Goal: Task Accomplishment & Management: Use online tool/utility

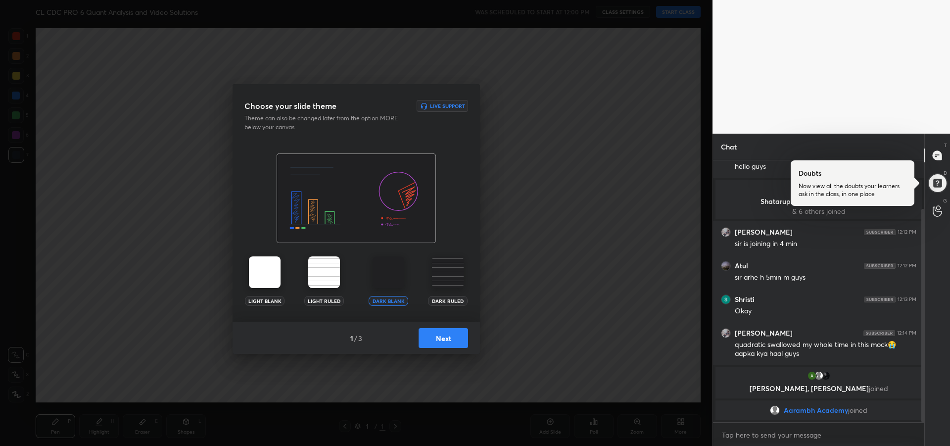
click at [442, 338] on button "Next" at bounding box center [444, 338] width 50 height 20
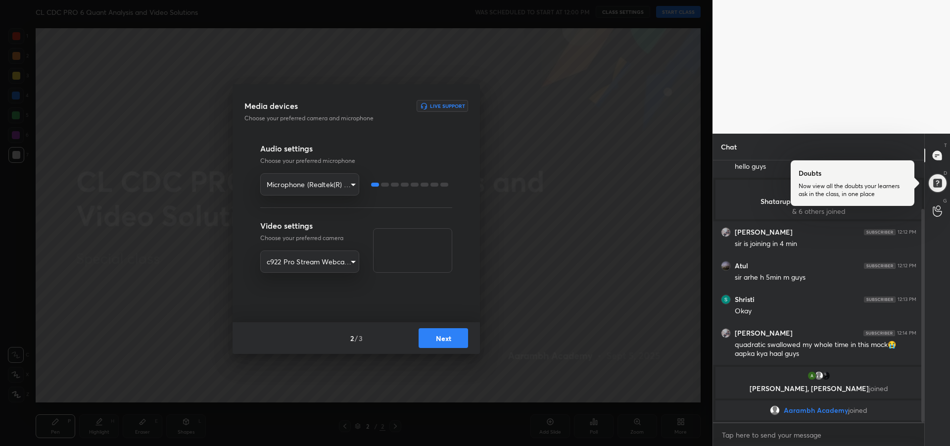
click at [447, 342] on button "Next" at bounding box center [444, 338] width 50 height 20
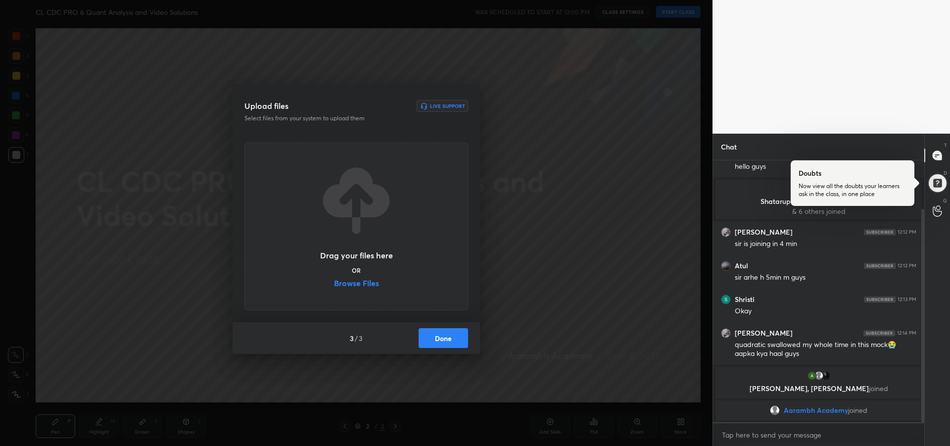
click at [447, 340] on button "Done" at bounding box center [444, 338] width 50 height 20
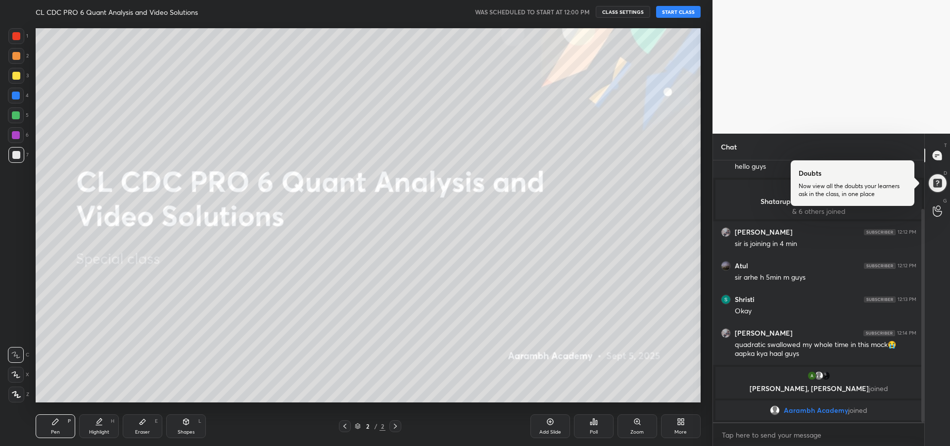
click at [675, 15] on button "START CLASS" at bounding box center [678, 12] width 45 height 12
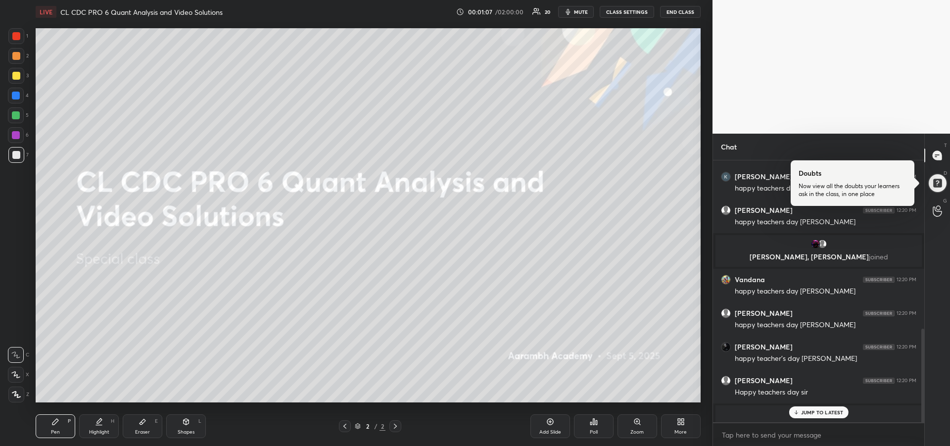
scroll to position [516, 0]
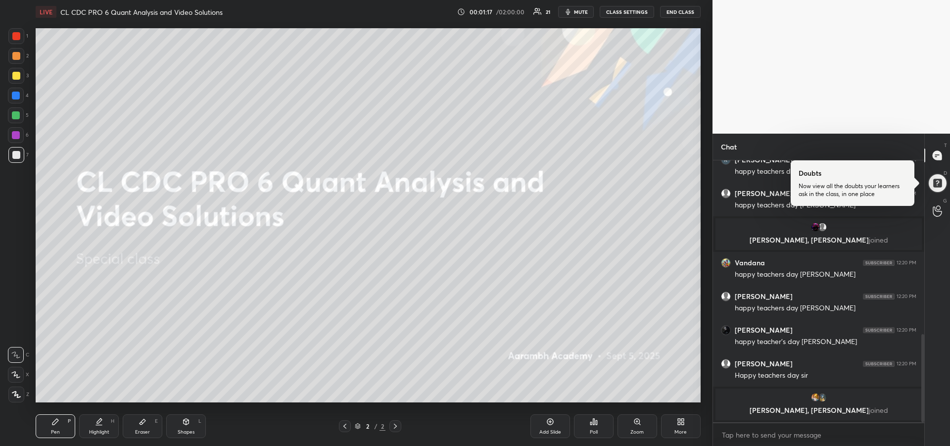
click at [14, 82] on div at bounding box center [16, 76] width 16 height 16
click at [15, 376] on icon at bounding box center [16, 375] width 8 height 6
click at [678, 424] on icon at bounding box center [679, 423] width 2 height 2
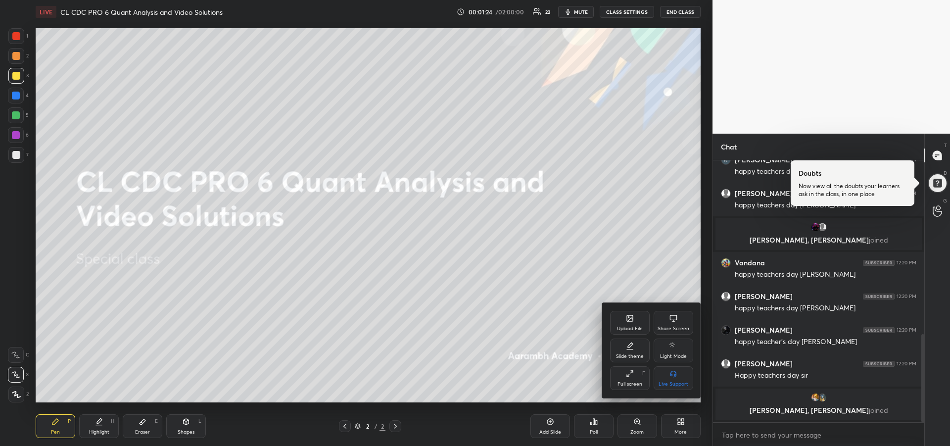
click at [627, 326] on div "Upload File" at bounding box center [630, 328] width 26 height 5
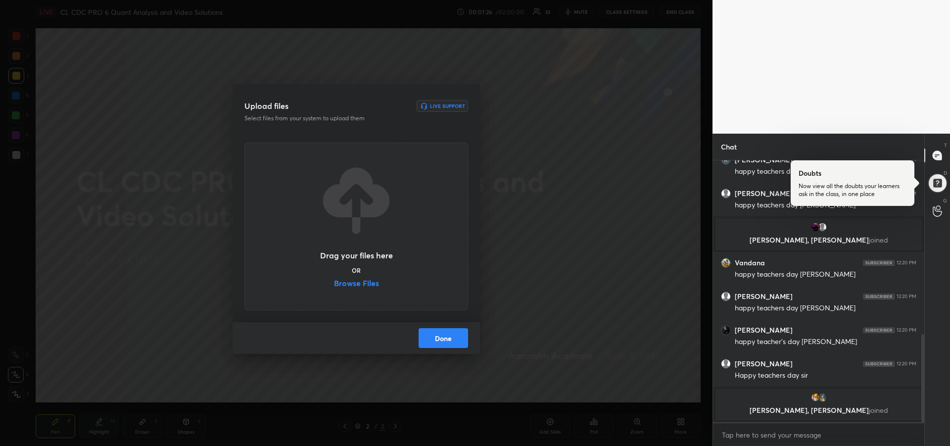
click at [364, 283] on label "Browse Files" at bounding box center [356, 284] width 45 height 10
click at [334, 283] on input "Browse Files" at bounding box center [334, 284] width 0 height 10
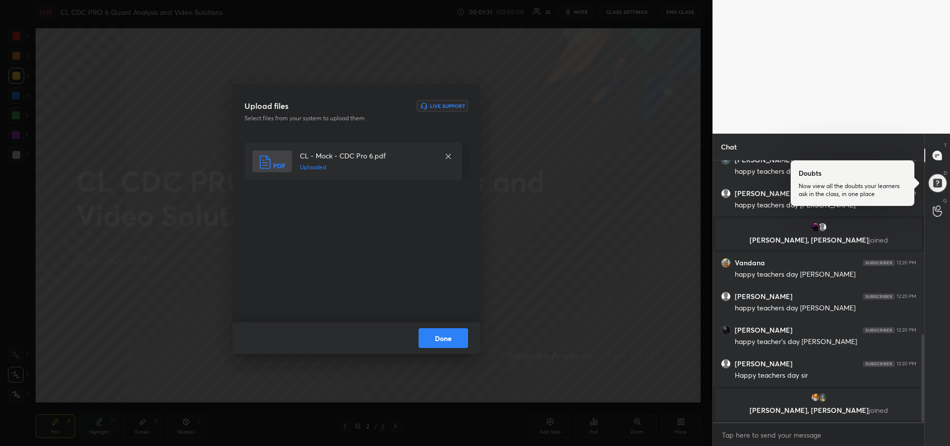
click at [436, 342] on button "Done" at bounding box center [444, 338] width 50 height 20
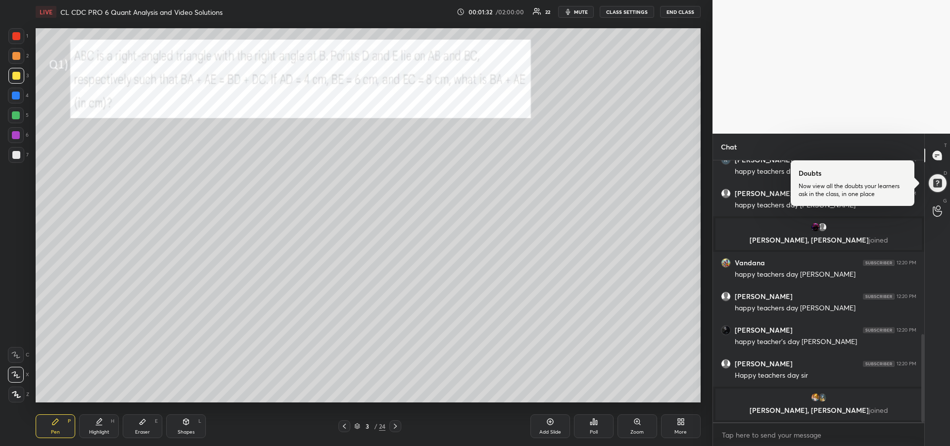
click at [19, 58] on div at bounding box center [16, 56] width 8 height 8
click at [15, 376] on icon at bounding box center [16, 375] width 8 height 6
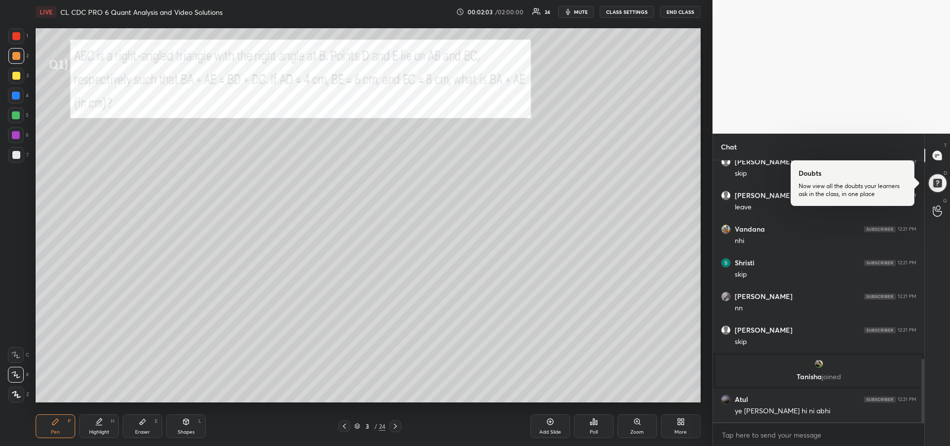
scroll to position [824, 0]
click at [144, 430] on div "Eraser" at bounding box center [142, 432] width 15 height 5
click at [17, 391] on rect at bounding box center [17, 391] width 1 height 1
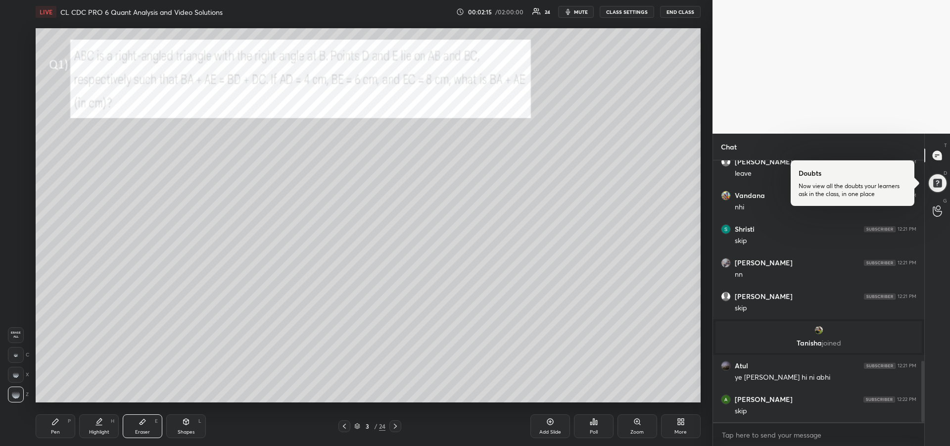
click at [58, 428] on div "Pen P" at bounding box center [56, 426] width 40 height 24
click at [144, 431] on div "Eraser" at bounding box center [142, 432] width 15 height 5
click at [61, 426] on div "Pen P" at bounding box center [56, 426] width 40 height 24
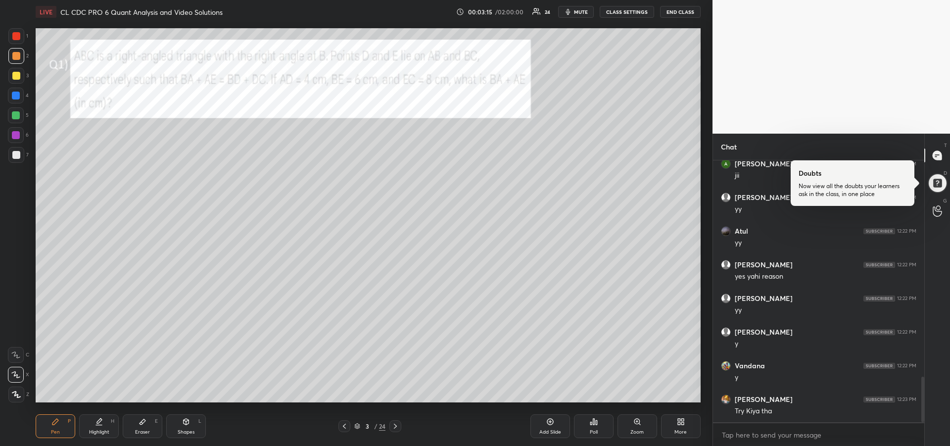
scroll to position [1237, 0]
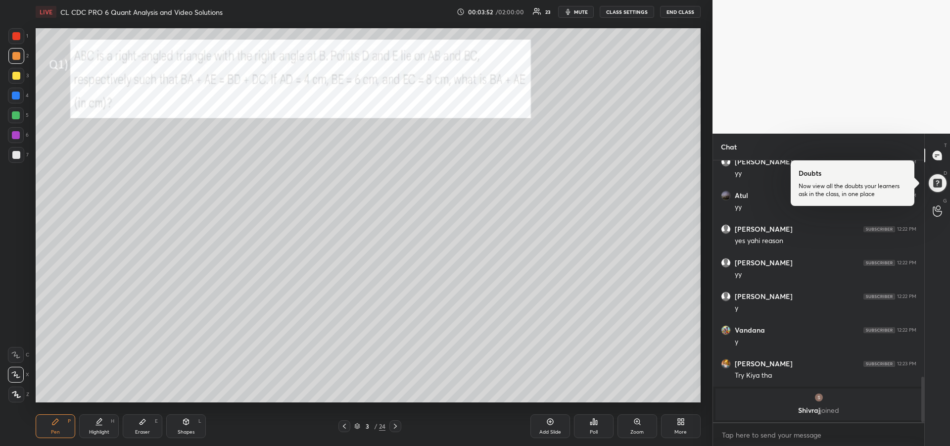
click at [136, 428] on div "Eraser E" at bounding box center [143, 426] width 40 height 24
click at [20, 336] on span "Erase all" at bounding box center [15, 334] width 15 height 7
click at [60, 429] on div "Pen P" at bounding box center [56, 426] width 40 height 24
click at [17, 81] on div at bounding box center [16, 76] width 16 height 16
click at [399, 426] on icon at bounding box center [396, 426] width 8 height 8
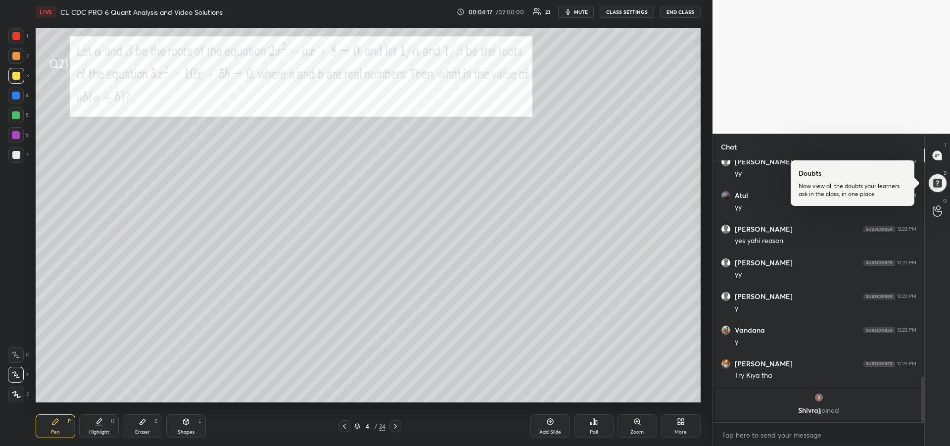
click at [17, 39] on div at bounding box center [16, 36] width 8 height 8
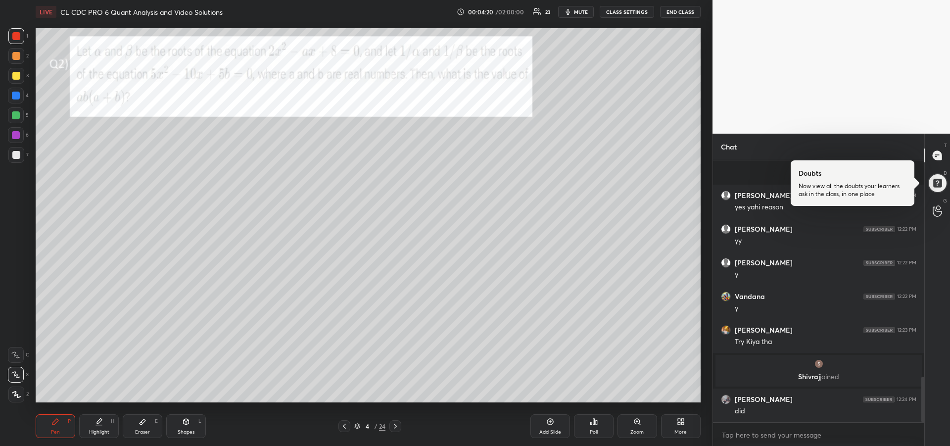
scroll to position [1236, 0]
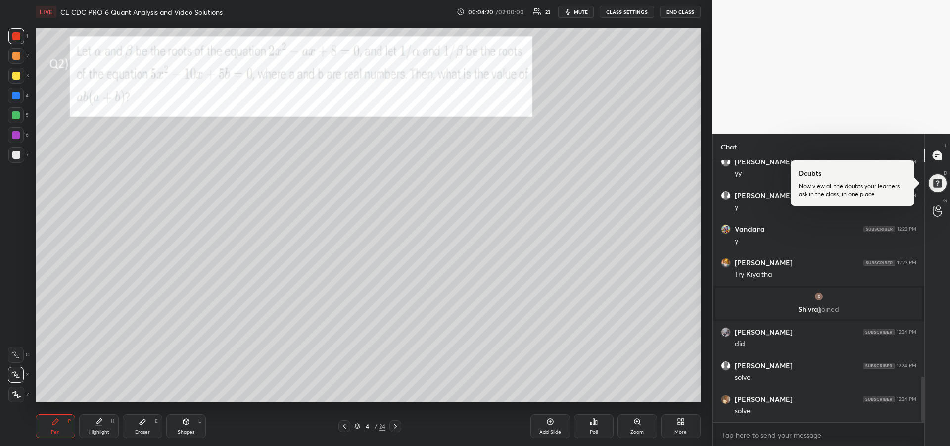
click at [14, 354] on icon at bounding box center [15, 354] width 9 height 7
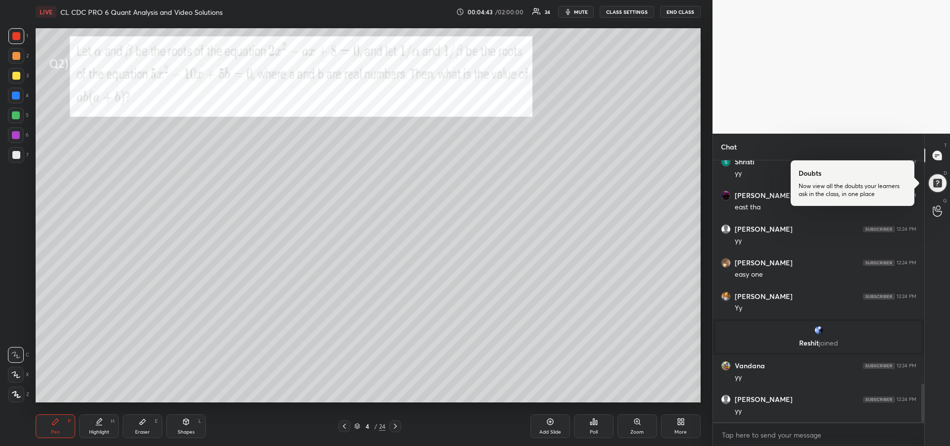
scroll to position [1513, 0]
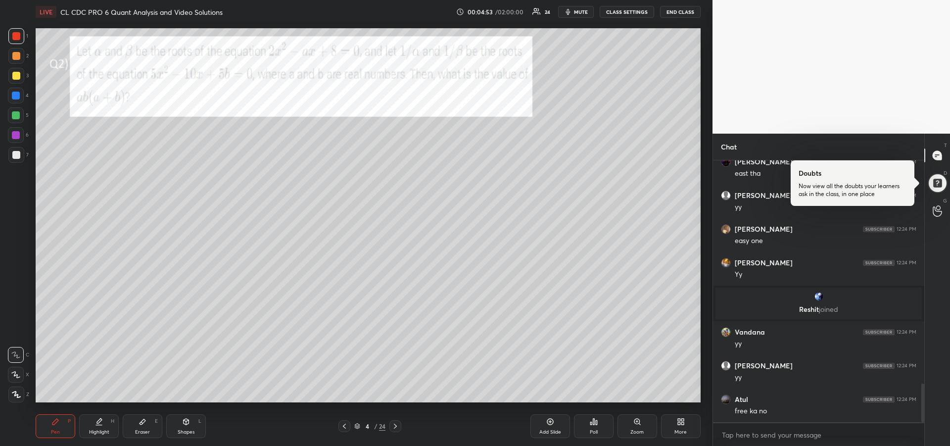
click at [140, 423] on icon at bounding box center [143, 421] width 6 height 5
click at [58, 418] on icon at bounding box center [55, 422] width 8 height 8
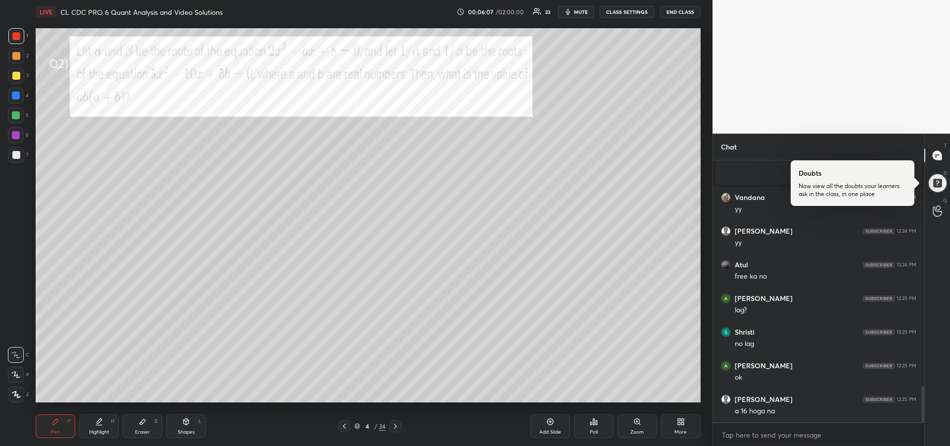
scroll to position [1682, 0]
click at [138, 430] on div "Eraser" at bounding box center [142, 432] width 15 height 5
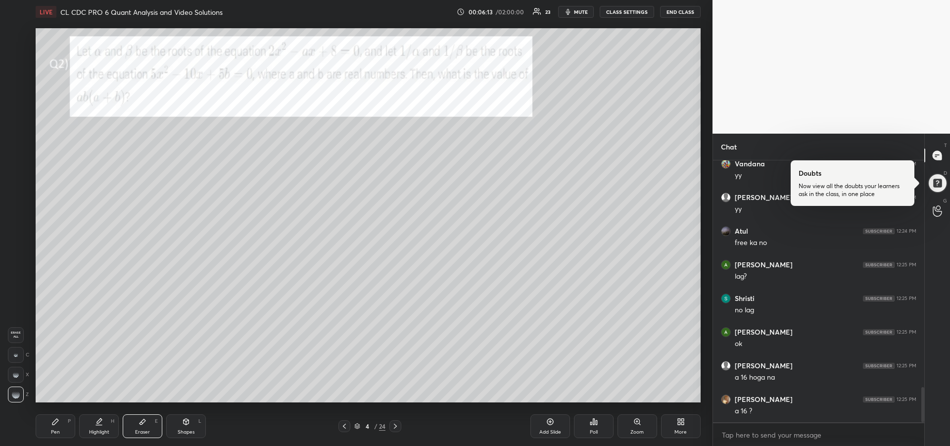
scroll to position [1715, 0]
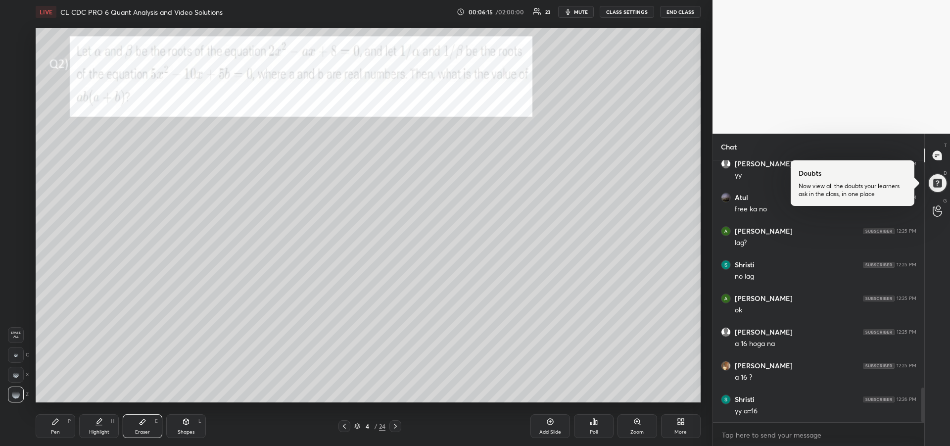
click at [58, 422] on icon at bounding box center [55, 422] width 8 height 8
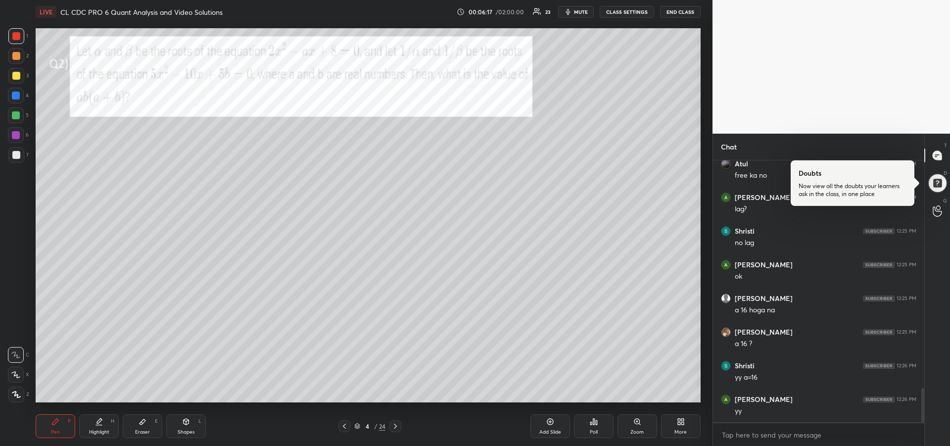
click at [144, 427] on div "Eraser E" at bounding box center [143, 426] width 40 height 24
click at [56, 423] on icon at bounding box center [55, 422] width 8 height 8
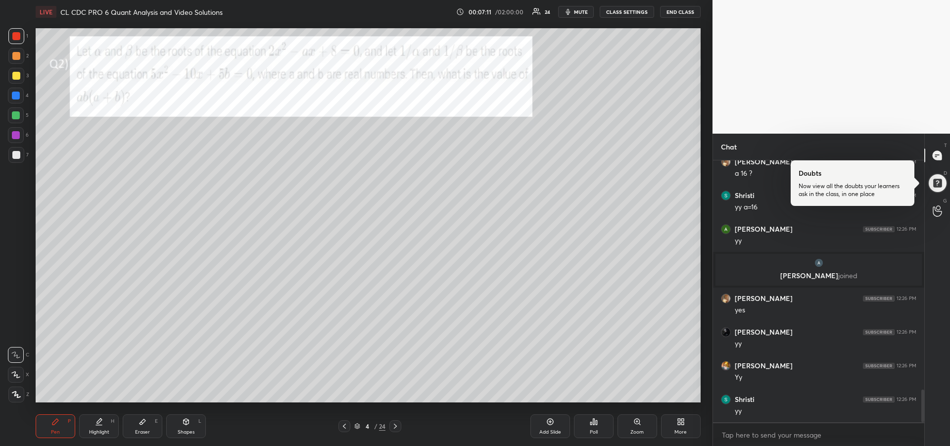
scroll to position [1871, 0]
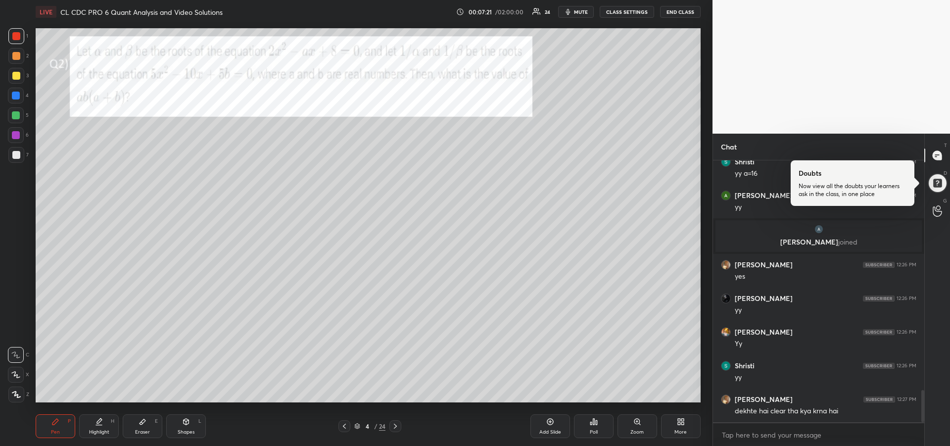
click at [12, 119] on div at bounding box center [16, 115] width 16 height 16
click at [396, 428] on icon at bounding box center [396, 426] width 8 height 8
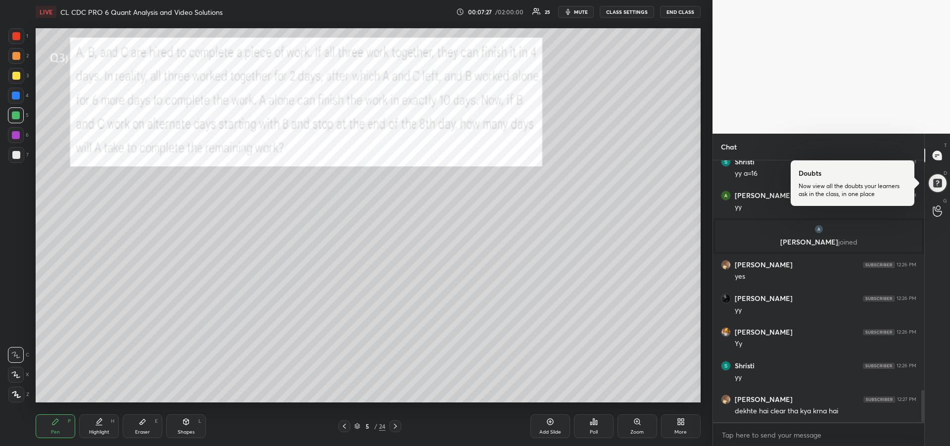
click at [15, 76] on div at bounding box center [16, 76] width 8 height 8
click at [16, 376] on icon at bounding box center [15, 374] width 9 height 7
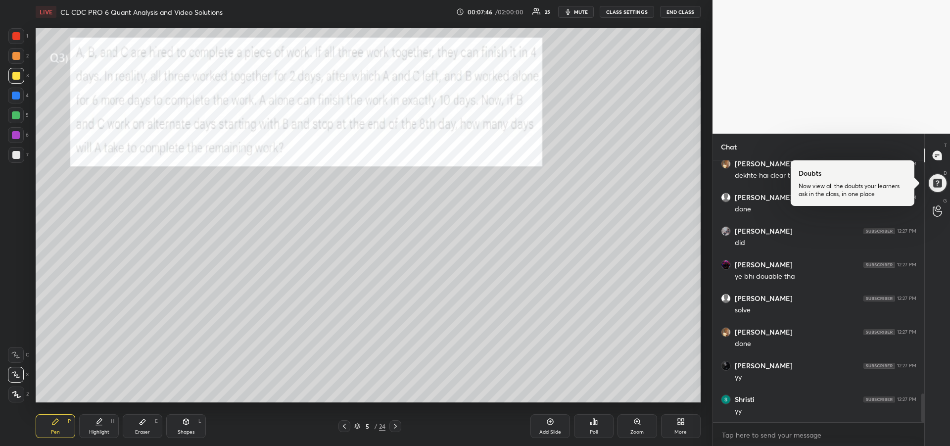
scroll to position [2140, 0]
click at [100, 430] on div "Highlight" at bounding box center [99, 432] width 20 height 5
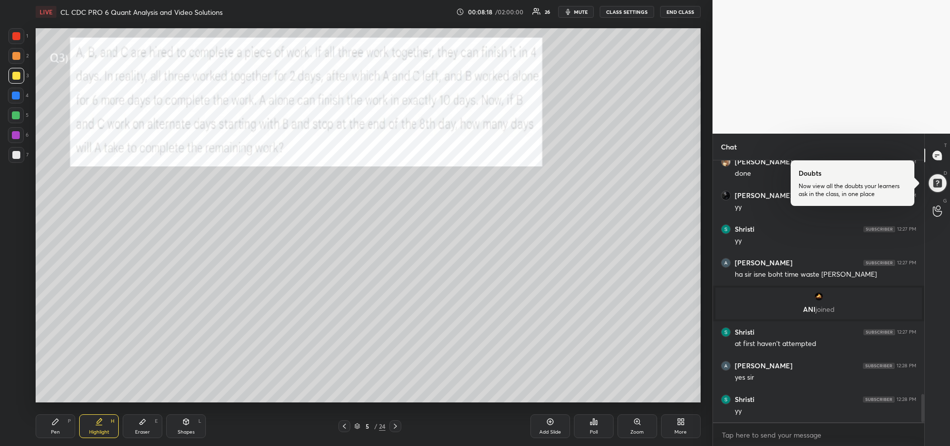
scroll to position [2184, 0]
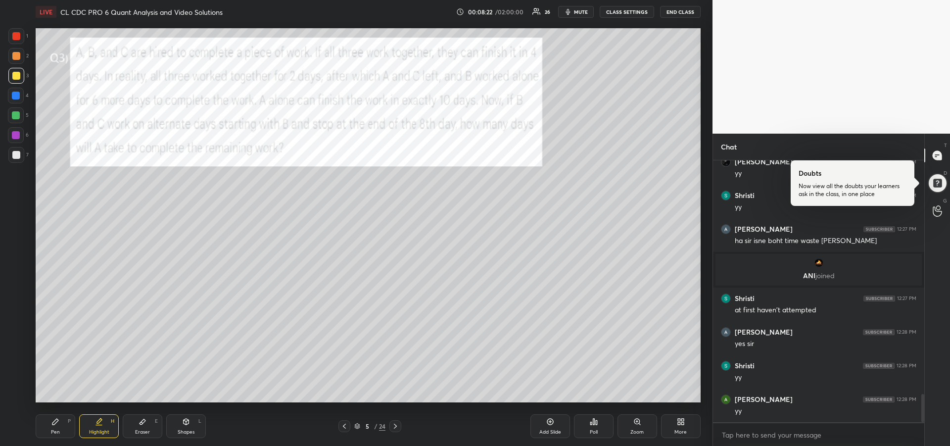
click at [140, 431] on div "Eraser" at bounding box center [142, 432] width 15 height 5
click at [56, 422] on icon at bounding box center [55, 422] width 6 height 6
click at [17, 97] on div at bounding box center [16, 96] width 8 height 8
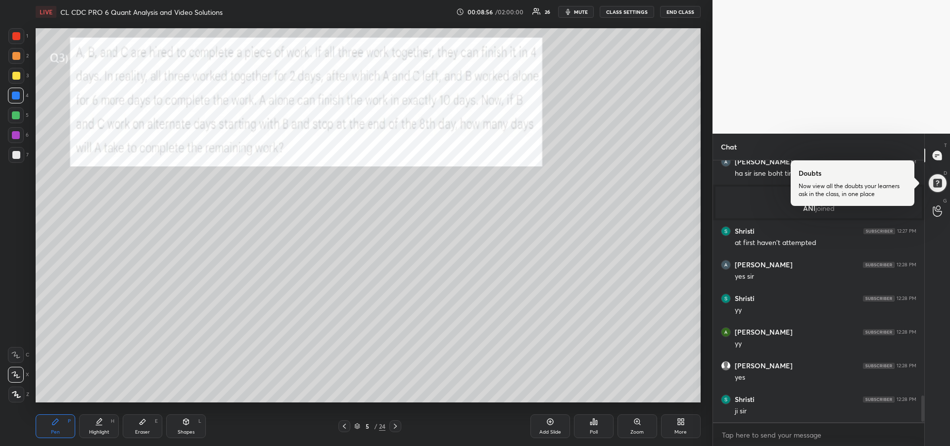
scroll to position [2251, 0]
click at [137, 432] on div "Eraser" at bounding box center [142, 432] width 15 height 5
click at [60, 426] on div "Pen P" at bounding box center [56, 426] width 40 height 24
click at [101, 427] on div "Highlight H" at bounding box center [99, 426] width 40 height 24
click at [54, 426] on div "Pen P" at bounding box center [56, 426] width 40 height 24
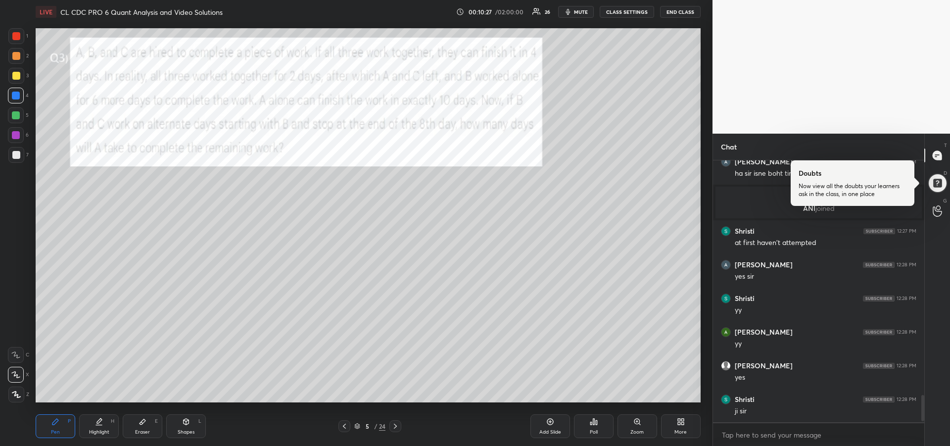
click at [141, 426] on div "Eraser E" at bounding box center [143, 426] width 40 height 24
click at [50, 430] on div "Pen P" at bounding box center [56, 426] width 40 height 24
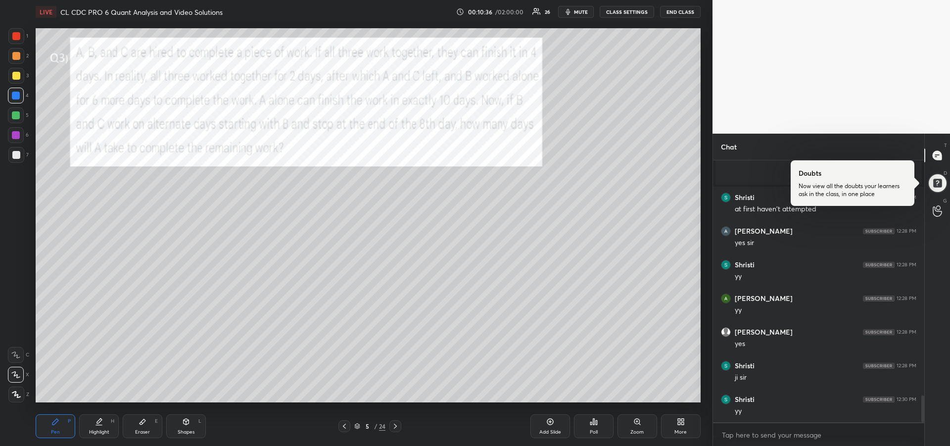
click at [12, 78] on div at bounding box center [16, 76] width 8 height 8
click at [101, 422] on icon at bounding box center [99, 422] width 8 height 8
click at [56, 426] on div "Pen P" at bounding box center [56, 426] width 40 height 24
click at [17, 353] on icon at bounding box center [15, 354] width 9 height 7
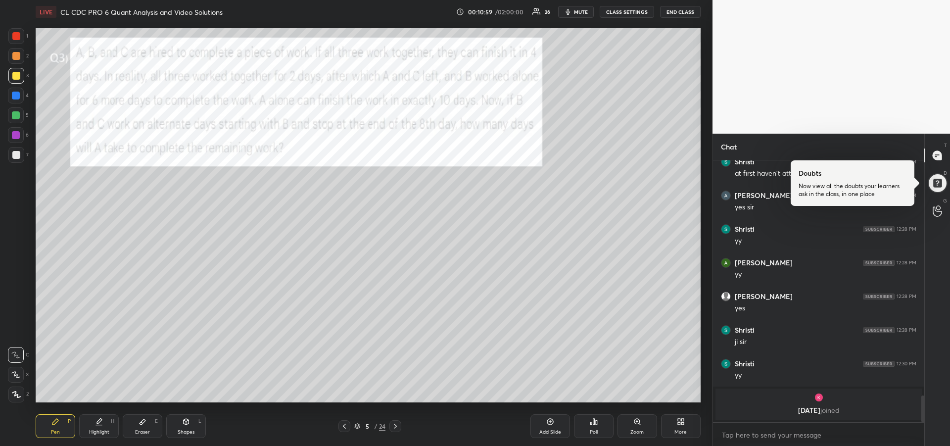
click at [96, 423] on icon at bounding box center [99, 422] width 8 height 8
click at [52, 422] on icon at bounding box center [55, 422] width 8 height 8
click at [15, 134] on div at bounding box center [16, 135] width 8 height 8
click at [100, 435] on div "Highlight" at bounding box center [99, 432] width 20 height 5
click at [50, 430] on div "Pen P" at bounding box center [56, 426] width 40 height 24
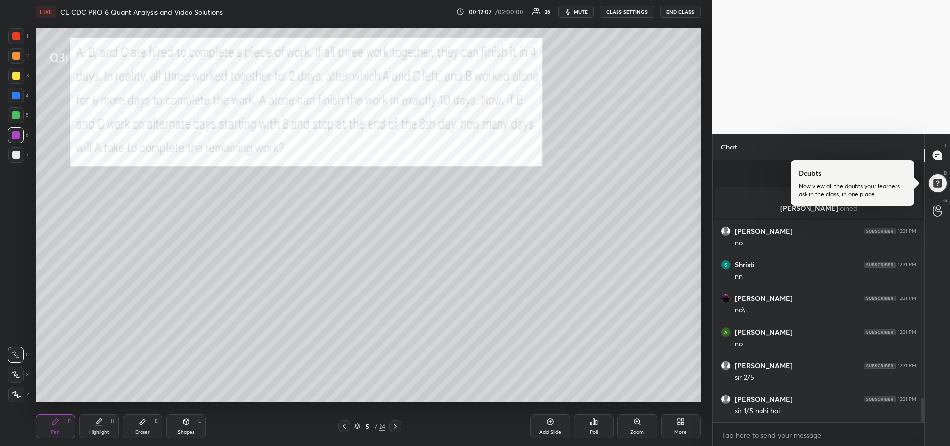
scroll to position [2550, 0]
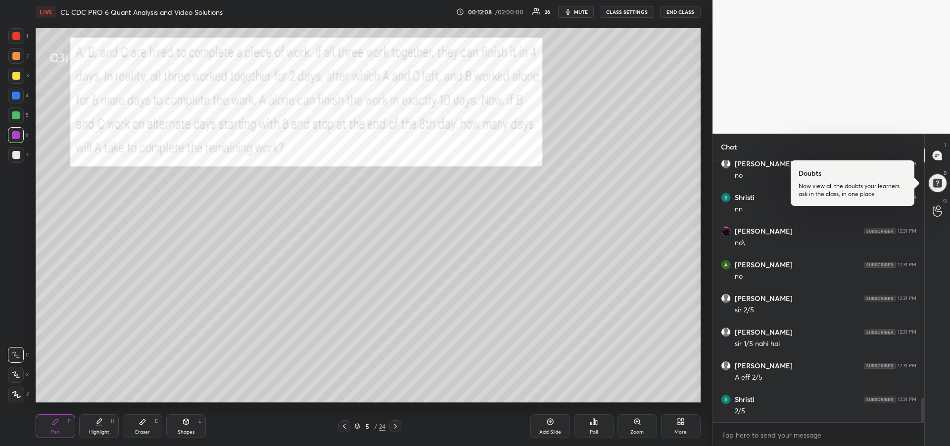
click at [149, 435] on div "Eraser" at bounding box center [142, 432] width 15 height 5
click at [60, 427] on div "Pen P" at bounding box center [56, 426] width 40 height 24
click at [97, 435] on div "Highlight" at bounding box center [99, 432] width 20 height 5
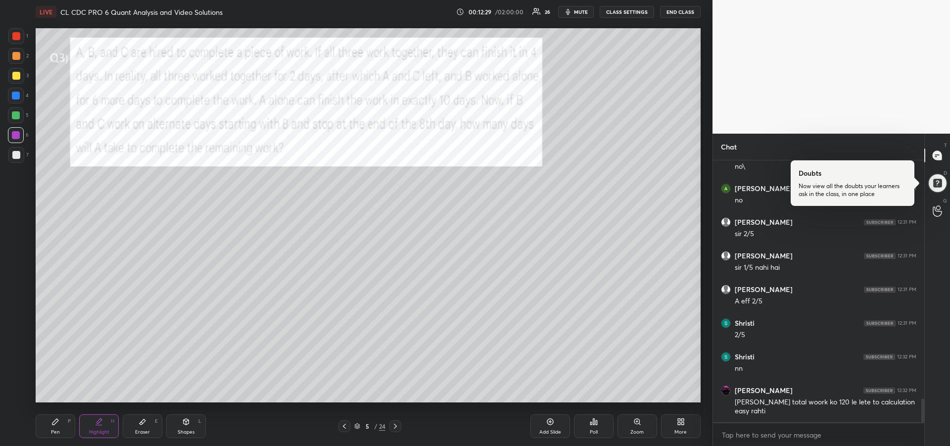
scroll to position [2660, 0]
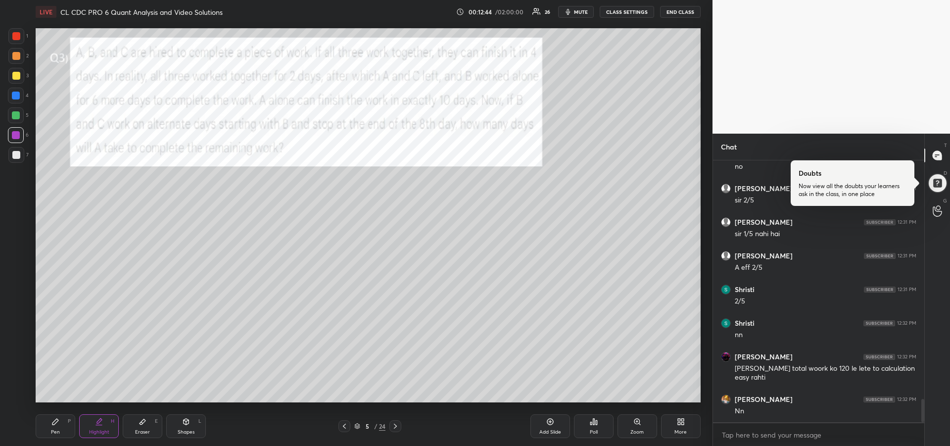
click at [58, 428] on div "Pen P" at bounding box center [56, 426] width 40 height 24
click at [14, 96] on div at bounding box center [16, 96] width 8 height 8
click at [15, 156] on div at bounding box center [16, 155] width 8 height 8
click at [95, 432] on div "Highlight" at bounding box center [99, 432] width 20 height 5
click at [13, 97] on div at bounding box center [16, 96] width 8 height 8
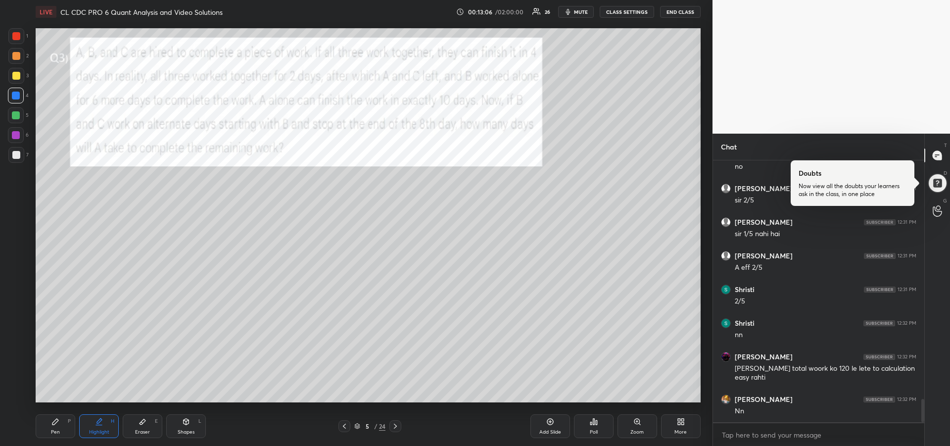
click at [57, 428] on div "Pen P" at bounding box center [56, 426] width 40 height 24
click at [15, 136] on div at bounding box center [16, 135] width 8 height 8
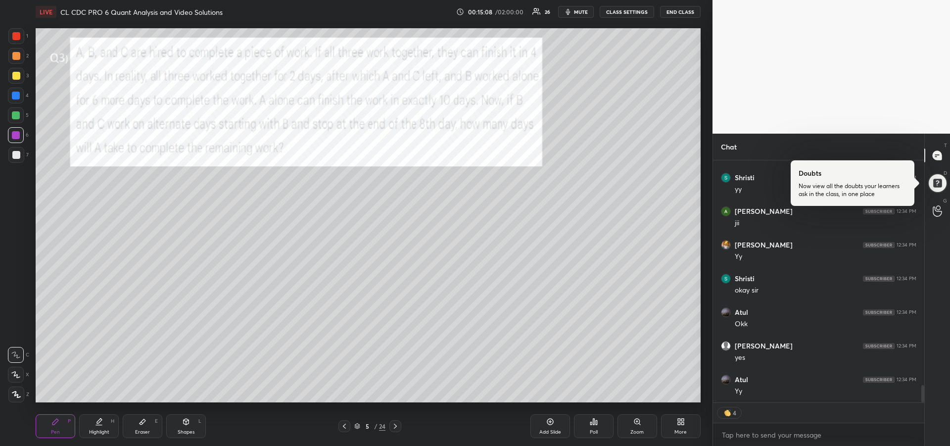
scroll to position [3097, 0]
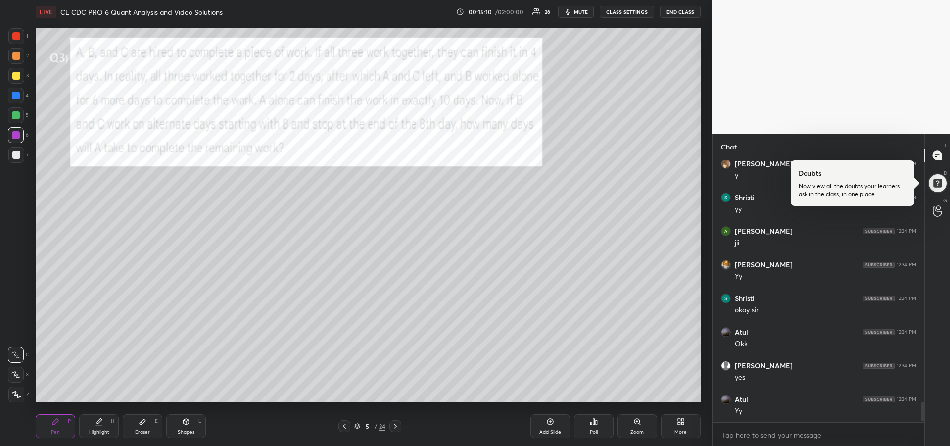
click at [398, 428] on icon at bounding box center [396, 426] width 8 height 8
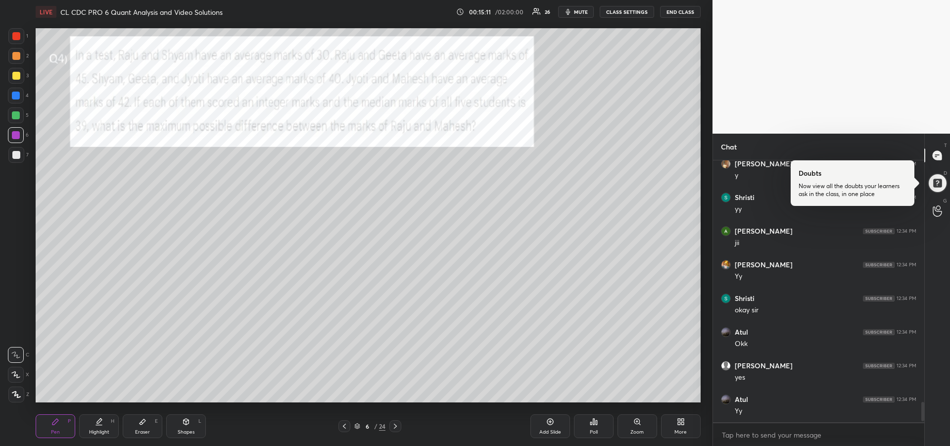
scroll to position [3131, 0]
click at [15, 38] on div at bounding box center [16, 36] width 8 height 8
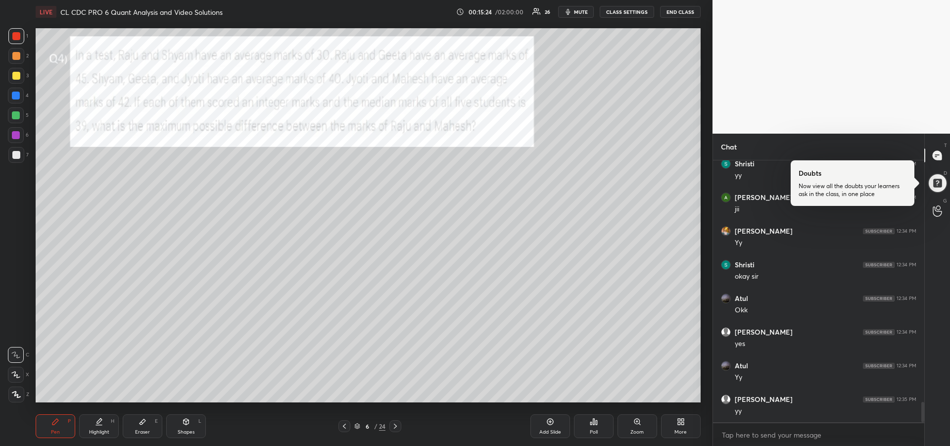
click at [99, 432] on div "Highlight" at bounding box center [99, 432] width 20 height 5
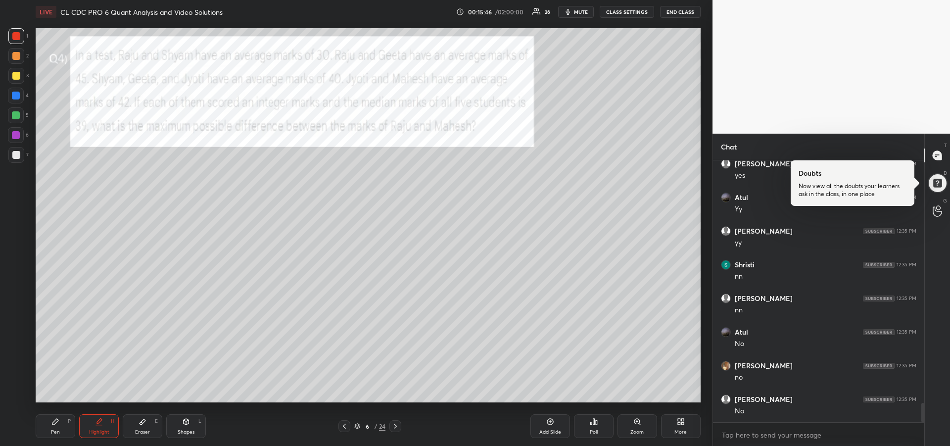
scroll to position [3333, 0]
click at [53, 430] on div "Pen" at bounding box center [55, 432] width 9 height 5
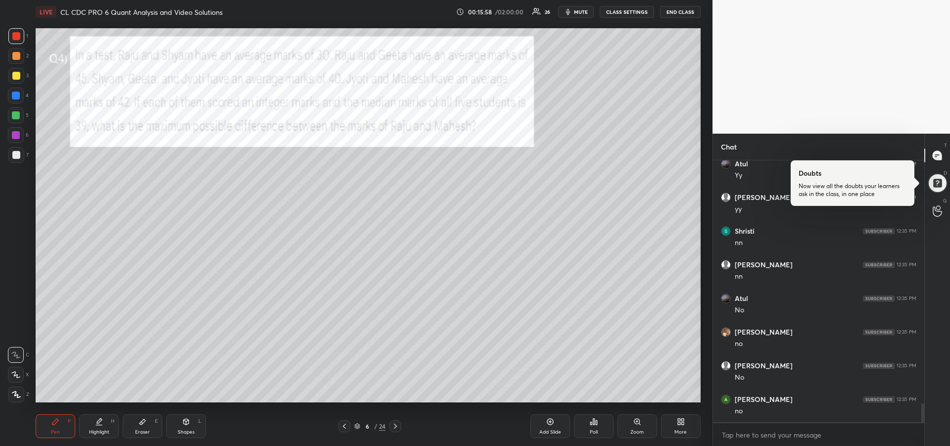
scroll to position [3367, 0]
click at [96, 430] on div "Highlight" at bounding box center [99, 432] width 20 height 5
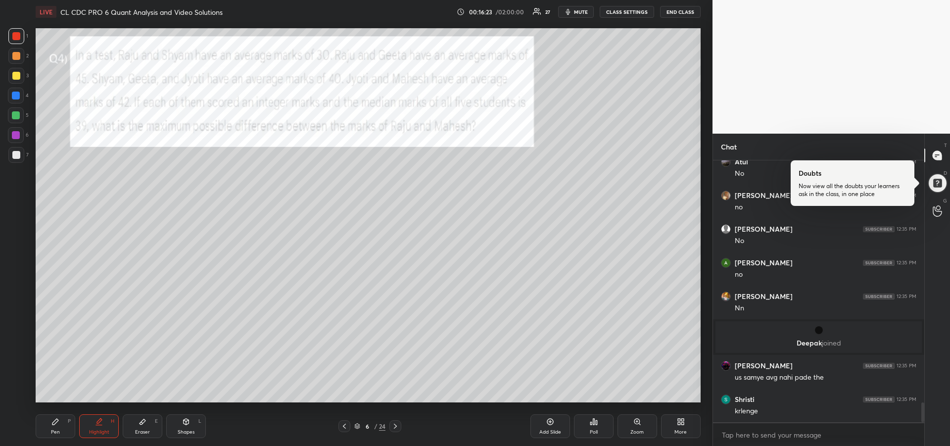
scroll to position [3212, 0]
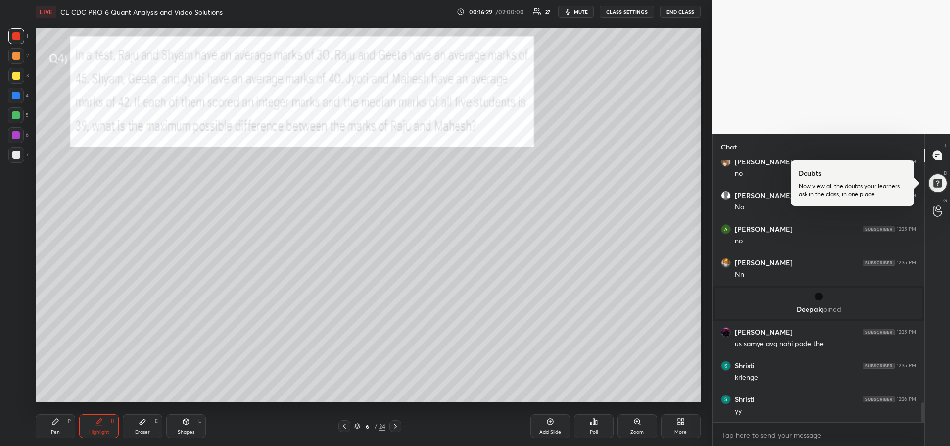
click at [56, 428] on div "Pen P" at bounding box center [56, 426] width 40 height 24
click at [11, 97] on div at bounding box center [16, 96] width 16 height 16
click at [396, 427] on icon at bounding box center [395, 426] width 3 height 5
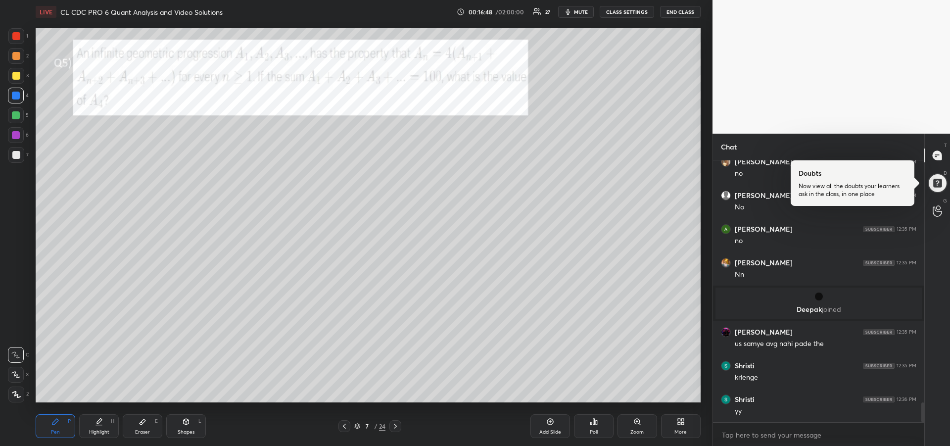
click at [14, 33] on div at bounding box center [16, 36] width 8 height 8
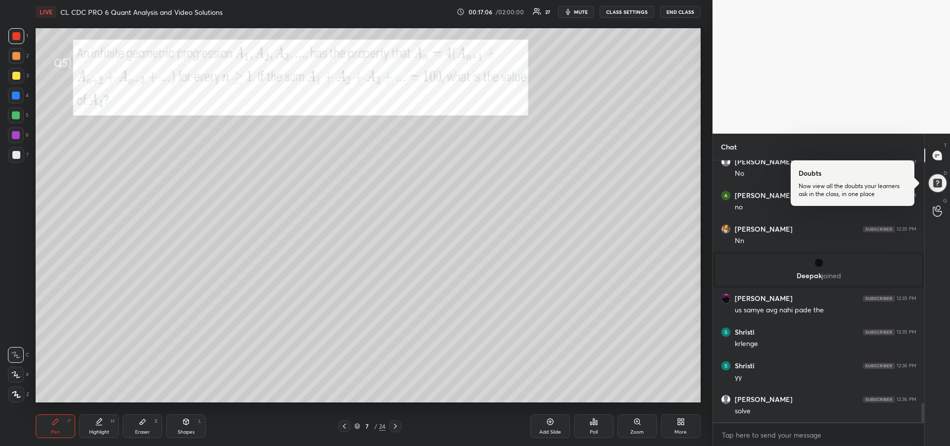
scroll to position [3279, 0]
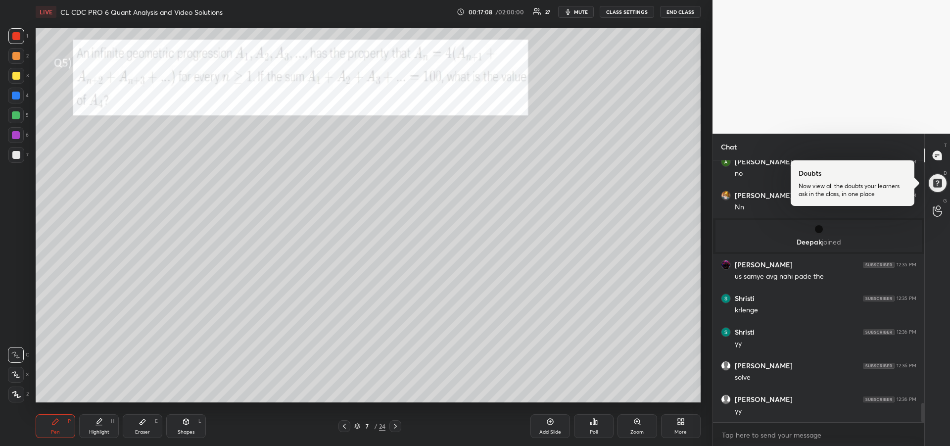
click at [100, 426] on div "Highlight H" at bounding box center [99, 426] width 40 height 24
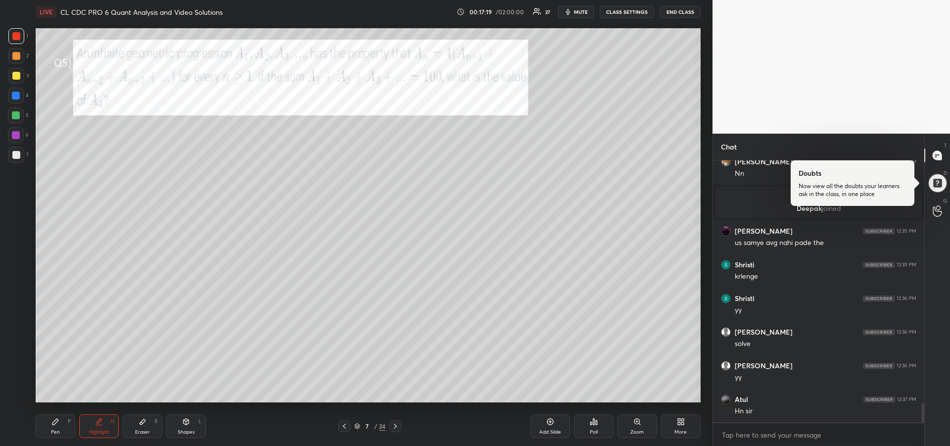
click at [50, 425] on div "Pen P" at bounding box center [56, 426] width 40 height 24
click at [139, 428] on div "Eraser E" at bounding box center [143, 426] width 40 height 24
click at [53, 430] on div "Pen" at bounding box center [55, 432] width 9 height 5
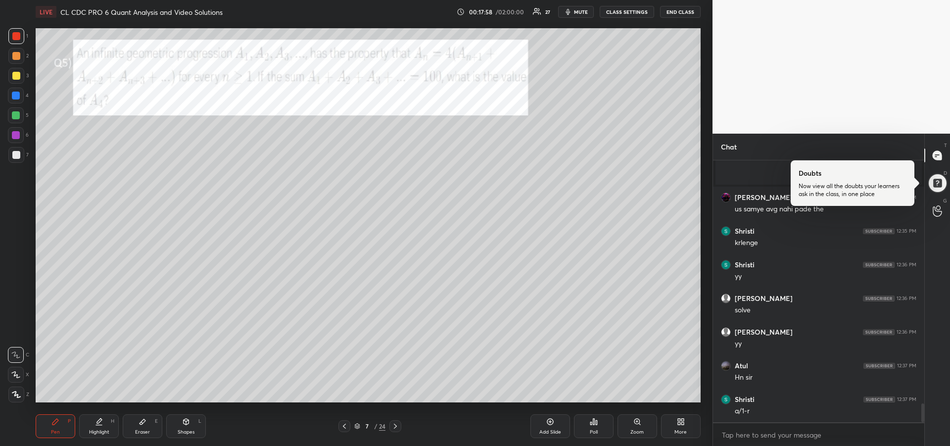
click at [15, 118] on div at bounding box center [16, 115] width 8 height 8
click at [104, 424] on div "Highlight H" at bounding box center [99, 426] width 40 height 24
click at [58, 430] on div "Pen" at bounding box center [55, 432] width 9 height 5
click at [186, 430] on div "Shapes" at bounding box center [186, 432] width 17 height 5
click at [12, 370] on icon at bounding box center [16, 374] width 10 height 10
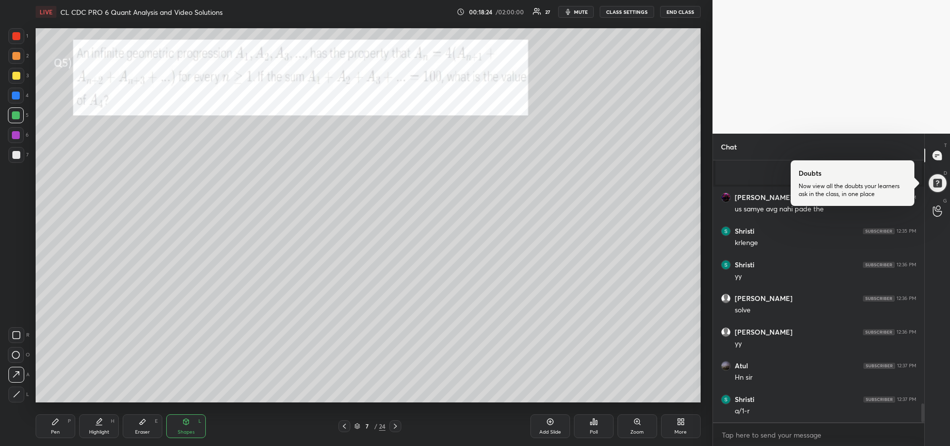
click at [16, 152] on div at bounding box center [16, 155] width 8 height 8
click at [58, 423] on icon at bounding box center [55, 422] width 8 height 8
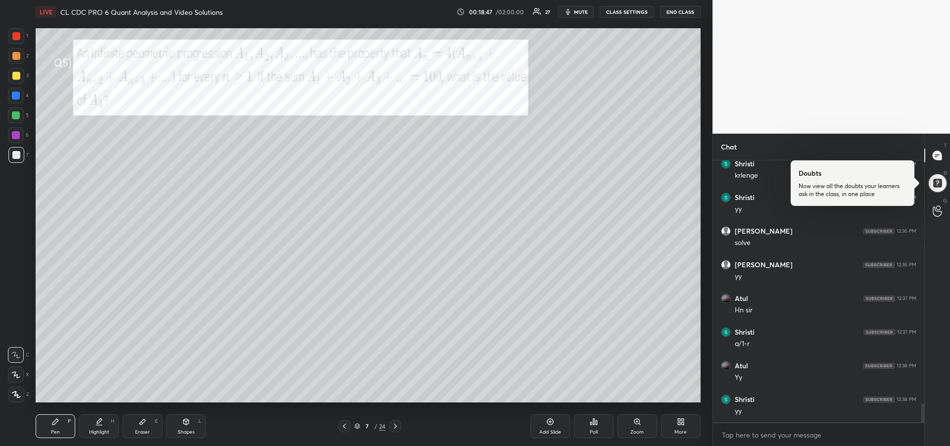
scroll to position [3448, 0]
click at [14, 134] on div at bounding box center [16, 135] width 8 height 8
click at [18, 117] on div at bounding box center [16, 115] width 8 height 8
click at [11, 157] on div at bounding box center [16, 155] width 16 height 16
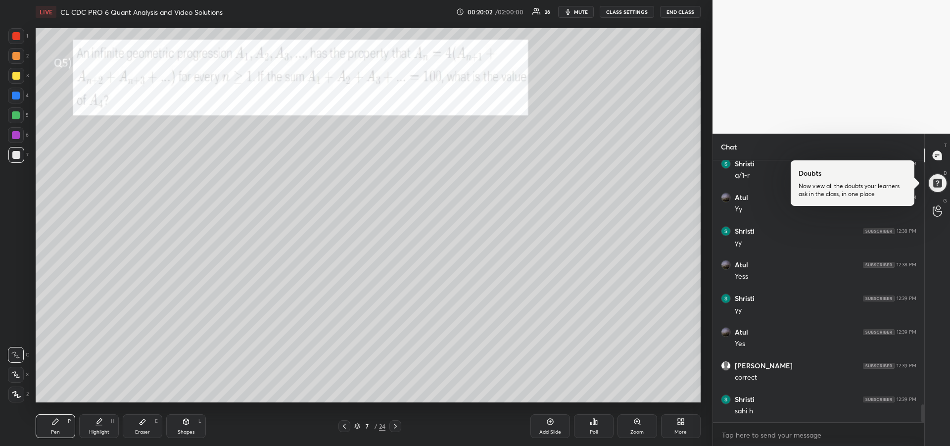
click at [399, 428] on icon at bounding box center [396, 426] width 8 height 8
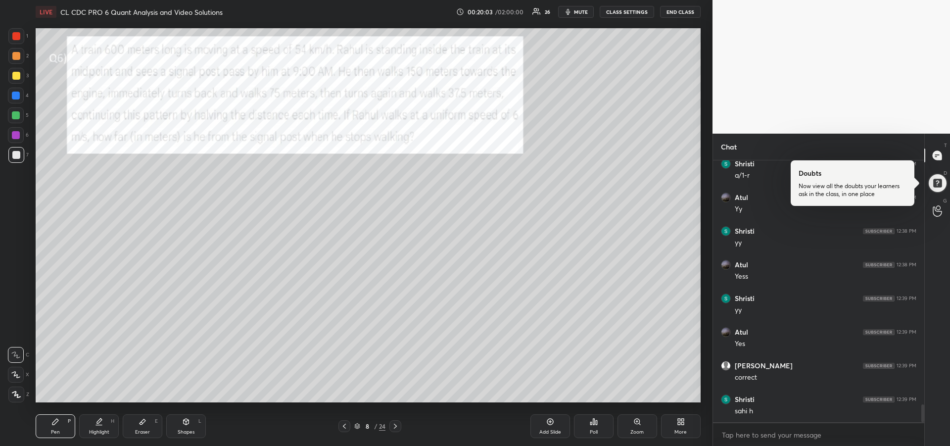
click at [15, 40] on div at bounding box center [16, 36] width 16 height 16
click at [94, 424] on div "Highlight H" at bounding box center [99, 426] width 40 height 24
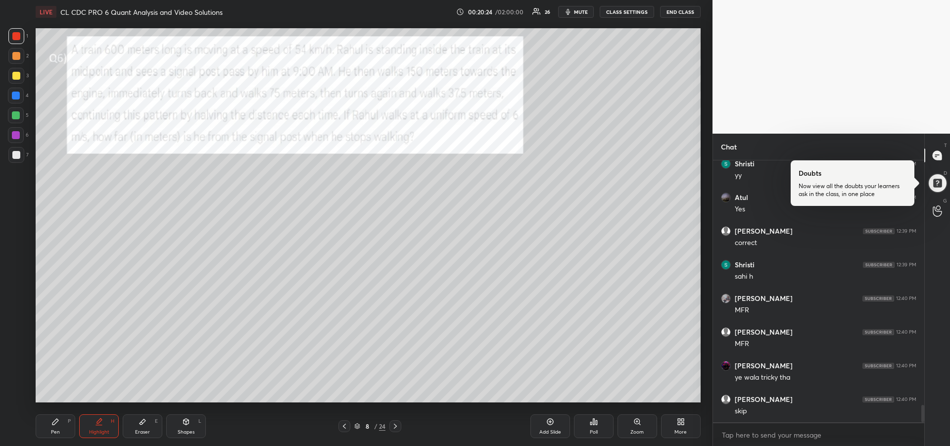
click at [52, 426] on div "Pen P" at bounding box center [56, 426] width 40 height 24
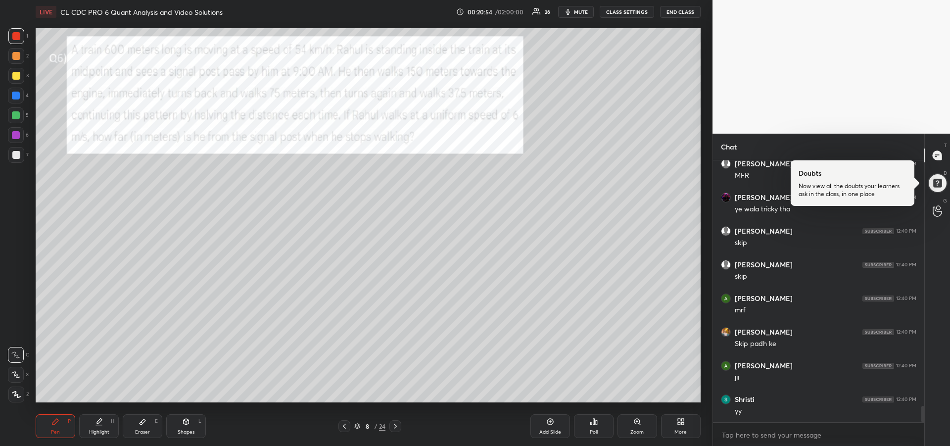
scroll to position [3919, 0]
click at [96, 425] on icon at bounding box center [99, 422] width 8 height 8
click at [12, 96] on div at bounding box center [16, 96] width 8 height 8
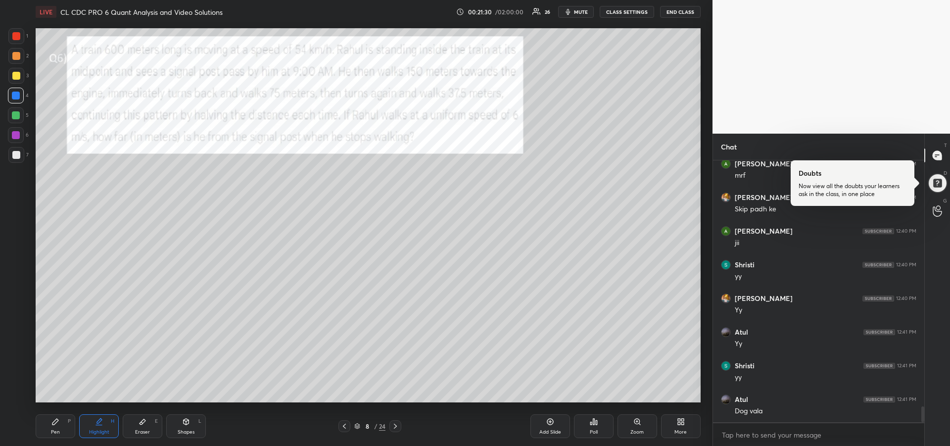
click at [56, 418] on icon at bounding box center [55, 422] width 8 height 8
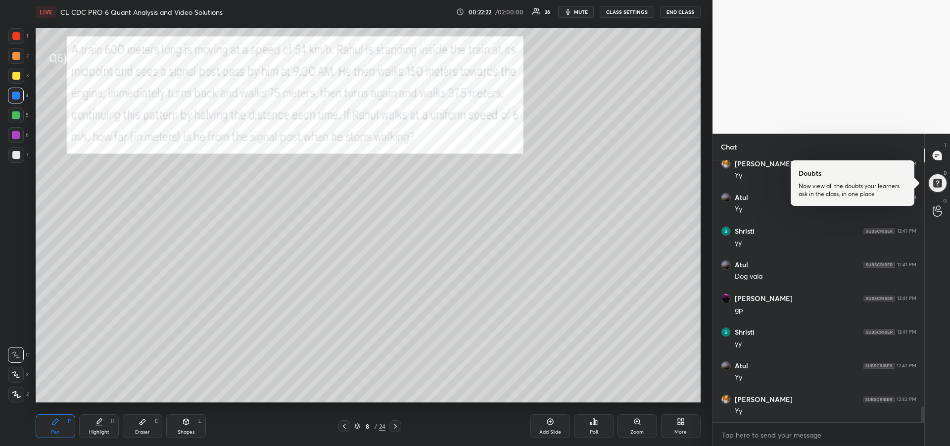
click at [141, 423] on icon at bounding box center [143, 421] width 6 height 5
click at [59, 428] on div "Pen P" at bounding box center [56, 426] width 40 height 24
click at [15, 59] on div at bounding box center [16, 56] width 8 height 8
click at [397, 428] on icon at bounding box center [396, 426] width 8 height 8
click at [17, 130] on div at bounding box center [16, 135] width 16 height 16
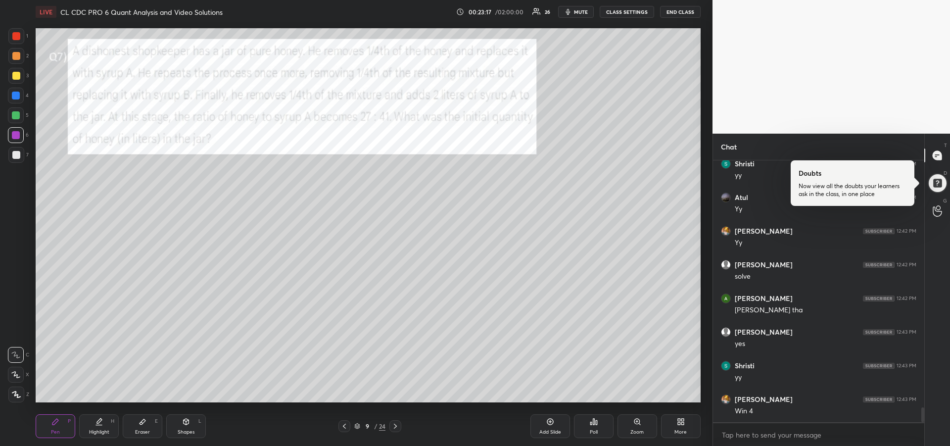
scroll to position [4357, 0]
click at [142, 433] on div "Eraser" at bounding box center [142, 432] width 15 height 5
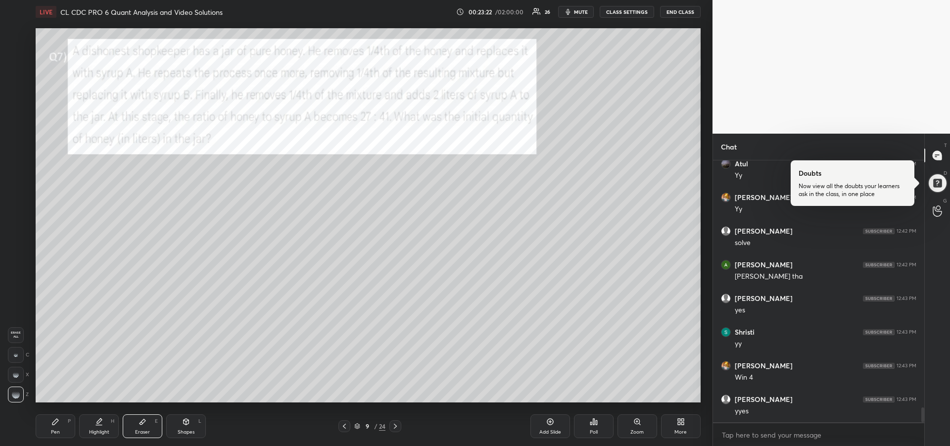
scroll to position [4392, 0]
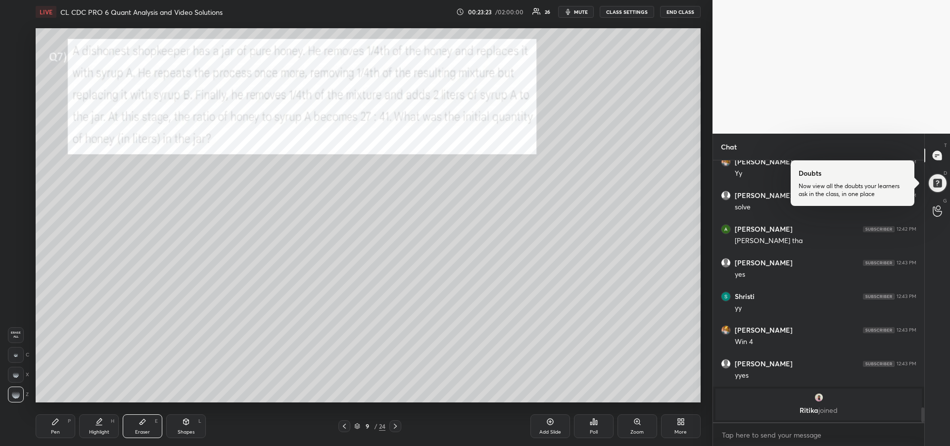
click at [51, 427] on div "Pen P" at bounding box center [56, 426] width 40 height 24
click at [16, 77] on div at bounding box center [16, 76] width 8 height 8
click at [14, 118] on div at bounding box center [16, 115] width 8 height 8
click at [14, 138] on div at bounding box center [16, 135] width 8 height 8
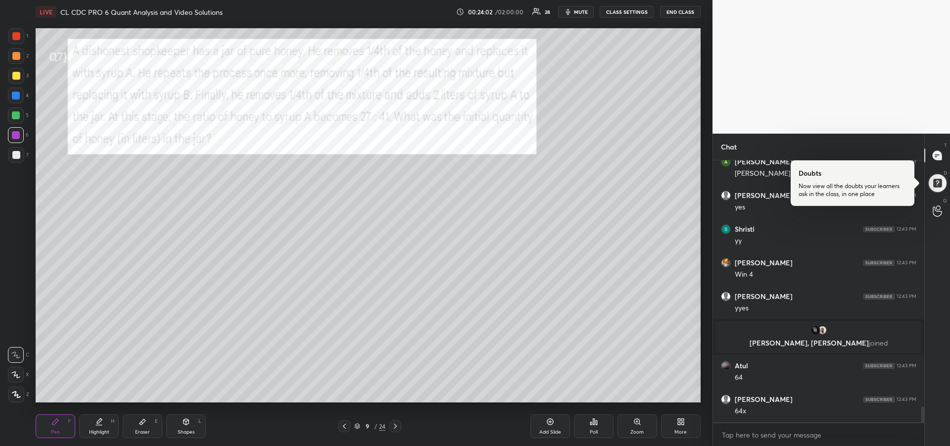
scroll to position [4153, 0]
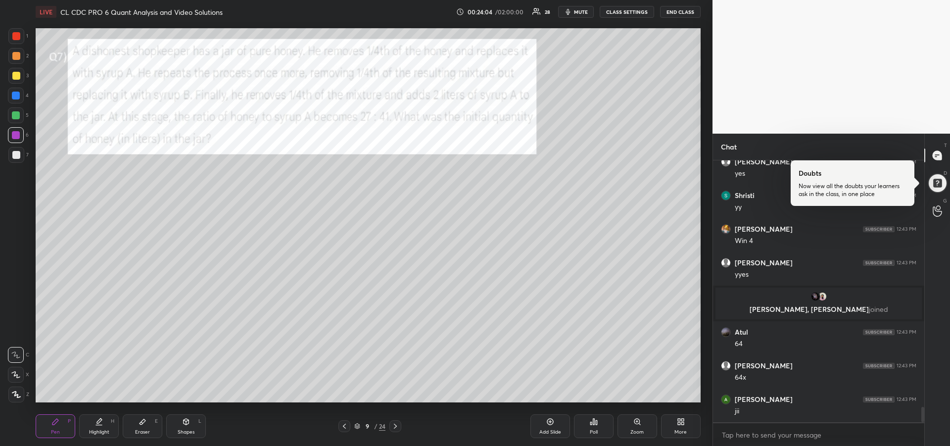
click at [104, 421] on div "Highlight H" at bounding box center [99, 426] width 40 height 24
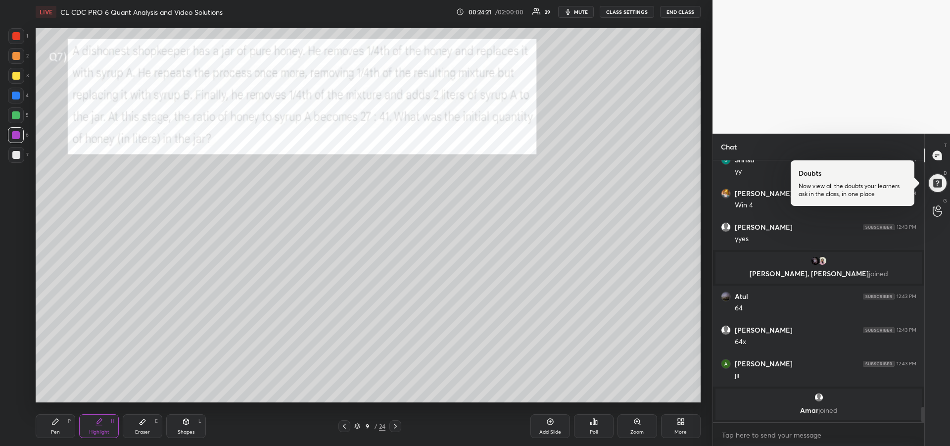
click at [62, 423] on div "Pen P" at bounding box center [56, 426] width 40 height 24
click at [12, 115] on div at bounding box center [16, 115] width 8 height 8
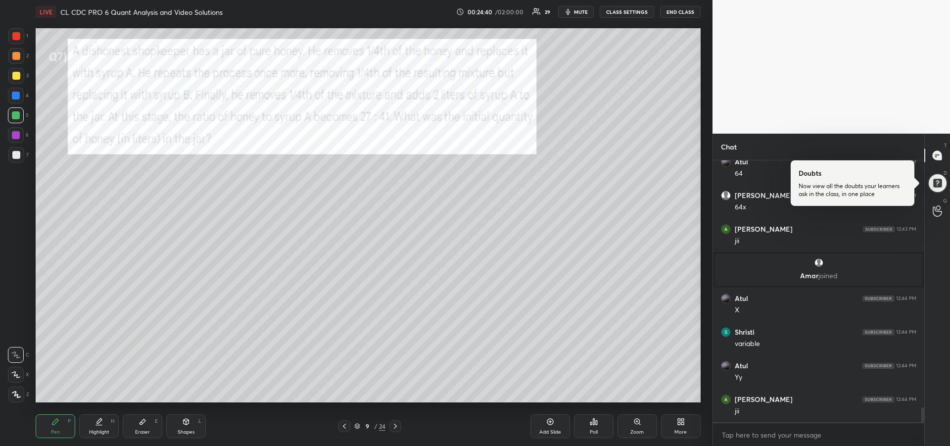
scroll to position [4355, 0]
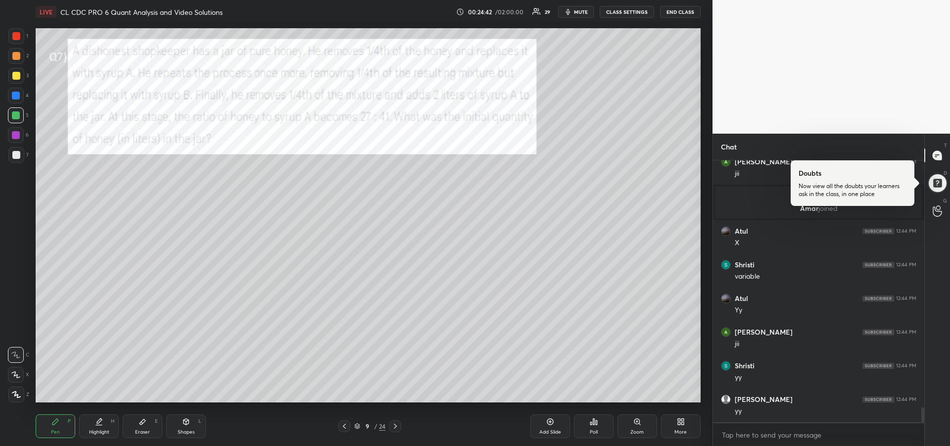
click at [17, 39] on div at bounding box center [16, 36] width 8 height 8
click at [99, 425] on icon at bounding box center [99, 422] width 8 height 8
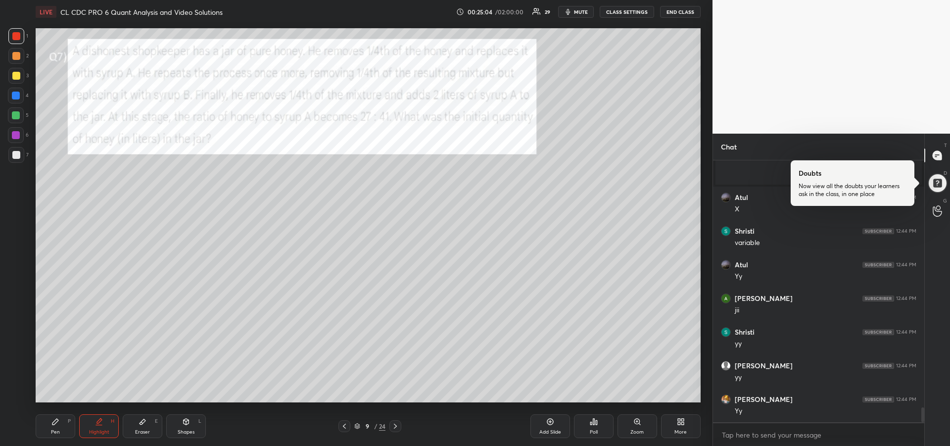
click at [60, 428] on div "Pen P" at bounding box center [56, 426] width 40 height 24
click at [99, 428] on div "Highlight H" at bounding box center [99, 426] width 40 height 24
click at [56, 425] on icon at bounding box center [55, 422] width 8 height 8
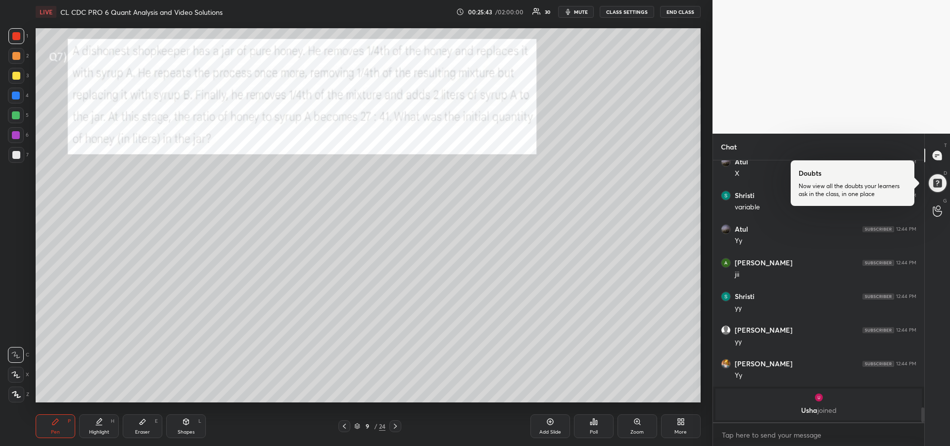
click at [91, 432] on div "Highlight" at bounding box center [99, 432] width 20 height 5
click at [53, 430] on div "Pen" at bounding box center [55, 432] width 9 height 5
click at [100, 426] on div "Highlight H" at bounding box center [99, 426] width 40 height 24
click at [52, 426] on div "Pen P" at bounding box center [56, 426] width 40 height 24
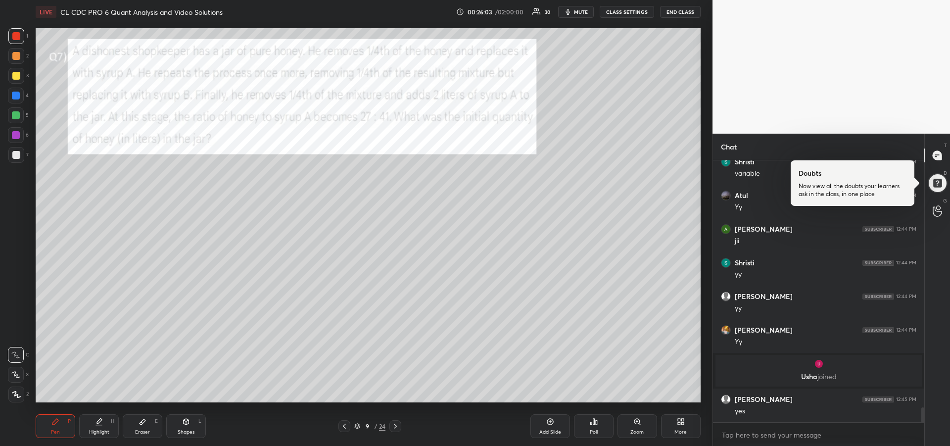
scroll to position [4386, 0]
click at [99, 434] on div "Highlight" at bounding box center [99, 432] width 20 height 5
click at [53, 425] on icon at bounding box center [55, 422] width 6 height 6
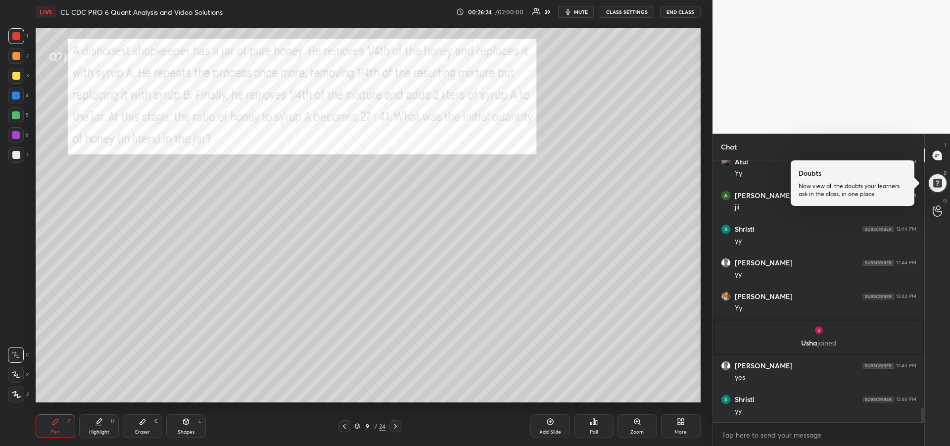
click at [98, 424] on icon at bounding box center [99, 422] width 8 height 8
click at [49, 429] on div "Pen P" at bounding box center [56, 426] width 40 height 24
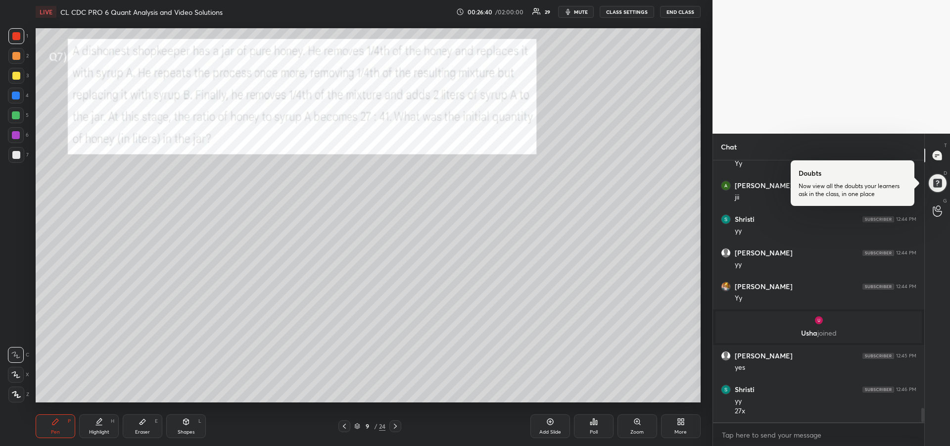
scroll to position [4464, 0]
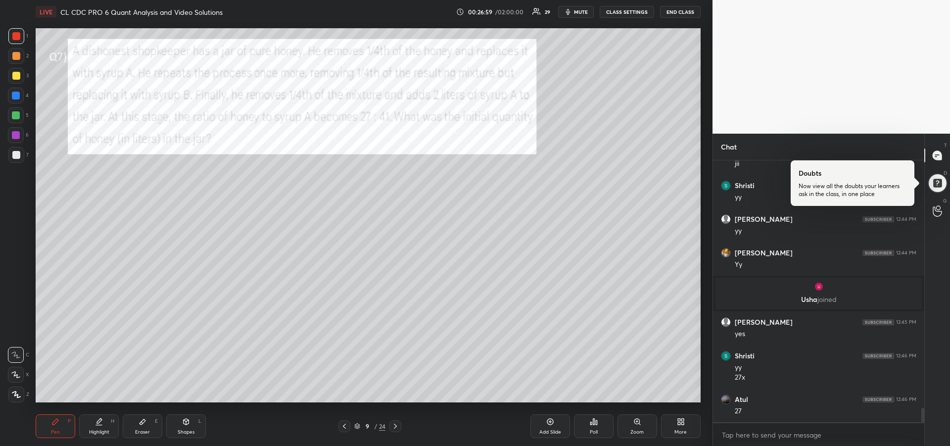
click at [99, 431] on div "Highlight" at bounding box center [99, 432] width 20 height 5
click at [16, 80] on div at bounding box center [16, 76] width 16 height 16
click at [57, 426] on div "Pen P" at bounding box center [56, 426] width 40 height 24
click at [14, 155] on div at bounding box center [16, 155] width 8 height 8
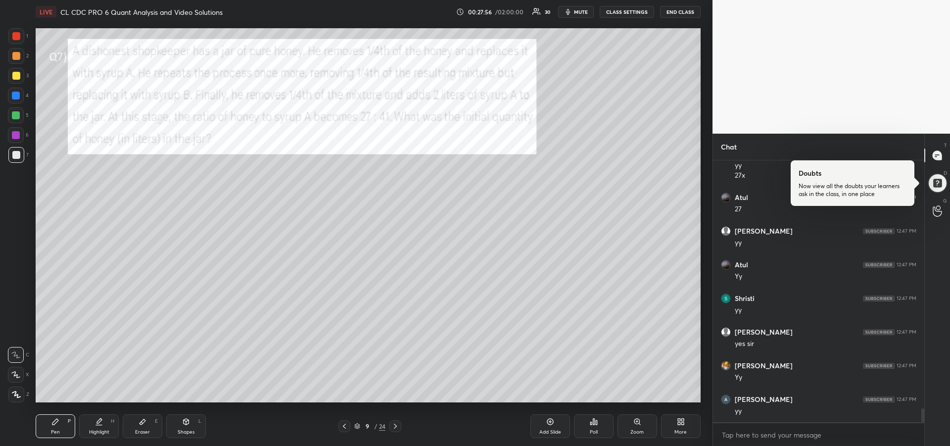
scroll to position [4701, 0]
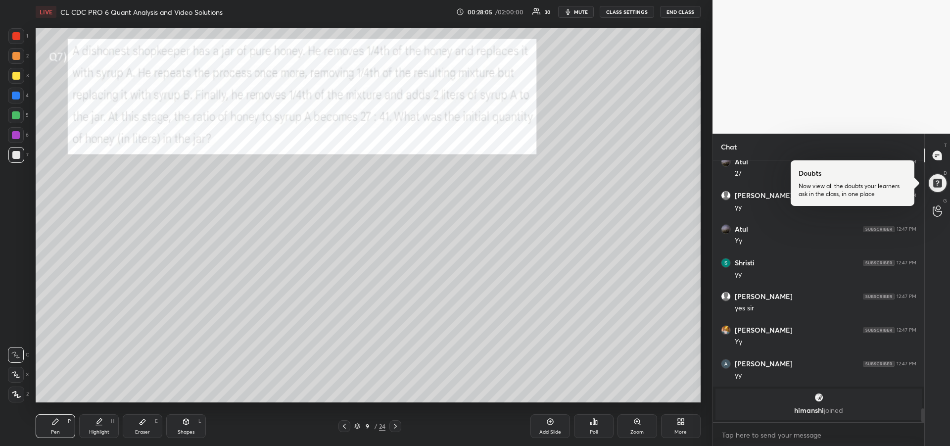
click at [17, 57] on div at bounding box center [16, 56] width 8 height 8
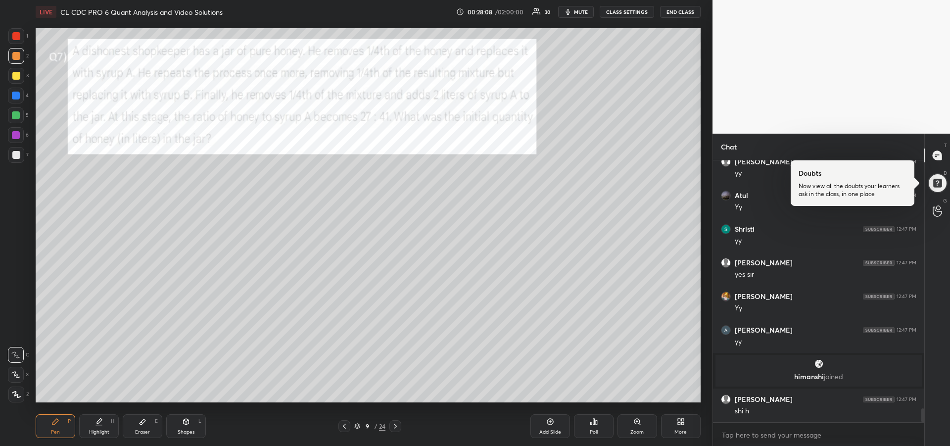
scroll to position [4669, 0]
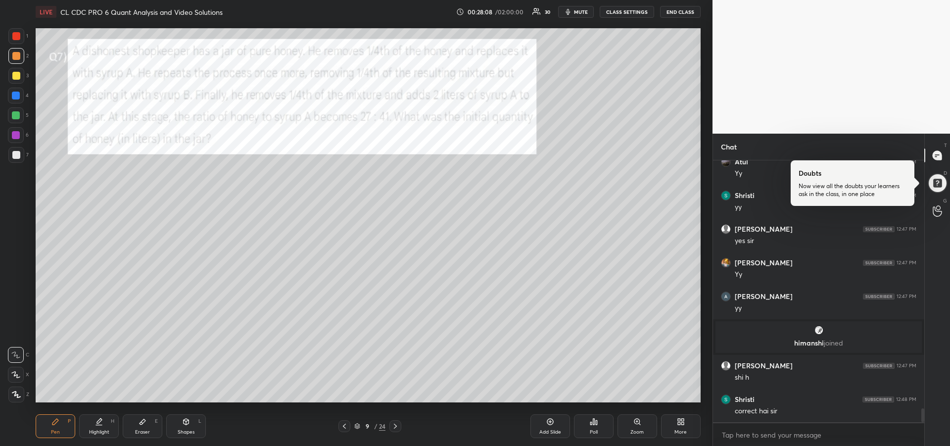
click at [12, 138] on div at bounding box center [16, 135] width 8 height 8
click at [395, 427] on icon at bounding box center [396, 426] width 8 height 8
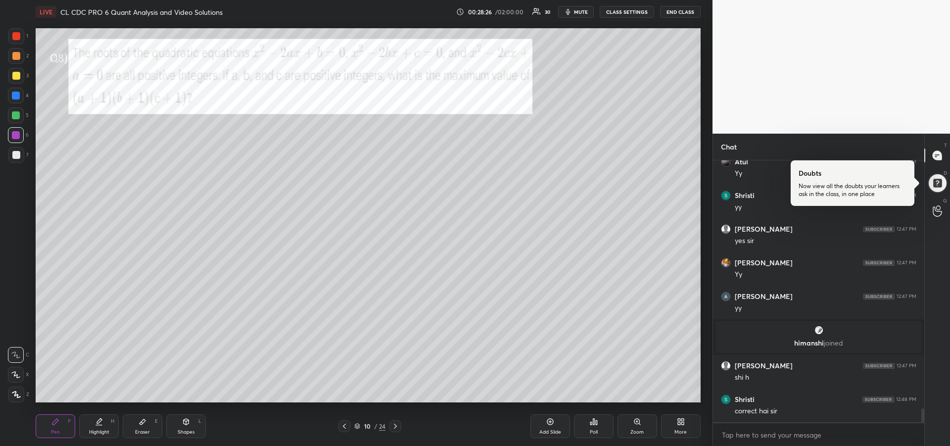
click at [345, 428] on icon at bounding box center [344, 426] width 3 height 5
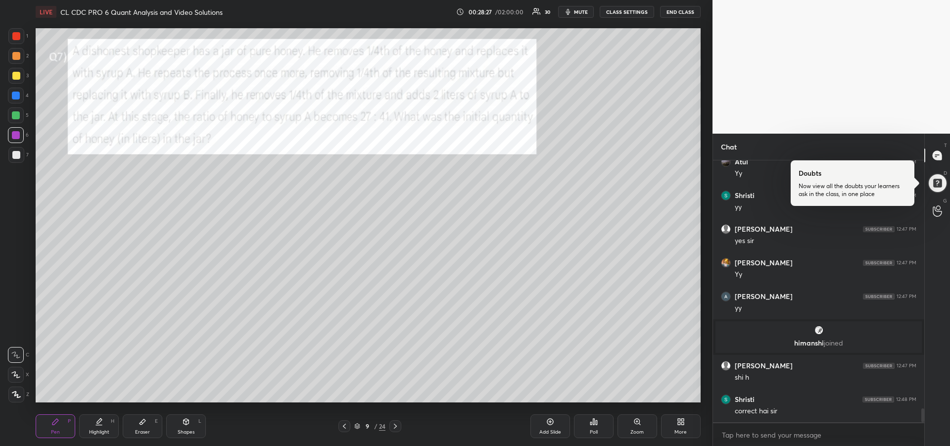
click at [344, 427] on icon at bounding box center [345, 426] width 8 height 8
click at [347, 424] on icon at bounding box center [345, 426] width 8 height 8
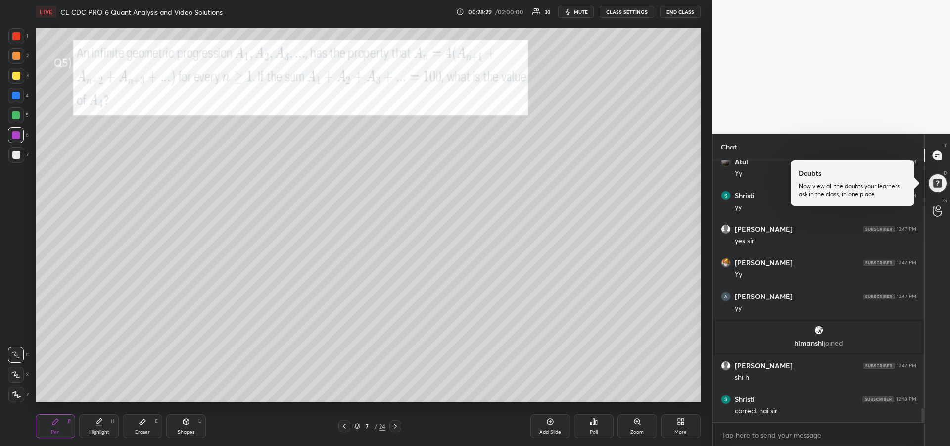
click at [345, 422] on div at bounding box center [345, 426] width 12 height 12
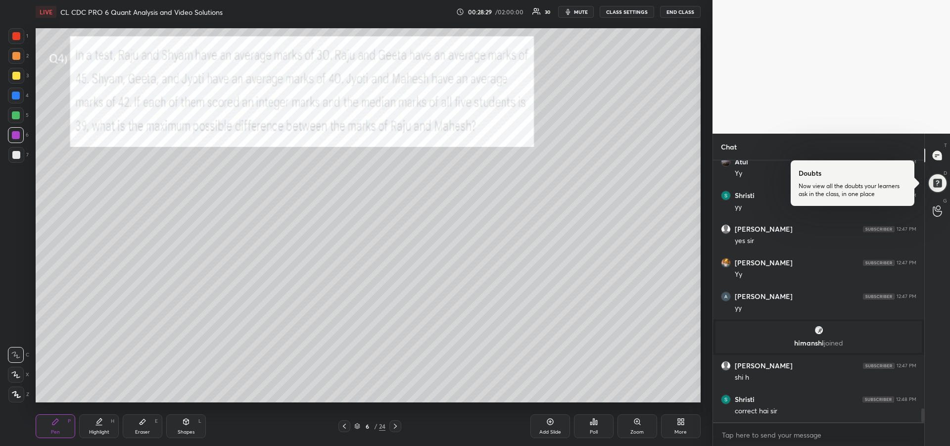
click at [345, 423] on icon at bounding box center [345, 426] width 8 height 8
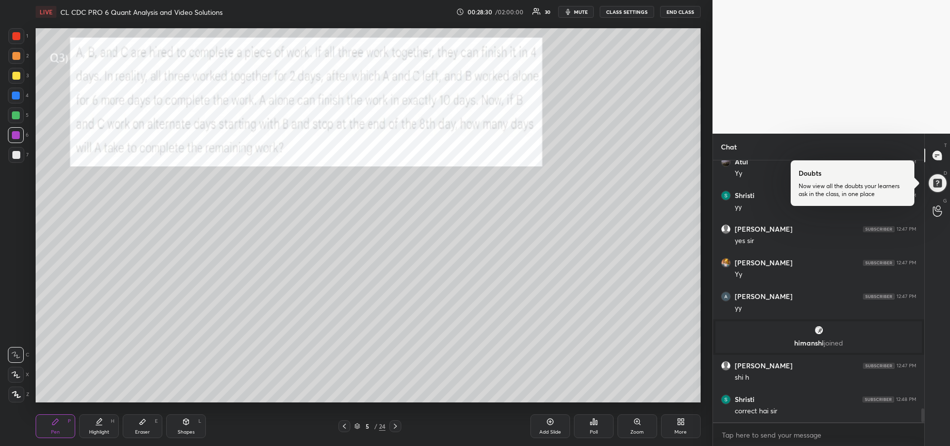
click at [345, 427] on icon at bounding box center [344, 426] width 3 height 5
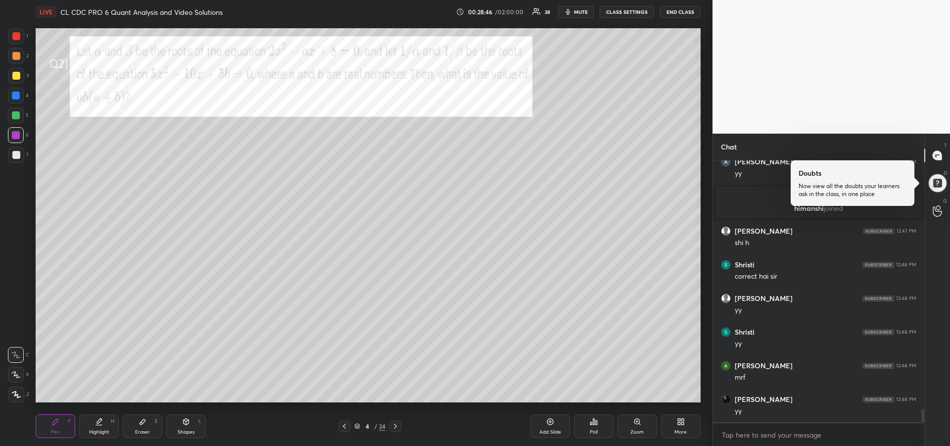
scroll to position [4837, 0]
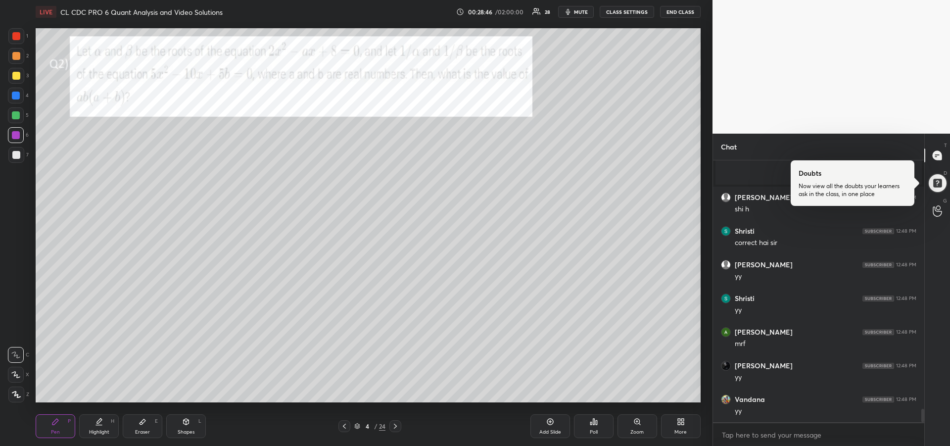
click at [96, 424] on icon at bounding box center [99, 422] width 8 height 8
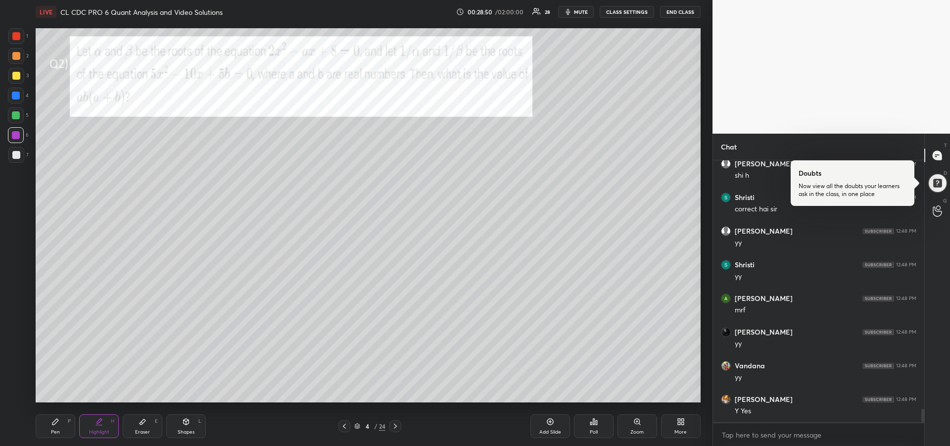
click at [396, 423] on icon at bounding box center [396, 426] width 8 height 8
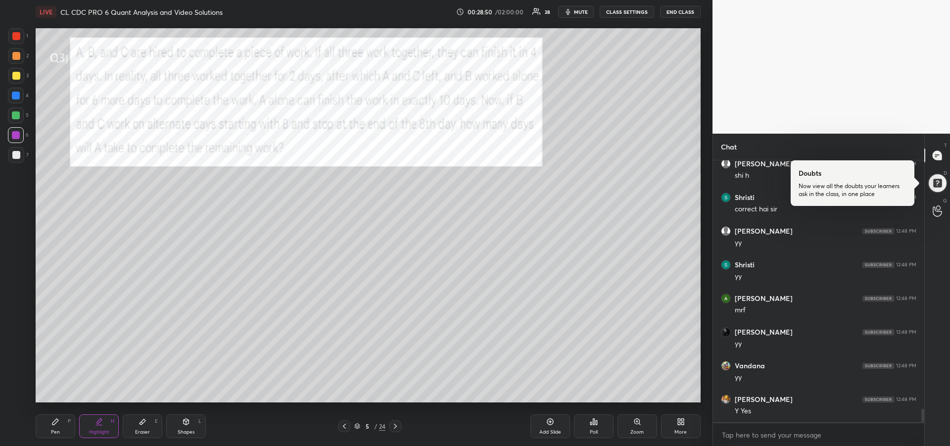
click at [398, 423] on icon at bounding box center [396, 426] width 8 height 8
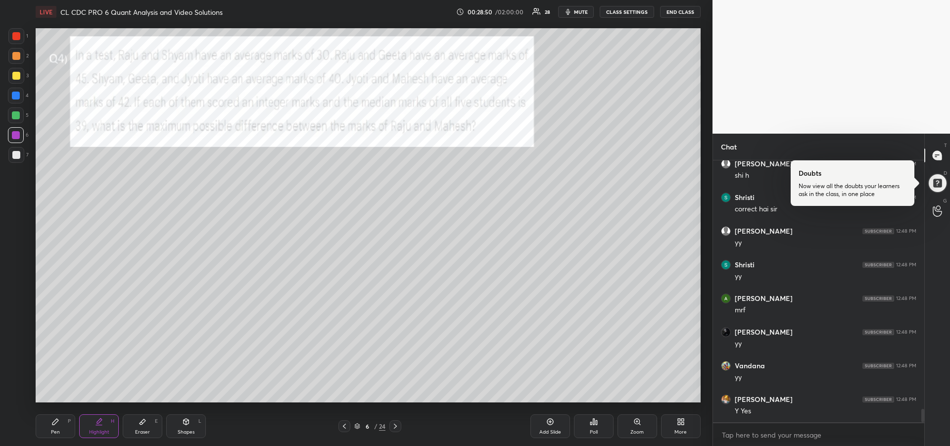
click at [397, 424] on icon at bounding box center [396, 426] width 8 height 8
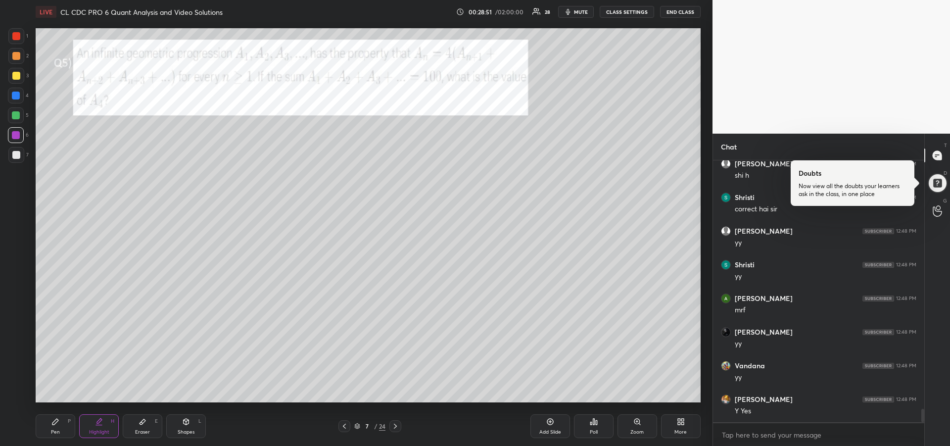
click at [399, 422] on div at bounding box center [396, 426] width 12 height 12
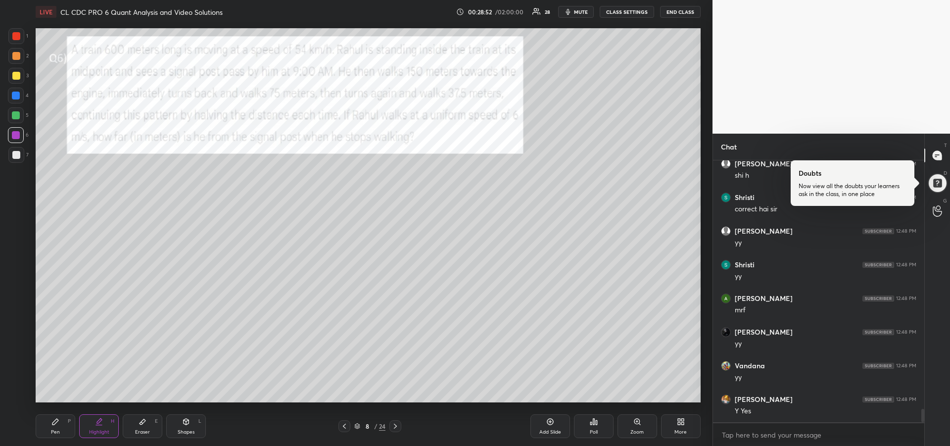
click at [397, 428] on icon at bounding box center [396, 426] width 8 height 8
click at [397, 426] on icon at bounding box center [396, 426] width 8 height 8
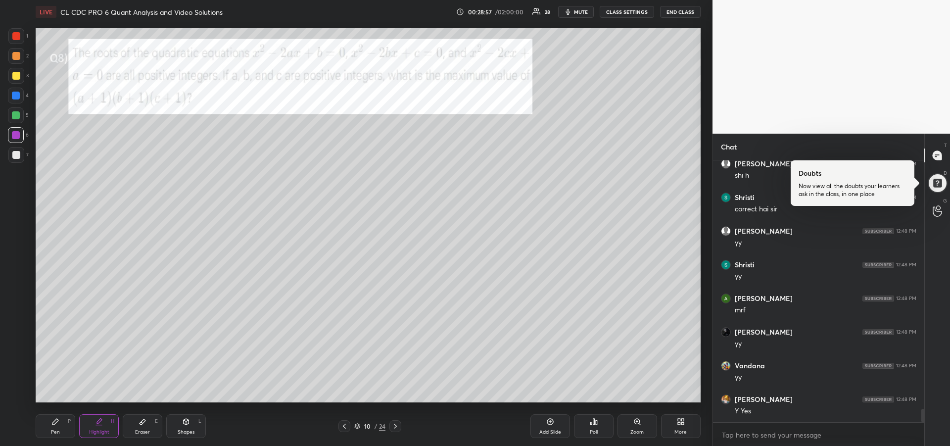
scroll to position [4904, 0]
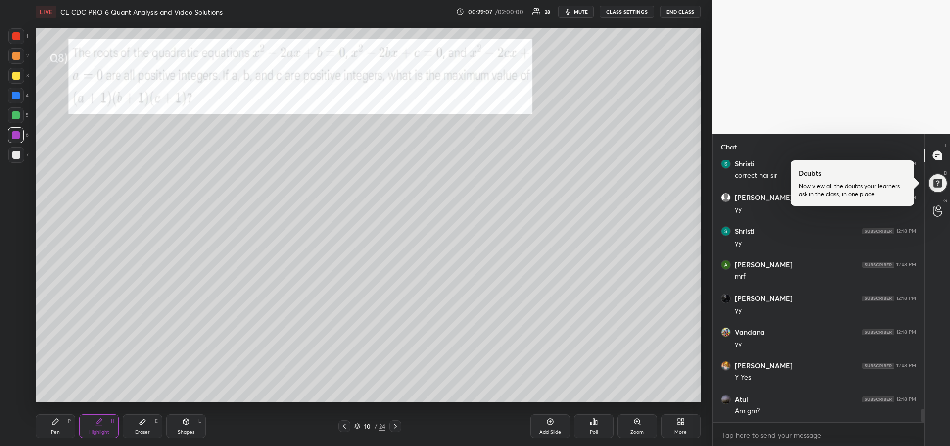
click at [56, 425] on icon at bounding box center [55, 422] width 8 height 8
click at [542, 426] on div "Add Slide" at bounding box center [551, 426] width 40 height 24
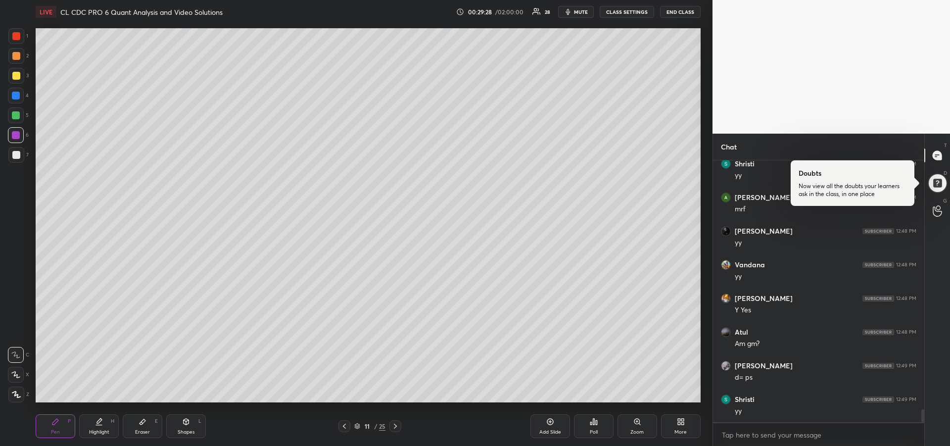
scroll to position [5005, 0]
click at [15, 157] on div at bounding box center [16, 155] width 8 height 8
click at [342, 426] on icon at bounding box center [345, 426] width 8 height 8
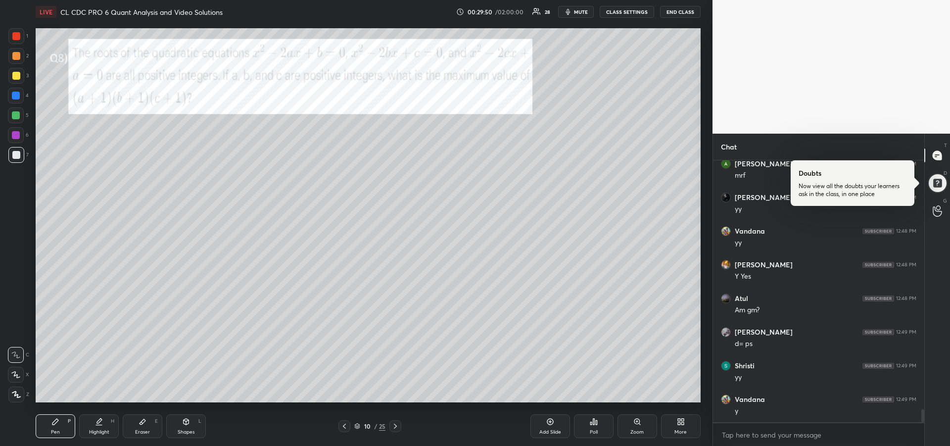
click at [101, 425] on icon at bounding box center [99, 425] width 6 height 0
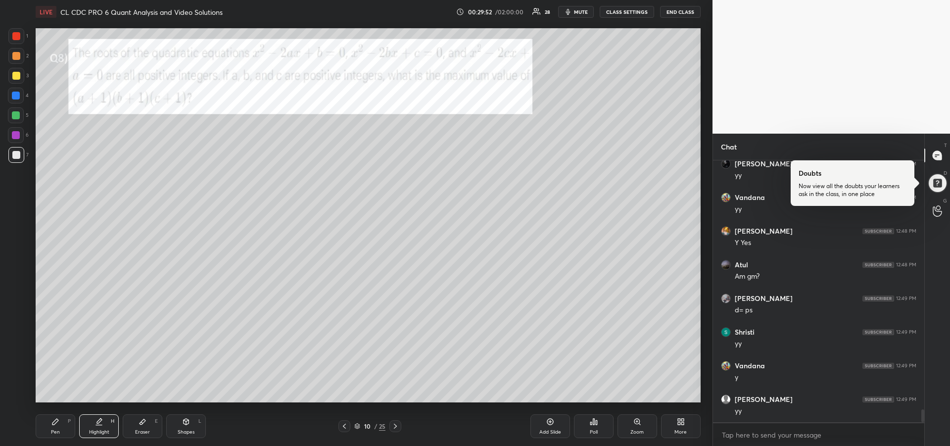
scroll to position [5072, 0]
click at [18, 77] on div at bounding box center [16, 76] width 8 height 8
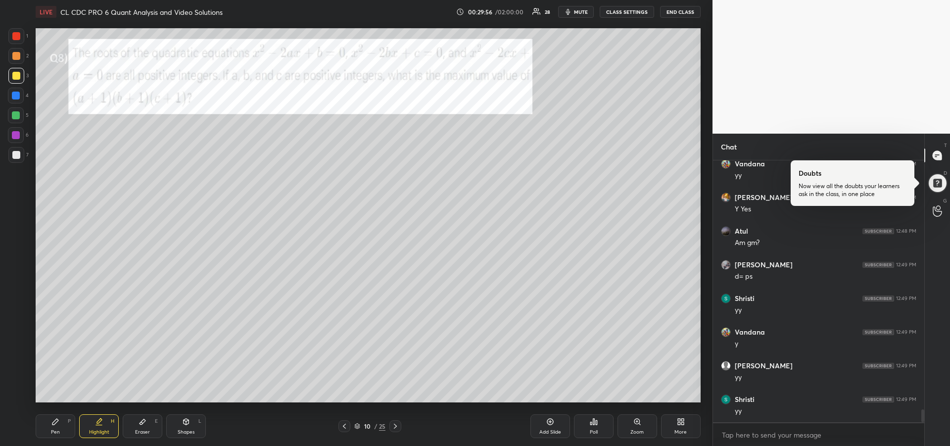
click at [56, 427] on div "Pen P" at bounding box center [56, 426] width 40 height 24
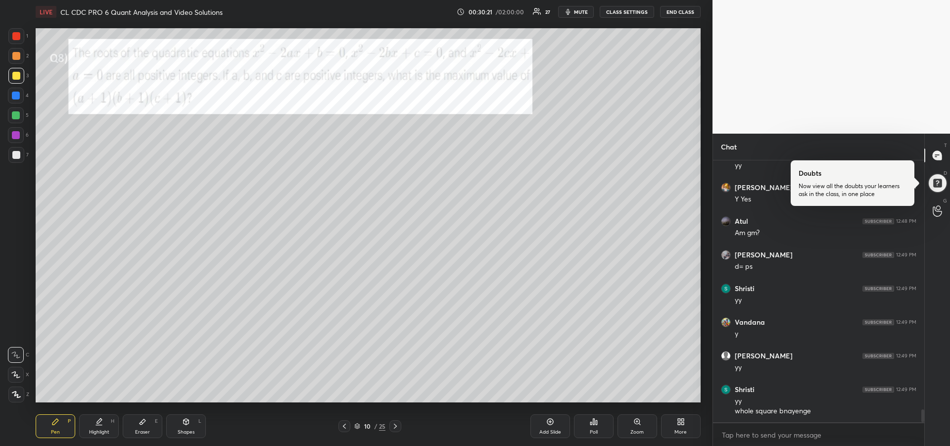
click at [17, 154] on div at bounding box center [16, 155] width 8 height 8
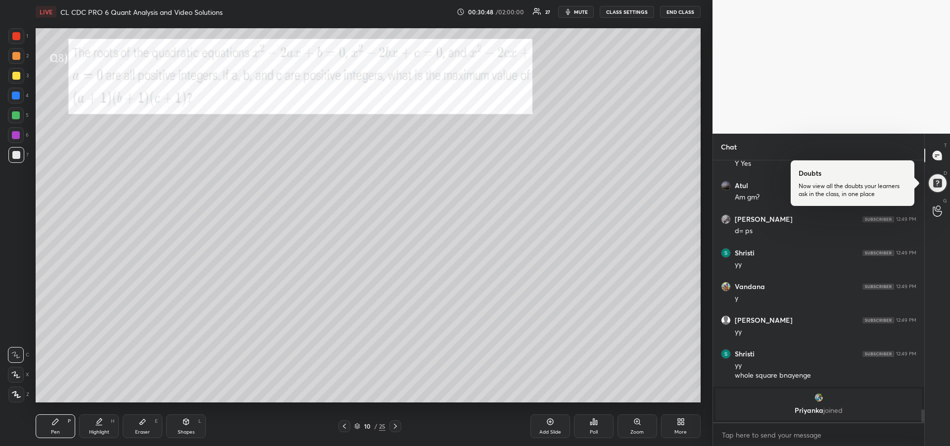
click at [18, 41] on div at bounding box center [16, 36] width 16 height 16
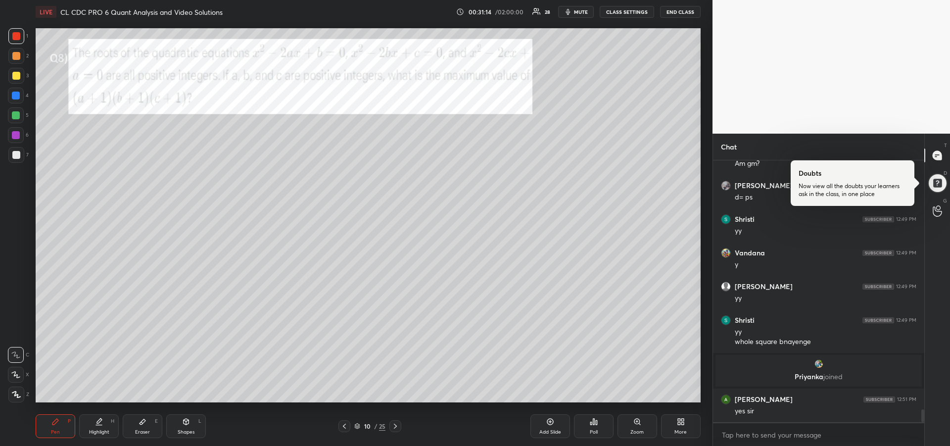
click at [97, 425] on icon at bounding box center [99, 425] width 6 height 0
click at [147, 431] on div "Eraser" at bounding box center [142, 432] width 15 height 5
click at [14, 339] on div "Erase all" at bounding box center [16, 335] width 16 height 16
click at [41, 424] on div "Pen P" at bounding box center [56, 426] width 40 height 24
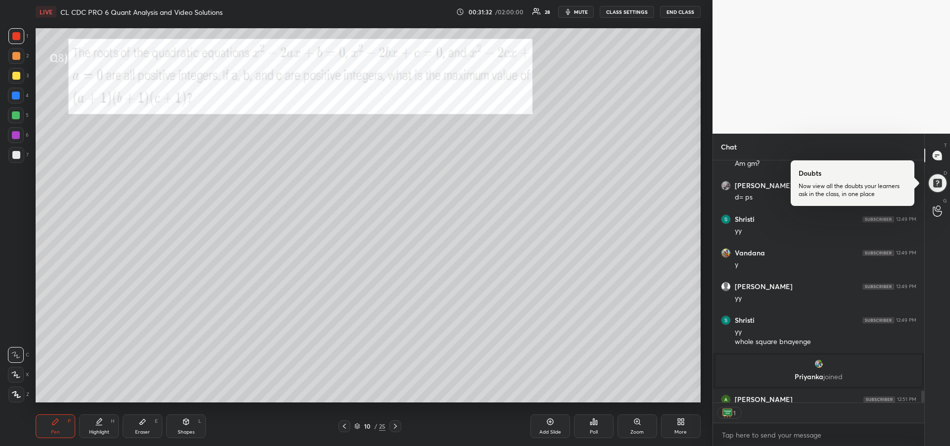
click at [13, 72] on div at bounding box center [16, 76] width 8 height 8
click at [397, 427] on icon at bounding box center [396, 426] width 8 height 8
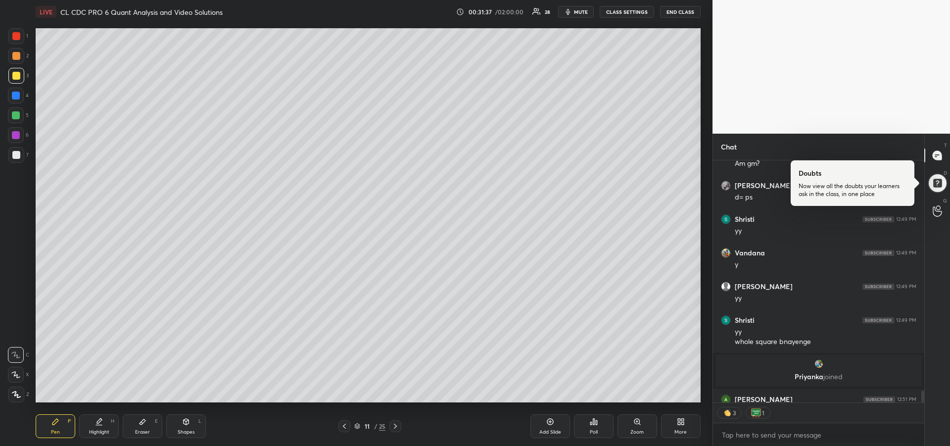
click at [397, 425] on icon at bounding box center [396, 426] width 8 height 8
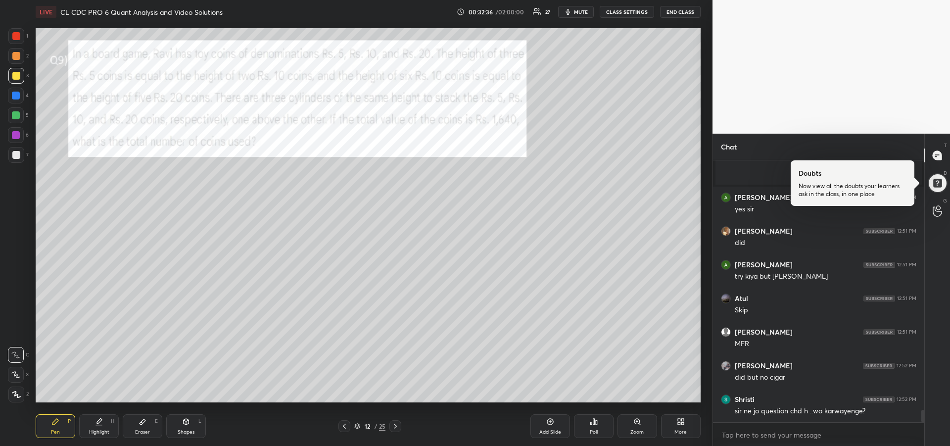
scroll to position [5240, 0]
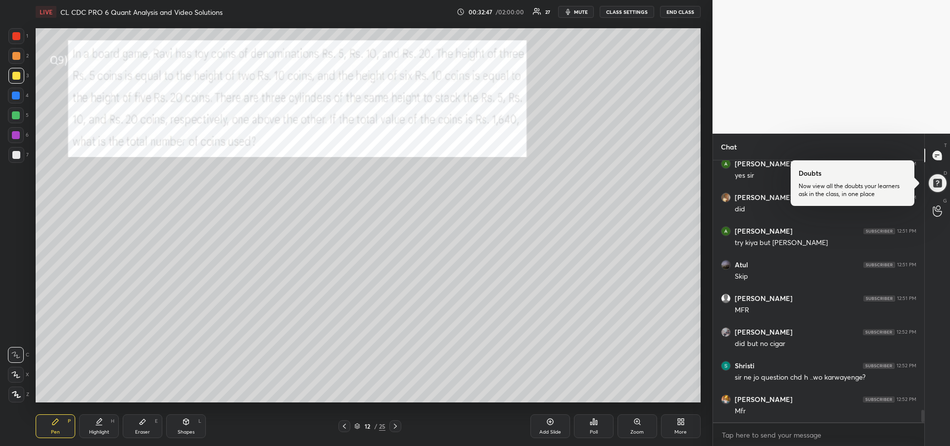
click at [14, 58] on div at bounding box center [16, 56] width 8 height 8
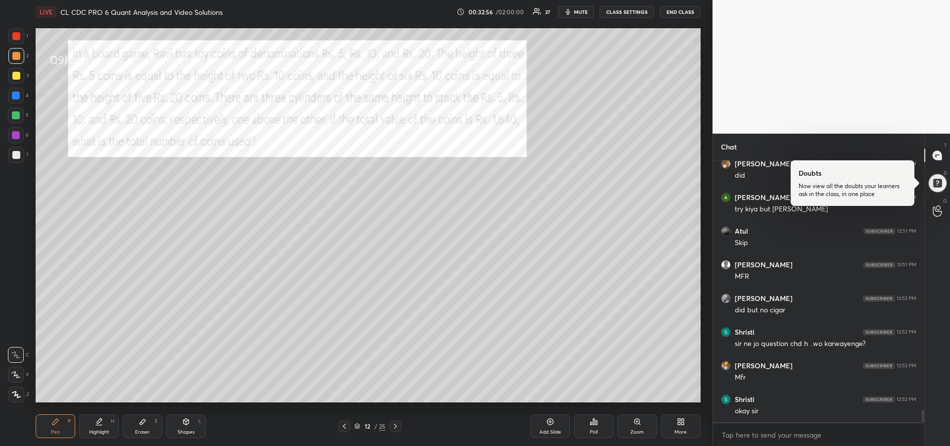
scroll to position [5283, 0]
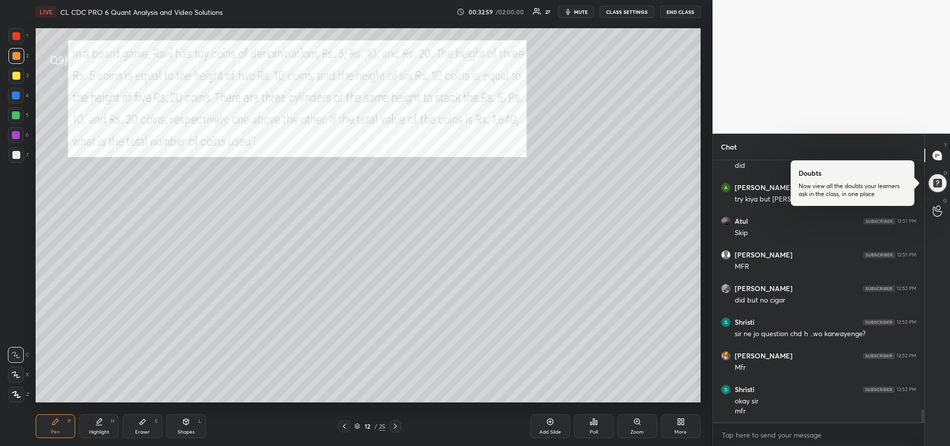
click at [98, 431] on div "Highlight" at bounding box center [99, 432] width 20 height 5
click at [15, 120] on div at bounding box center [16, 115] width 16 height 16
click at [15, 37] on div at bounding box center [16, 36] width 8 height 8
click at [54, 428] on div "Pen P" at bounding box center [56, 426] width 40 height 24
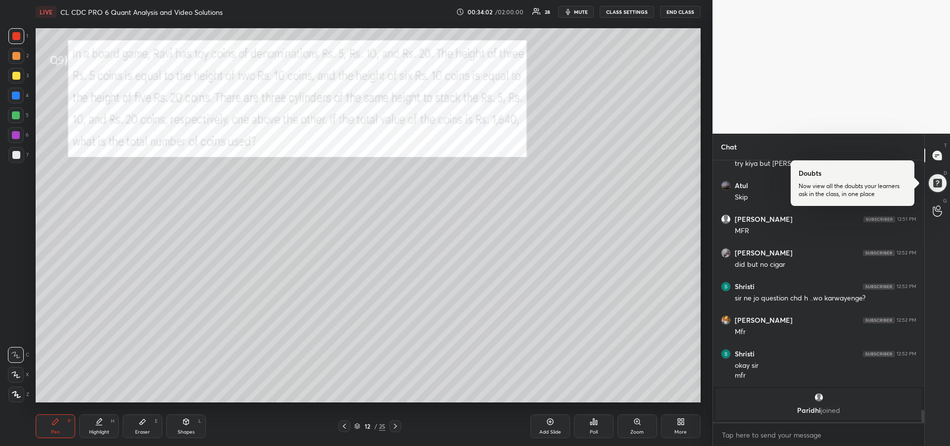
click at [14, 155] on div at bounding box center [16, 155] width 8 height 8
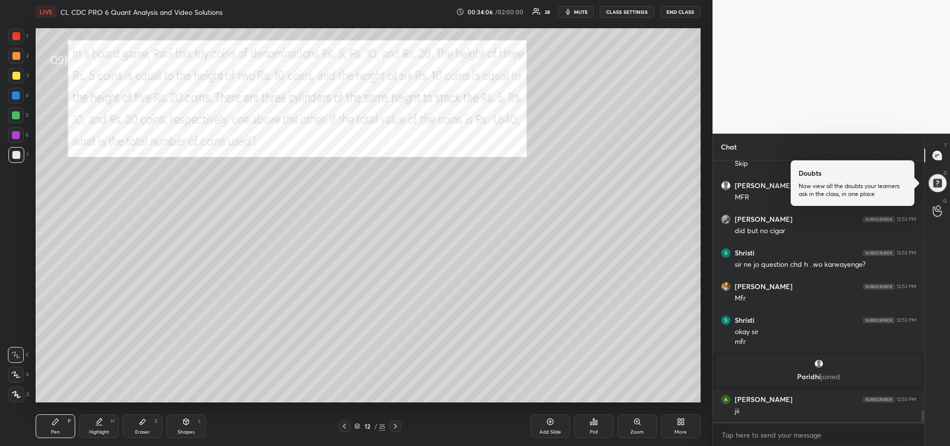
scroll to position [5304, 0]
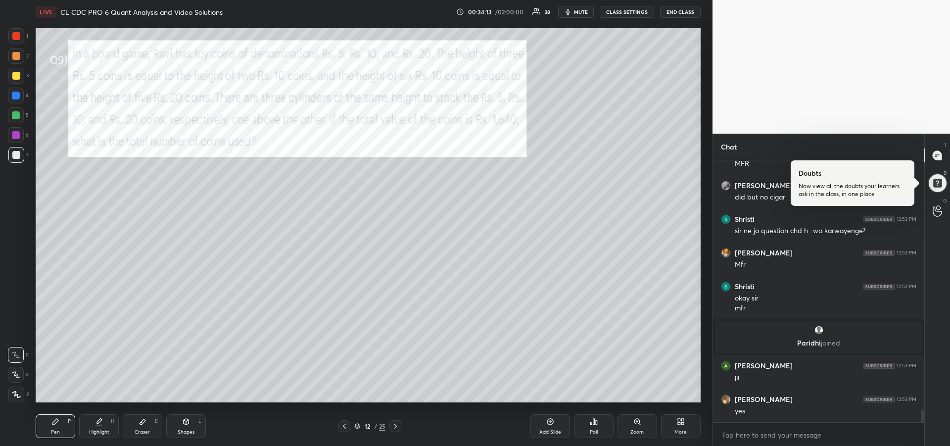
click at [143, 427] on div "Eraser E" at bounding box center [143, 426] width 40 height 24
click at [17, 333] on span "Erase all" at bounding box center [15, 334] width 15 height 7
click at [54, 421] on icon at bounding box center [55, 422] width 6 height 6
click at [15, 117] on div at bounding box center [16, 115] width 8 height 8
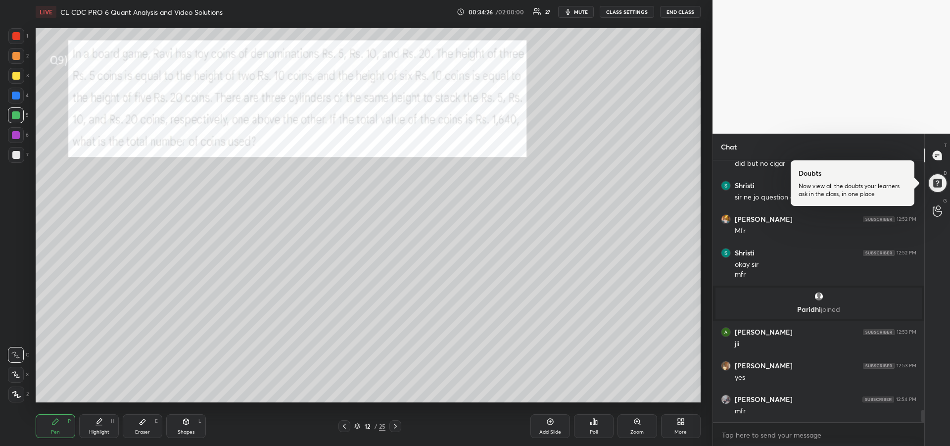
click at [101, 430] on div "Highlight" at bounding box center [99, 432] width 20 height 5
click at [15, 61] on div at bounding box center [16, 56] width 16 height 16
click at [52, 416] on div "Pen P" at bounding box center [56, 426] width 40 height 24
click at [99, 419] on icon at bounding box center [99, 422] width 8 height 8
click at [140, 423] on icon at bounding box center [143, 421] width 6 height 5
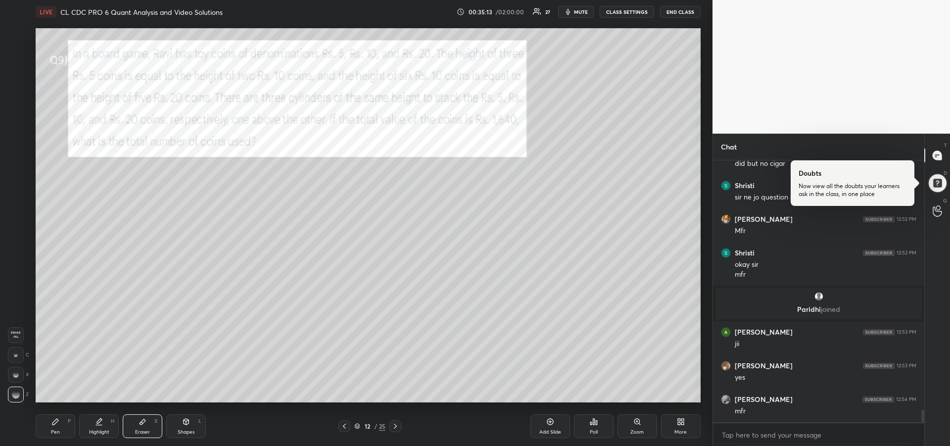
click at [18, 334] on span "Erase all" at bounding box center [15, 334] width 15 height 7
click at [57, 430] on div "Pen" at bounding box center [55, 432] width 9 height 5
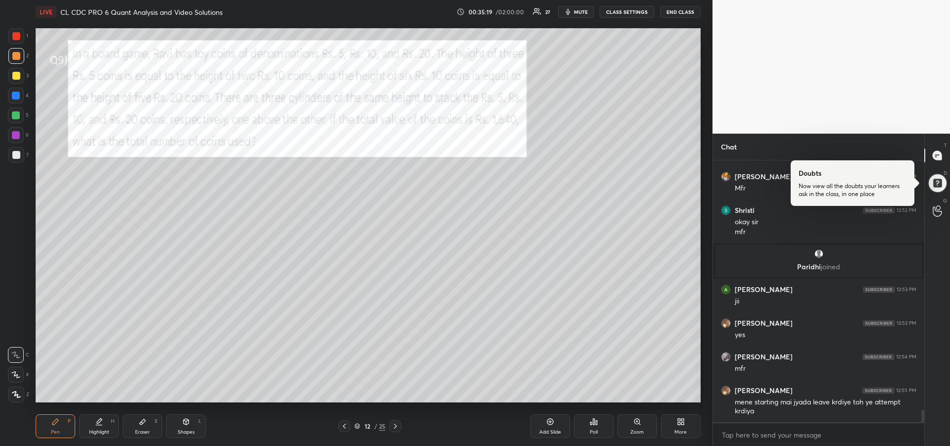
click at [393, 427] on icon at bounding box center [396, 426] width 8 height 8
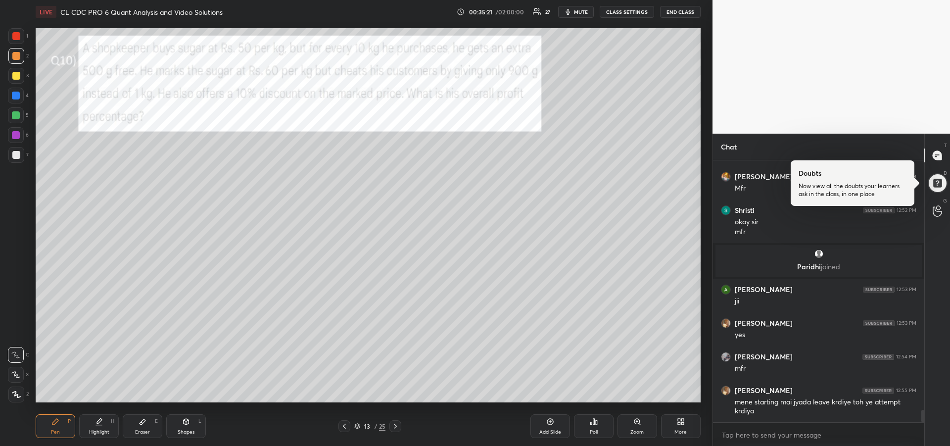
click at [13, 55] on div at bounding box center [16, 56] width 8 height 8
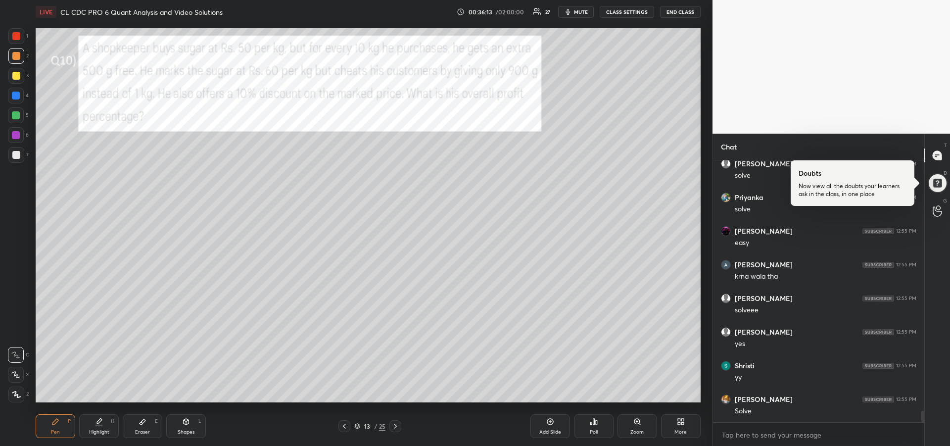
scroll to position [5683, 0]
click at [15, 135] on div at bounding box center [16, 135] width 8 height 8
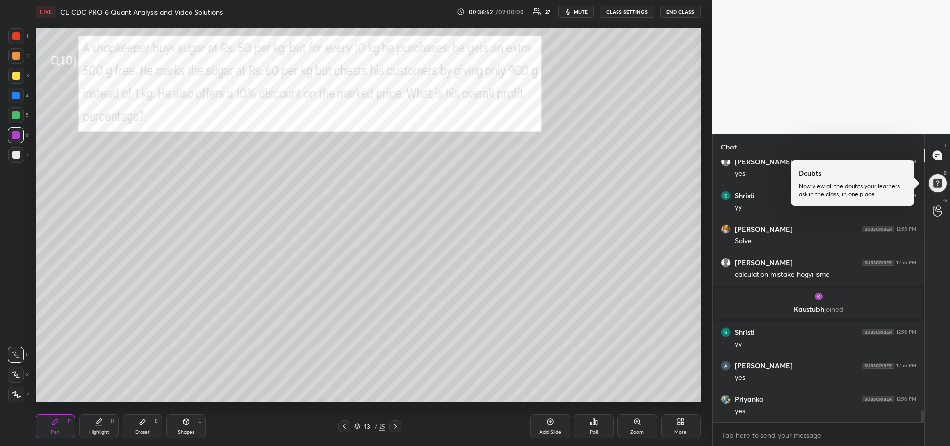
click at [16, 58] on div at bounding box center [16, 56] width 8 height 8
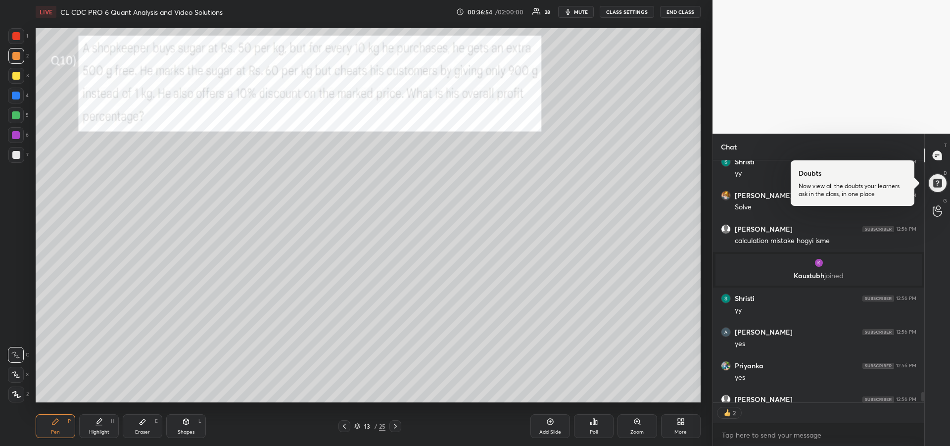
scroll to position [5770, 0]
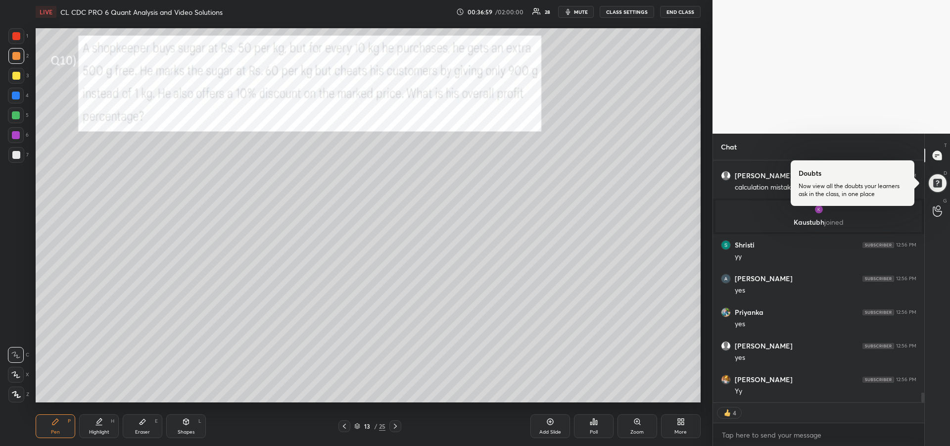
click at [399, 429] on icon at bounding box center [396, 426] width 8 height 8
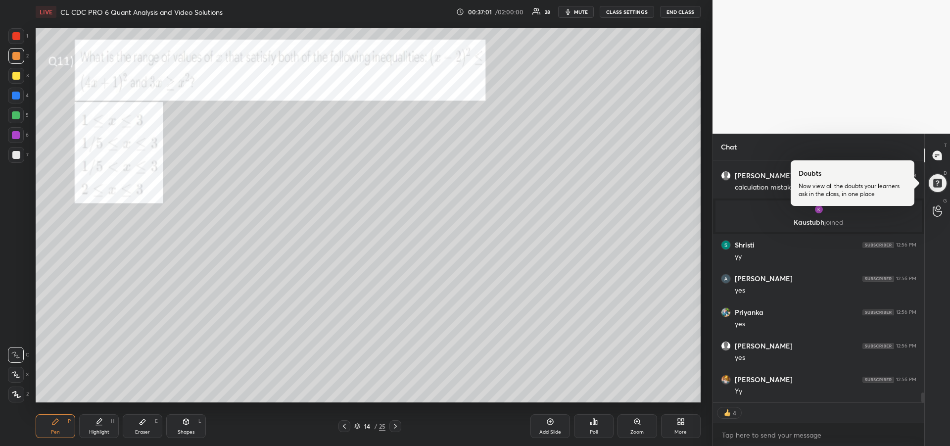
click at [14, 42] on div at bounding box center [16, 36] width 16 height 16
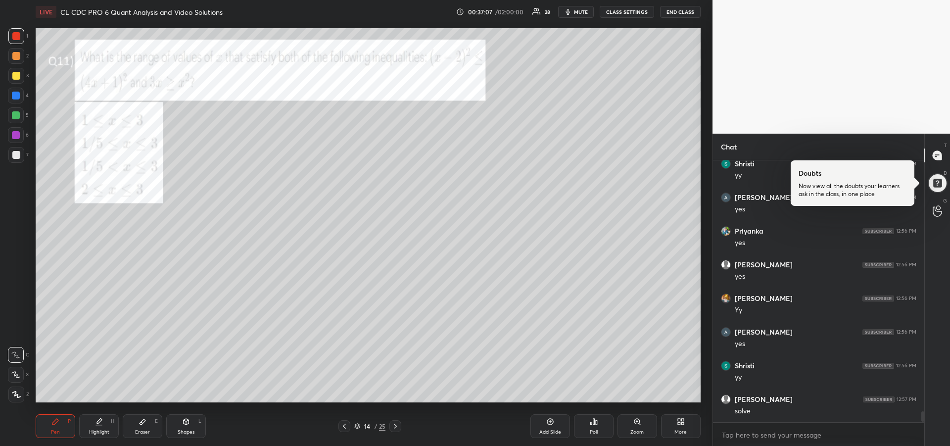
scroll to position [5852, 0]
click at [134, 424] on div "Eraser E" at bounding box center [143, 426] width 40 height 24
click at [62, 420] on div "Pen P" at bounding box center [56, 426] width 40 height 24
click at [17, 135] on div at bounding box center [16, 135] width 8 height 8
click at [18, 158] on div at bounding box center [16, 155] width 8 height 8
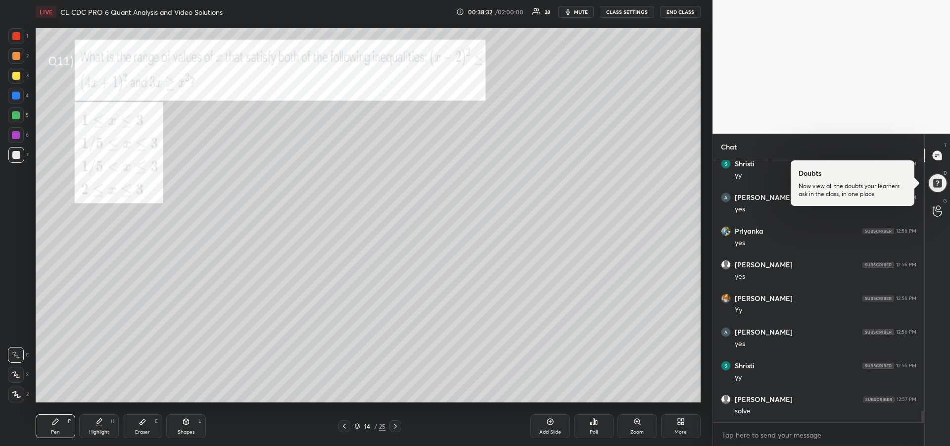
click at [61, 426] on div "Pen P" at bounding box center [56, 426] width 40 height 24
click at [56, 424] on icon at bounding box center [55, 422] width 8 height 8
click at [16, 119] on div at bounding box center [16, 115] width 16 height 16
click at [58, 421] on icon at bounding box center [55, 422] width 6 height 6
click at [14, 58] on div at bounding box center [16, 56] width 8 height 8
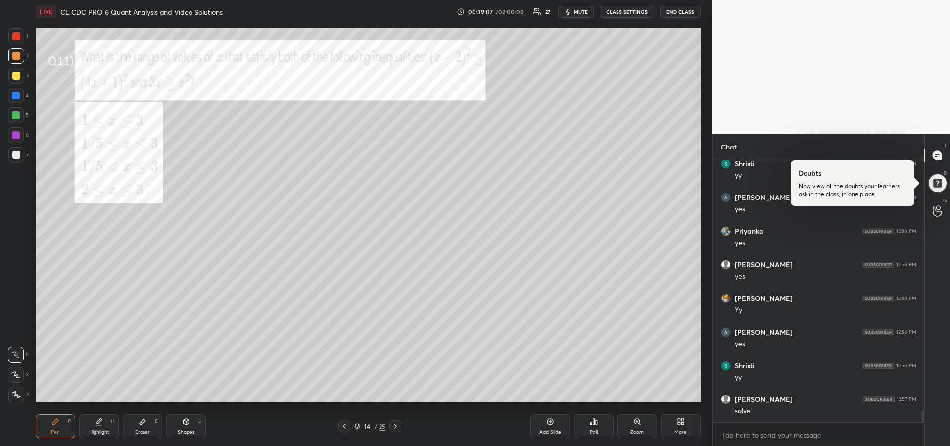
scroll to position [239, 208]
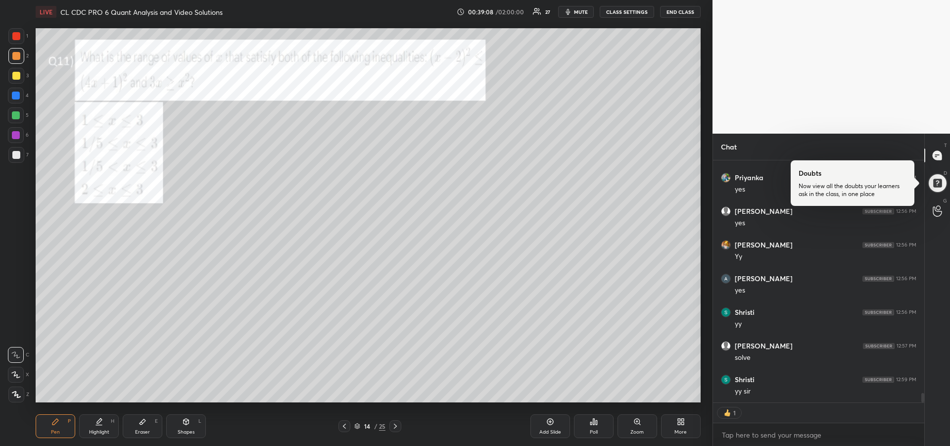
click at [17, 39] on div at bounding box center [16, 36] width 8 height 8
click at [99, 422] on icon at bounding box center [99, 420] width 5 height 5
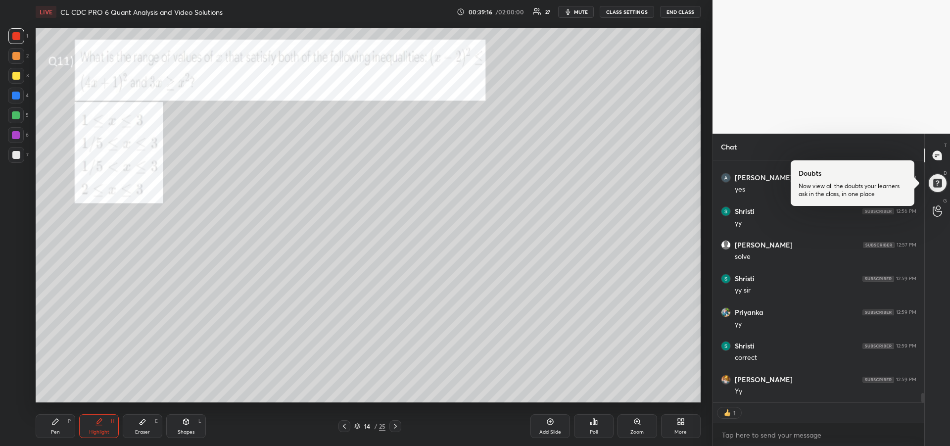
click at [55, 427] on div "Pen P" at bounding box center [56, 426] width 40 height 24
click at [394, 429] on icon at bounding box center [396, 426] width 8 height 8
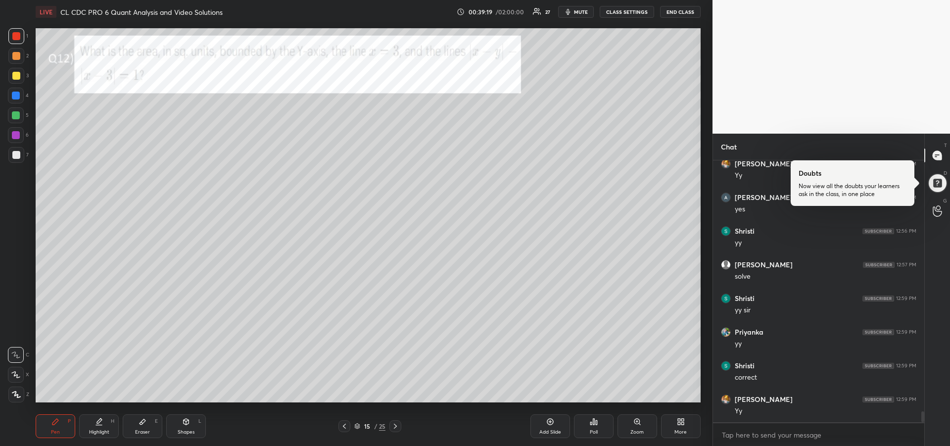
scroll to position [6020, 0]
click at [15, 98] on div at bounding box center [16, 96] width 8 height 8
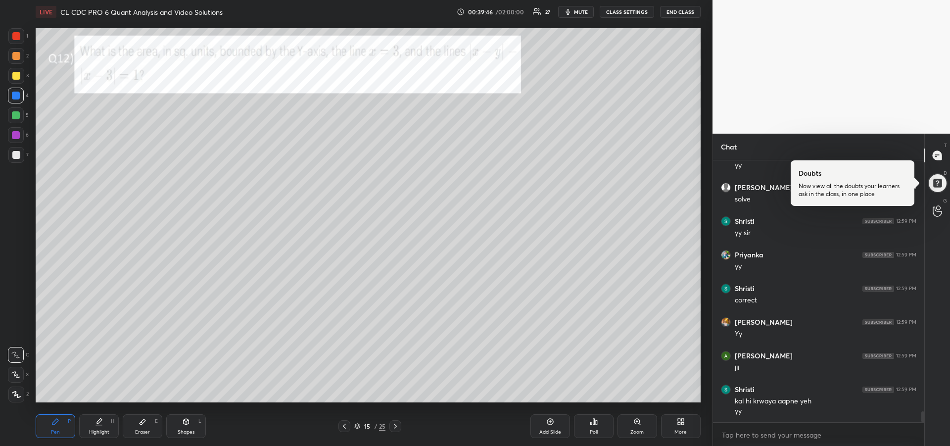
click at [138, 428] on div "Eraser E" at bounding box center [143, 426] width 40 height 24
click at [55, 422] on icon at bounding box center [55, 422] width 6 height 6
click at [14, 79] on div at bounding box center [16, 76] width 8 height 8
click at [180, 427] on div "Shapes L" at bounding box center [186, 426] width 40 height 24
click at [14, 395] on icon at bounding box center [16, 394] width 7 height 7
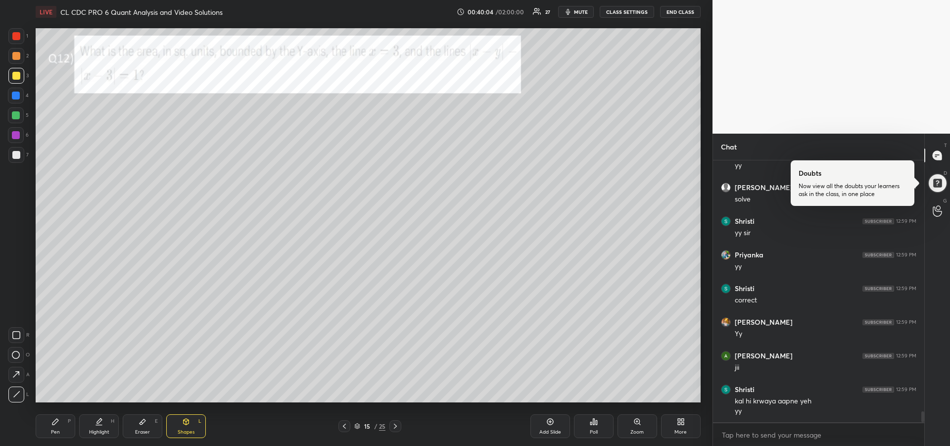
click at [57, 428] on div "Pen P" at bounding box center [56, 426] width 40 height 24
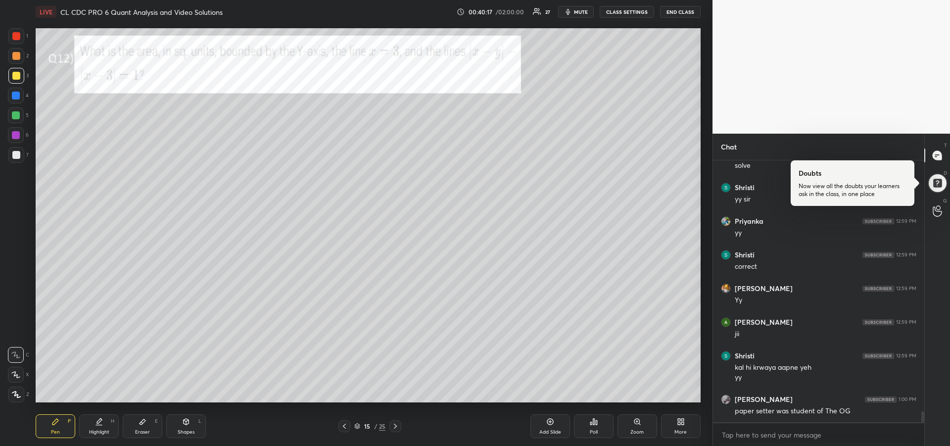
click at [187, 430] on div "Shapes" at bounding box center [186, 432] width 17 height 5
click at [17, 394] on icon at bounding box center [16, 394] width 5 height 5
click at [54, 423] on icon at bounding box center [55, 422] width 6 height 6
click at [17, 95] on div at bounding box center [16, 96] width 8 height 8
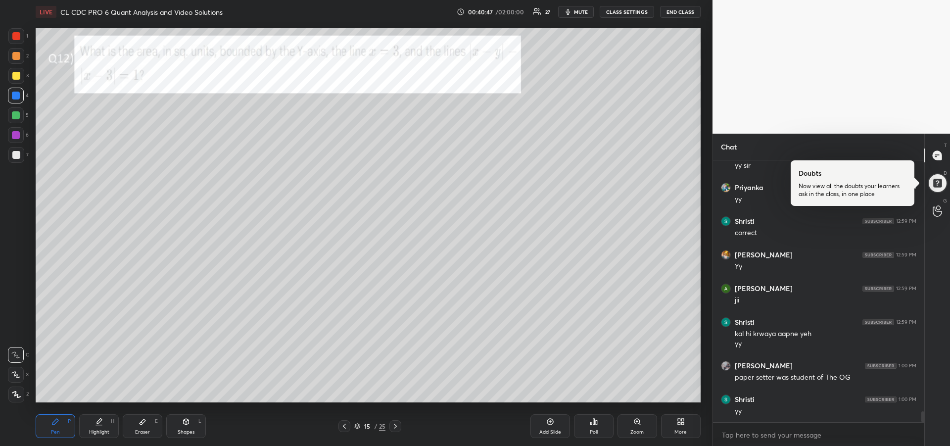
click at [99, 426] on div "Highlight H" at bounding box center [99, 426] width 40 height 24
click at [49, 425] on div "Pen P" at bounding box center [56, 426] width 40 height 24
click at [16, 135] on div at bounding box center [16, 135] width 8 height 8
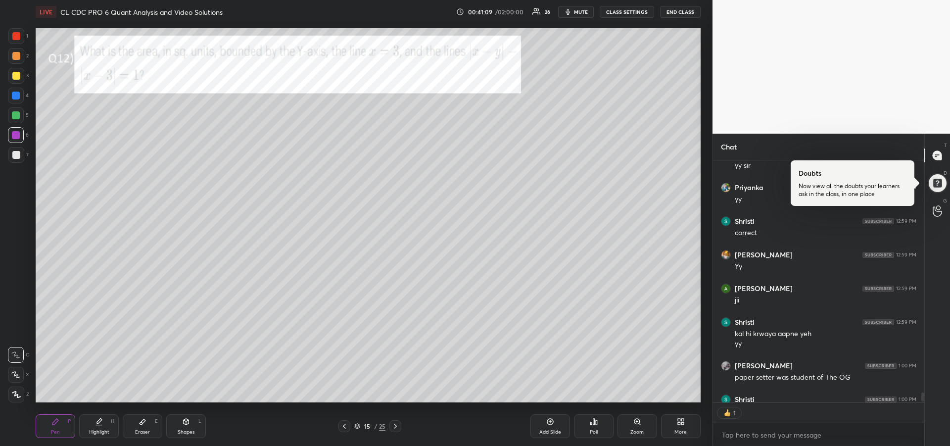
scroll to position [6184, 0]
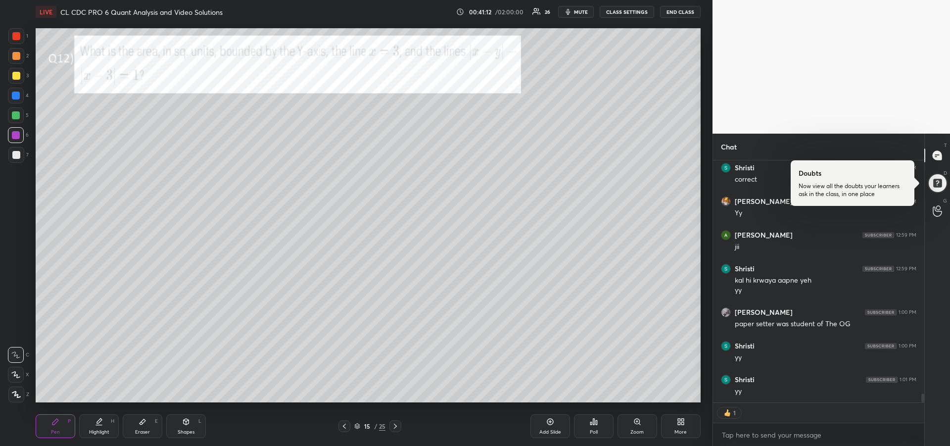
click at [96, 422] on icon at bounding box center [99, 422] width 8 height 8
click at [43, 425] on div "Pen P" at bounding box center [56, 426] width 40 height 24
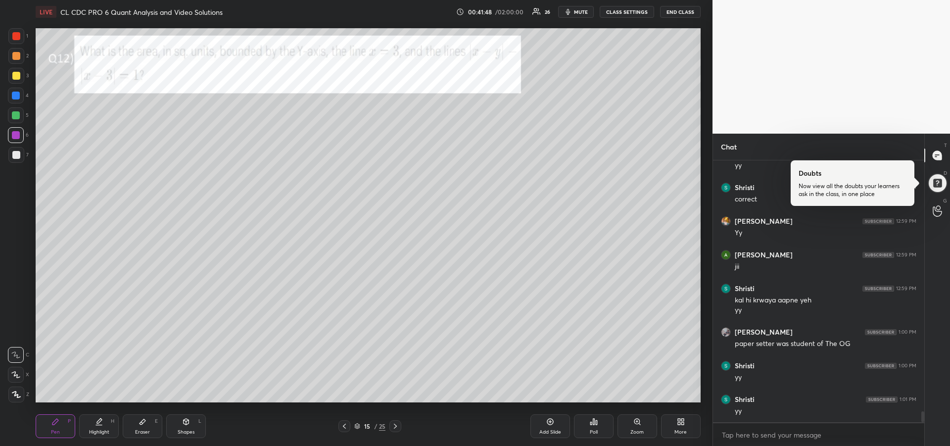
click at [186, 430] on div "Shapes" at bounding box center [186, 432] width 17 height 5
click at [17, 396] on icon at bounding box center [16, 394] width 7 height 7
click at [18, 155] on div at bounding box center [16, 155] width 8 height 8
click at [56, 430] on div "Pen" at bounding box center [55, 432] width 9 height 5
click at [100, 430] on div "Highlight" at bounding box center [99, 432] width 20 height 5
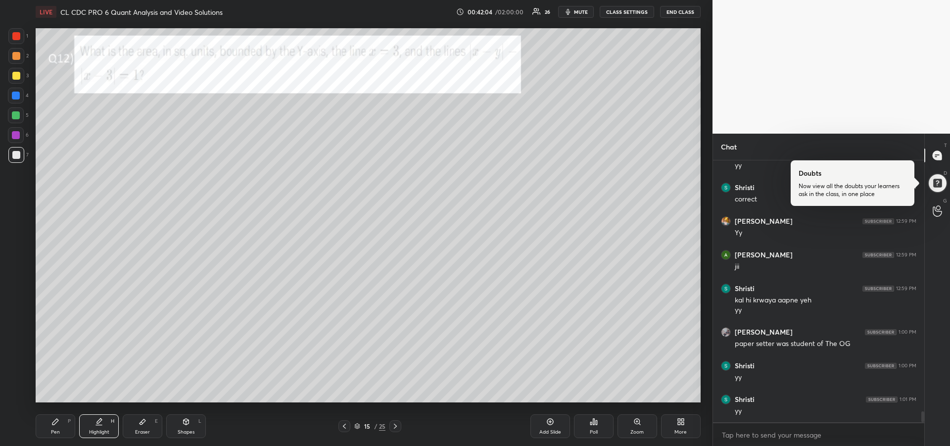
click at [51, 430] on div "Pen" at bounding box center [55, 432] width 9 height 5
click at [95, 432] on div "Highlight" at bounding box center [99, 432] width 20 height 5
click at [139, 428] on div "Eraser E" at bounding box center [143, 426] width 40 height 24
click at [52, 419] on icon at bounding box center [55, 422] width 8 height 8
click at [101, 426] on div "Highlight H" at bounding box center [99, 426] width 40 height 24
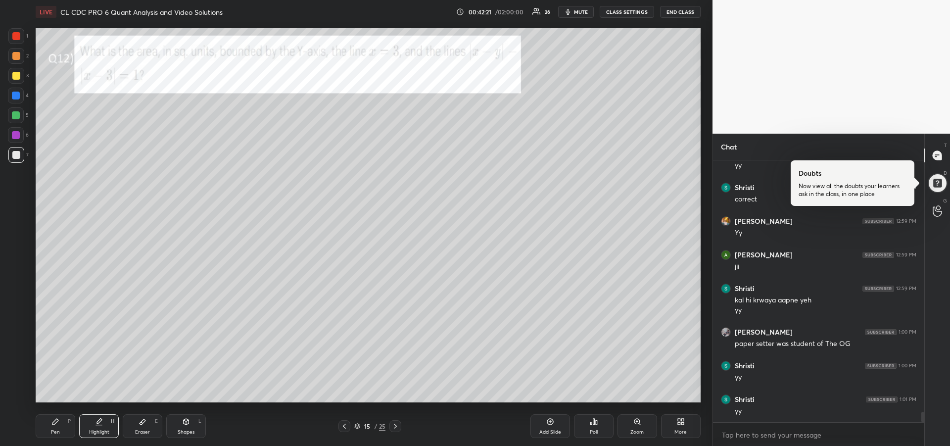
scroll to position [6198, 0]
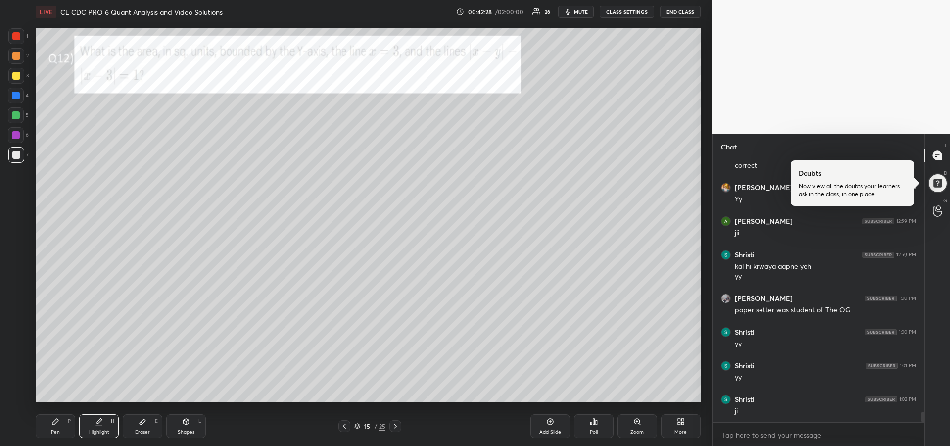
click at [51, 431] on div "Pen" at bounding box center [55, 432] width 9 height 5
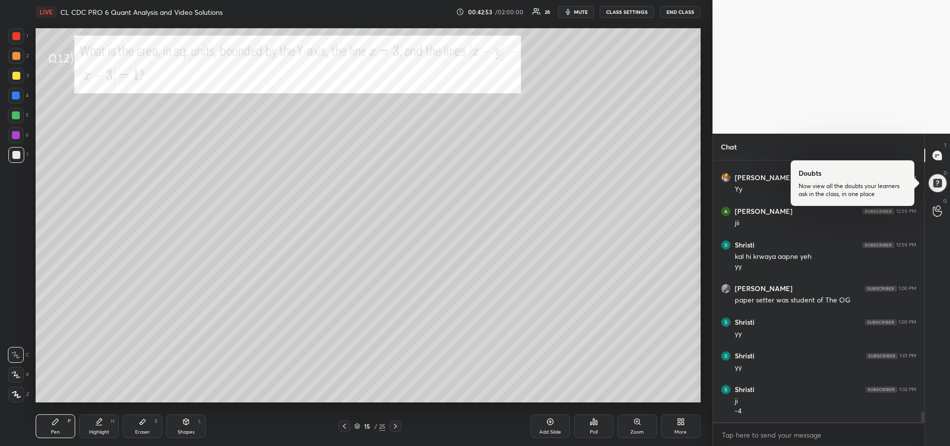
scroll to position [6218, 0]
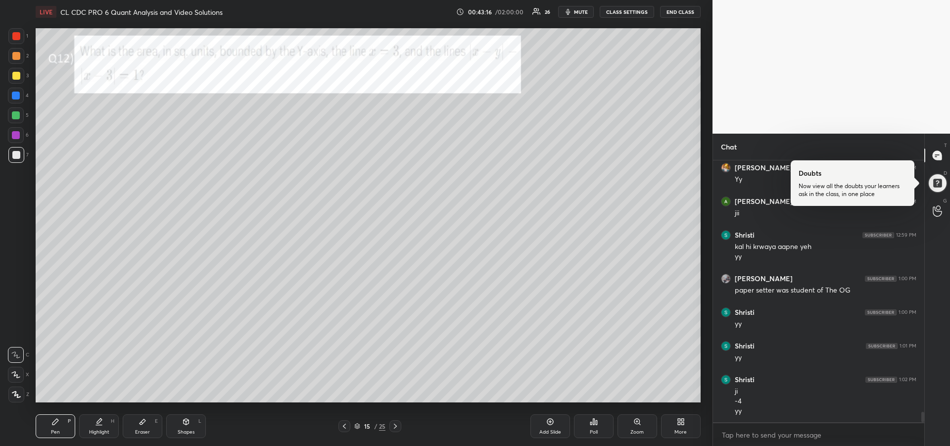
click at [13, 42] on div at bounding box center [16, 36] width 16 height 16
click at [10, 372] on div at bounding box center [16, 375] width 16 height 16
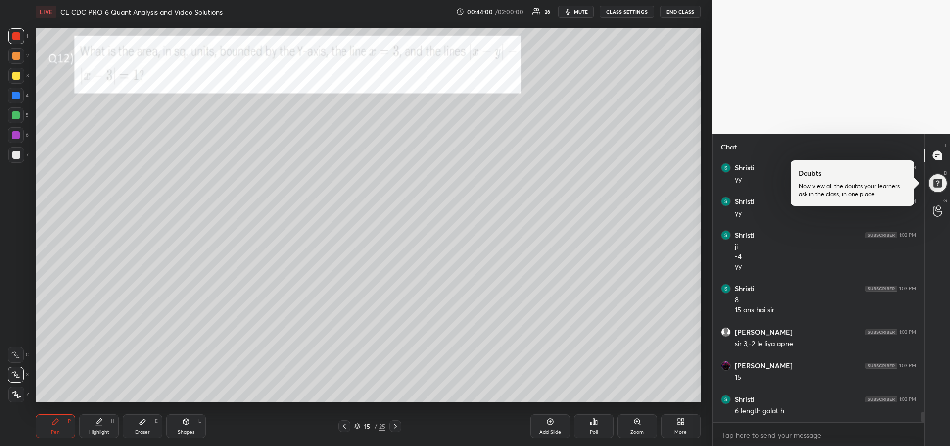
scroll to position [6398, 0]
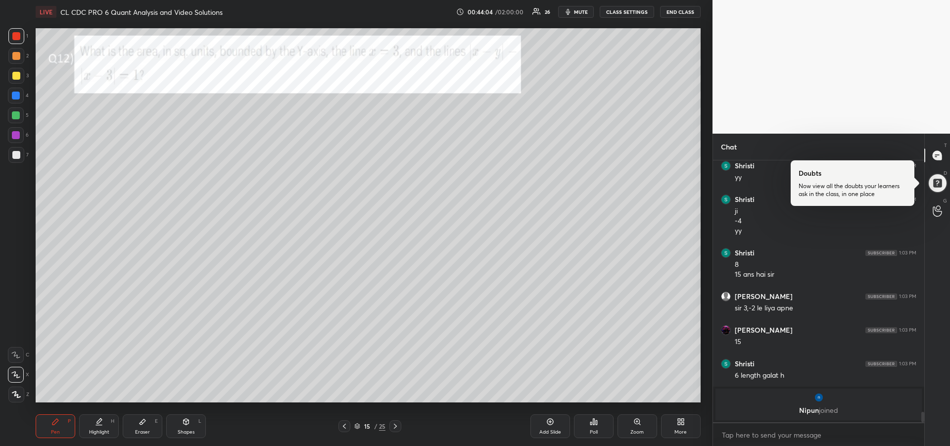
click at [141, 425] on icon at bounding box center [143, 421] width 6 height 5
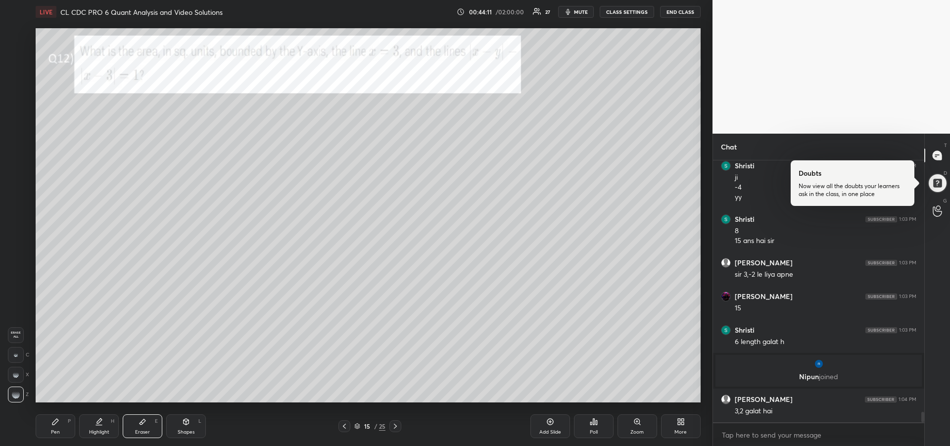
click at [17, 353] on rect at bounding box center [16, 353] width 1 height 1
click at [59, 425] on div "Pen P" at bounding box center [56, 426] width 40 height 24
click at [17, 153] on div at bounding box center [16, 155] width 8 height 8
click at [56, 428] on div "Pen P" at bounding box center [56, 426] width 40 height 24
click at [139, 425] on icon at bounding box center [143, 422] width 8 height 8
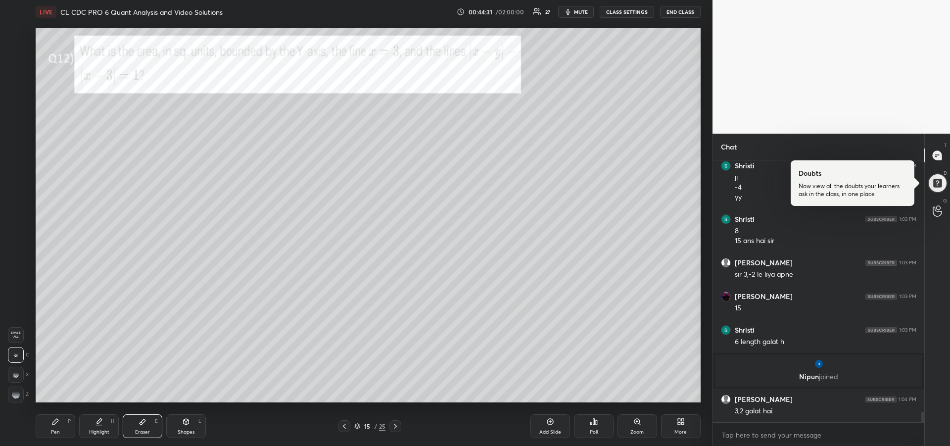
click at [45, 433] on div "Pen P" at bounding box center [56, 426] width 40 height 24
click at [13, 356] on icon at bounding box center [15, 354] width 9 height 7
click at [146, 428] on div "Eraser E" at bounding box center [143, 426] width 40 height 24
click at [53, 421] on icon at bounding box center [55, 422] width 8 height 8
click at [15, 38] on div at bounding box center [16, 36] width 8 height 8
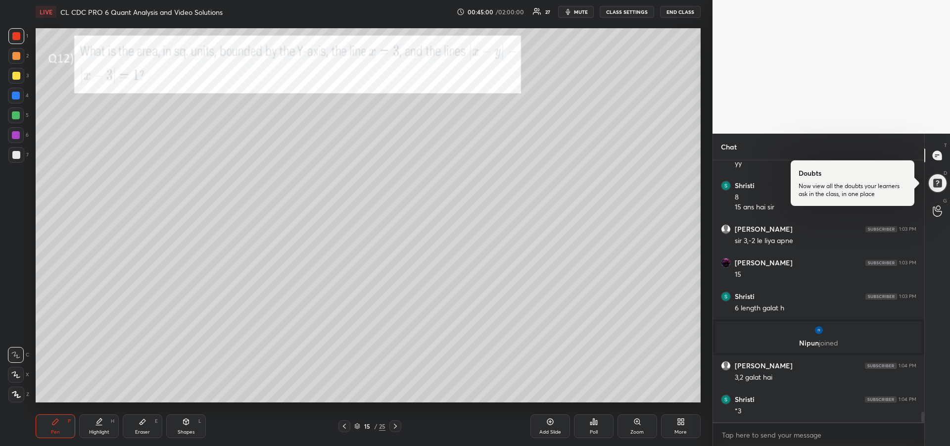
scroll to position [6262, 0]
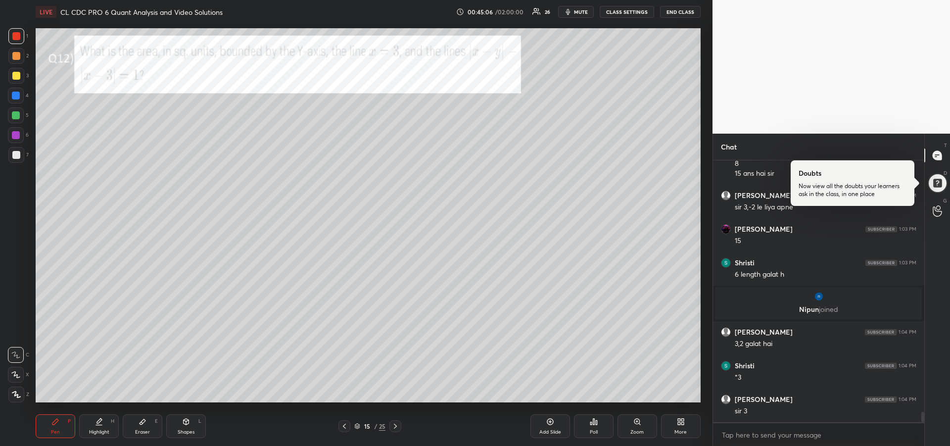
click at [135, 427] on div "Eraser E" at bounding box center [143, 426] width 40 height 24
click at [53, 421] on icon at bounding box center [55, 422] width 8 height 8
click at [14, 120] on div at bounding box center [16, 115] width 16 height 16
click at [82, 418] on div "Highlight H" at bounding box center [99, 426] width 40 height 24
click at [141, 426] on div "Eraser E" at bounding box center [143, 426] width 40 height 24
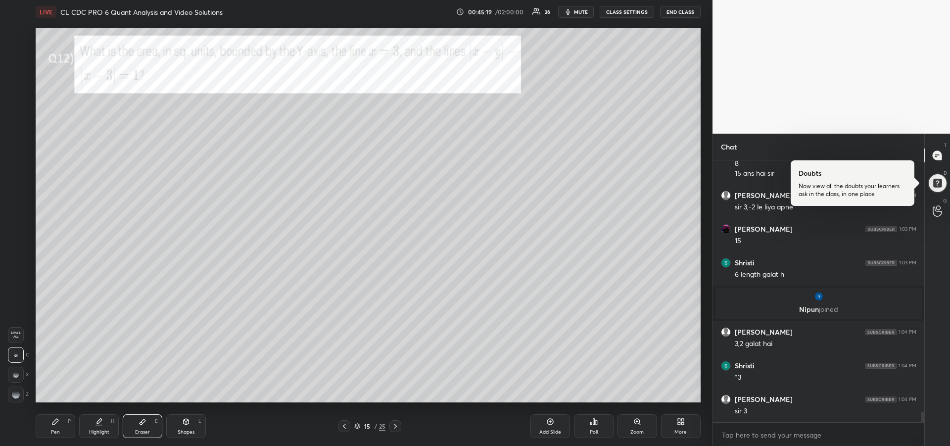
click at [54, 424] on icon at bounding box center [55, 422] width 6 height 6
click at [17, 40] on div at bounding box center [16, 36] width 16 height 16
click at [14, 115] on div at bounding box center [16, 115] width 8 height 8
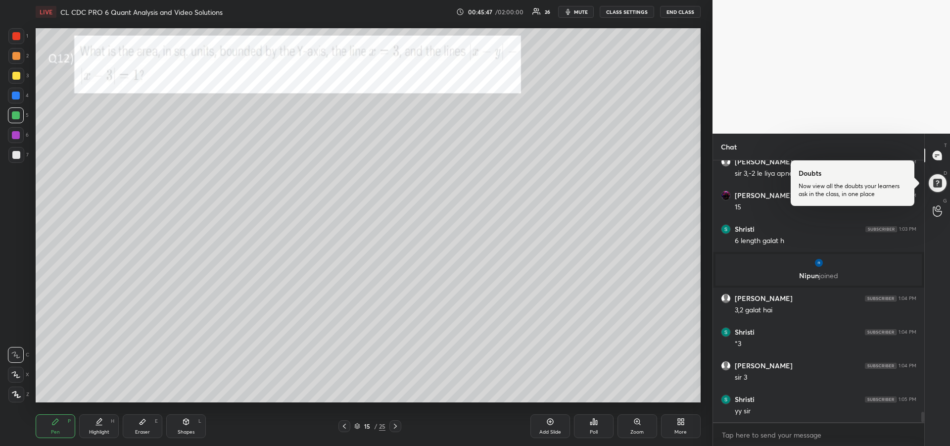
scroll to position [6330, 0]
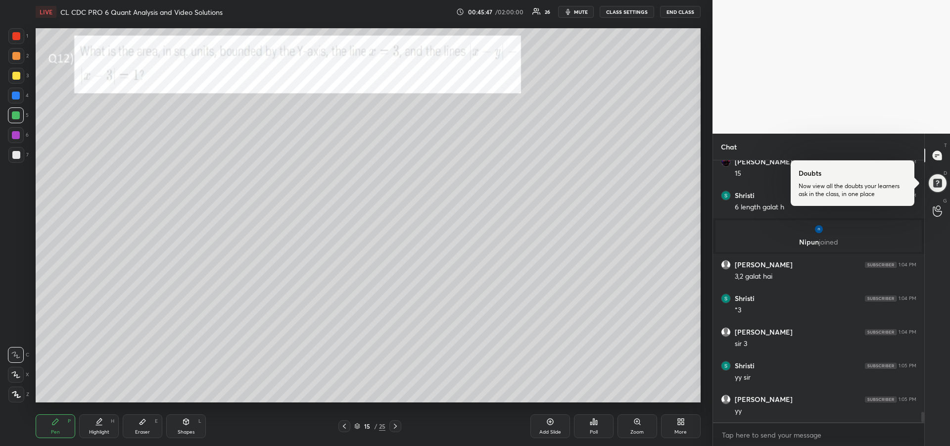
click at [11, 60] on div at bounding box center [16, 56] width 16 height 16
click at [397, 424] on icon at bounding box center [396, 426] width 8 height 8
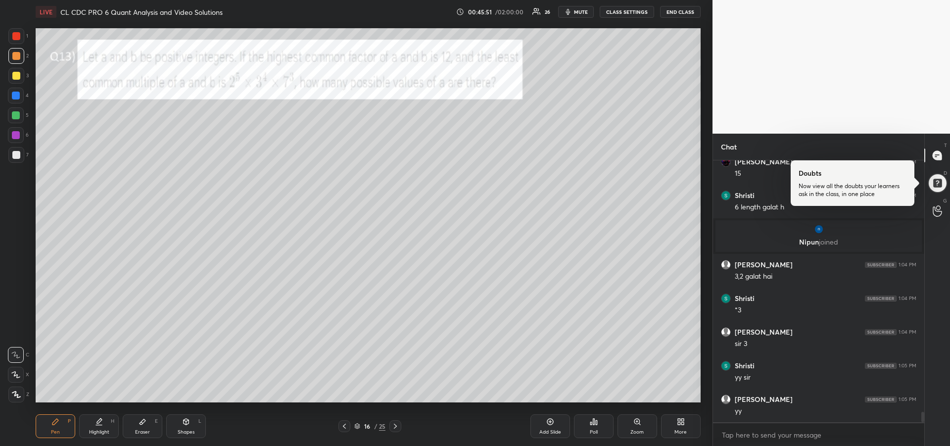
click at [14, 42] on div at bounding box center [16, 36] width 16 height 16
click at [11, 99] on div at bounding box center [16, 96] width 16 height 16
click at [15, 373] on icon at bounding box center [15, 374] width 9 height 7
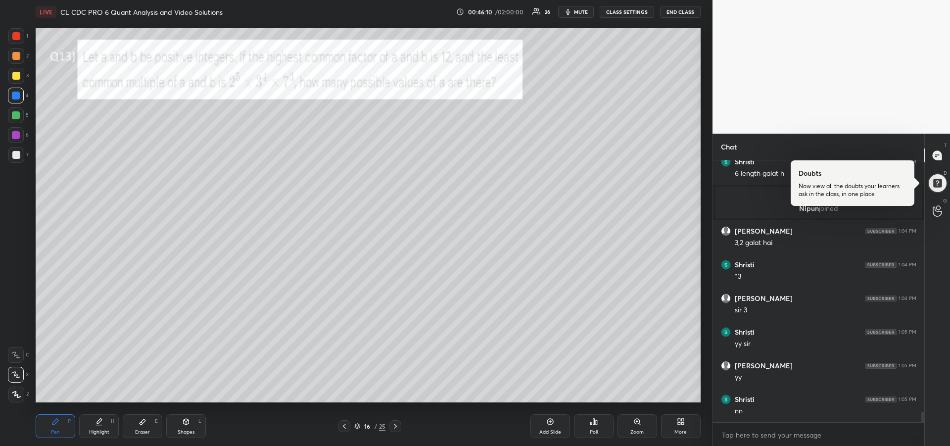
scroll to position [6397, 0]
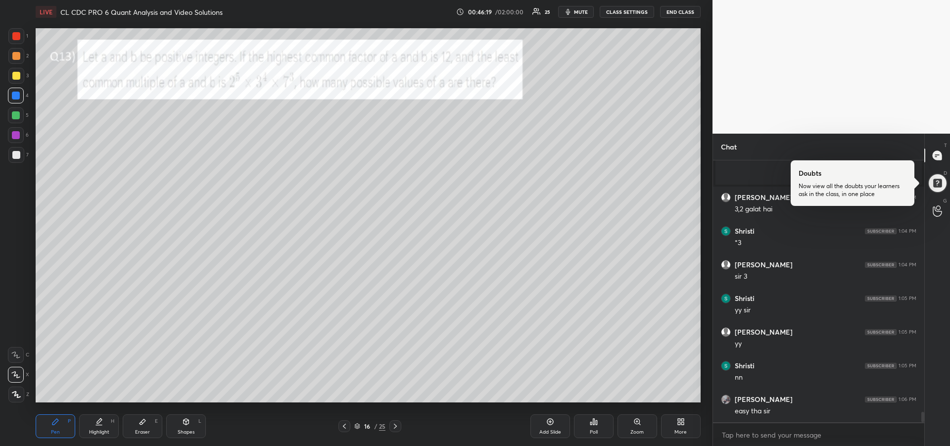
click at [142, 426] on div "Eraser E" at bounding box center [143, 426] width 40 height 24
click at [20, 394] on div at bounding box center [16, 395] width 16 height 16
click at [58, 423] on icon at bounding box center [55, 422] width 8 height 8
click at [137, 425] on div "Eraser E" at bounding box center [143, 426] width 40 height 24
click at [50, 422] on div "Pen P" at bounding box center [56, 426] width 40 height 24
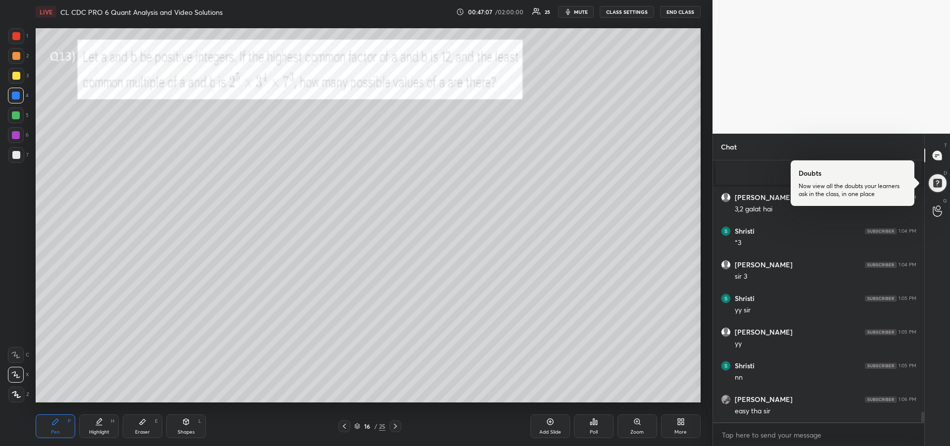
scroll to position [6431, 0]
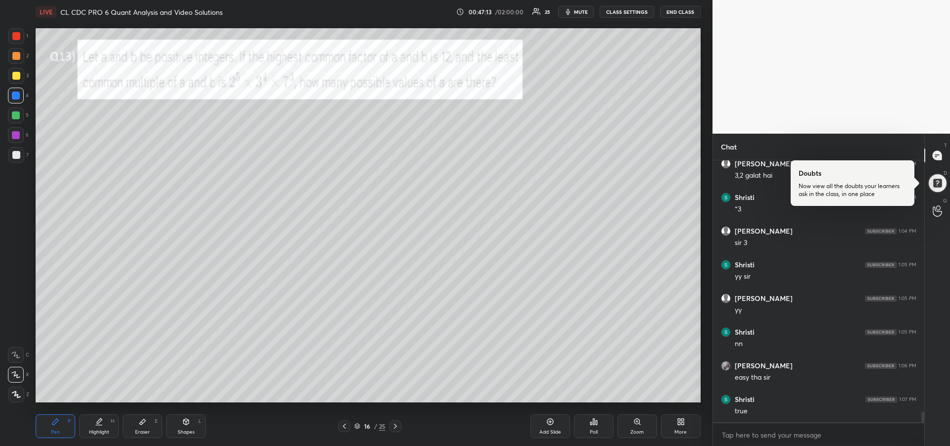
click at [141, 427] on div "Eraser E" at bounding box center [143, 426] width 40 height 24
click at [57, 424] on icon at bounding box center [55, 422] width 8 height 8
click at [553, 428] on div "Add Slide" at bounding box center [551, 426] width 40 height 24
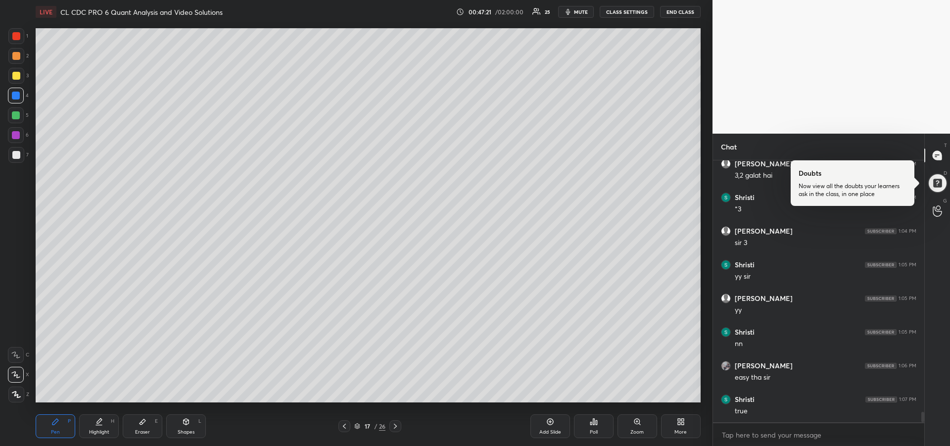
click at [13, 119] on div at bounding box center [16, 115] width 8 height 8
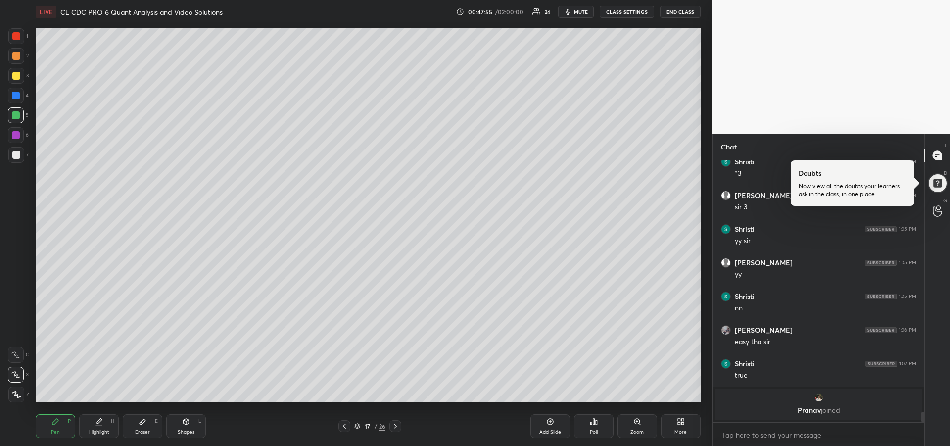
click at [13, 156] on div at bounding box center [16, 155] width 8 height 8
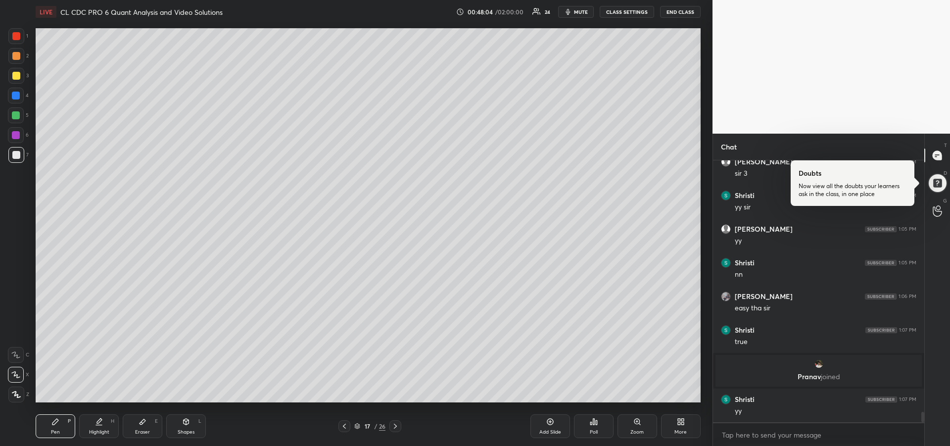
click at [96, 427] on div "Highlight H" at bounding box center [99, 426] width 40 height 24
click at [58, 422] on icon at bounding box center [55, 422] width 8 height 8
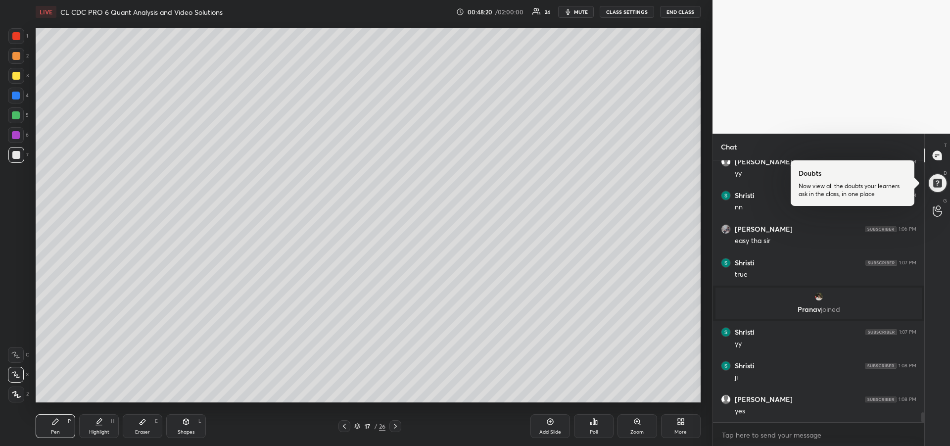
scroll to position [6539, 0]
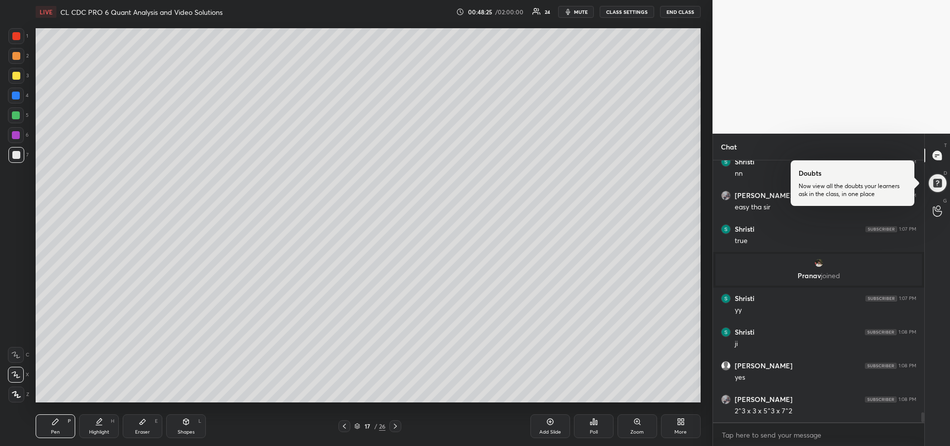
click at [93, 420] on div "Highlight H" at bounding box center [99, 426] width 40 height 24
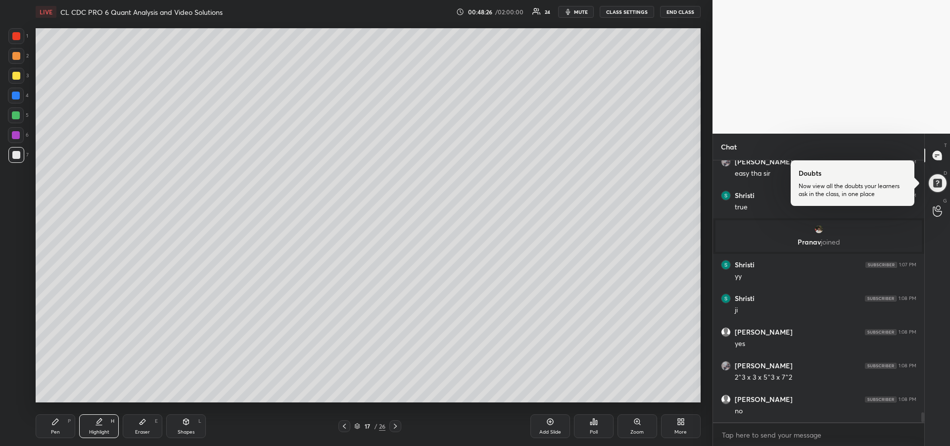
scroll to position [6606, 0]
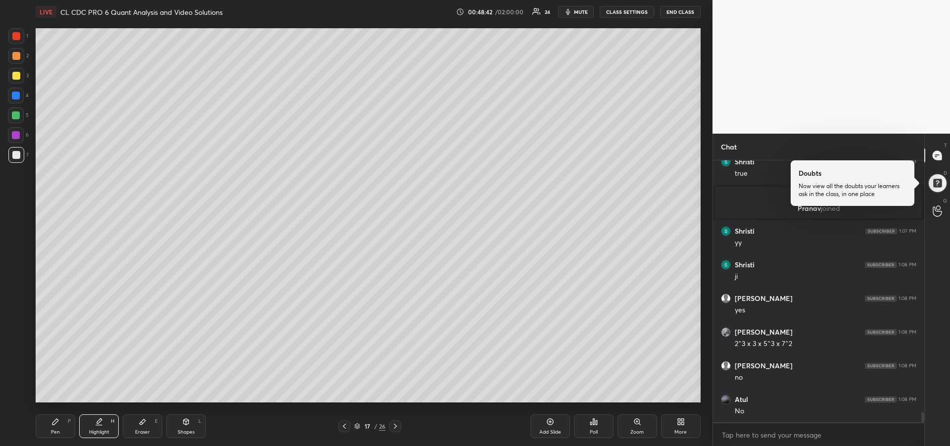
click at [140, 427] on div "Eraser E" at bounding box center [143, 426] width 40 height 24
click at [55, 430] on div "Pen" at bounding box center [55, 432] width 9 height 5
click at [100, 430] on div "Highlight" at bounding box center [99, 432] width 20 height 5
click at [58, 422] on icon at bounding box center [55, 422] width 8 height 8
click at [98, 422] on icon at bounding box center [99, 420] width 5 height 5
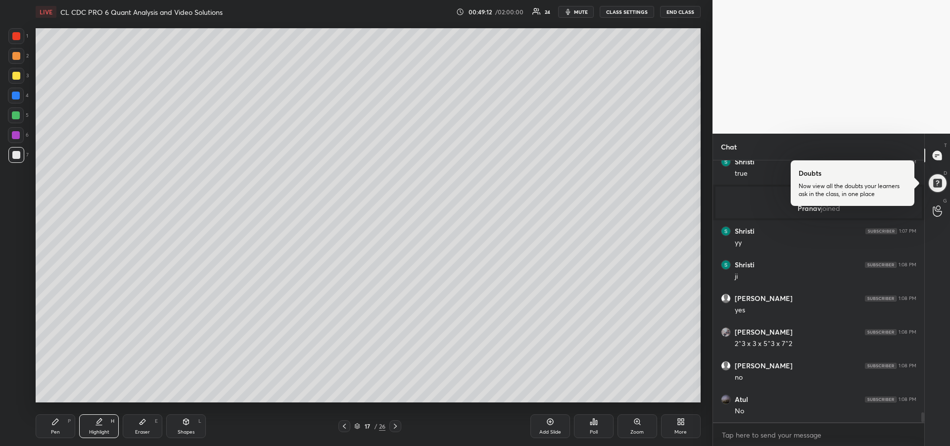
click at [139, 426] on div "Eraser E" at bounding box center [143, 426] width 40 height 24
click at [55, 426] on div "Pen P" at bounding box center [56, 426] width 40 height 24
click at [140, 428] on div "Eraser E" at bounding box center [143, 426] width 40 height 24
click at [53, 426] on div "Pen P" at bounding box center [56, 426] width 40 height 24
click at [43, 431] on div "Pen P" at bounding box center [56, 426] width 40 height 24
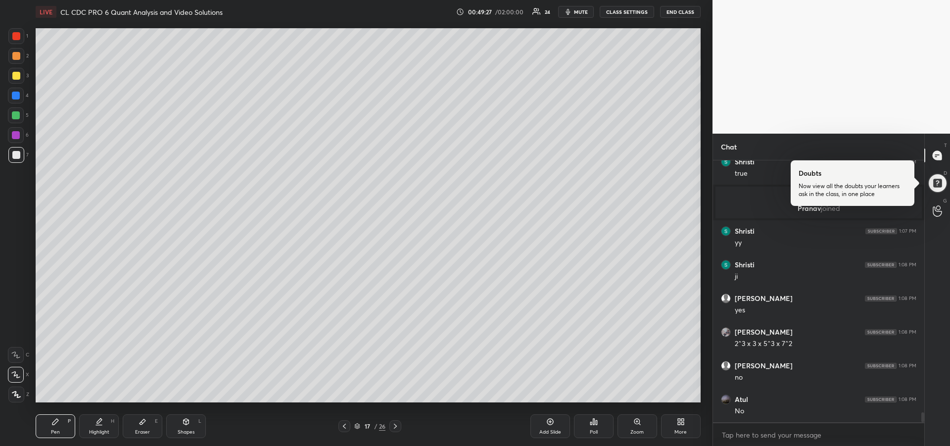
click at [12, 128] on div at bounding box center [16, 135] width 16 height 16
click at [138, 425] on div "Eraser E" at bounding box center [143, 426] width 40 height 24
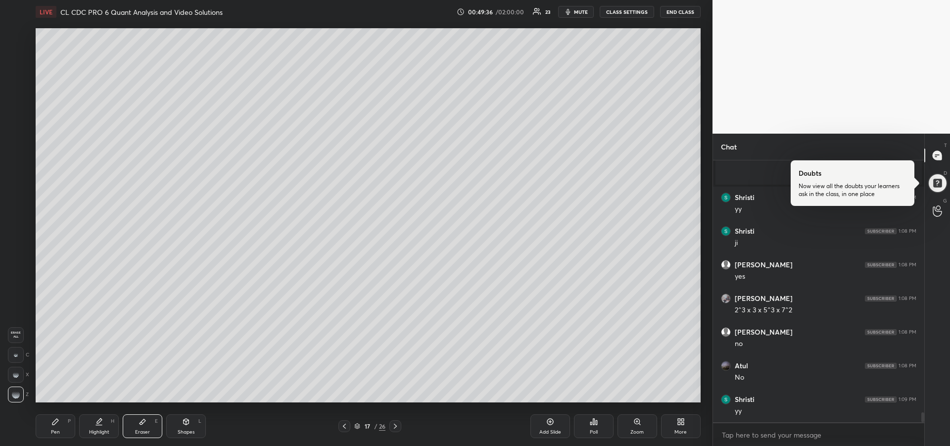
click at [51, 425] on icon at bounding box center [55, 422] width 8 height 8
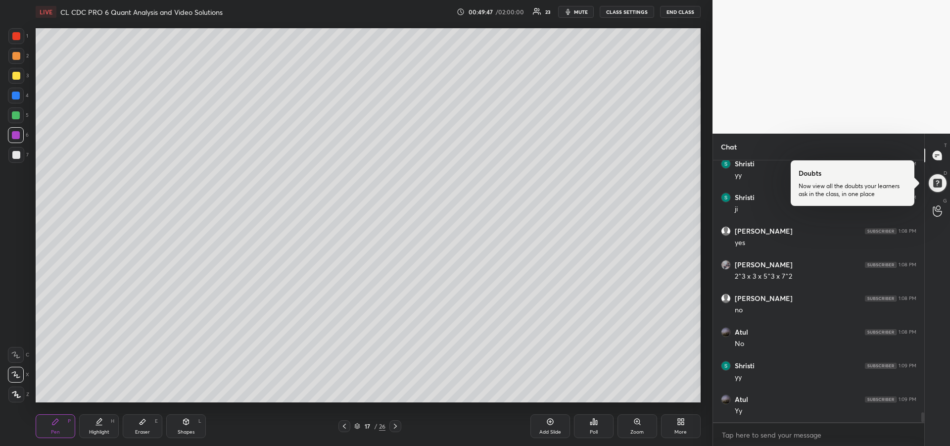
scroll to position [6683, 0]
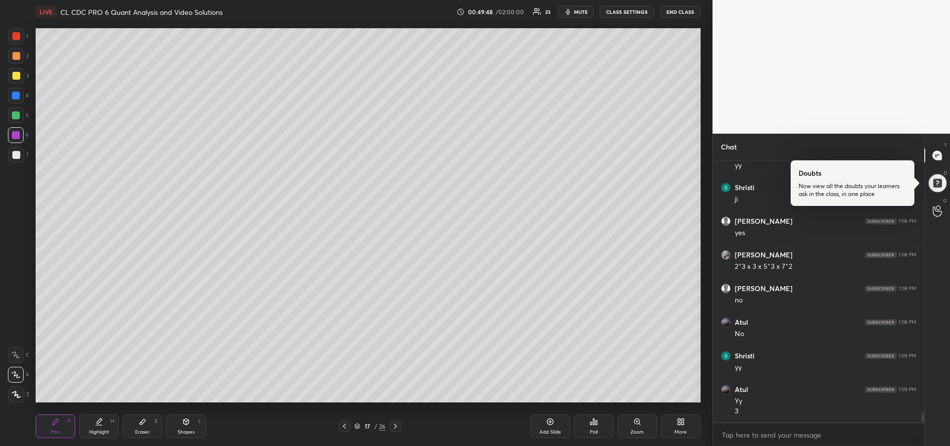
click at [97, 425] on icon at bounding box center [99, 425] width 6 height 0
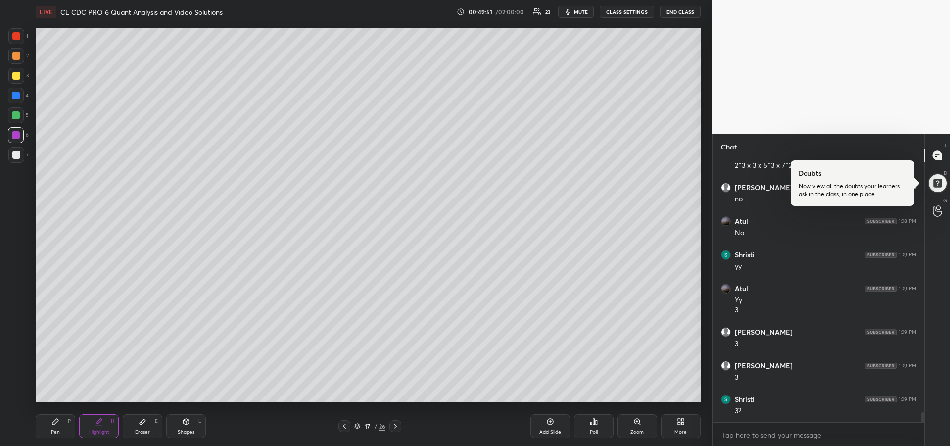
scroll to position [6818, 0]
click at [57, 423] on icon at bounding box center [55, 422] width 8 height 8
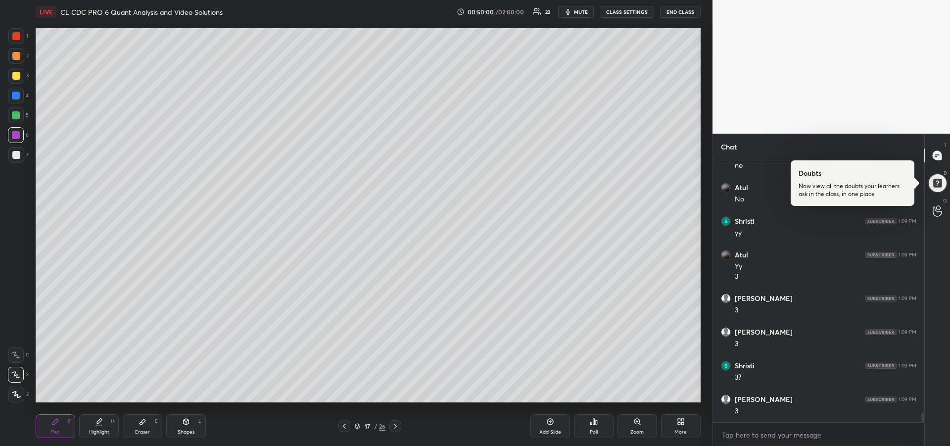
click at [100, 423] on icon at bounding box center [99, 422] width 8 height 8
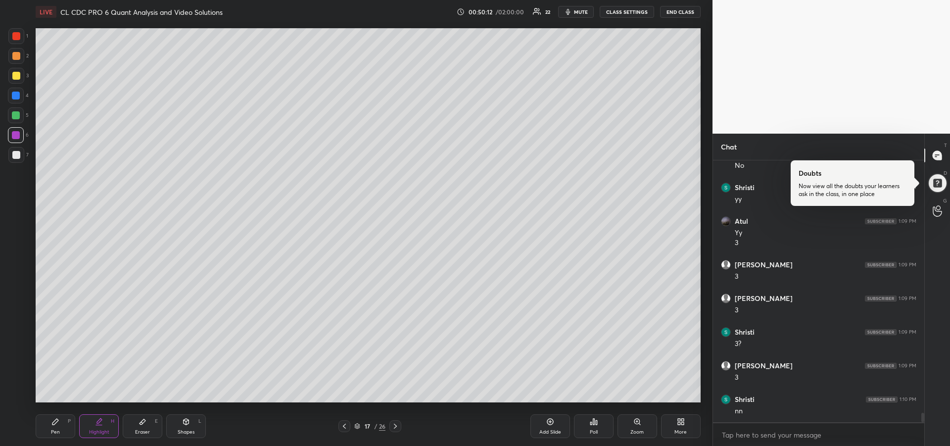
click at [148, 421] on div "Eraser E" at bounding box center [143, 426] width 40 height 24
click at [141, 425] on icon at bounding box center [143, 422] width 8 height 8
click at [12, 355] on div at bounding box center [16, 355] width 16 height 16
click at [54, 426] on div "Pen P" at bounding box center [56, 426] width 40 height 24
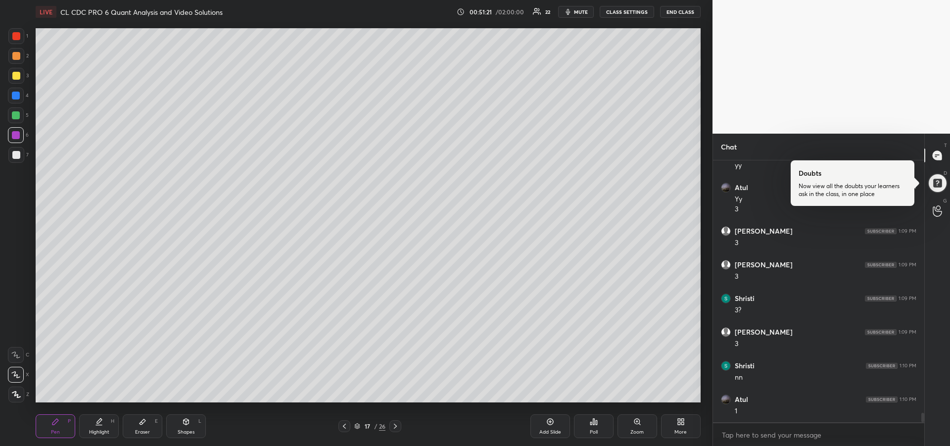
click at [340, 423] on div at bounding box center [345, 426] width 12 height 12
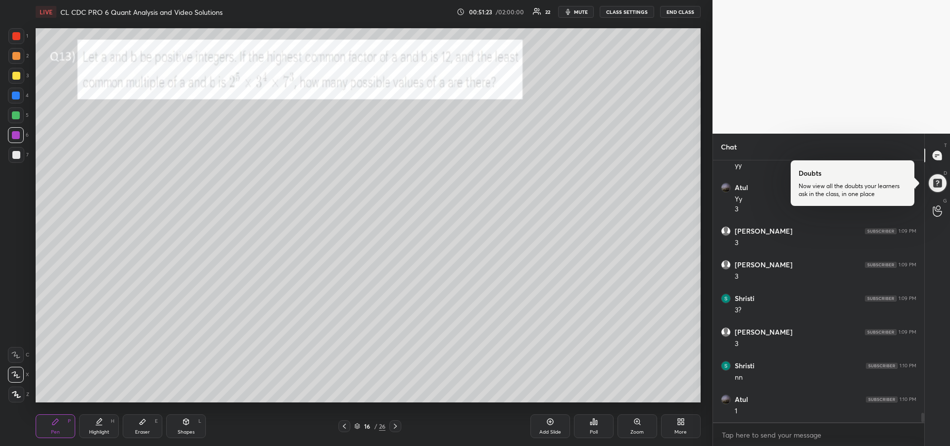
click at [397, 423] on icon at bounding box center [396, 426] width 8 height 8
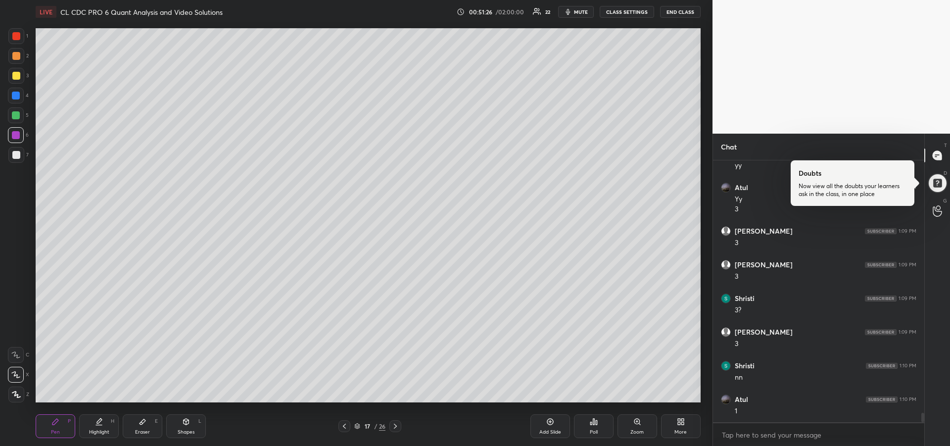
click at [341, 429] on icon at bounding box center [345, 426] width 8 height 8
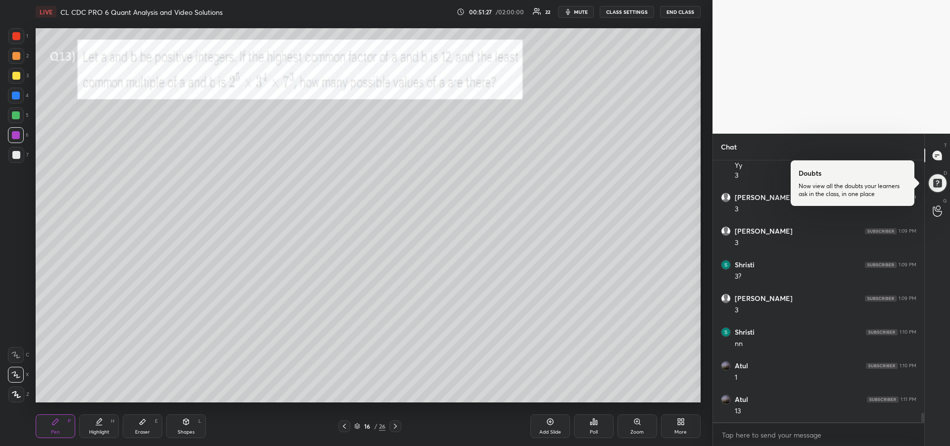
click at [397, 425] on icon at bounding box center [396, 426] width 8 height 8
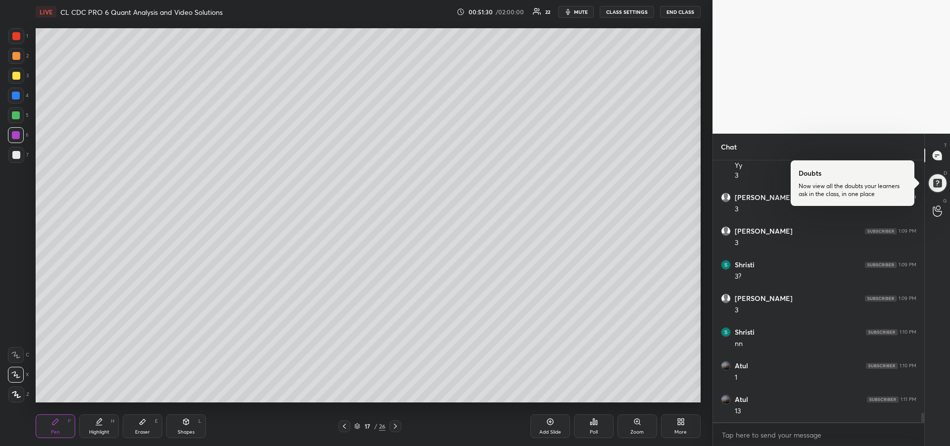
click at [16, 154] on div at bounding box center [16, 155] width 8 height 8
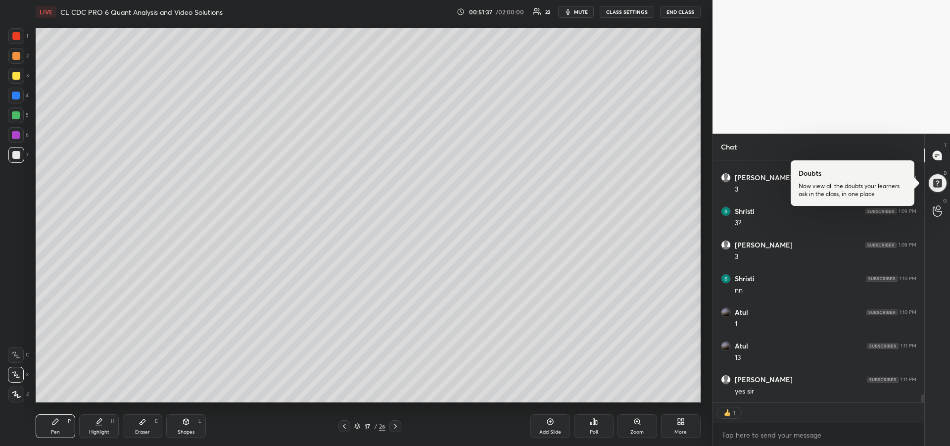
click at [343, 430] on icon at bounding box center [345, 426] width 8 height 8
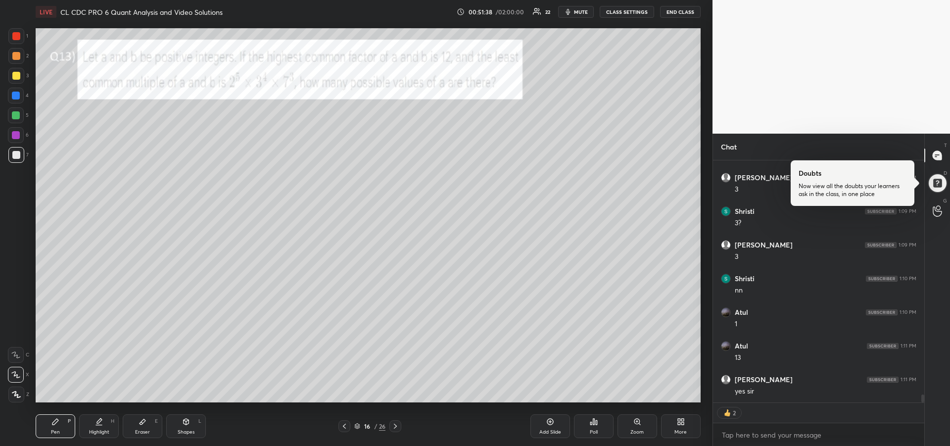
click at [15, 80] on div at bounding box center [16, 76] width 16 height 16
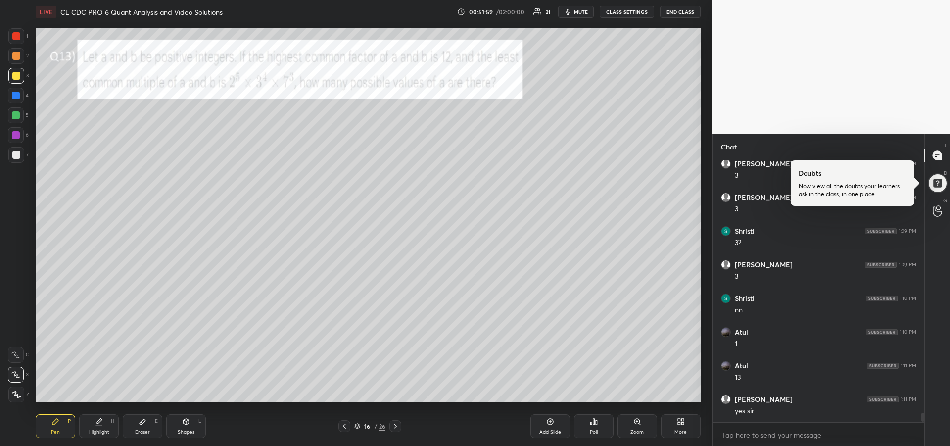
click at [18, 159] on div at bounding box center [16, 155] width 16 height 16
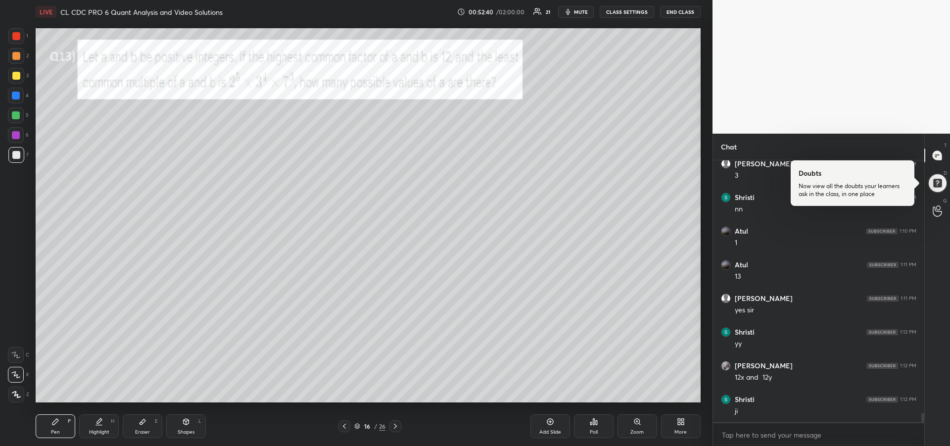
scroll to position [7087, 0]
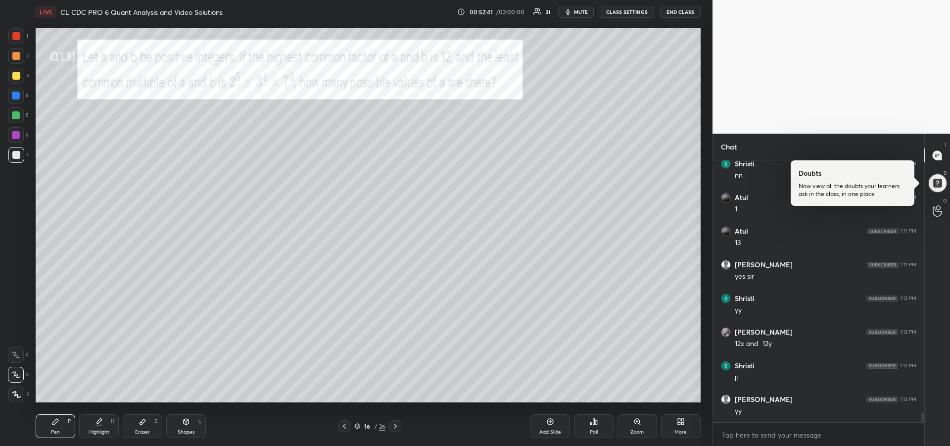
click at [20, 156] on div at bounding box center [16, 155] width 16 height 16
click at [12, 357] on icon at bounding box center [15, 354] width 9 height 7
click at [12, 78] on div at bounding box center [16, 76] width 8 height 8
click at [14, 119] on div at bounding box center [16, 115] width 16 height 16
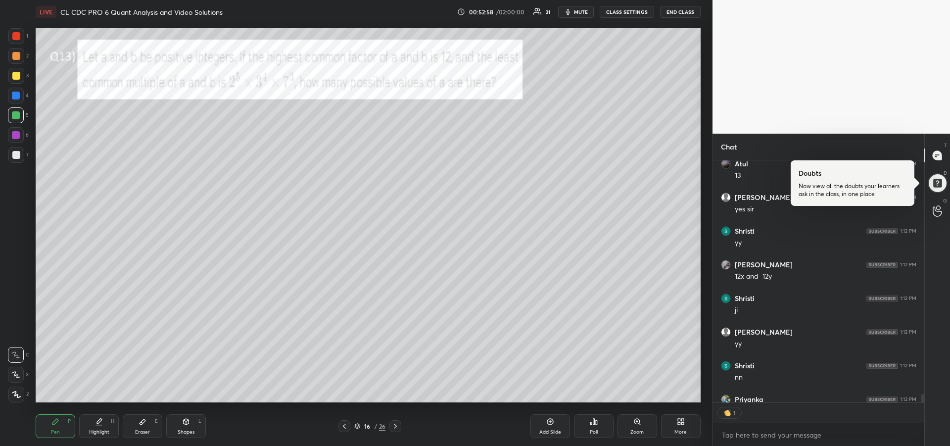
click at [14, 39] on div at bounding box center [16, 36] width 8 height 8
click at [102, 418] on icon at bounding box center [99, 422] width 8 height 8
click at [54, 425] on icon at bounding box center [55, 422] width 8 height 8
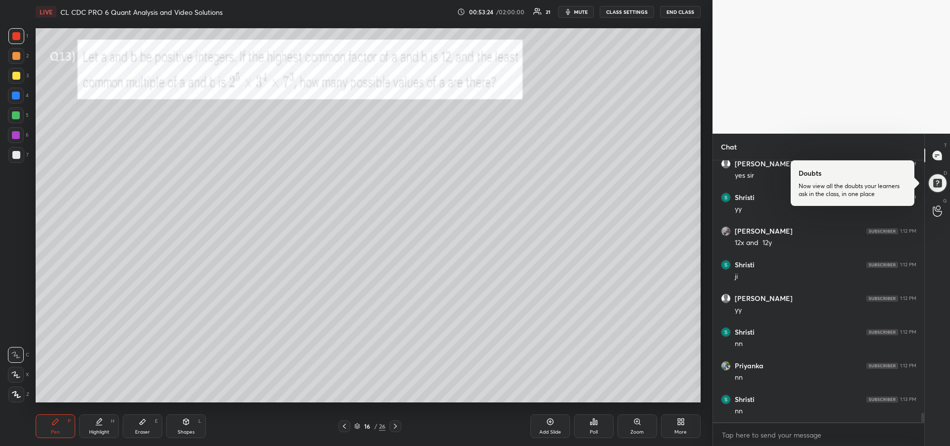
click at [397, 424] on icon at bounding box center [396, 426] width 8 height 8
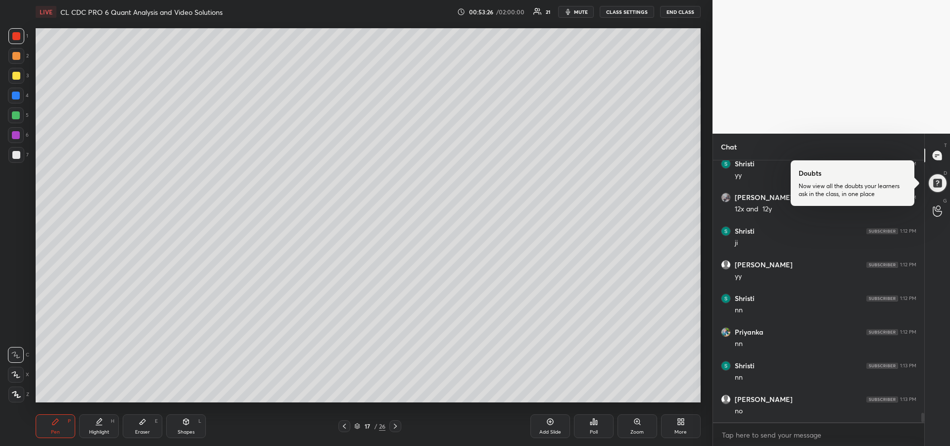
scroll to position [7255, 0]
click at [15, 159] on div at bounding box center [16, 155] width 16 height 16
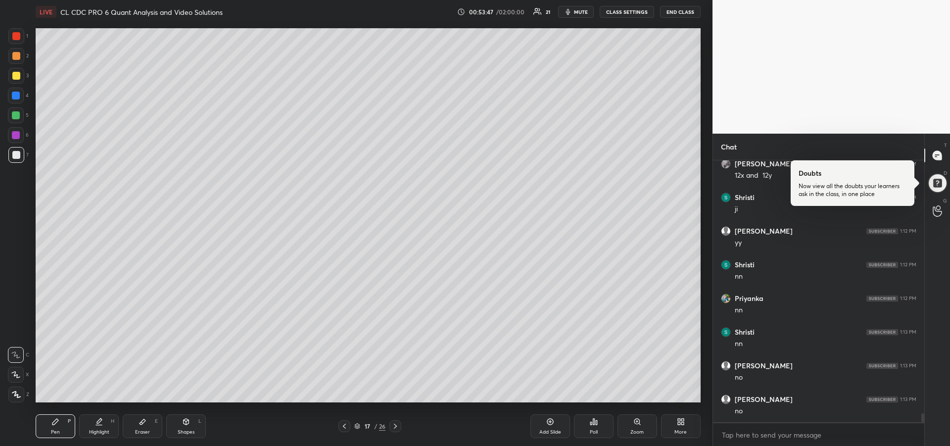
click at [346, 426] on icon at bounding box center [345, 426] width 8 height 8
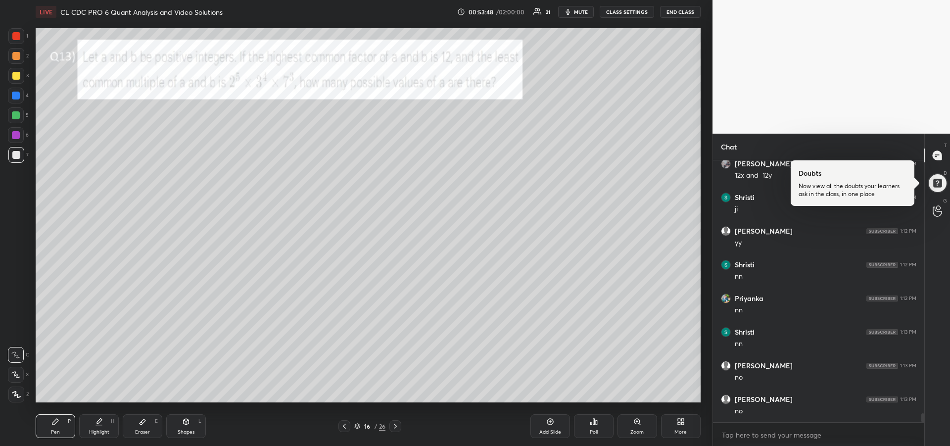
click at [140, 425] on icon at bounding box center [143, 422] width 8 height 8
click at [53, 428] on div "Pen P" at bounding box center [56, 426] width 40 height 24
click at [16, 116] on div at bounding box center [16, 115] width 8 height 8
click at [144, 426] on div "Eraser E" at bounding box center [143, 426] width 40 height 24
click at [15, 396] on rect at bounding box center [15, 396] width 1 height 1
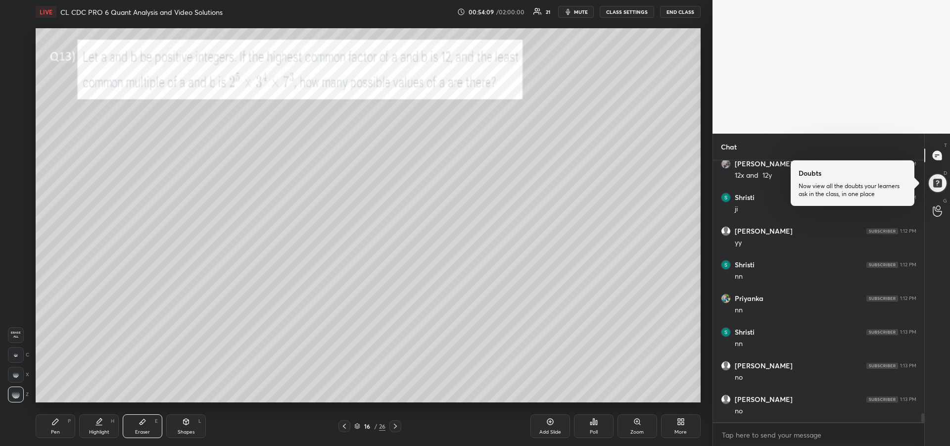
click at [53, 428] on div "Pen P" at bounding box center [56, 426] width 40 height 24
click at [17, 138] on div at bounding box center [16, 135] width 8 height 8
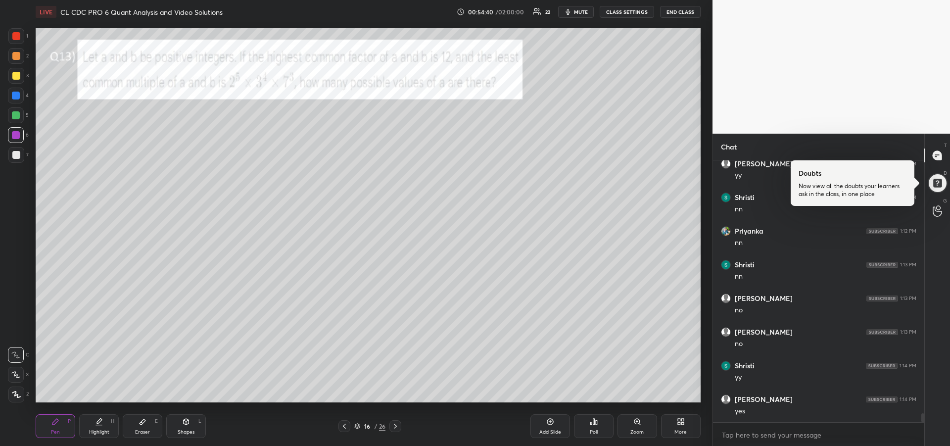
scroll to position [7356, 0]
click at [142, 424] on icon at bounding box center [143, 421] width 6 height 5
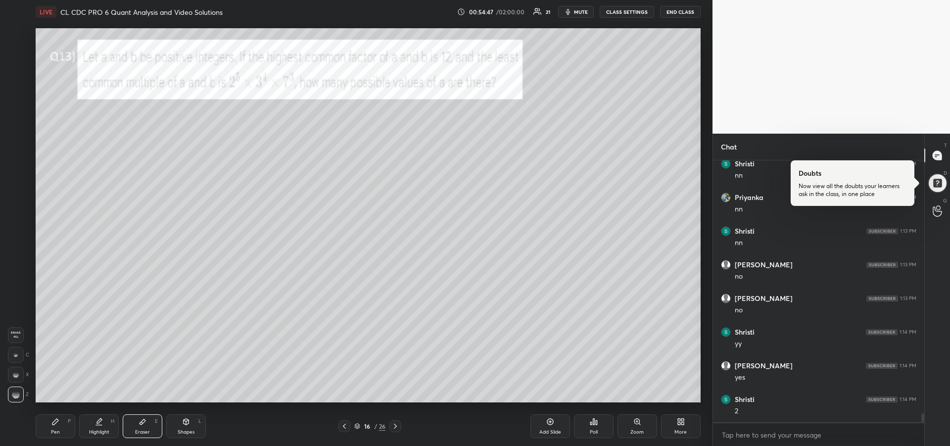
click at [50, 427] on div "Pen P" at bounding box center [56, 426] width 40 height 24
click at [12, 158] on div at bounding box center [16, 155] width 8 height 8
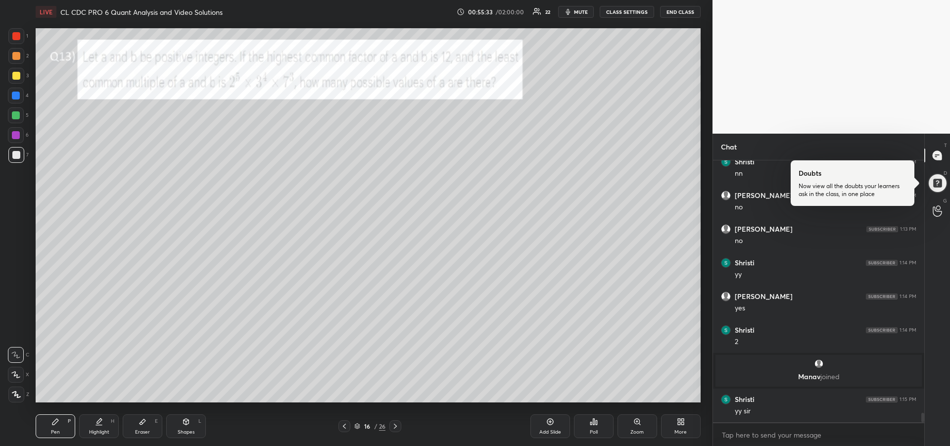
scroll to position [7139, 0]
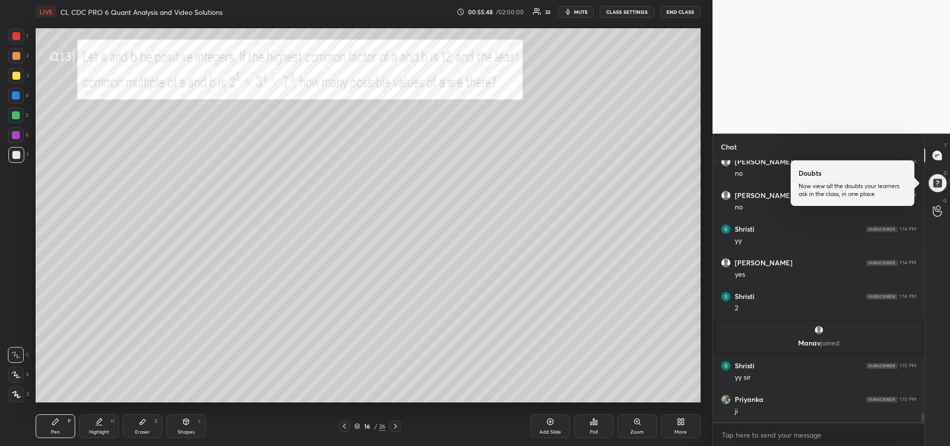
click at [19, 81] on div at bounding box center [16, 76] width 16 height 16
click at [16, 374] on icon at bounding box center [15, 374] width 9 height 7
click at [396, 429] on icon at bounding box center [396, 426] width 8 height 8
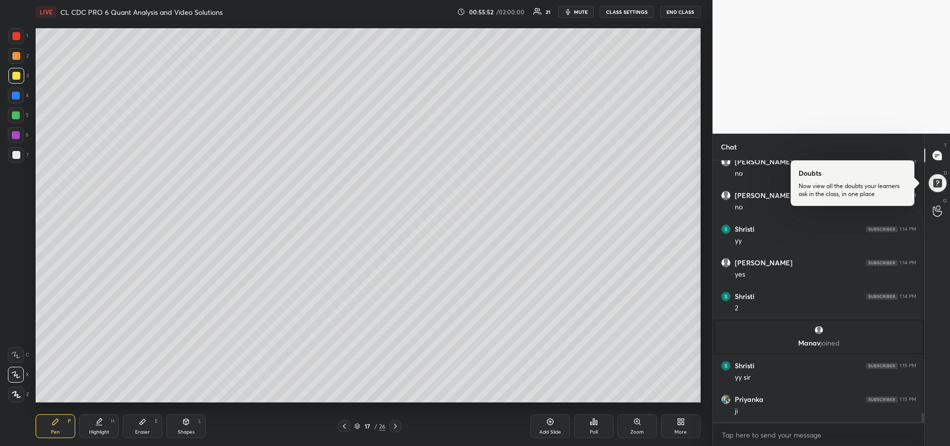
click at [397, 427] on icon at bounding box center [396, 426] width 8 height 8
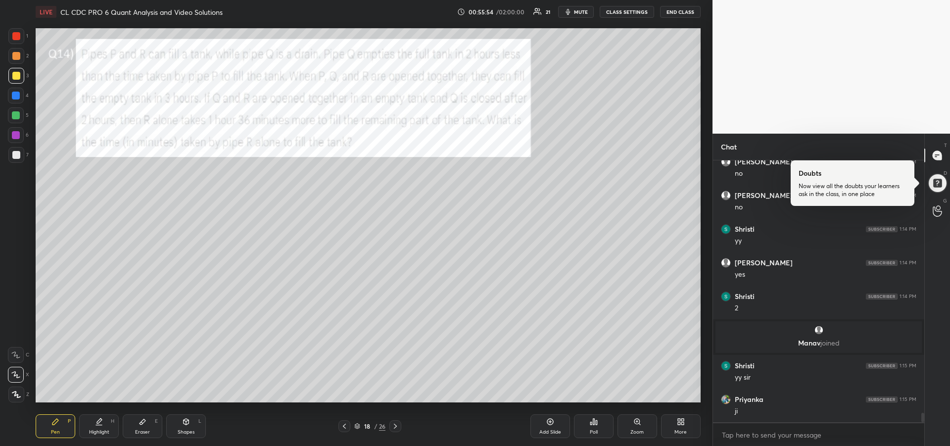
click at [10, 42] on div at bounding box center [16, 36] width 16 height 16
click at [96, 428] on div "Highlight H" at bounding box center [99, 426] width 40 height 24
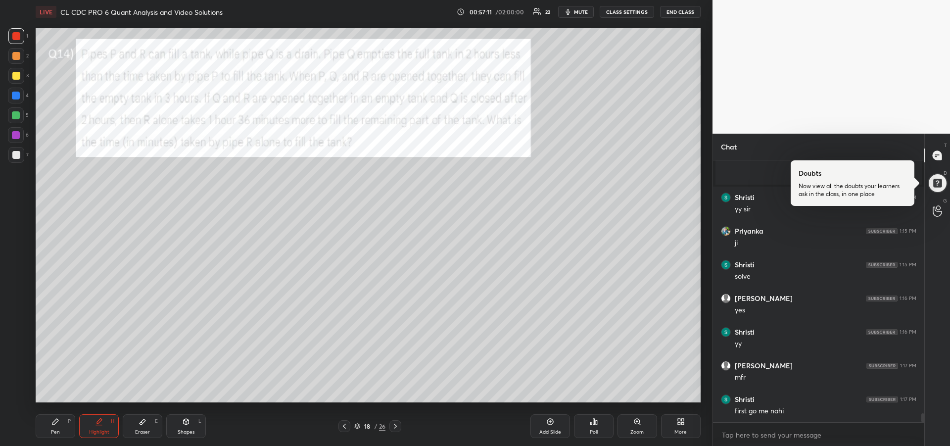
scroll to position [7341, 0]
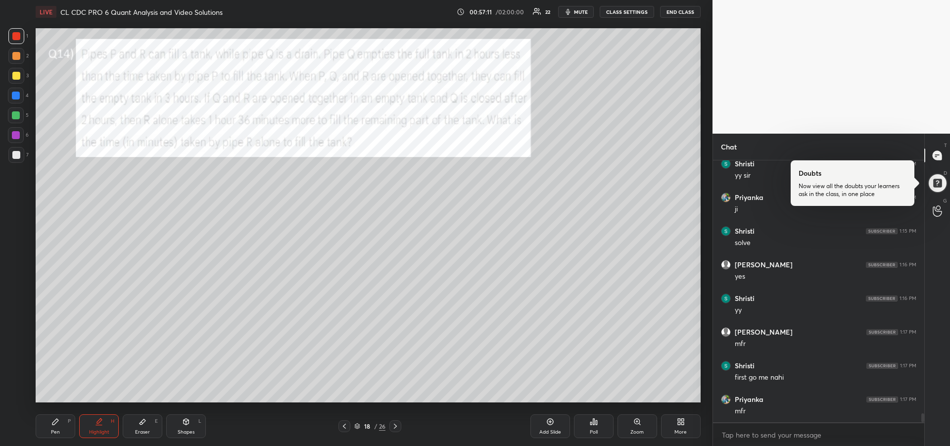
click at [55, 422] on icon at bounding box center [55, 422] width 6 height 6
click at [12, 133] on div at bounding box center [16, 135] width 8 height 8
click at [394, 428] on icon at bounding box center [396, 426] width 8 height 8
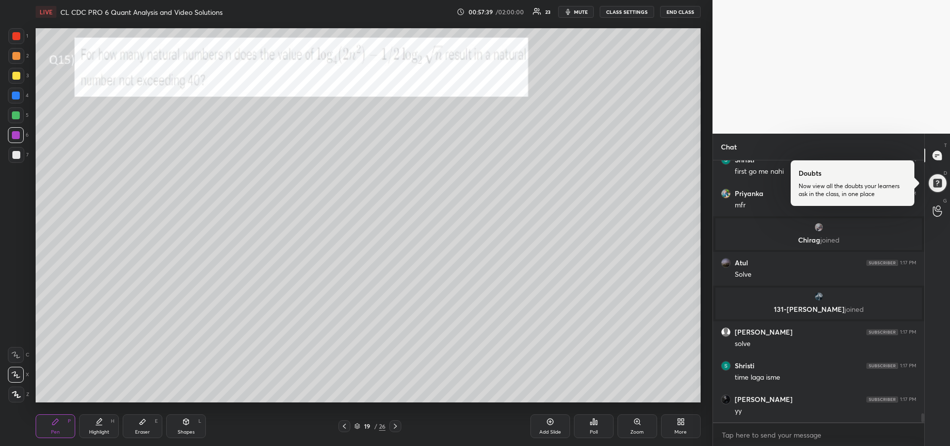
scroll to position [7482, 0]
click at [15, 79] on div at bounding box center [16, 76] width 8 height 8
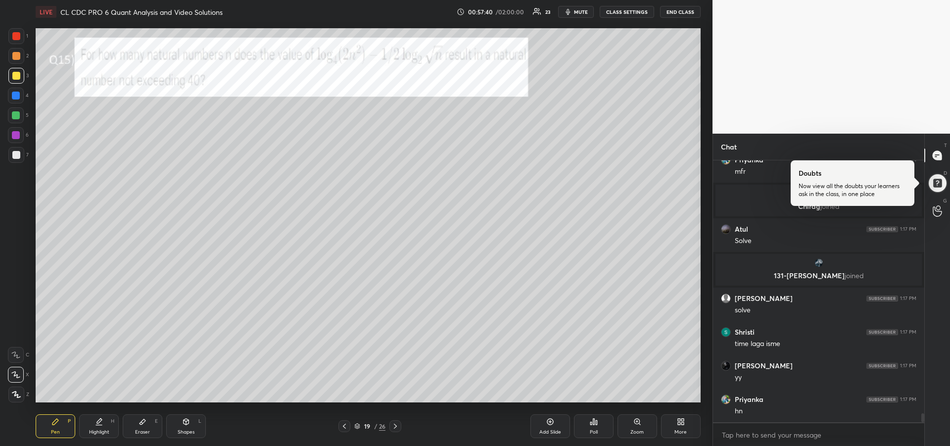
scroll to position [7516, 0]
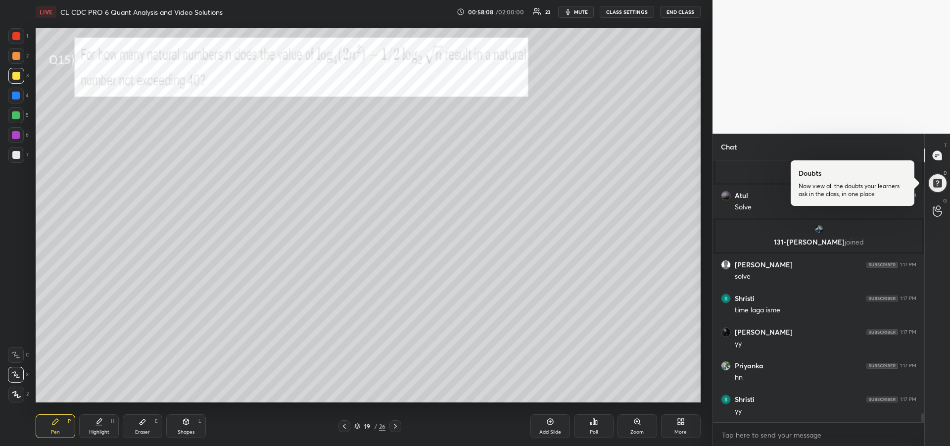
click at [547, 425] on icon at bounding box center [550, 422] width 8 height 8
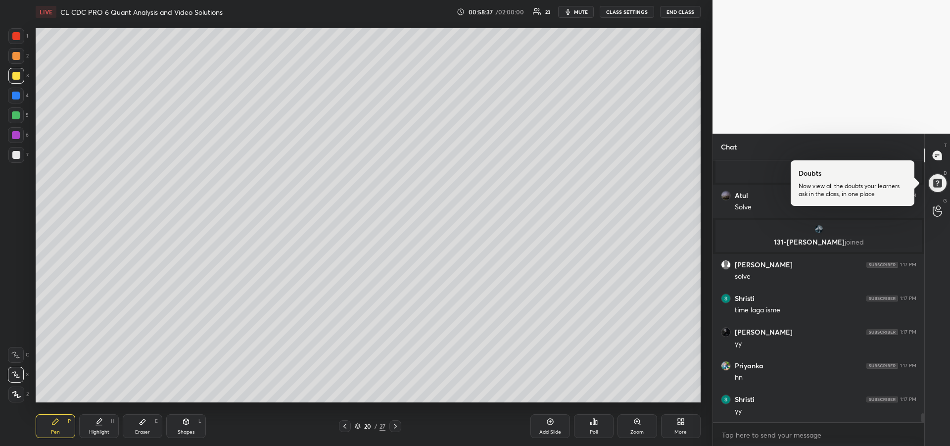
scroll to position [7550, 0]
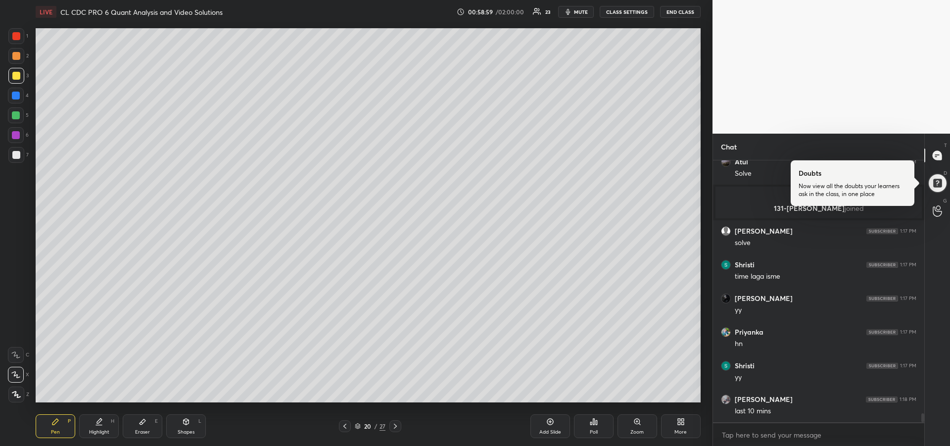
click at [17, 117] on div at bounding box center [16, 115] width 8 height 8
click at [348, 428] on icon at bounding box center [345, 426] width 8 height 8
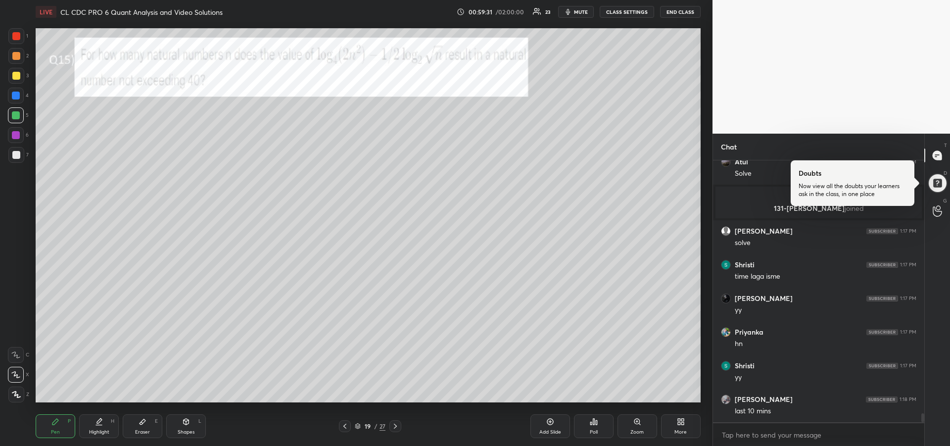
scroll to position [7583, 0]
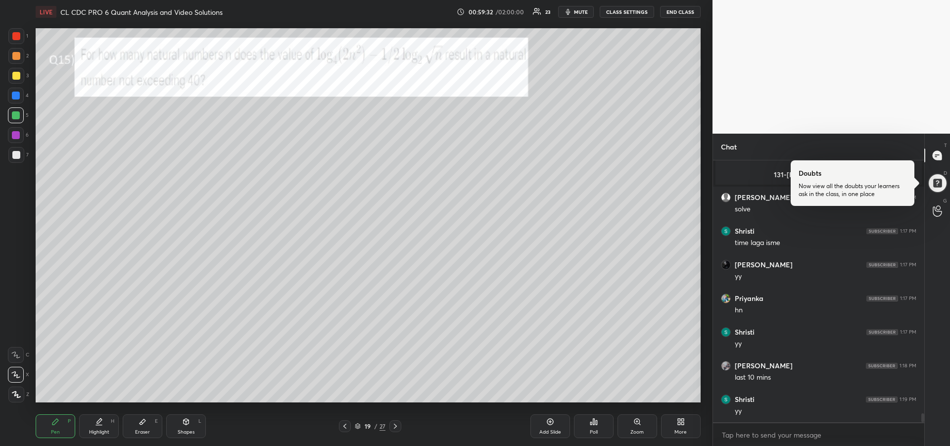
click at [99, 426] on div "Highlight H" at bounding box center [99, 426] width 40 height 24
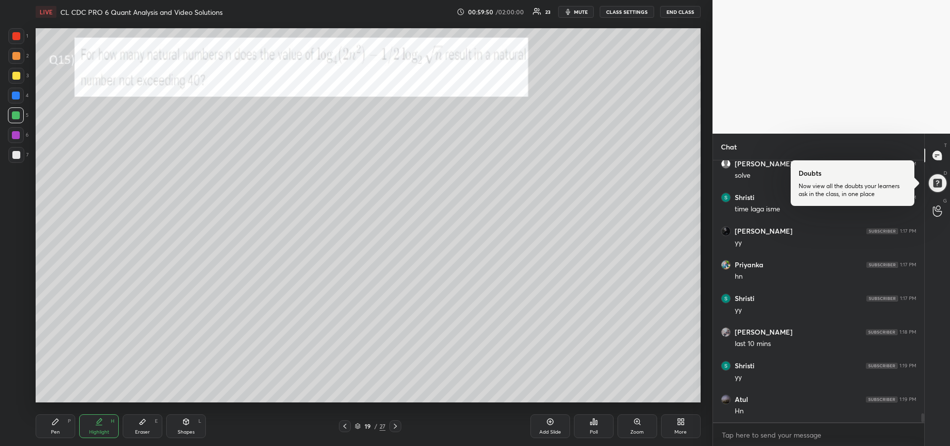
click at [58, 426] on div "Pen P" at bounding box center [56, 426] width 40 height 24
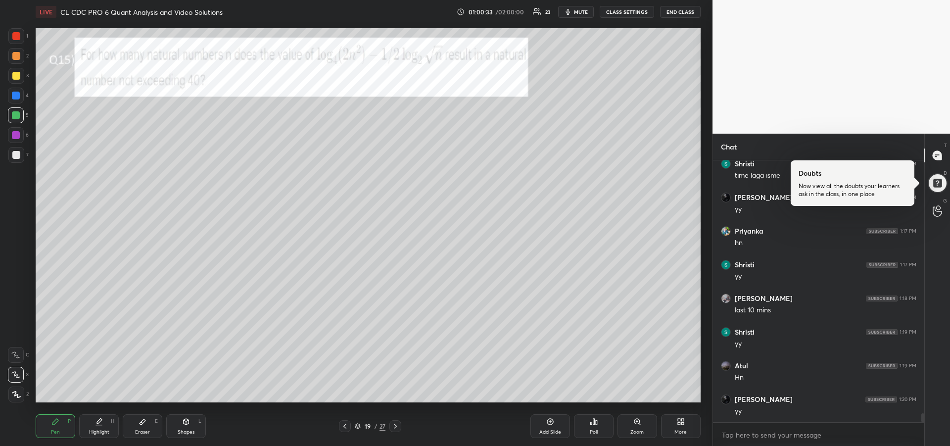
scroll to position [7684, 0]
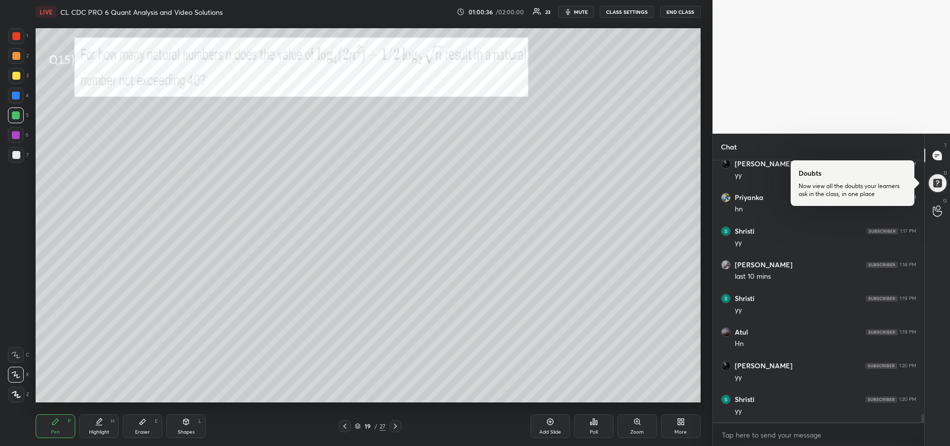
click at [13, 157] on div at bounding box center [16, 155] width 8 height 8
click at [143, 430] on div "Eraser" at bounding box center [142, 432] width 15 height 5
click at [59, 420] on div "Pen P" at bounding box center [56, 426] width 40 height 24
click at [142, 426] on div "Eraser E" at bounding box center [143, 426] width 40 height 24
click at [54, 426] on div "Pen P" at bounding box center [56, 426] width 40 height 24
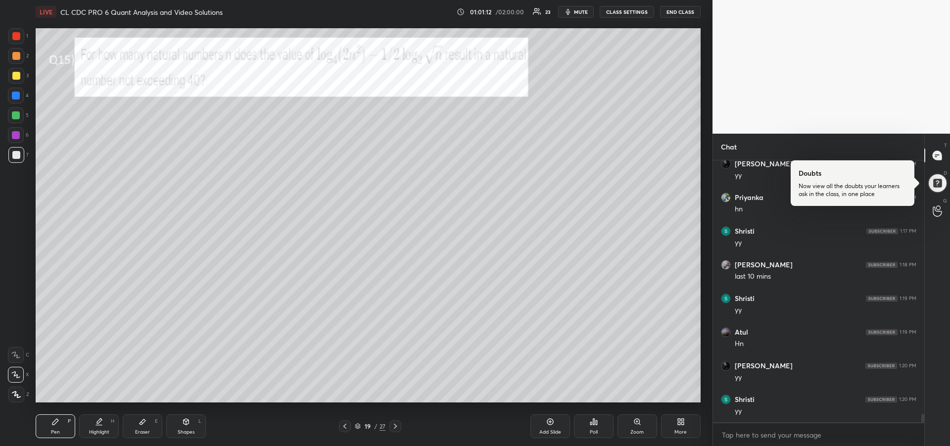
click at [93, 421] on div "Highlight H" at bounding box center [99, 426] width 40 height 24
click at [15, 70] on div at bounding box center [16, 76] width 16 height 16
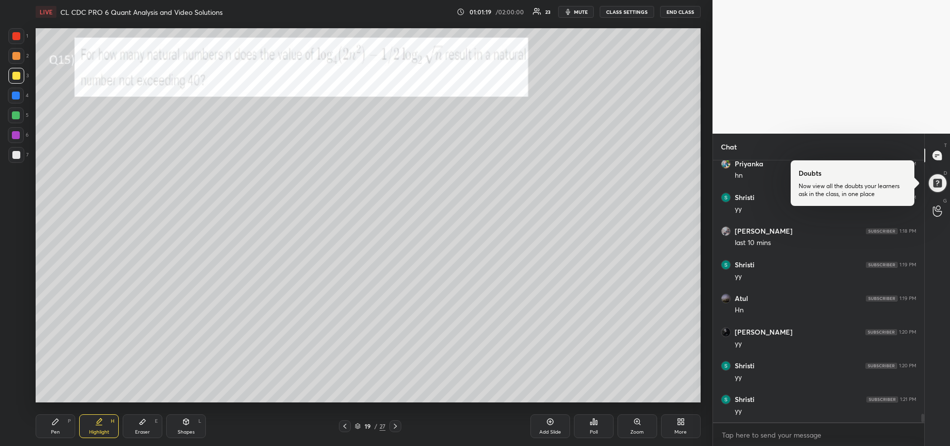
scroll to position [7751, 0]
click at [48, 422] on div "Pen P" at bounding box center [56, 426] width 40 height 24
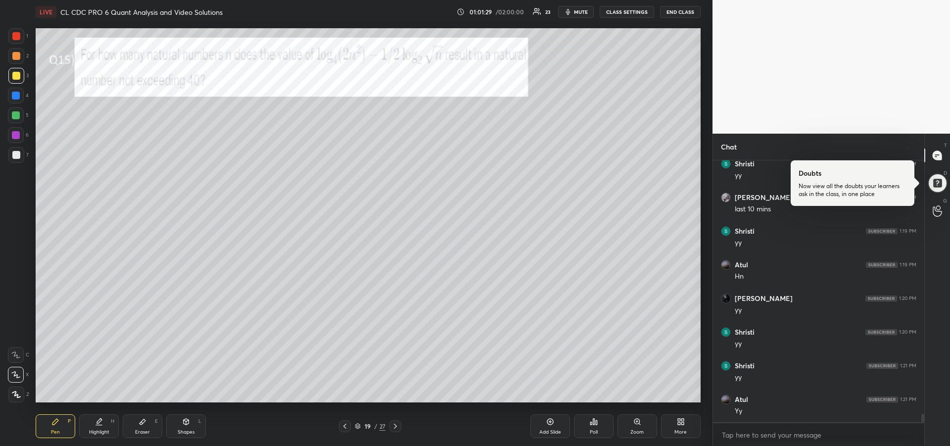
scroll to position [7785, 0]
click at [14, 41] on div at bounding box center [16, 36] width 16 height 16
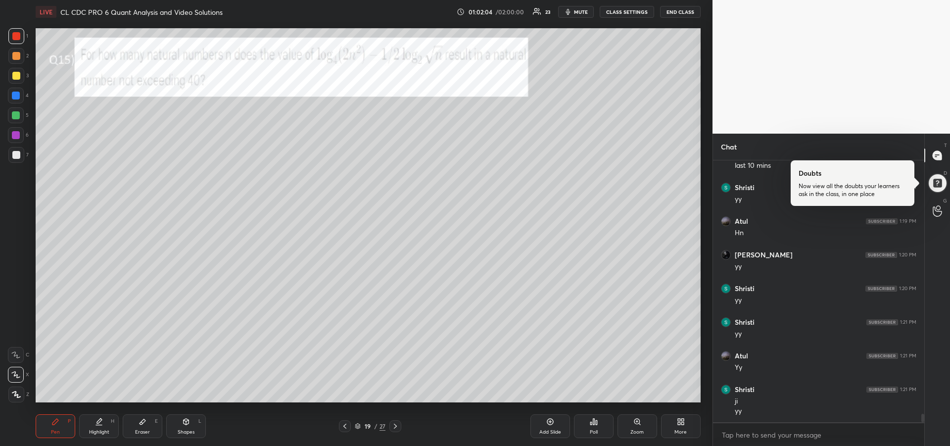
click at [8, 97] on div at bounding box center [16, 96] width 16 height 16
click at [149, 422] on div "Eraser E" at bounding box center [143, 426] width 40 height 24
click at [50, 431] on div "Pen P" at bounding box center [56, 426] width 40 height 24
click at [16, 357] on icon at bounding box center [15, 354] width 9 height 7
click at [543, 432] on div "Add Slide" at bounding box center [551, 432] width 22 height 5
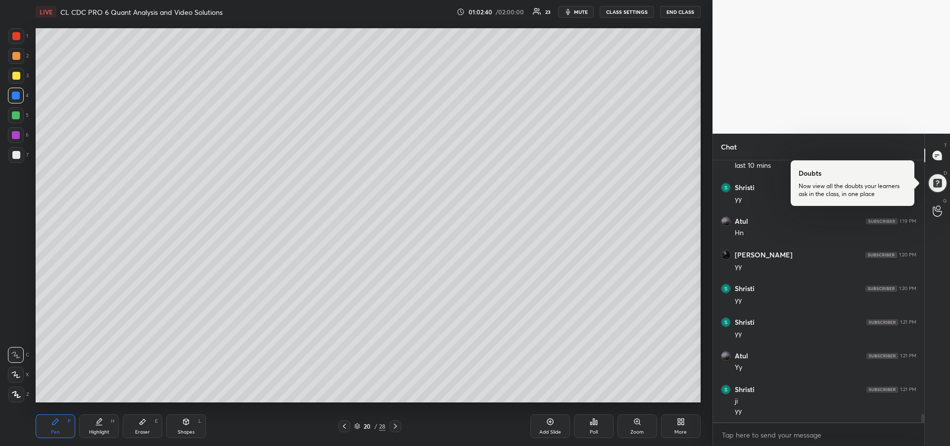
click at [10, 156] on div at bounding box center [16, 155] width 16 height 16
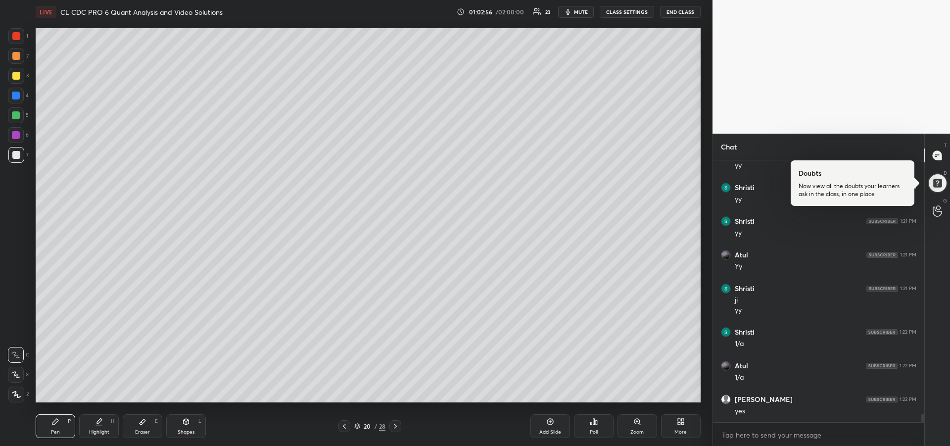
click at [342, 429] on icon at bounding box center [345, 426] width 8 height 8
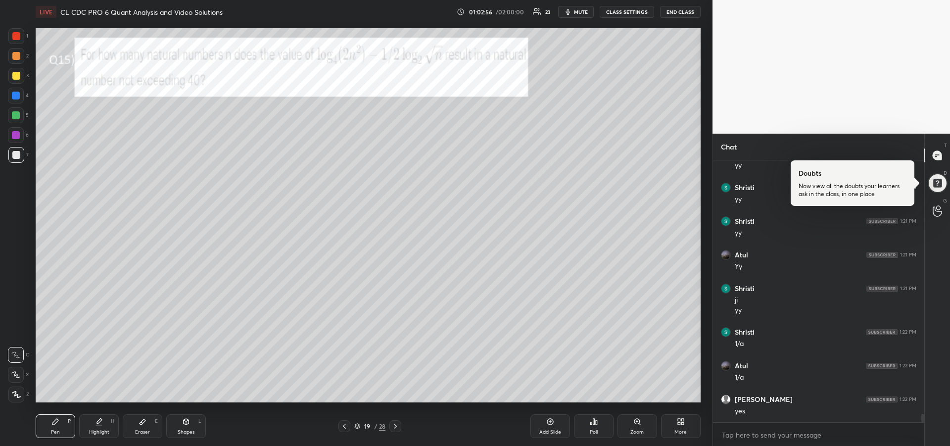
click at [22, 46] on div "1 2 3 4 5 6 7" at bounding box center [18, 97] width 21 height 139
click at [15, 44] on div at bounding box center [16, 36] width 16 height 16
click at [15, 371] on icon at bounding box center [15, 374] width 9 height 7
click at [17, 96] on div at bounding box center [16, 96] width 8 height 8
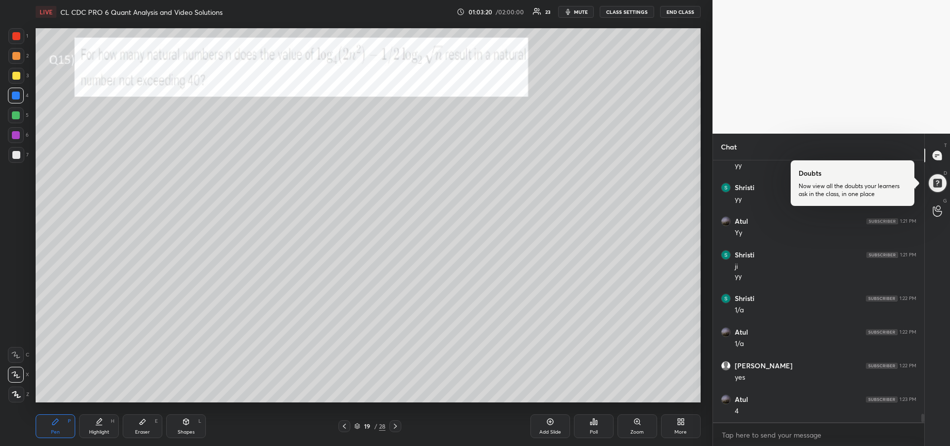
click at [12, 352] on icon at bounding box center [15, 354] width 9 height 7
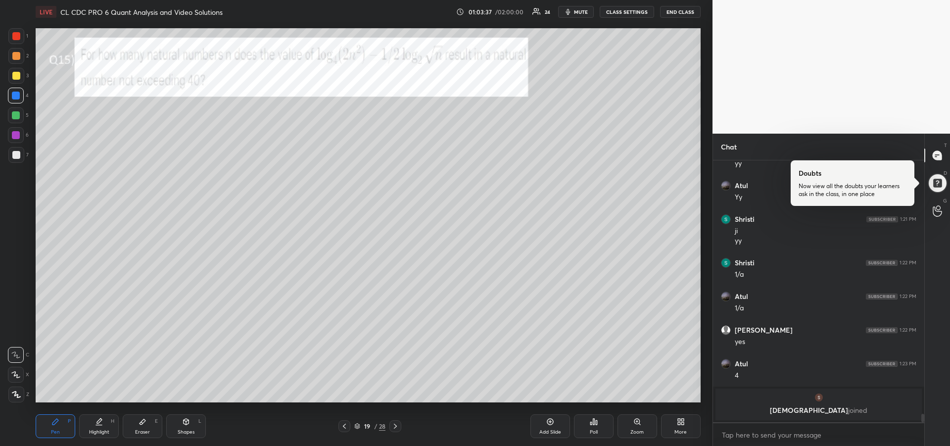
click at [142, 423] on icon at bounding box center [143, 421] width 6 height 5
click at [17, 349] on div at bounding box center [16, 355] width 16 height 16
click at [50, 428] on div "Pen P" at bounding box center [56, 426] width 40 height 24
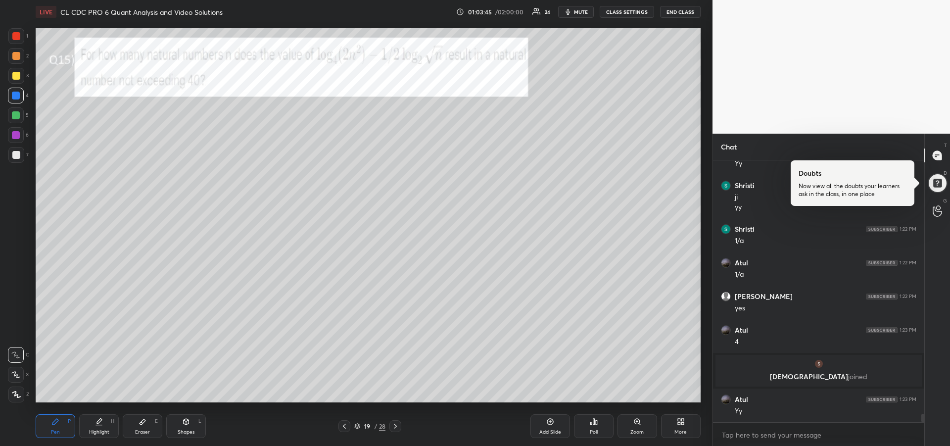
scroll to position [7859, 0]
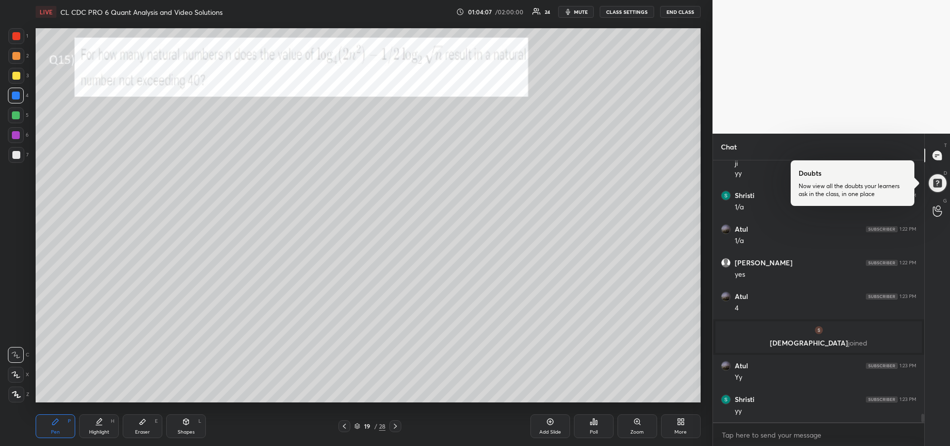
click at [140, 425] on icon at bounding box center [143, 422] width 8 height 8
click at [53, 423] on icon at bounding box center [55, 422] width 6 height 6
click at [98, 426] on div "Highlight H" at bounding box center [99, 426] width 40 height 24
click at [52, 427] on div "Pen P" at bounding box center [56, 426] width 40 height 24
click at [18, 138] on div at bounding box center [16, 135] width 8 height 8
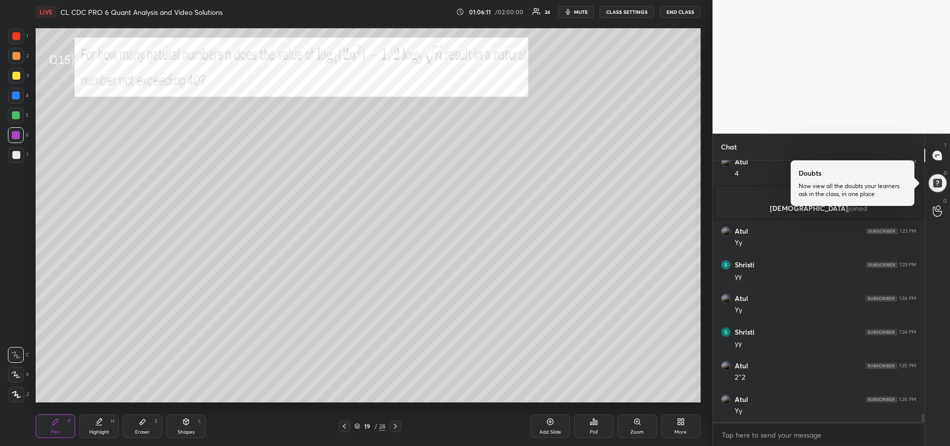
scroll to position [8028, 0]
click at [141, 423] on icon at bounding box center [143, 421] width 6 height 5
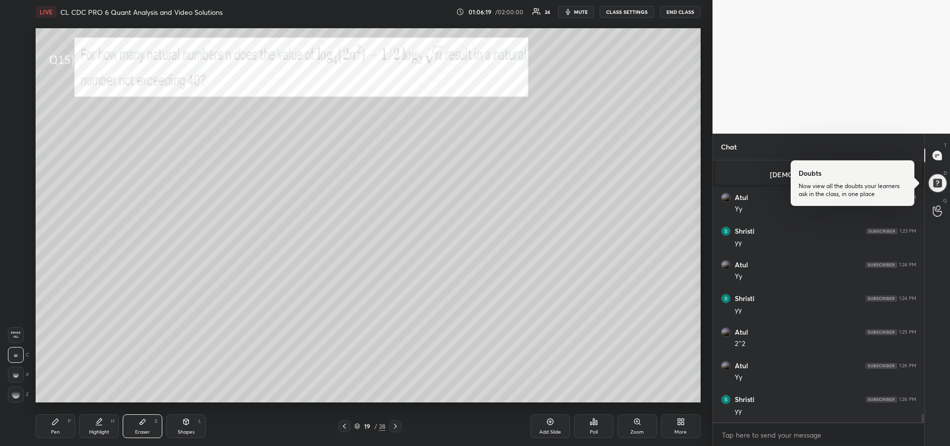
click at [55, 419] on icon at bounding box center [55, 422] width 8 height 8
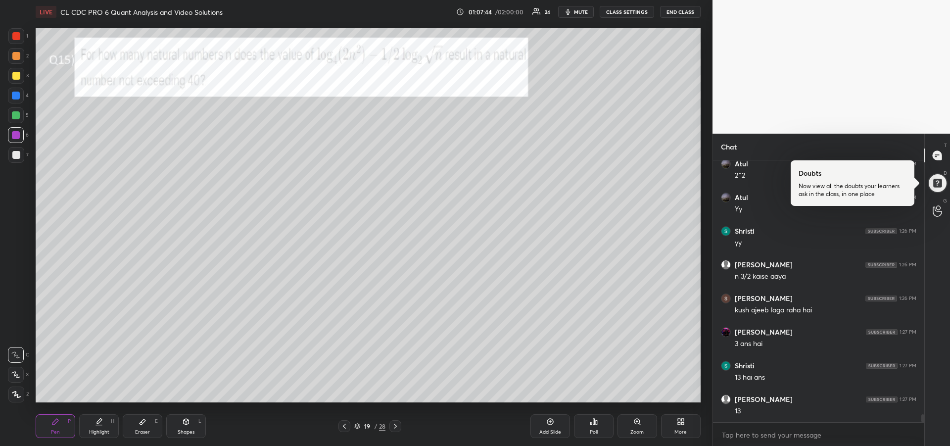
scroll to position [8230, 0]
click at [102, 427] on div "Highlight H" at bounding box center [99, 426] width 40 height 24
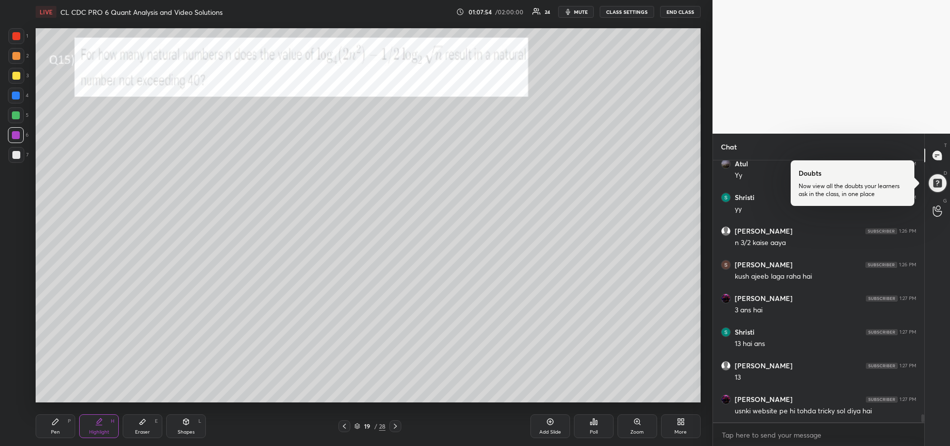
click at [53, 428] on div "Pen P" at bounding box center [56, 426] width 40 height 24
click at [13, 96] on div at bounding box center [16, 96] width 8 height 8
click at [100, 422] on icon at bounding box center [99, 422] width 8 height 8
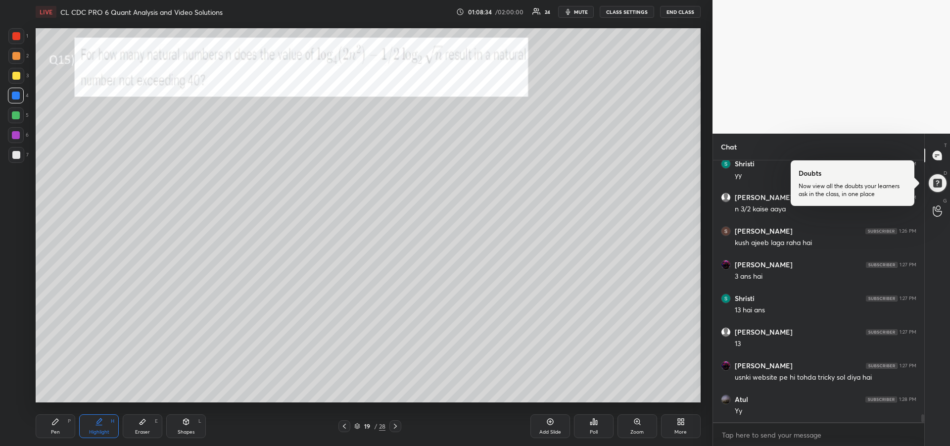
scroll to position [8297, 0]
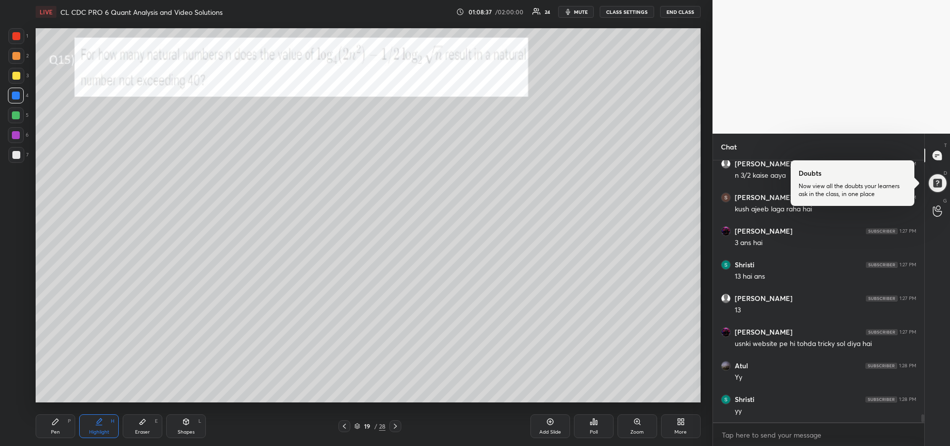
click at [106, 430] on div "Highlight" at bounding box center [99, 432] width 20 height 5
click at [140, 427] on div "Eraser E" at bounding box center [143, 426] width 40 height 24
click at [51, 431] on div "Pen" at bounding box center [55, 432] width 9 height 5
click at [89, 424] on div "Highlight H" at bounding box center [99, 426] width 40 height 24
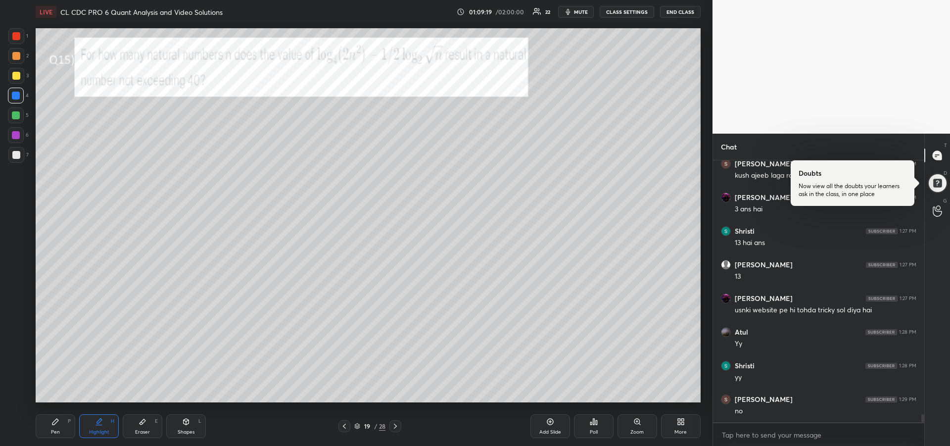
click at [144, 430] on div "Eraser" at bounding box center [142, 432] width 15 height 5
click at [15, 393] on rect at bounding box center [15, 393] width 1 height 1
click at [146, 425] on icon at bounding box center [143, 422] width 8 height 8
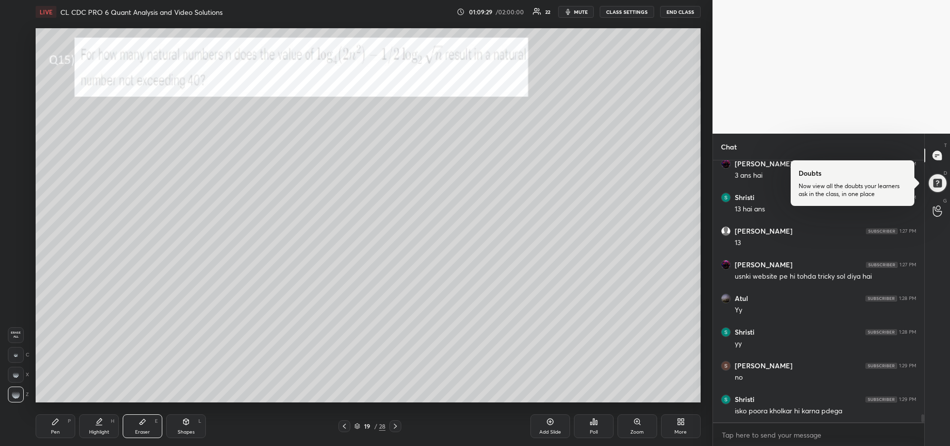
scroll to position [8374, 0]
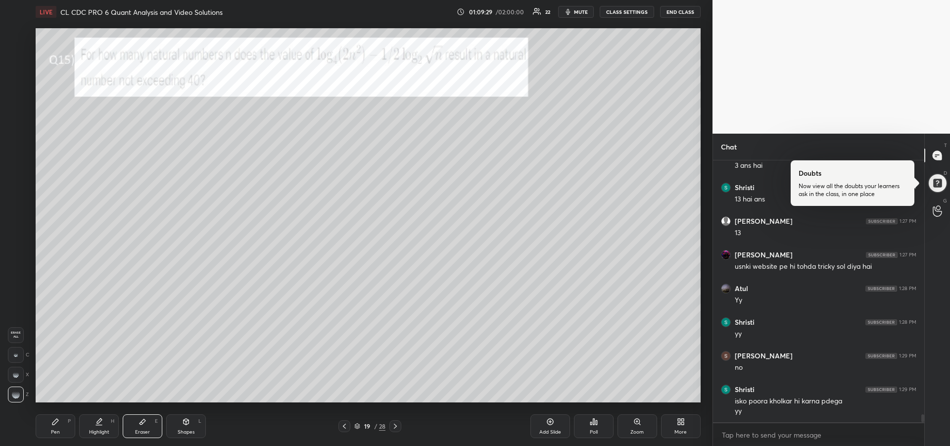
click at [56, 419] on icon at bounding box center [55, 422] width 6 height 6
click at [13, 152] on div at bounding box center [16, 155] width 8 height 8
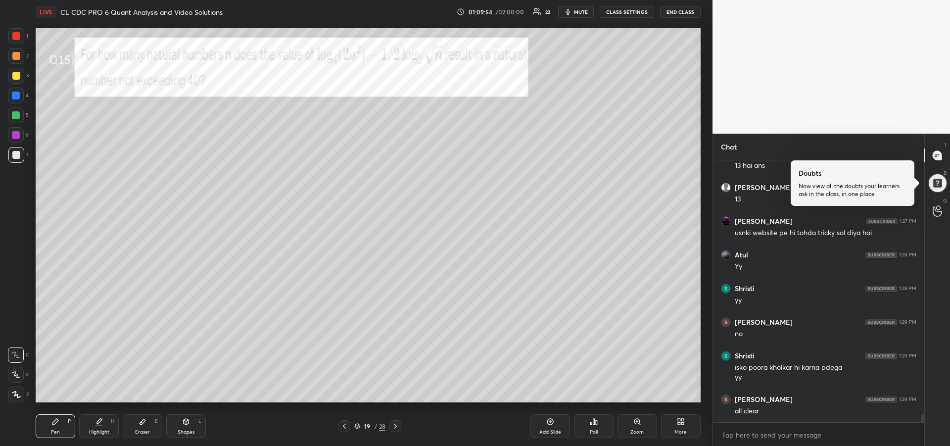
click at [16, 37] on div at bounding box center [16, 36] width 8 height 8
click at [16, 80] on div at bounding box center [16, 76] width 16 height 16
click at [150, 422] on div "Eraser E" at bounding box center [143, 426] width 40 height 24
click at [59, 421] on div "Pen P" at bounding box center [56, 426] width 40 height 24
click at [102, 430] on div "Highlight" at bounding box center [99, 432] width 20 height 5
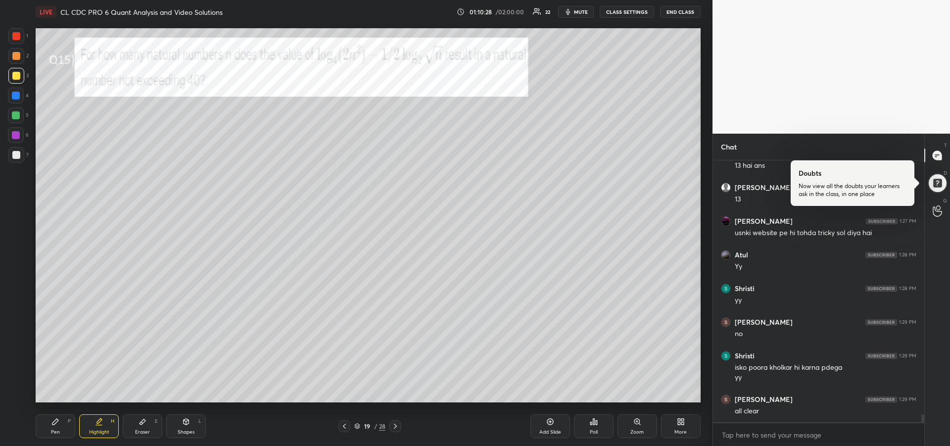
scroll to position [8442, 0]
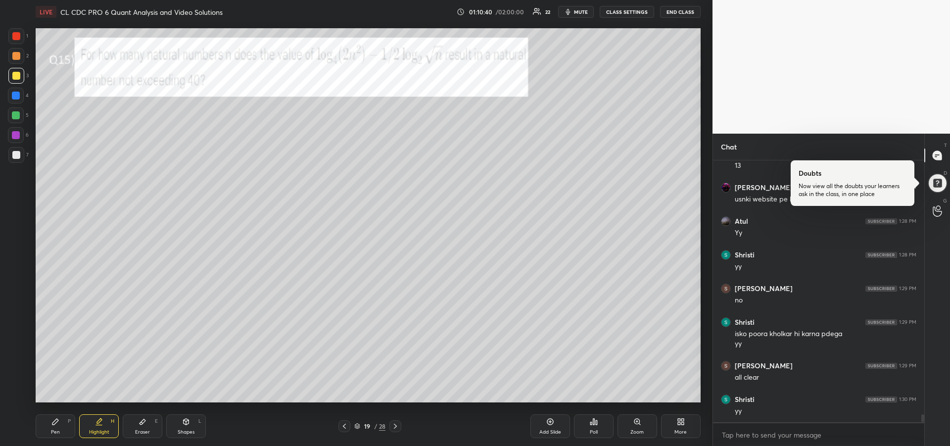
click at [63, 420] on div "Pen P" at bounding box center [56, 426] width 40 height 24
click at [133, 428] on div "Eraser E" at bounding box center [143, 426] width 40 height 24
click at [51, 426] on div "Pen P" at bounding box center [56, 426] width 40 height 24
click at [13, 116] on div at bounding box center [16, 115] width 8 height 8
click at [138, 423] on div "Eraser E" at bounding box center [143, 426] width 40 height 24
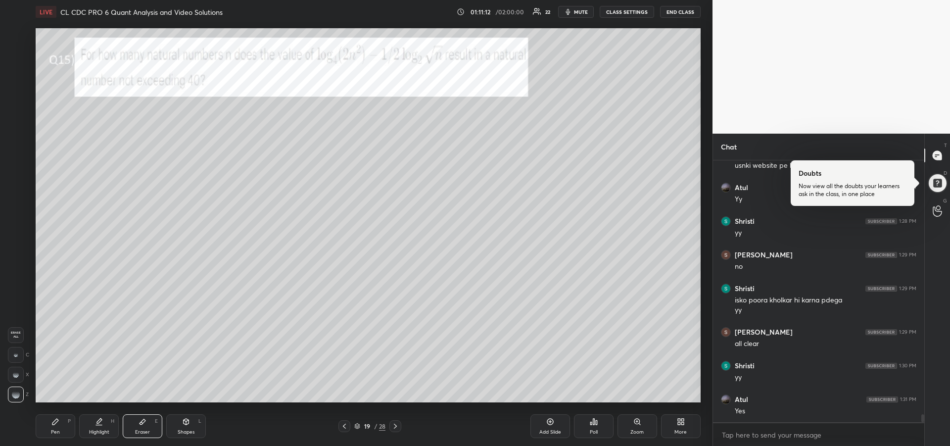
click at [17, 350] on div at bounding box center [16, 355] width 16 height 16
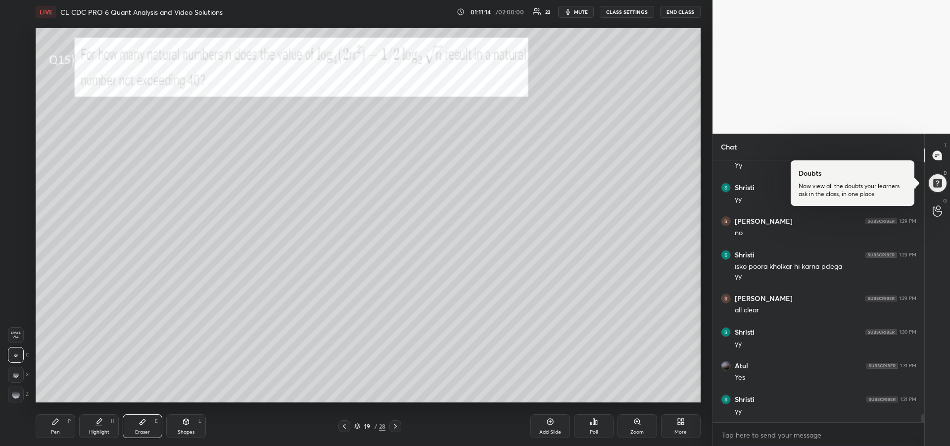
click at [46, 419] on div "Pen P" at bounding box center [56, 426] width 40 height 24
click at [17, 96] on div at bounding box center [16, 96] width 8 height 8
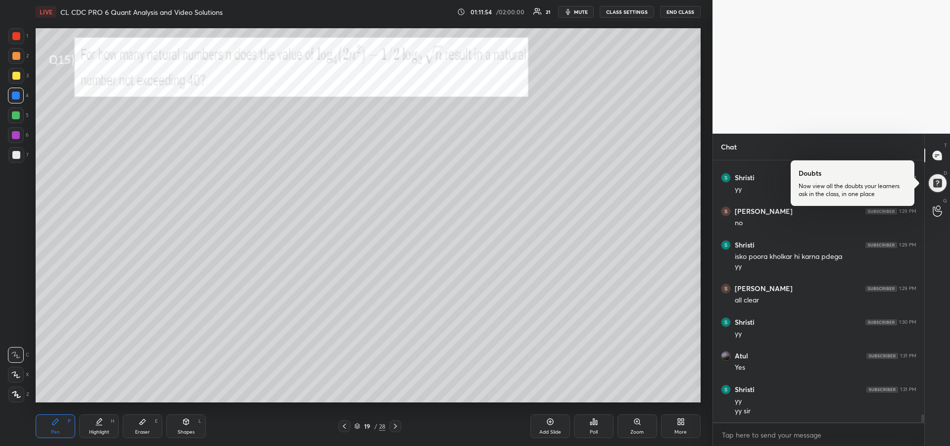
scroll to position [8586, 0]
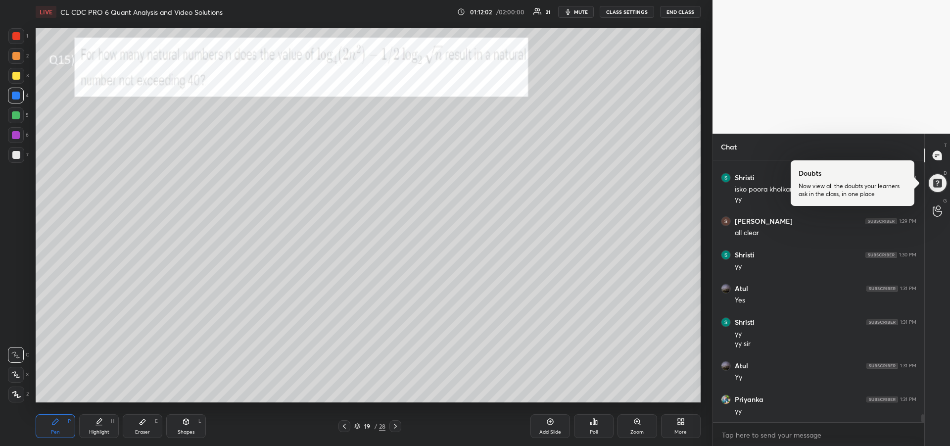
click at [16, 136] on div at bounding box center [16, 135] width 8 height 8
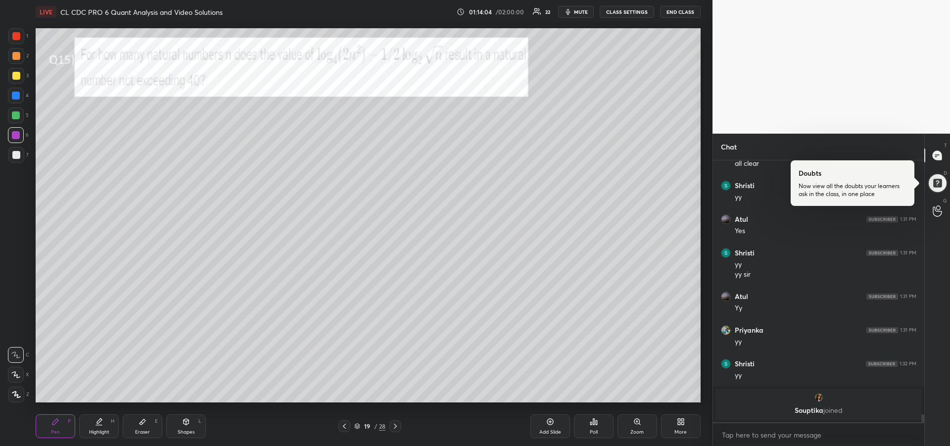
click at [144, 426] on div "Eraser E" at bounding box center [143, 426] width 40 height 24
click at [14, 393] on rect at bounding box center [14, 393] width 1 height 1
click at [17, 337] on span "Erase all" at bounding box center [15, 334] width 15 height 7
click at [57, 428] on div "Pen P" at bounding box center [56, 426] width 40 height 24
click at [14, 35] on div at bounding box center [16, 36] width 8 height 8
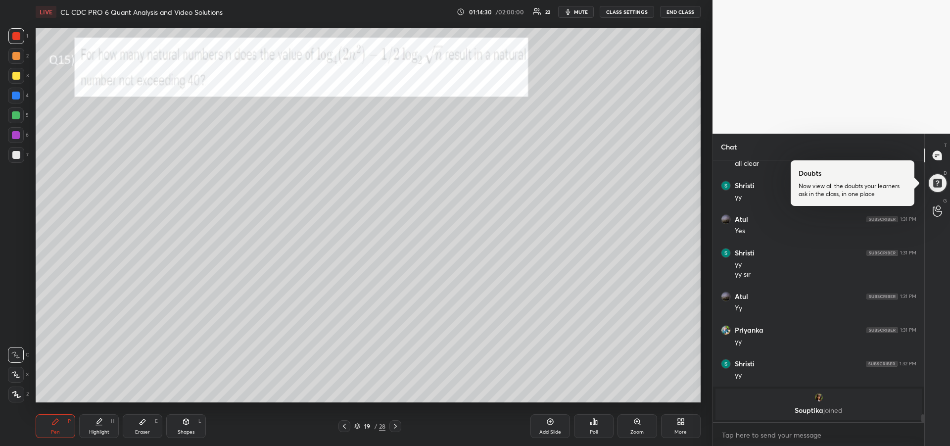
click at [16, 38] on div at bounding box center [16, 36] width 8 height 8
click at [16, 378] on icon at bounding box center [15, 374] width 9 height 7
click at [398, 428] on icon at bounding box center [396, 426] width 8 height 8
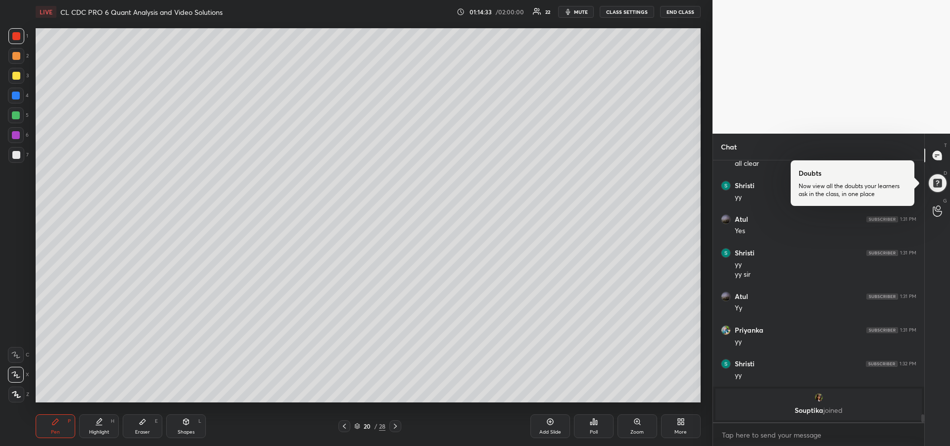
click at [399, 429] on icon at bounding box center [396, 426] width 8 height 8
click at [397, 429] on icon at bounding box center [396, 426] width 8 height 8
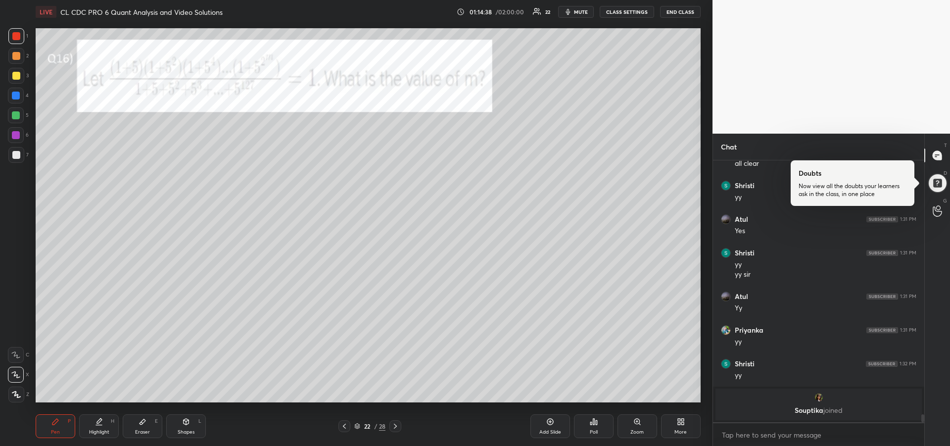
click at [15, 352] on icon at bounding box center [16, 355] width 8 height 6
click at [15, 114] on div at bounding box center [16, 115] width 8 height 8
click at [19, 133] on div at bounding box center [16, 135] width 8 height 8
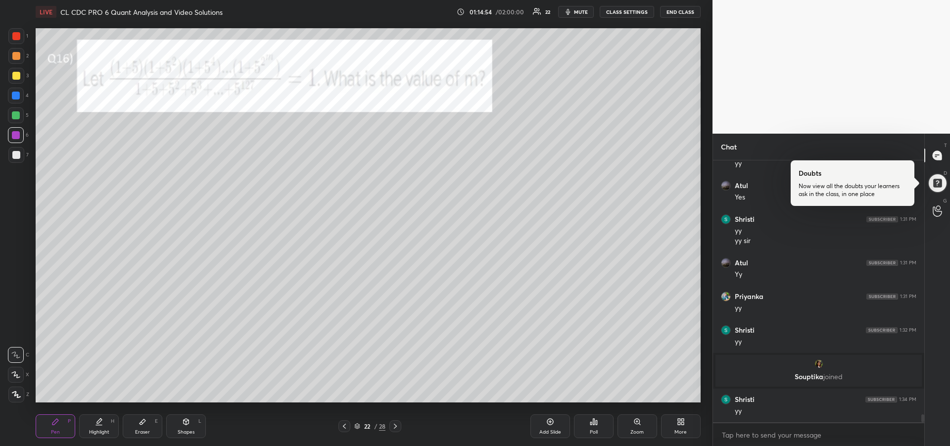
scroll to position [8452, 0]
click at [136, 432] on div "Eraser" at bounding box center [142, 432] width 15 height 5
click at [139, 423] on icon at bounding box center [143, 422] width 8 height 8
click at [57, 424] on icon at bounding box center [55, 422] width 8 height 8
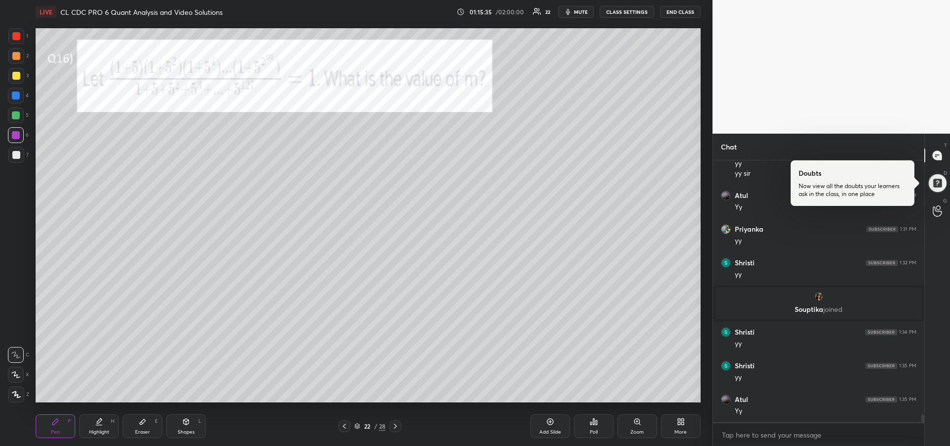
click at [15, 38] on div at bounding box center [16, 36] width 8 height 8
click at [546, 426] on div "Add Slide" at bounding box center [551, 426] width 40 height 24
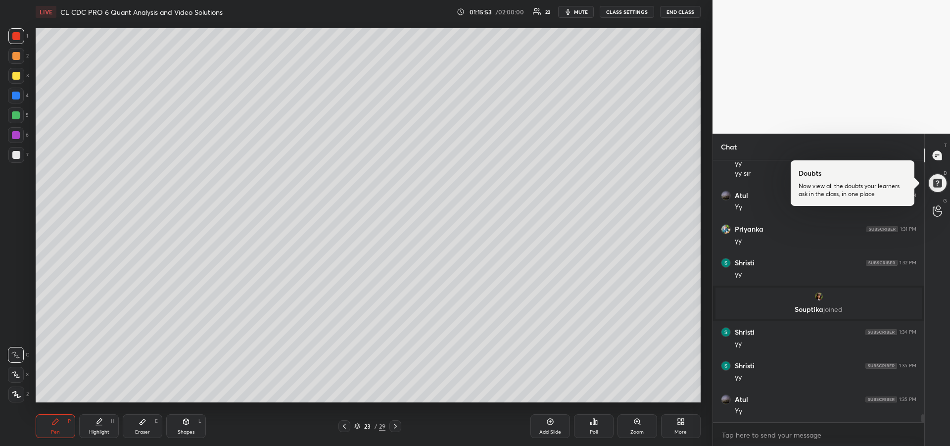
click at [345, 428] on icon at bounding box center [345, 426] width 8 height 8
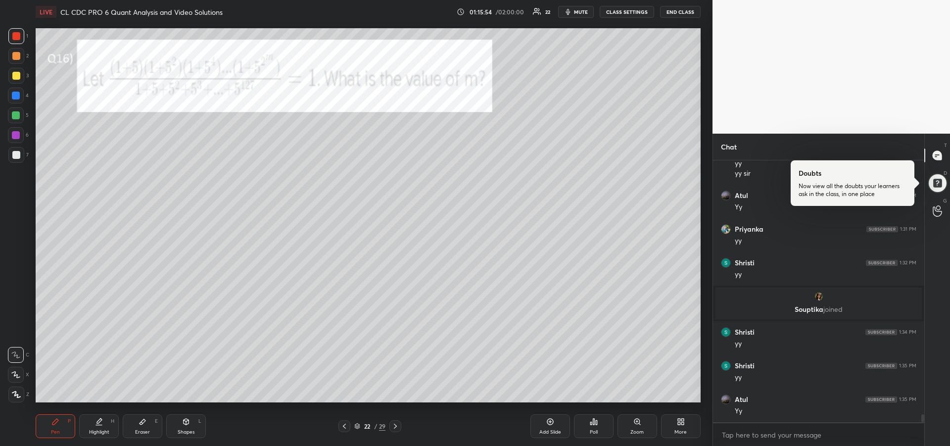
click at [396, 429] on icon at bounding box center [396, 426] width 8 height 8
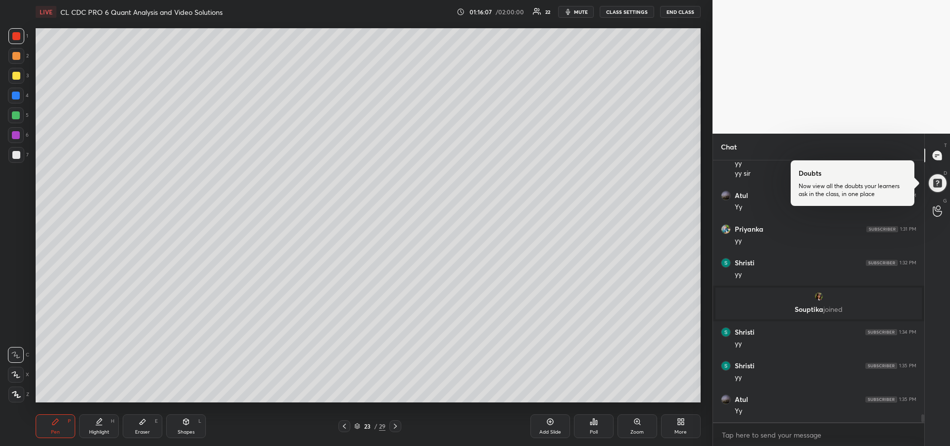
click at [15, 155] on div at bounding box center [16, 155] width 8 height 8
click at [17, 129] on div at bounding box center [16, 135] width 16 height 16
click at [135, 428] on div "Eraser E" at bounding box center [143, 426] width 40 height 24
click at [51, 427] on div "Pen P" at bounding box center [56, 426] width 40 height 24
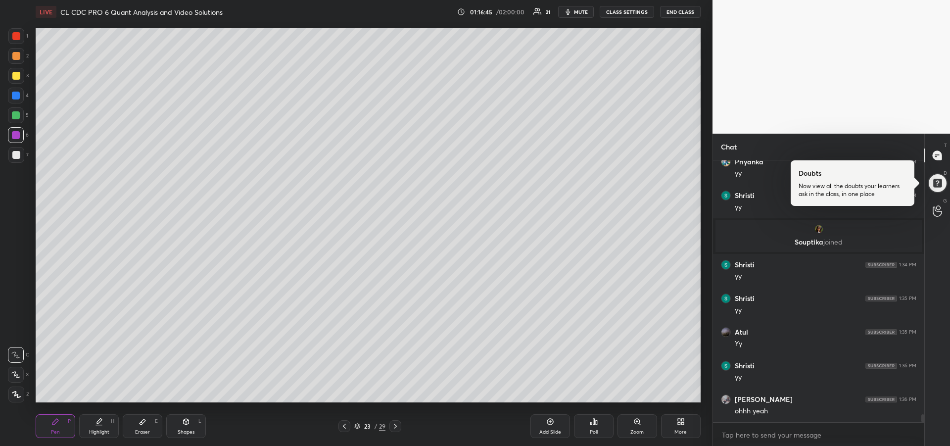
click at [17, 154] on div at bounding box center [16, 155] width 8 height 8
click at [340, 424] on div at bounding box center [345, 426] width 12 height 12
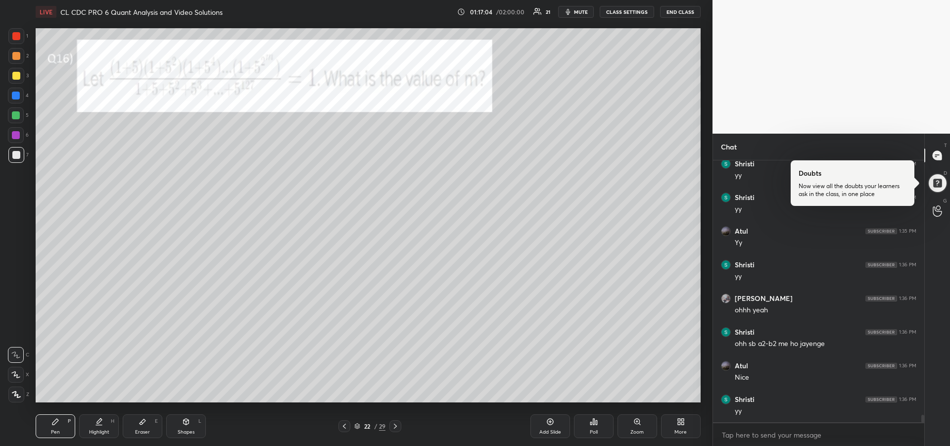
click at [16, 41] on div at bounding box center [16, 36] width 16 height 16
click at [15, 113] on div at bounding box center [16, 115] width 8 height 8
click at [12, 155] on div at bounding box center [16, 155] width 8 height 8
click at [15, 134] on div at bounding box center [16, 135] width 8 height 8
click at [14, 76] on div at bounding box center [16, 76] width 8 height 8
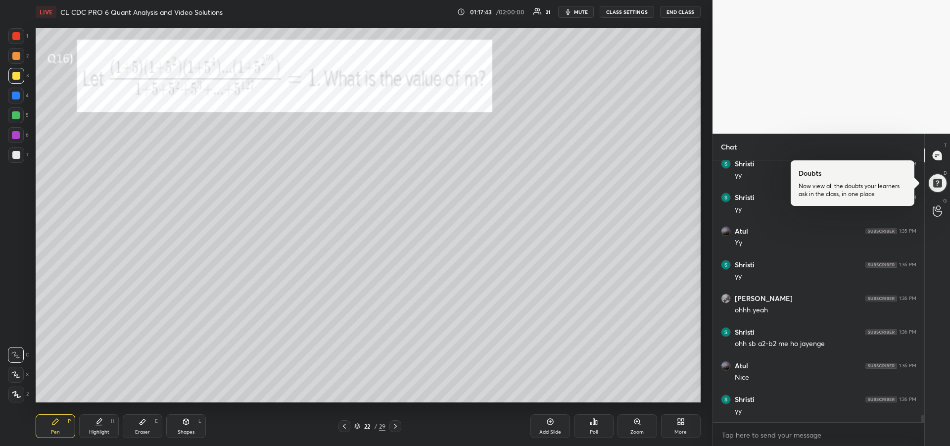
click at [15, 156] on div at bounding box center [16, 155] width 8 height 8
click at [99, 421] on icon at bounding box center [99, 420] width 5 height 5
click at [54, 419] on icon at bounding box center [55, 422] width 8 height 8
click at [102, 426] on div "Highlight H" at bounding box center [99, 426] width 40 height 24
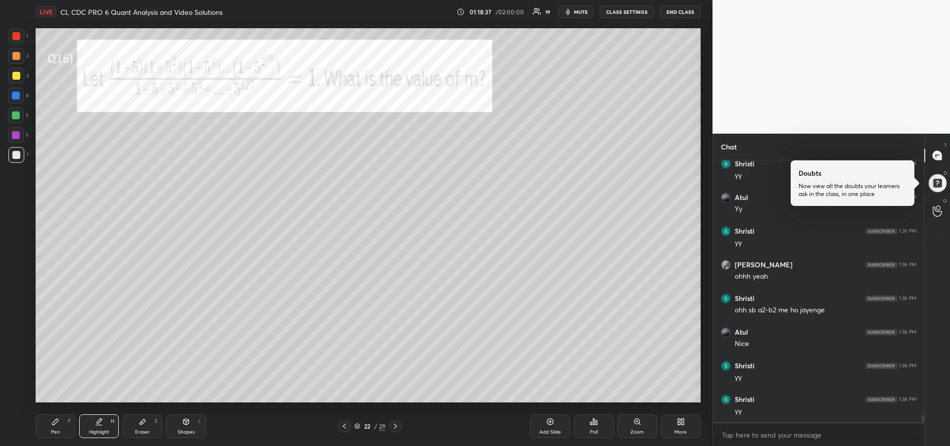
scroll to position [8755, 0]
click at [58, 428] on div "Pen P" at bounding box center [56, 426] width 40 height 24
click at [150, 416] on div "Eraser E" at bounding box center [143, 426] width 40 height 24
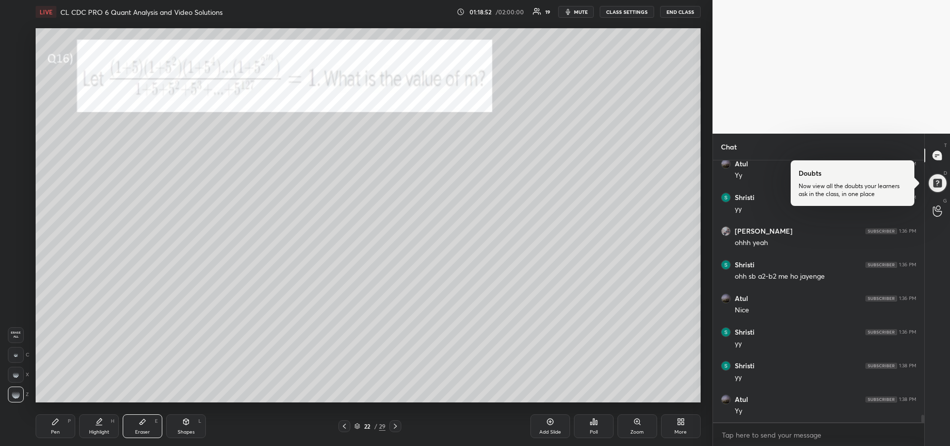
click at [53, 420] on icon at bounding box center [55, 422] width 8 height 8
click at [13, 57] on div at bounding box center [16, 56] width 8 height 8
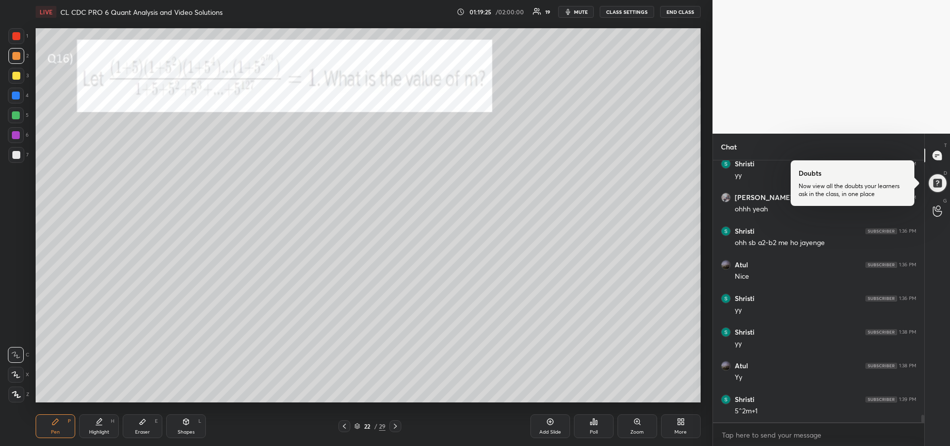
click at [19, 137] on div at bounding box center [16, 135] width 8 height 8
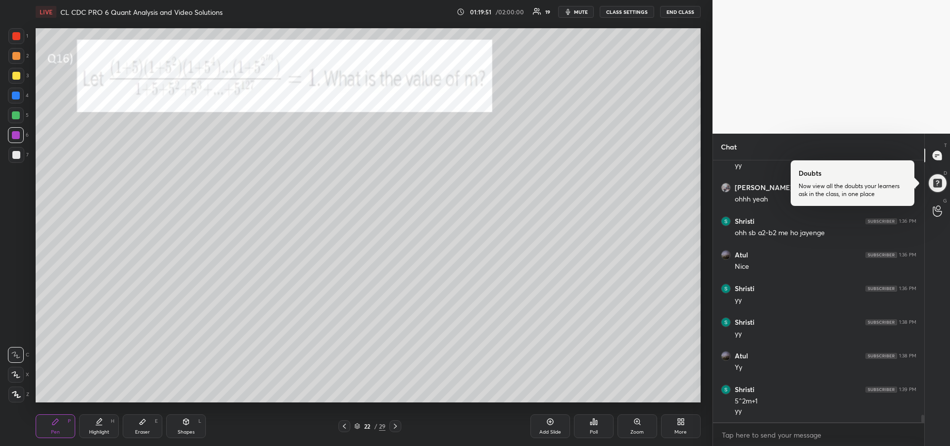
click at [96, 422] on icon at bounding box center [99, 422] width 8 height 8
click at [50, 429] on div "Pen P" at bounding box center [56, 426] width 40 height 24
click at [13, 77] on div at bounding box center [16, 76] width 8 height 8
click at [14, 372] on icon at bounding box center [16, 375] width 8 height 6
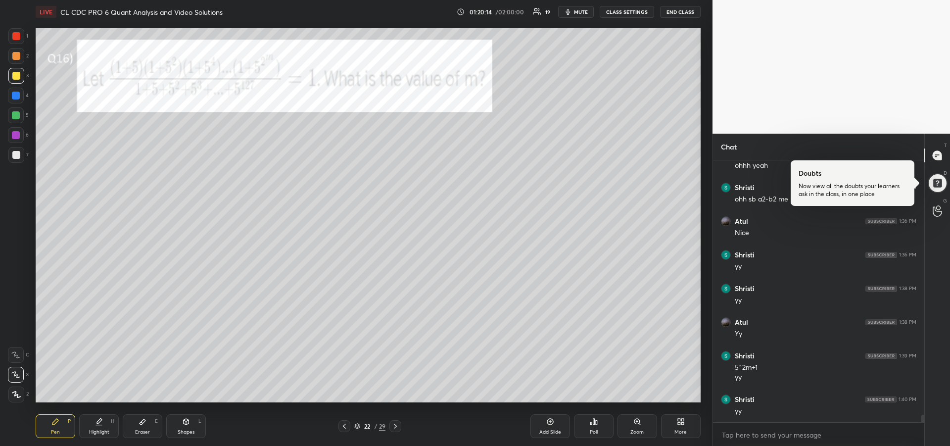
click at [16, 156] on div at bounding box center [16, 155] width 8 height 8
click at [395, 424] on icon at bounding box center [395, 426] width 3 height 5
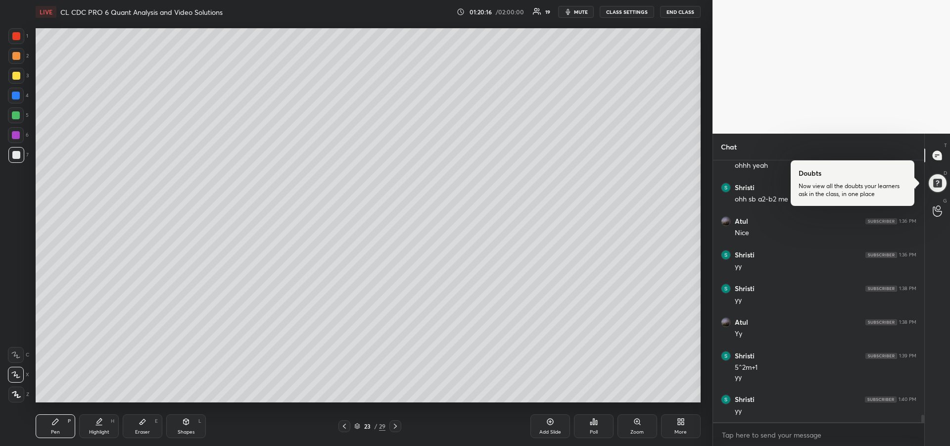
click at [398, 426] on icon at bounding box center [396, 426] width 8 height 8
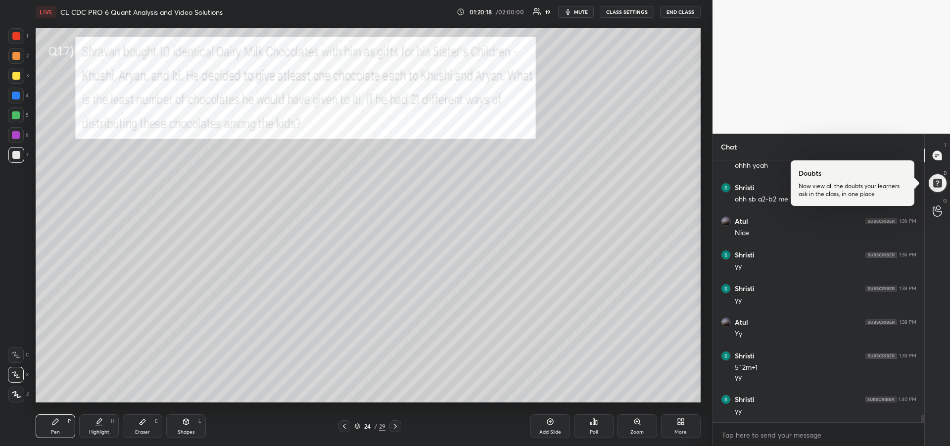
click at [13, 38] on div at bounding box center [16, 36] width 8 height 8
click at [57, 411] on div "Pen P Highlight H Eraser E Shapes L 24 / 29 Add Slide Poll Zoom More" at bounding box center [368, 426] width 665 height 40
click at [346, 432] on div at bounding box center [345, 426] width 12 height 12
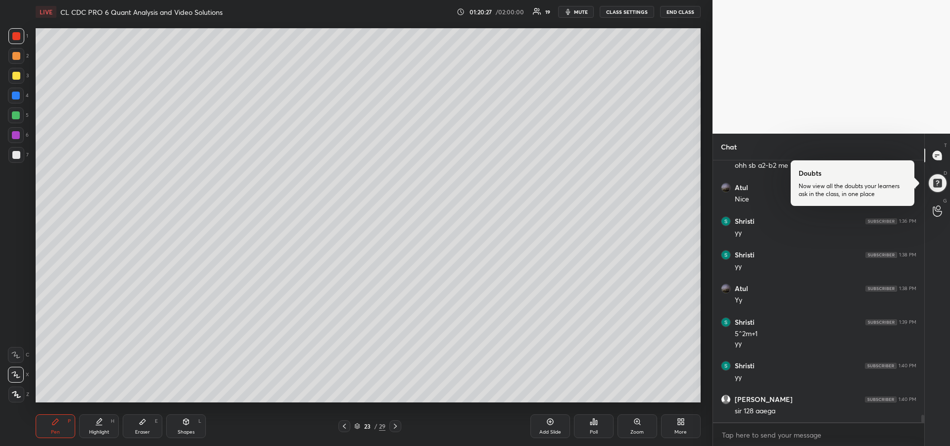
click at [346, 430] on icon at bounding box center [345, 426] width 8 height 8
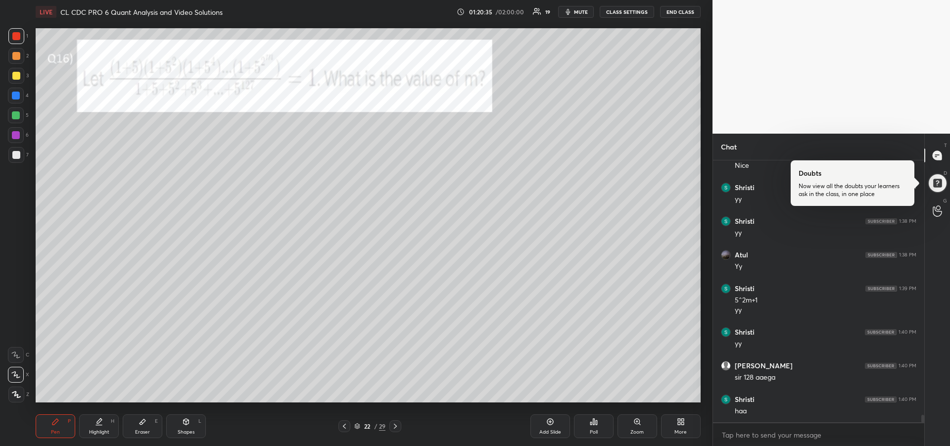
scroll to position [8910, 0]
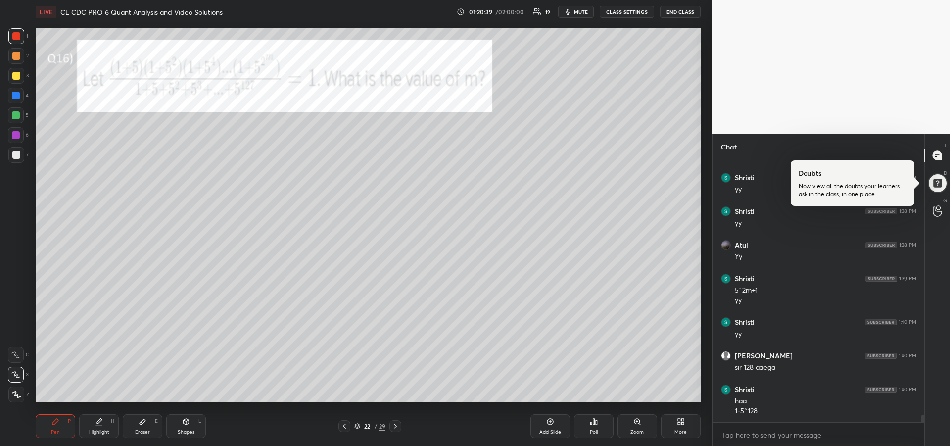
click at [98, 424] on icon at bounding box center [99, 422] width 8 height 8
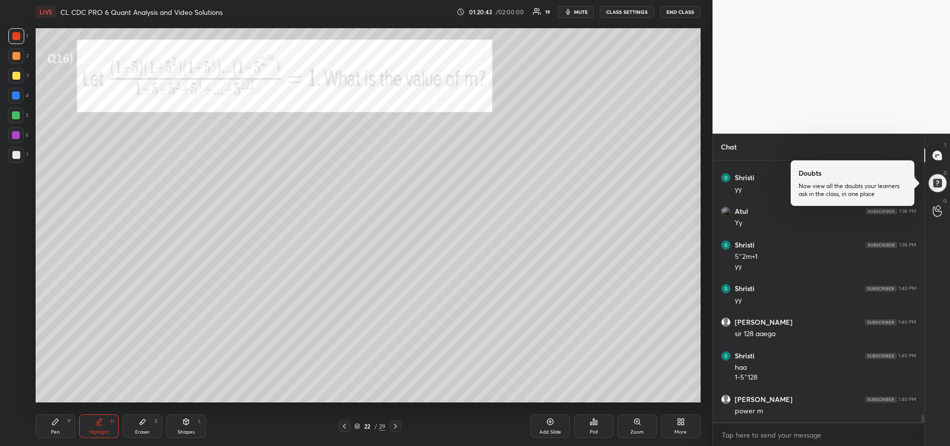
scroll to position [8953, 0]
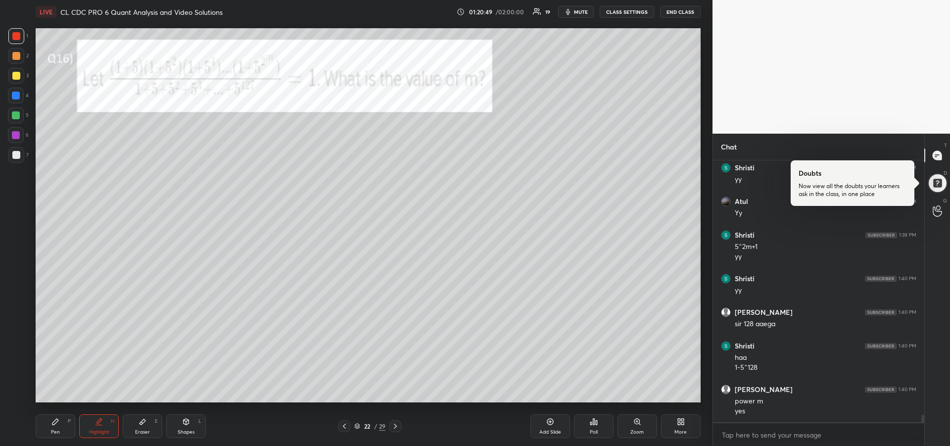
click at [67, 426] on div "Pen P" at bounding box center [56, 426] width 40 height 24
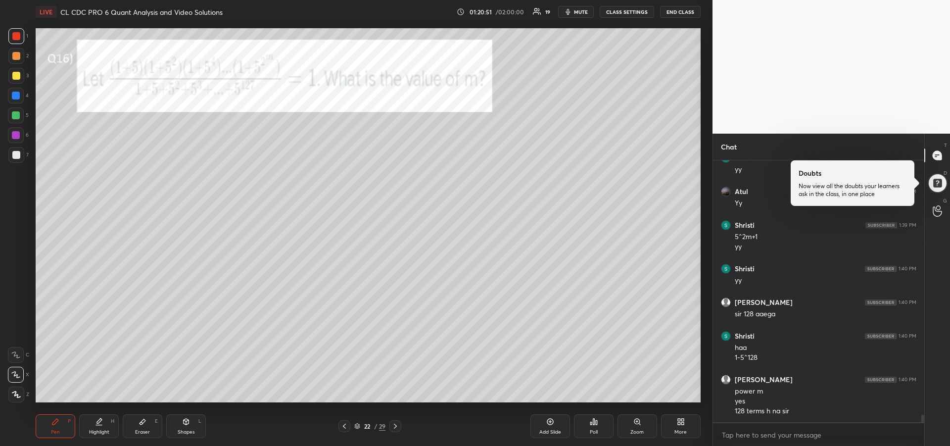
click at [16, 119] on div at bounding box center [16, 115] width 16 height 16
click at [19, 100] on div at bounding box center [16, 96] width 16 height 16
click at [18, 136] on div at bounding box center [16, 135] width 8 height 8
click at [14, 352] on icon at bounding box center [16, 355] width 8 height 6
click at [12, 116] on div at bounding box center [16, 115] width 8 height 8
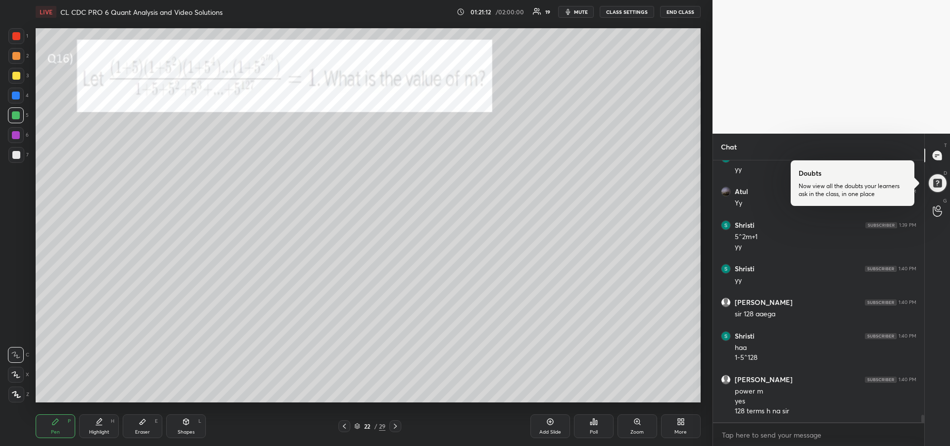
click at [394, 426] on icon at bounding box center [396, 426] width 8 height 8
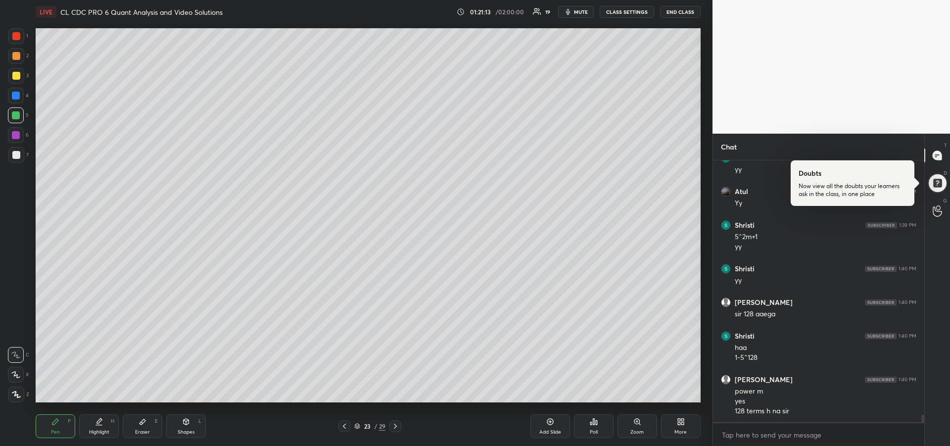
click at [398, 425] on icon at bounding box center [396, 426] width 8 height 8
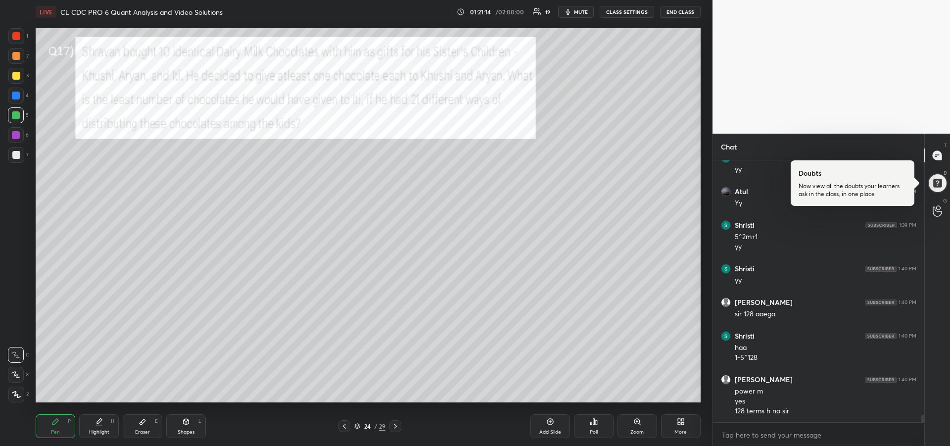
click at [14, 37] on div at bounding box center [16, 36] width 8 height 8
click at [15, 96] on div at bounding box center [16, 96] width 8 height 8
click at [137, 423] on div "Eraser E" at bounding box center [143, 426] width 40 height 24
click at [55, 428] on div "Pen P" at bounding box center [56, 426] width 40 height 24
click at [15, 141] on div at bounding box center [16, 135] width 16 height 16
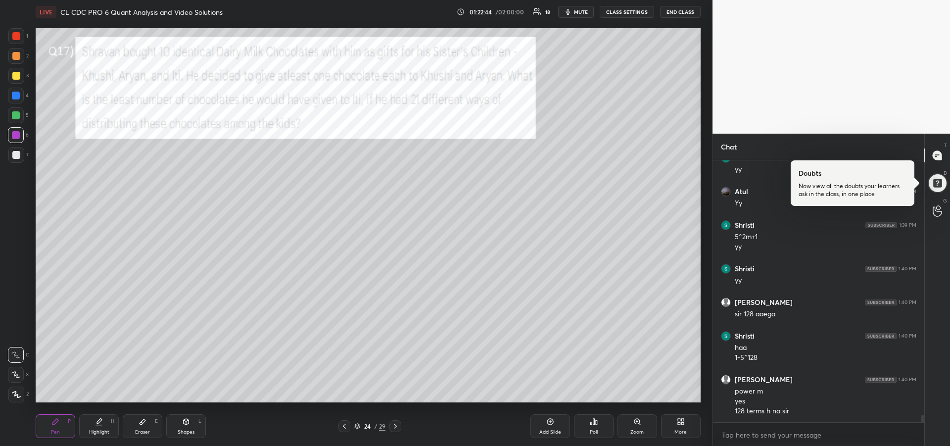
scroll to position [8997, 0]
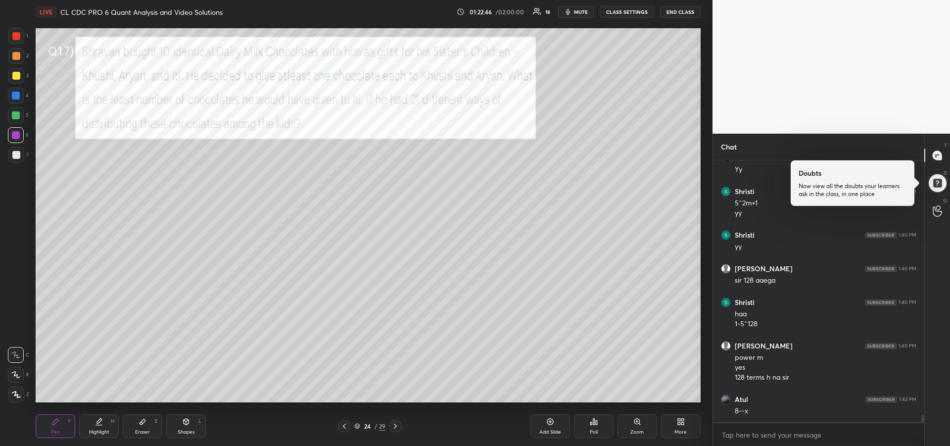
click at [15, 158] on div at bounding box center [16, 155] width 8 height 8
click at [139, 422] on icon at bounding box center [143, 422] width 8 height 8
click at [50, 422] on div "Pen P" at bounding box center [56, 426] width 40 height 24
click at [19, 136] on div at bounding box center [16, 135] width 8 height 8
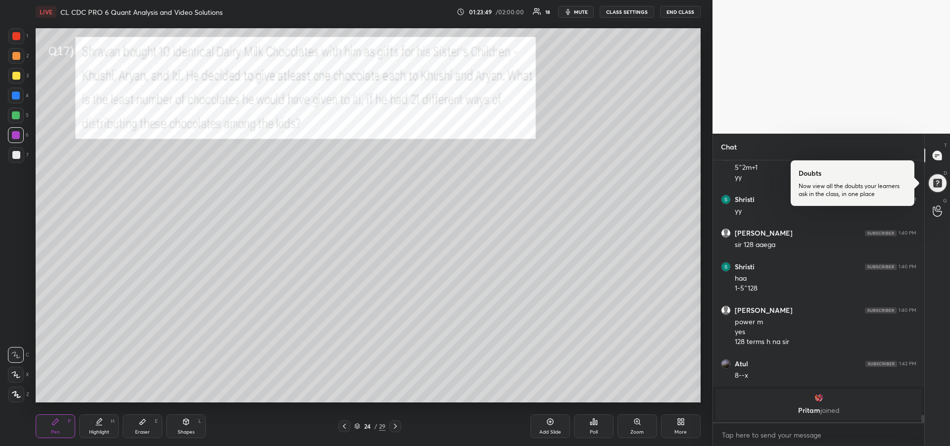
click at [4, 70] on div "1 2 3 4 5 6 7 R O A L C X Z Erase all C X Z" at bounding box center [16, 215] width 32 height 374
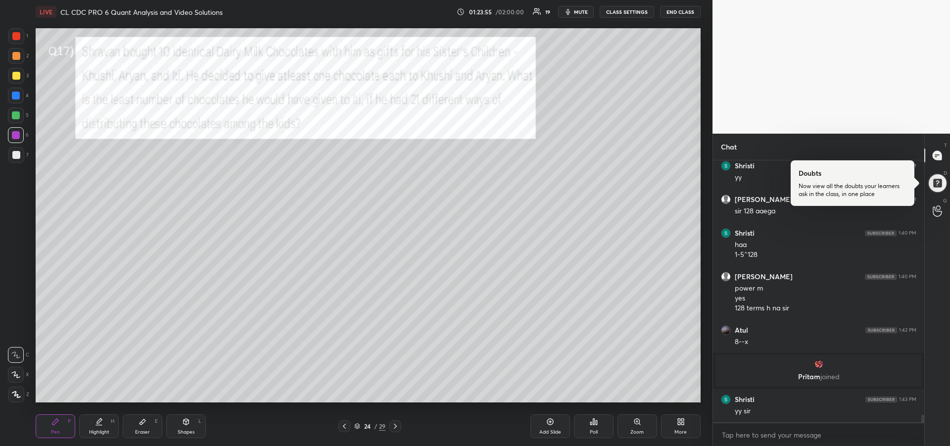
click at [576, 13] on span "mute" at bounding box center [581, 11] width 14 height 7
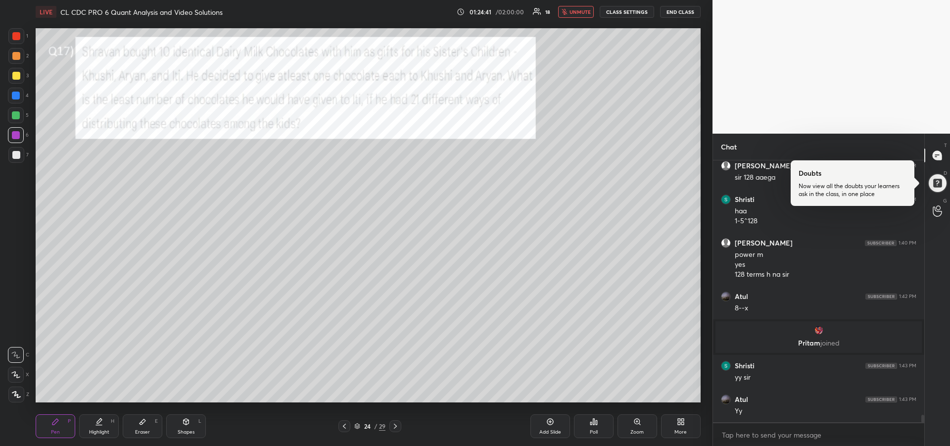
click at [578, 17] on button "unmute" at bounding box center [576, 12] width 36 height 12
click at [16, 72] on div at bounding box center [16, 76] width 8 height 8
click at [395, 427] on icon at bounding box center [396, 426] width 8 height 8
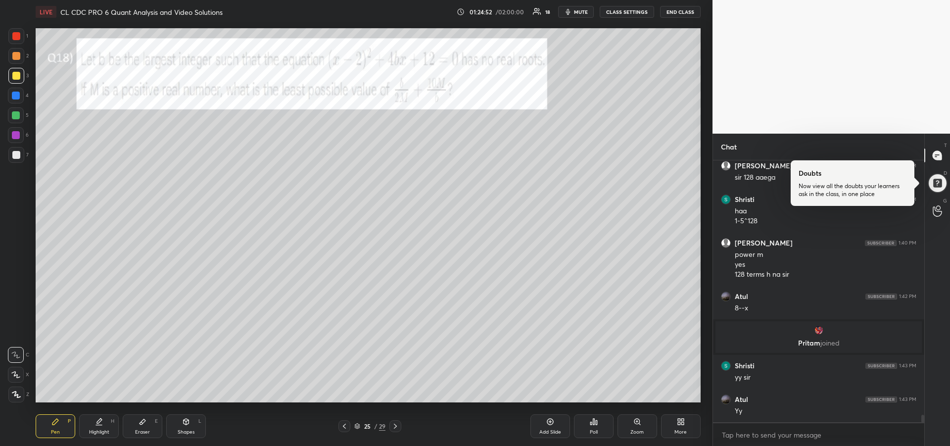
scroll to position [8953, 0]
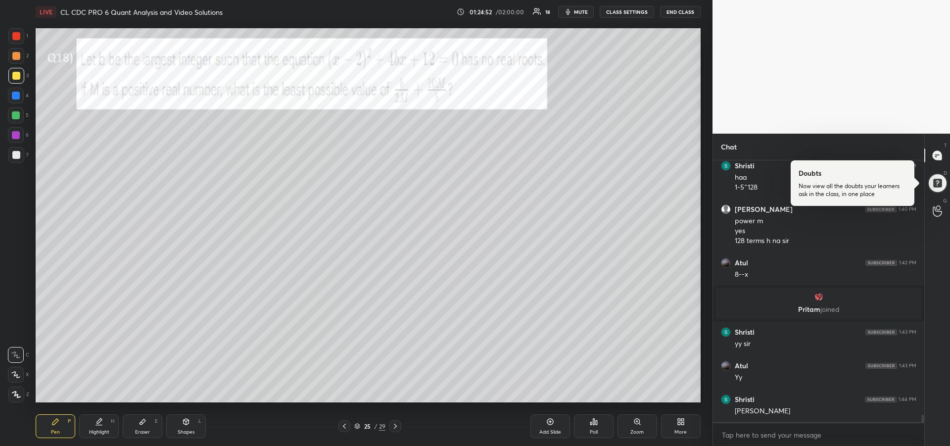
click at [104, 422] on div "Highlight H" at bounding box center [99, 426] width 40 height 24
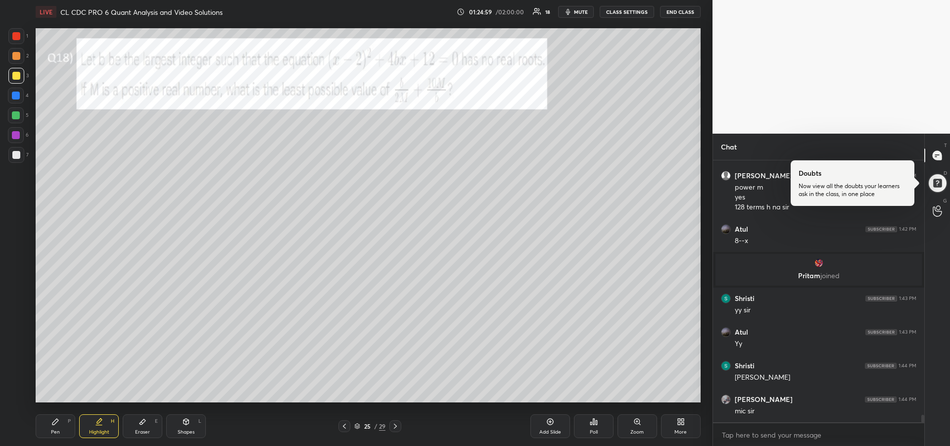
click at [103, 424] on div "Highlight H" at bounding box center [99, 426] width 40 height 24
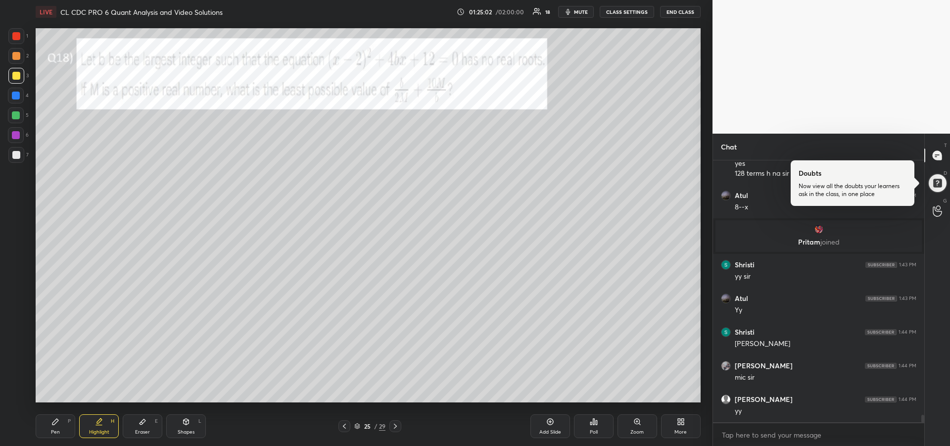
scroll to position [9054, 0]
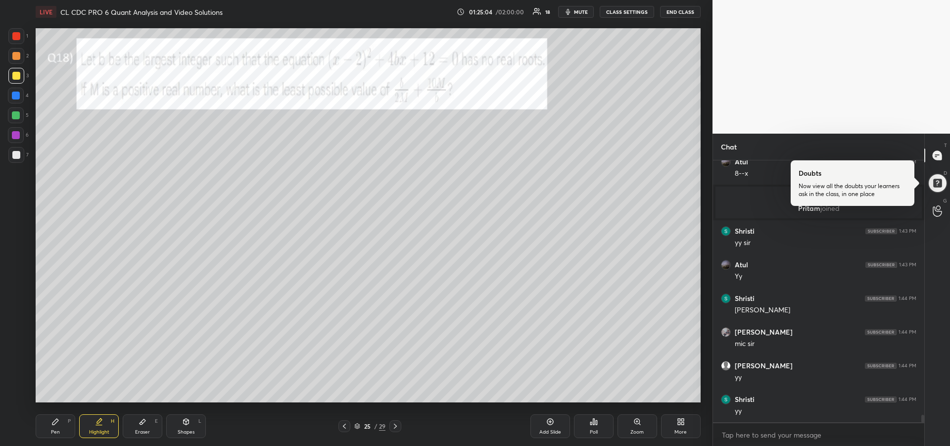
click at [56, 423] on icon at bounding box center [55, 422] width 8 height 8
click at [139, 422] on icon at bounding box center [143, 422] width 8 height 8
click at [58, 421] on icon at bounding box center [55, 422] width 6 height 6
click at [140, 425] on icon at bounding box center [143, 422] width 8 height 8
click at [56, 427] on div "Pen P" at bounding box center [56, 426] width 40 height 24
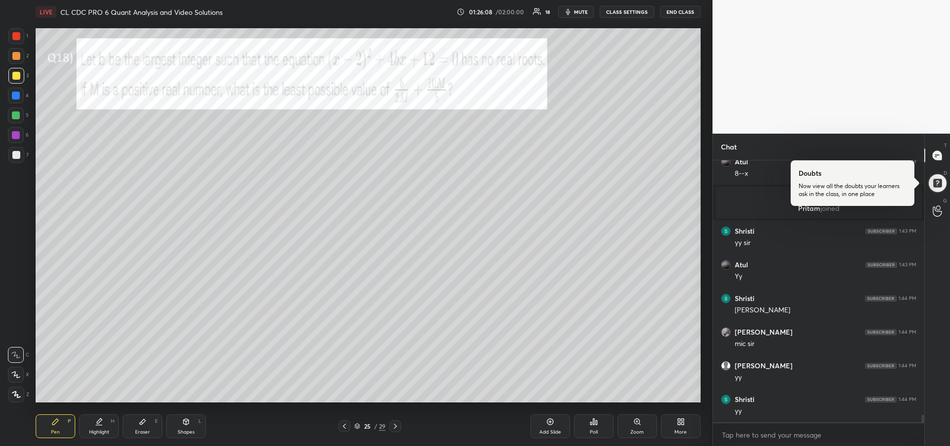
click at [13, 155] on div at bounding box center [16, 155] width 8 height 8
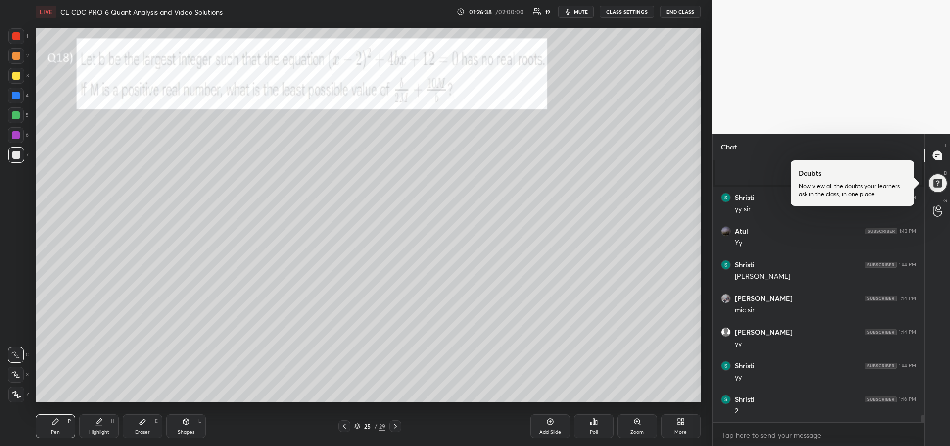
click at [12, 42] on div at bounding box center [16, 36] width 16 height 16
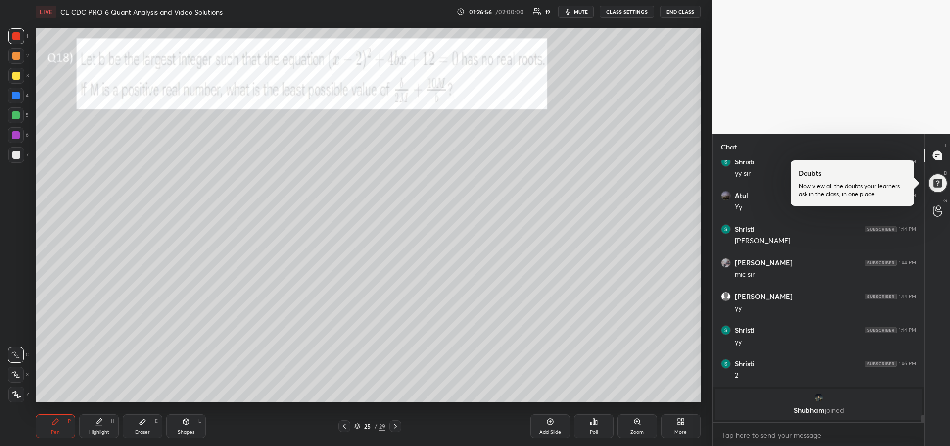
click at [14, 134] on div at bounding box center [16, 135] width 8 height 8
click at [101, 426] on div "Highlight H" at bounding box center [99, 426] width 40 height 24
click at [17, 119] on div at bounding box center [16, 115] width 8 height 8
click at [53, 421] on icon at bounding box center [55, 422] width 8 height 8
click at [17, 101] on div at bounding box center [16, 96] width 16 height 16
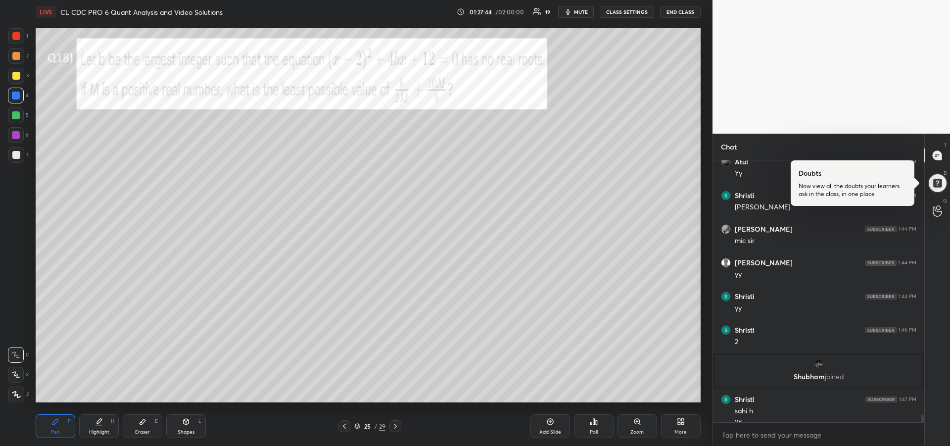
scroll to position [9121, 0]
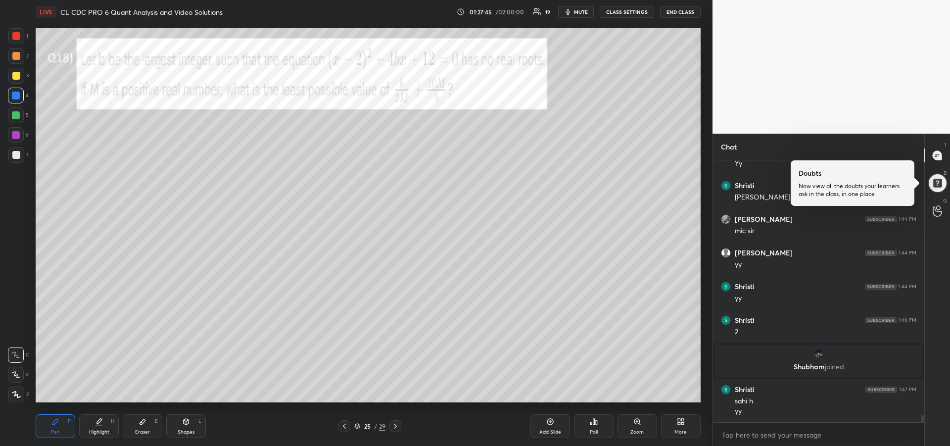
click at [18, 61] on div at bounding box center [16, 56] width 16 height 16
click at [398, 428] on icon at bounding box center [396, 426] width 8 height 8
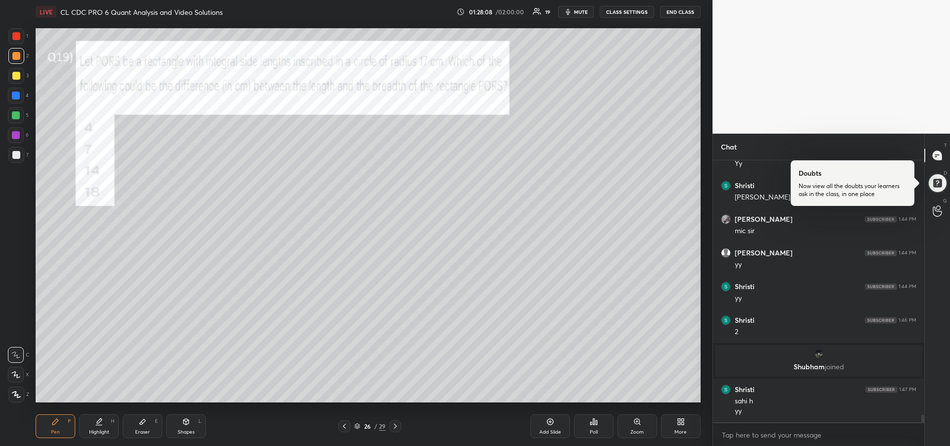
click at [18, 152] on div at bounding box center [16, 155] width 8 height 8
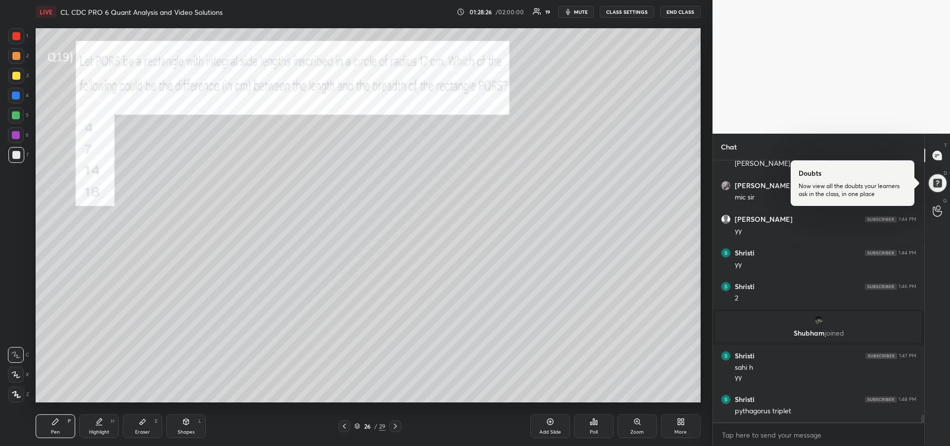
click at [140, 426] on div "Eraser E" at bounding box center [143, 426] width 40 height 24
click at [95, 418] on div "Highlight H" at bounding box center [99, 426] width 40 height 24
click at [13, 113] on div at bounding box center [16, 115] width 8 height 8
click at [13, 140] on div at bounding box center [16, 135] width 16 height 16
click at [60, 423] on div "Pen P" at bounding box center [56, 426] width 40 height 24
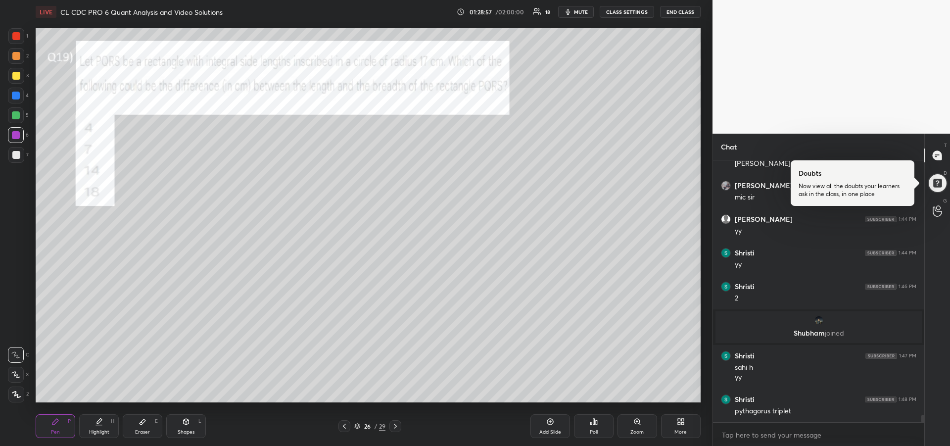
scroll to position [9164, 0]
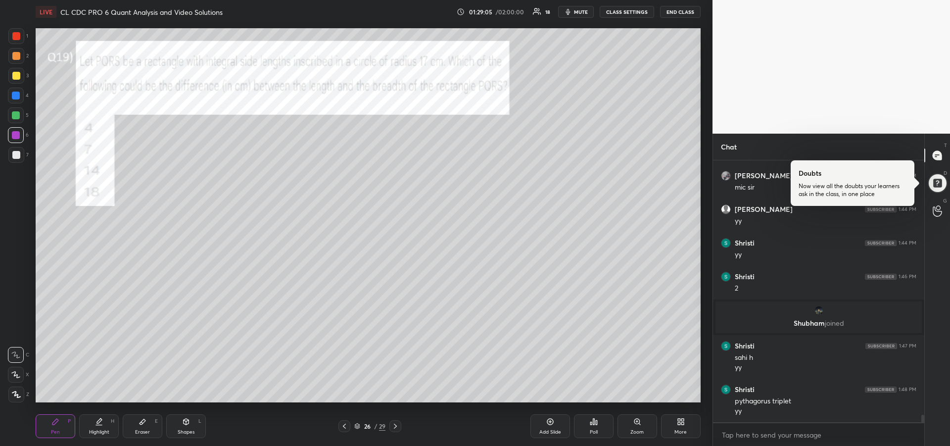
click at [17, 99] on div at bounding box center [16, 96] width 8 height 8
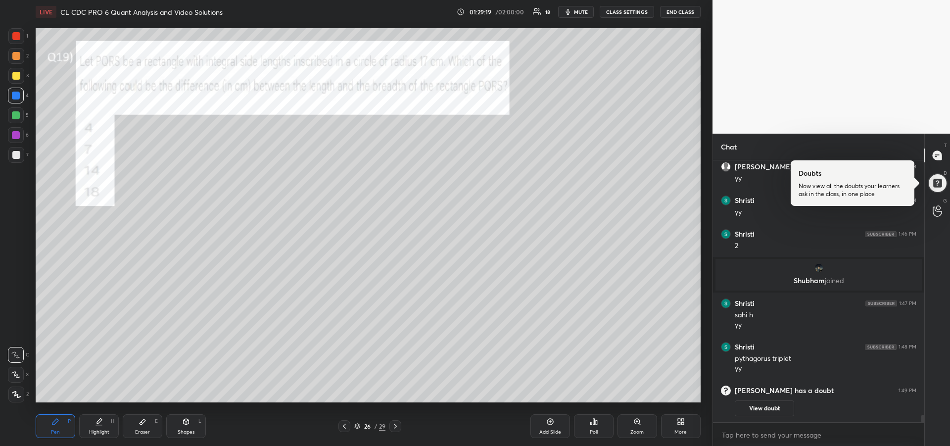
click at [22, 118] on div at bounding box center [16, 115] width 16 height 16
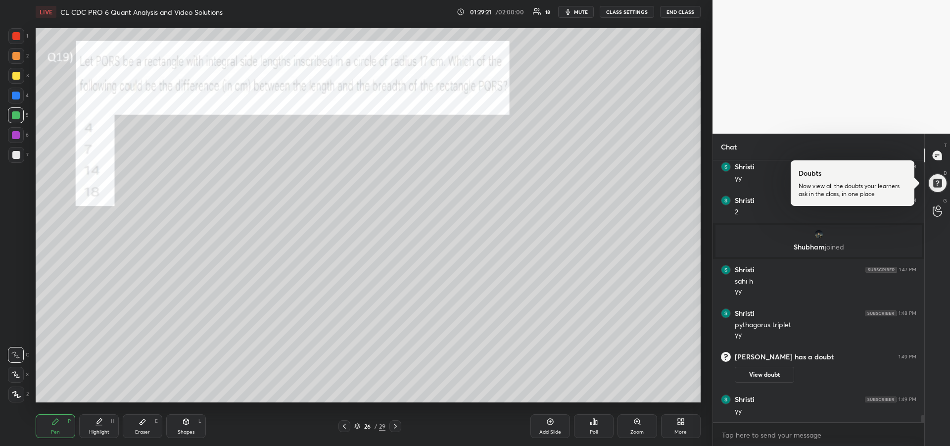
scroll to position [9205, 0]
click at [400, 428] on div at bounding box center [396, 426] width 12 height 12
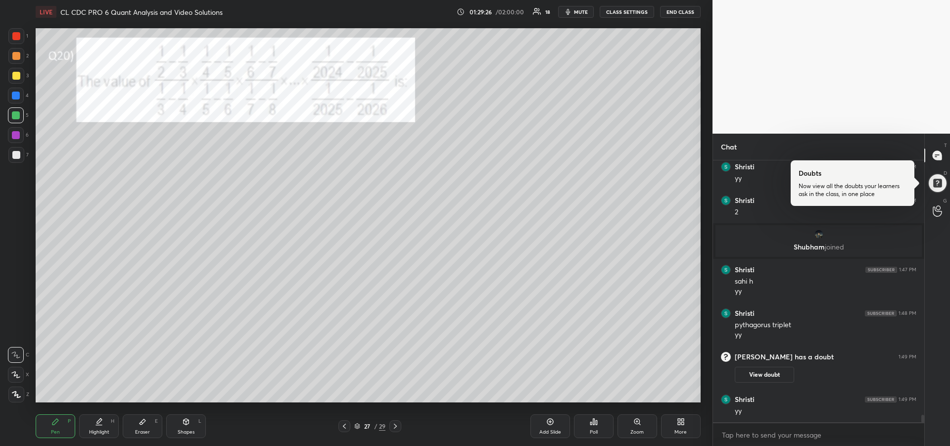
click at [99, 428] on div "Highlight H" at bounding box center [99, 426] width 40 height 24
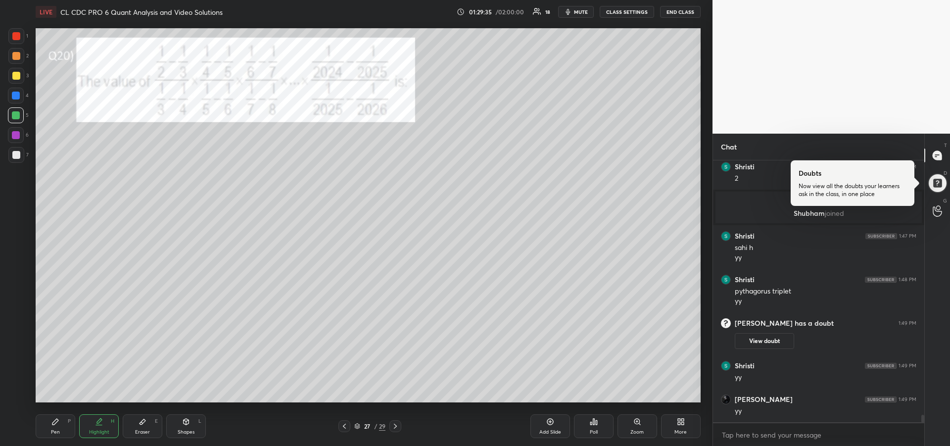
click at [55, 427] on div "Pen P" at bounding box center [56, 426] width 40 height 24
click at [17, 41] on div at bounding box center [16, 36] width 16 height 16
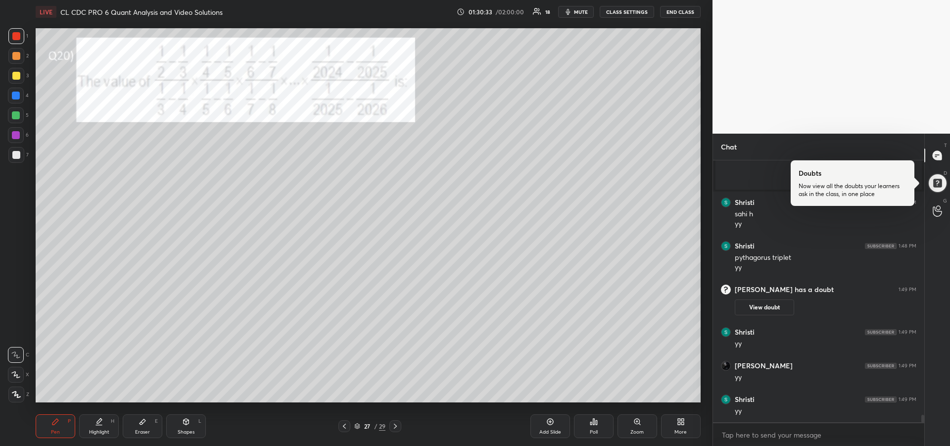
click at [147, 422] on div "Eraser E" at bounding box center [143, 426] width 40 height 24
click at [54, 419] on icon at bounding box center [55, 422] width 8 height 8
click at [135, 425] on div "Eraser E" at bounding box center [143, 426] width 40 height 24
click at [48, 427] on div "Pen P" at bounding box center [56, 426] width 40 height 24
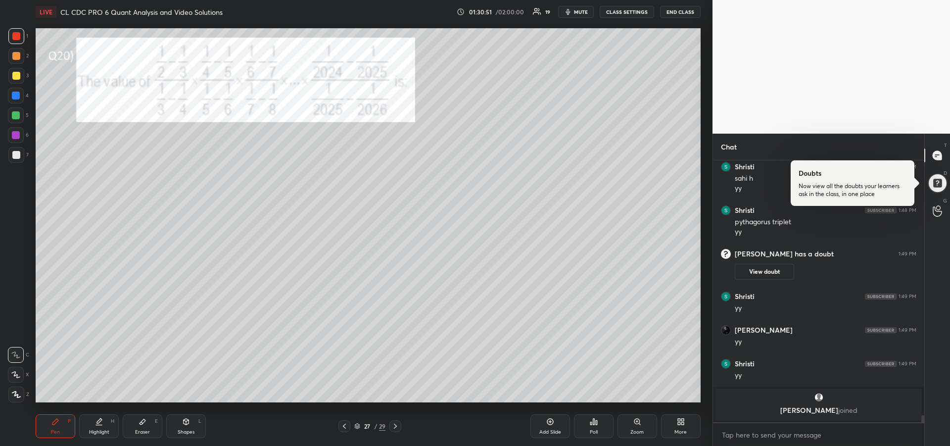
click at [18, 136] on div at bounding box center [16, 135] width 8 height 8
click at [15, 114] on div at bounding box center [16, 115] width 8 height 8
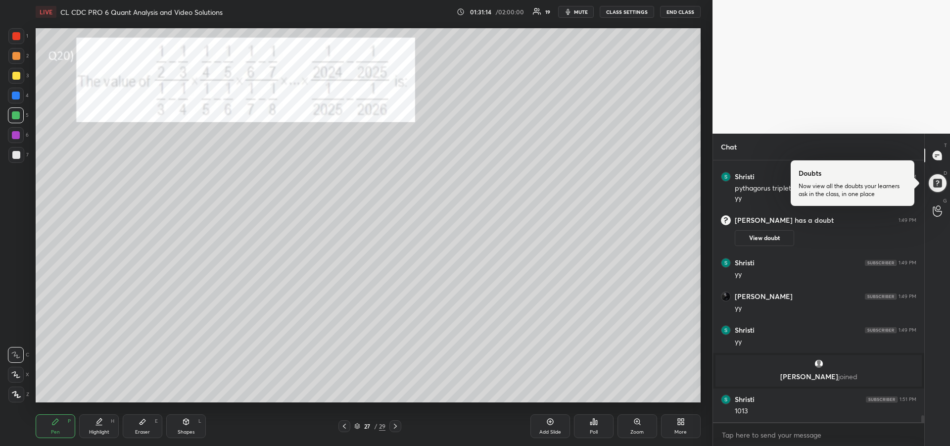
scroll to position [9296, 0]
click at [395, 426] on icon at bounding box center [396, 426] width 8 height 8
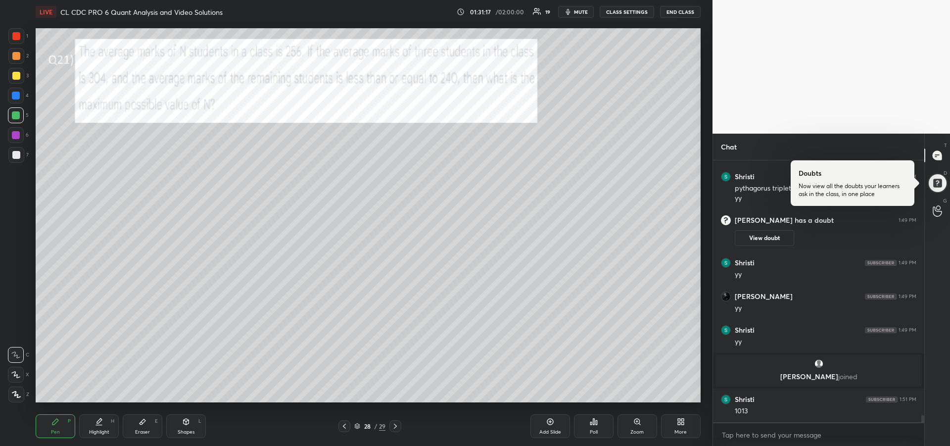
click at [10, 39] on div at bounding box center [16, 36] width 16 height 16
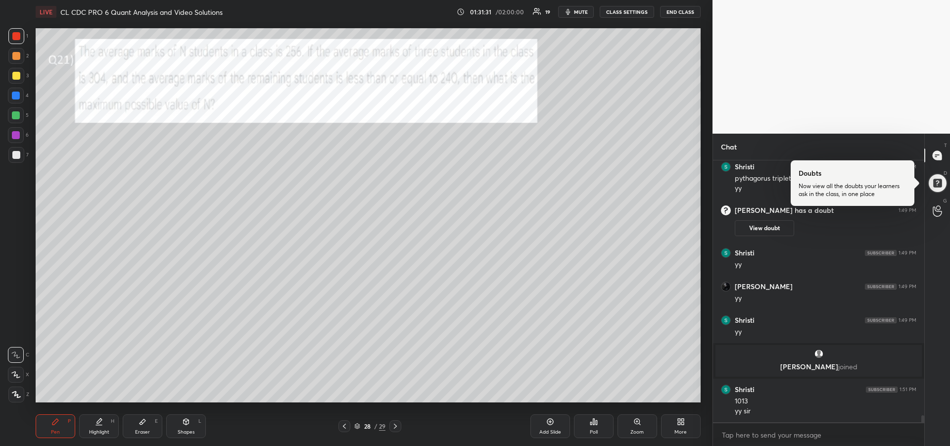
click at [343, 422] on div at bounding box center [345, 426] width 12 height 12
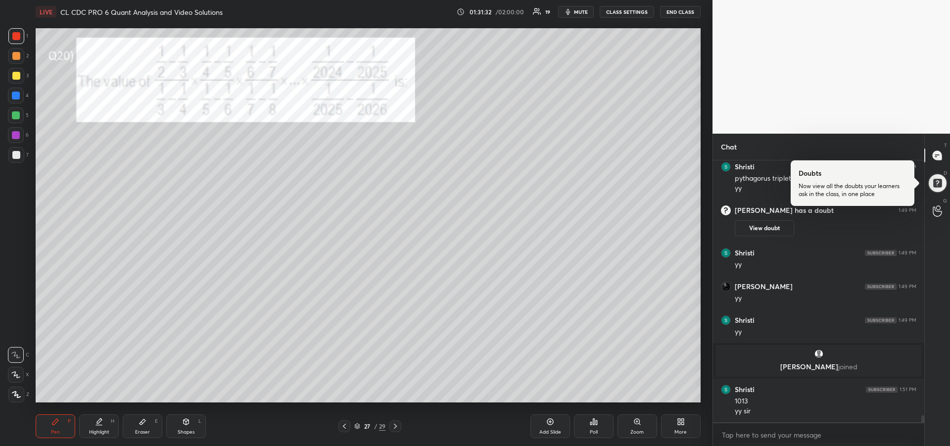
click at [397, 425] on icon at bounding box center [396, 426] width 8 height 8
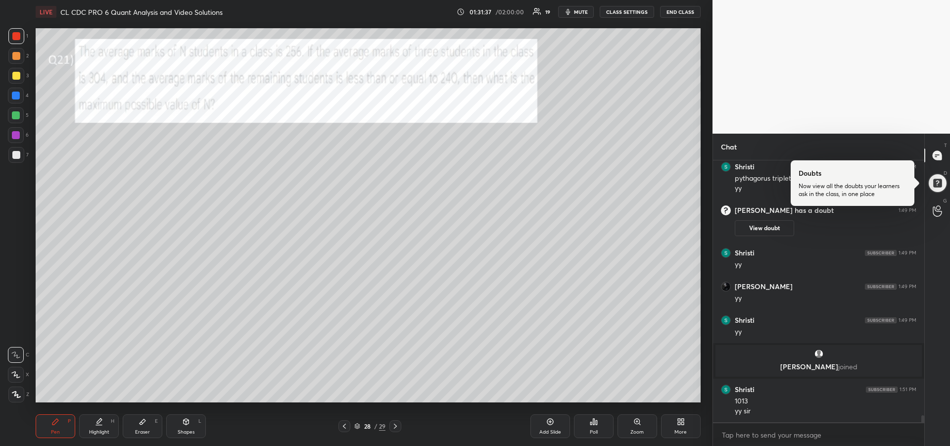
click at [16, 116] on div at bounding box center [16, 115] width 8 height 8
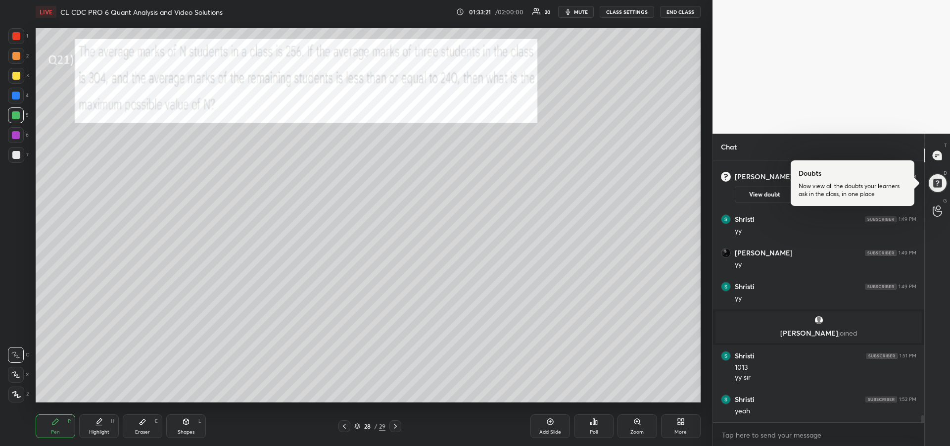
scroll to position [9373, 0]
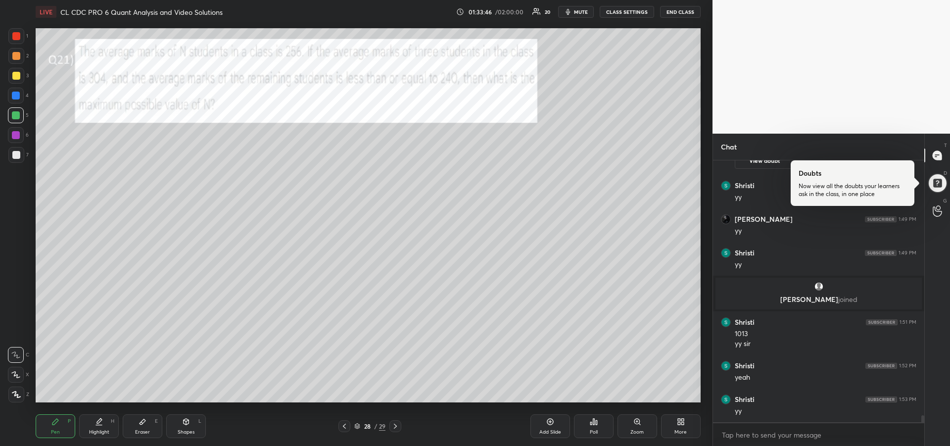
click at [17, 135] on div at bounding box center [16, 135] width 8 height 8
click at [146, 425] on icon at bounding box center [143, 422] width 8 height 8
click at [64, 417] on div "Pen P" at bounding box center [56, 426] width 40 height 24
click at [16, 153] on div at bounding box center [16, 155] width 8 height 8
click at [107, 426] on div "Highlight H" at bounding box center [99, 426] width 40 height 24
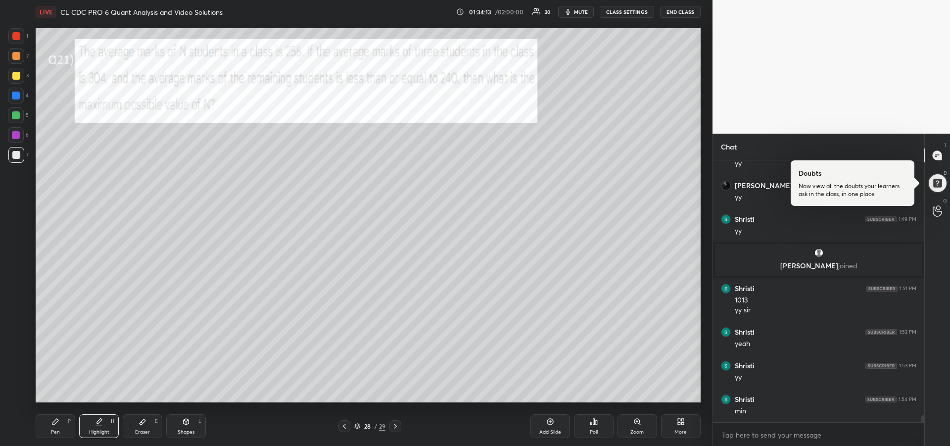
scroll to position [9440, 0]
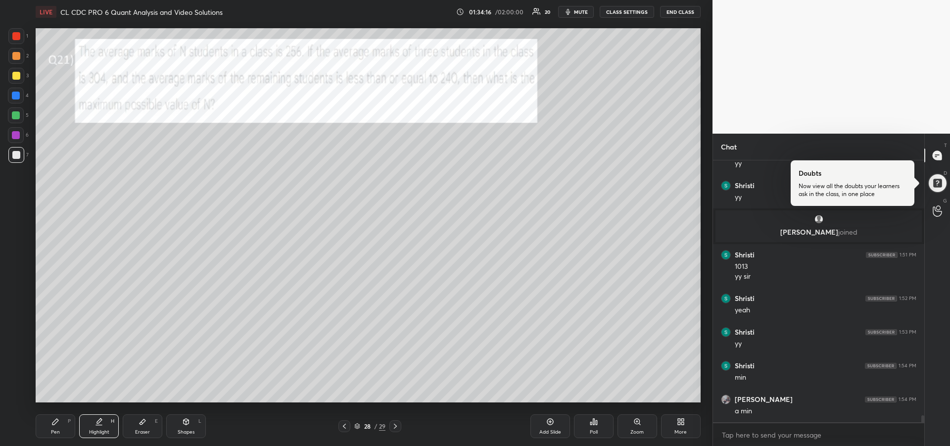
click at [58, 422] on icon at bounding box center [55, 422] width 8 height 8
click at [15, 134] on div at bounding box center [16, 135] width 8 height 8
click at [17, 154] on div at bounding box center [16, 155] width 8 height 8
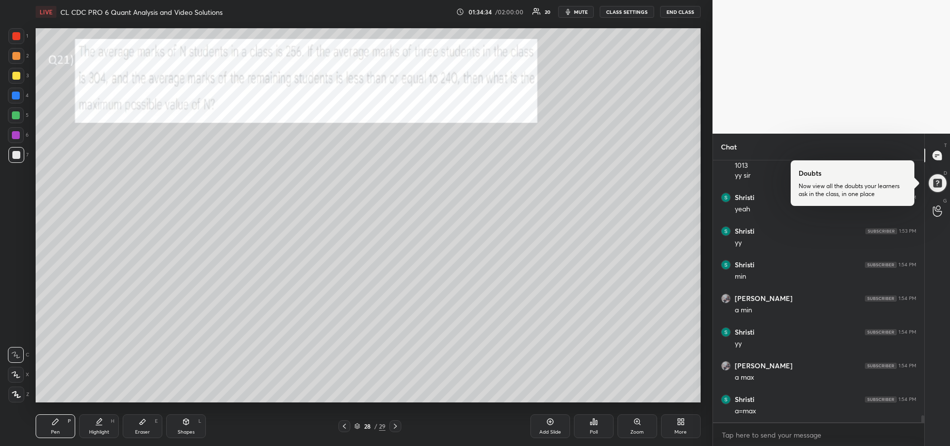
click at [14, 135] on div at bounding box center [16, 135] width 8 height 8
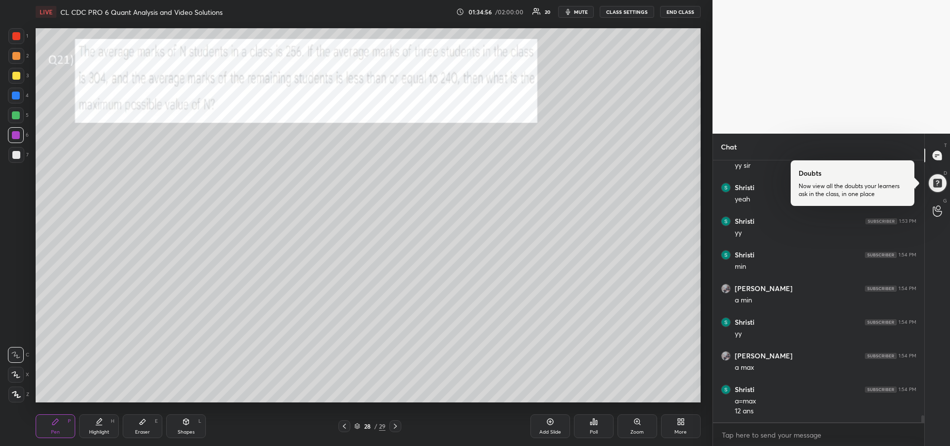
click at [101, 430] on div "Highlight" at bounding box center [99, 432] width 20 height 5
click at [55, 426] on div "Pen P" at bounding box center [56, 426] width 40 height 24
click at [15, 77] on div at bounding box center [16, 76] width 8 height 8
click at [97, 430] on div "Highlight" at bounding box center [99, 432] width 20 height 5
click at [395, 424] on icon at bounding box center [395, 426] width 3 height 5
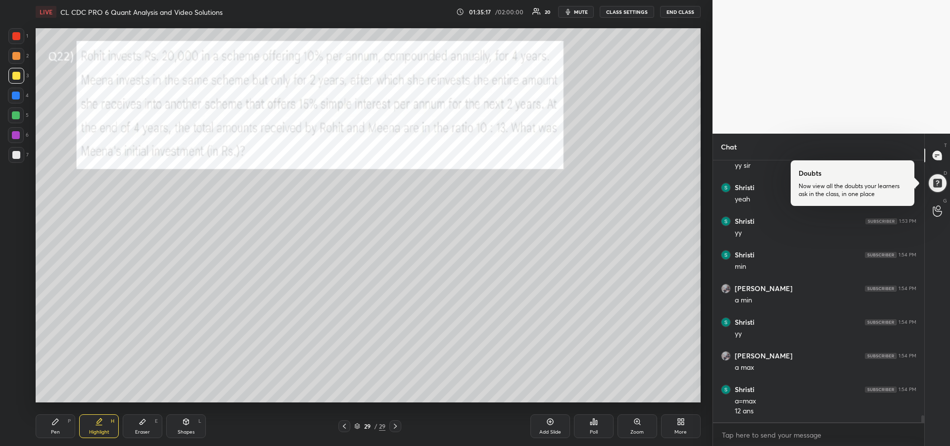
click at [48, 424] on div "Pen P" at bounding box center [56, 426] width 40 height 24
click at [104, 422] on div "Highlight H" at bounding box center [99, 426] width 40 height 24
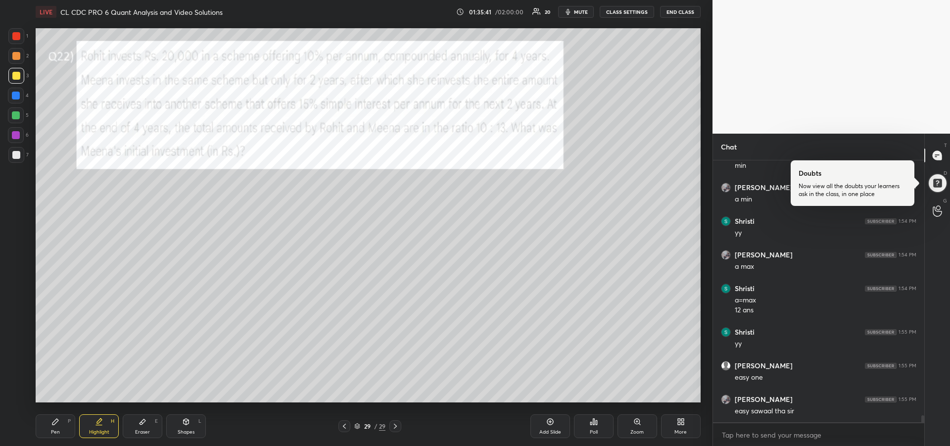
click at [98, 425] on icon at bounding box center [99, 422] width 8 height 8
click at [60, 417] on div "Pen P" at bounding box center [56, 426] width 40 height 24
click at [17, 42] on div at bounding box center [16, 36] width 16 height 16
click at [547, 428] on div "Add Slide" at bounding box center [551, 426] width 40 height 24
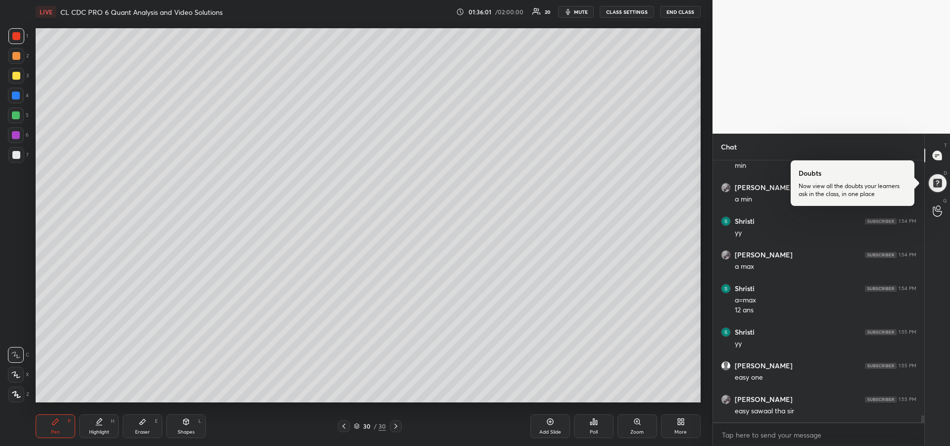
click at [344, 428] on icon at bounding box center [344, 426] width 8 height 8
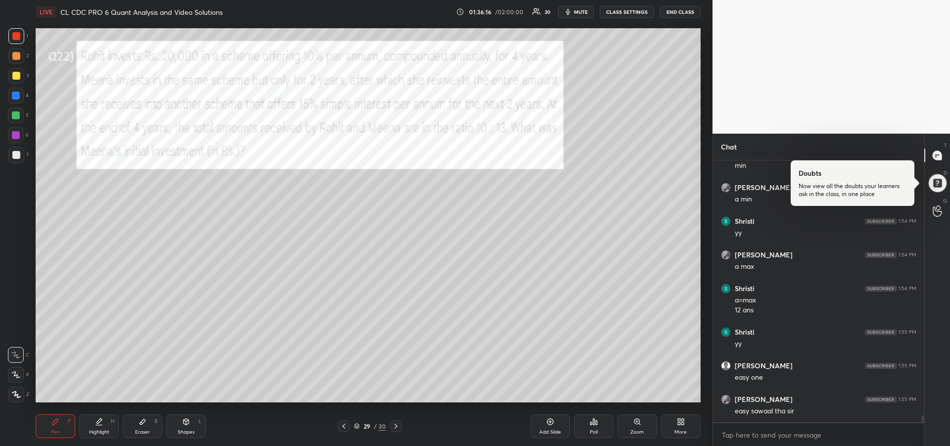
click at [100, 424] on icon at bounding box center [99, 422] width 8 height 8
click at [45, 429] on div "Pen P" at bounding box center [56, 426] width 40 height 24
click at [20, 100] on div at bounding box center [16, 96] width 16 height 16
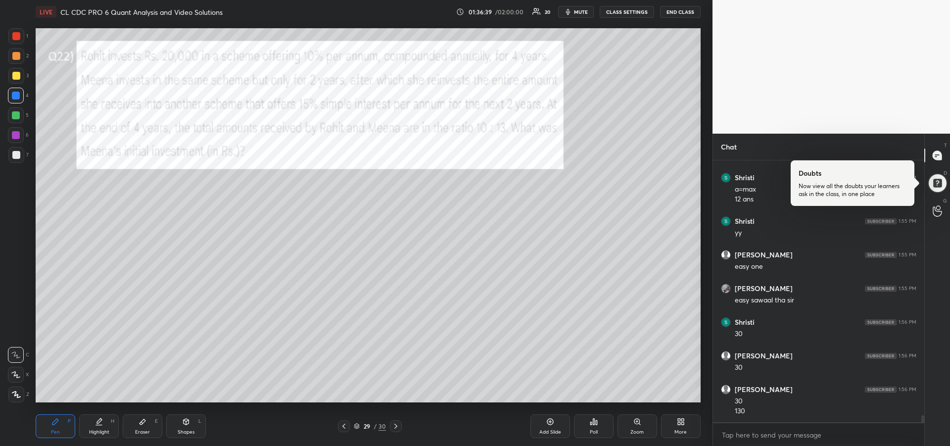
scroll to position [9797, 0]
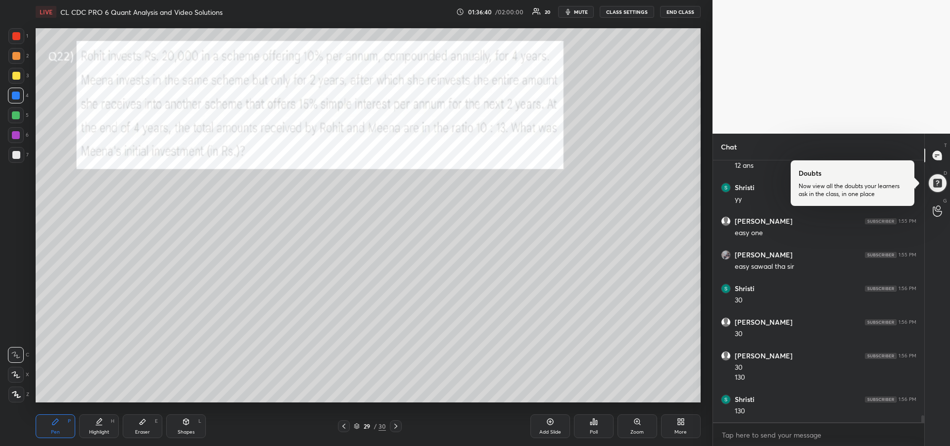
click at [15, 45] on div "1 2 3 4 5 6 7" at bounding box center [18, 97] width 21 height 139
click at [17, 156] on div at bounding box center [16, 155] width 8 height 8
click at [16, 137] on div at bounding box center [16, 135] width 8 height 8
click at [10, 113] on div at bounding box center [16, 115] width 16 height 16
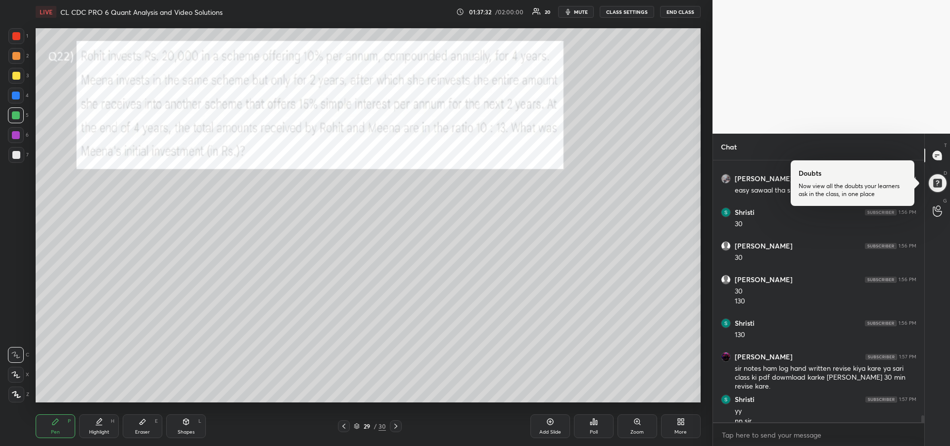
scroll to position [9883, 0]
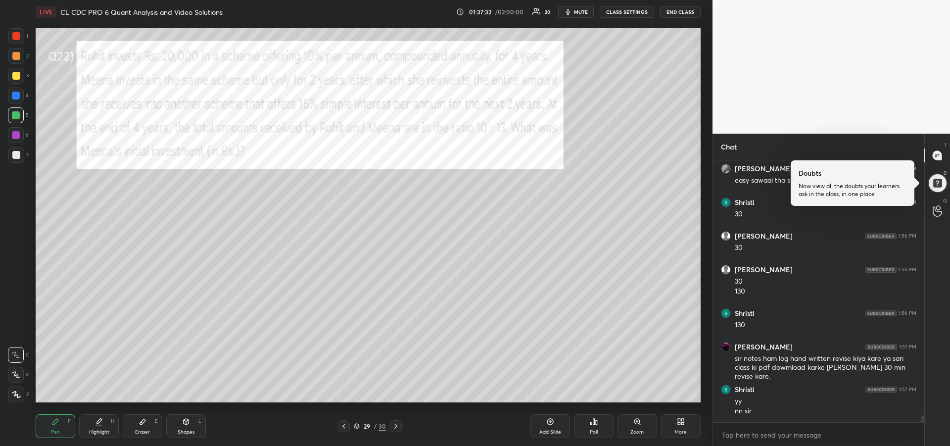
click at [340, 428] on div at bounding box center [344, 426] width 12 height 12
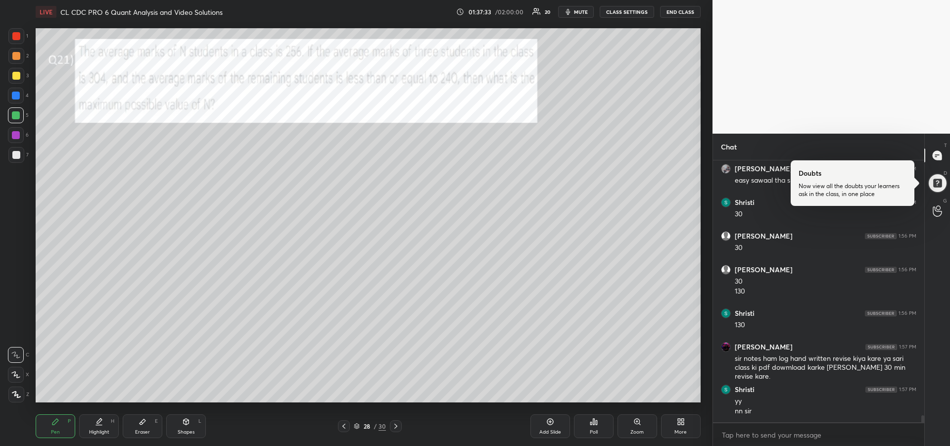
click at [342, 428] on icon at bounding box center [344, 426] width 8 height 8
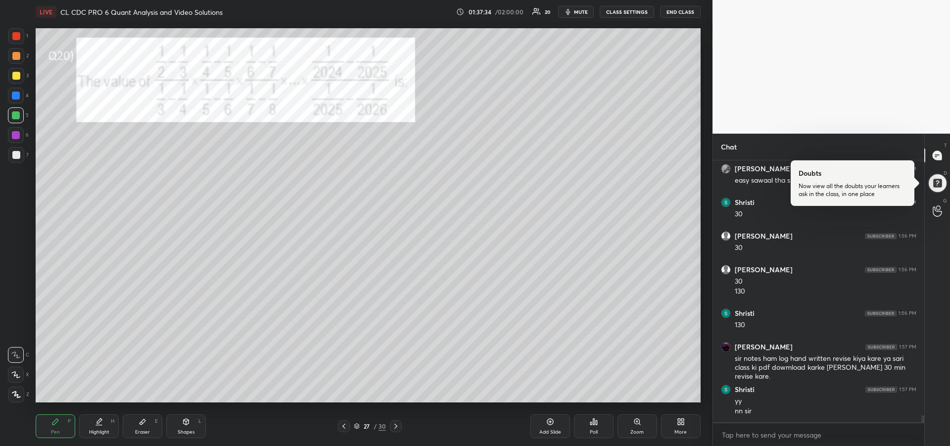
click at [346, 429] on icon at bounding box center [344, 426] width 8 height 8
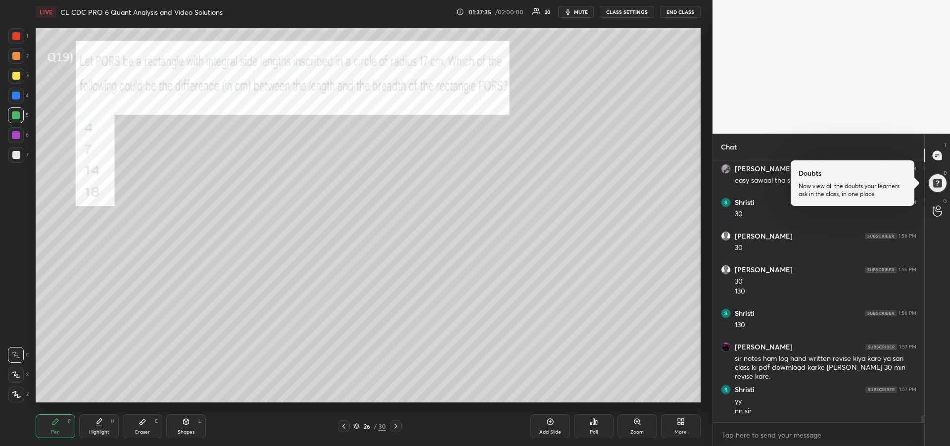
click at [348, 427] on div at bounding box center [344, 426] width 12 height 12
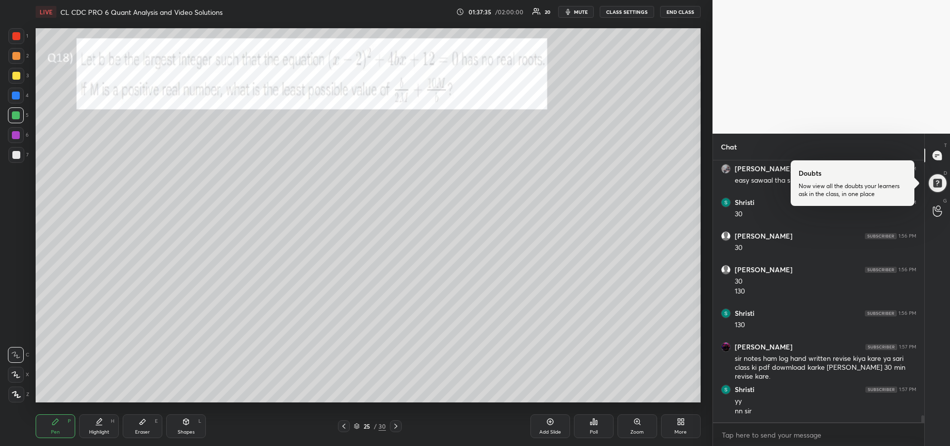
click at [348, 426] on icon at bounding box center [344, 426] width 8 height 8
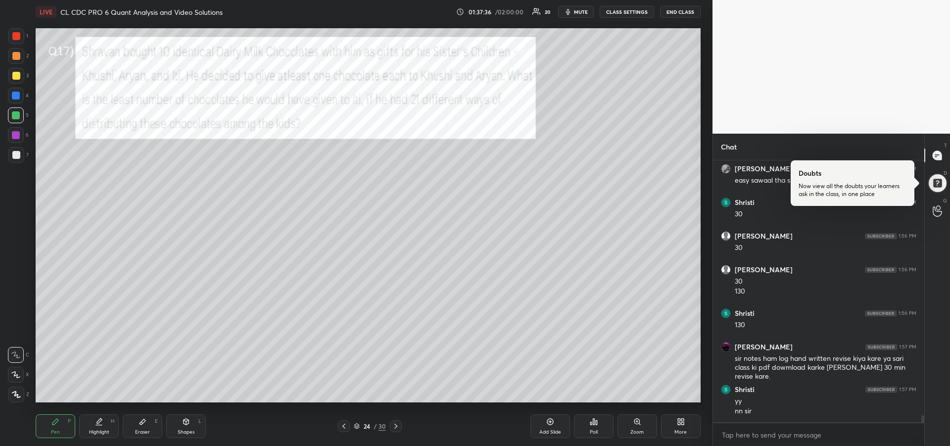
click at [344, 426] on icon at bounding box center [344, 426] width 3 height 5
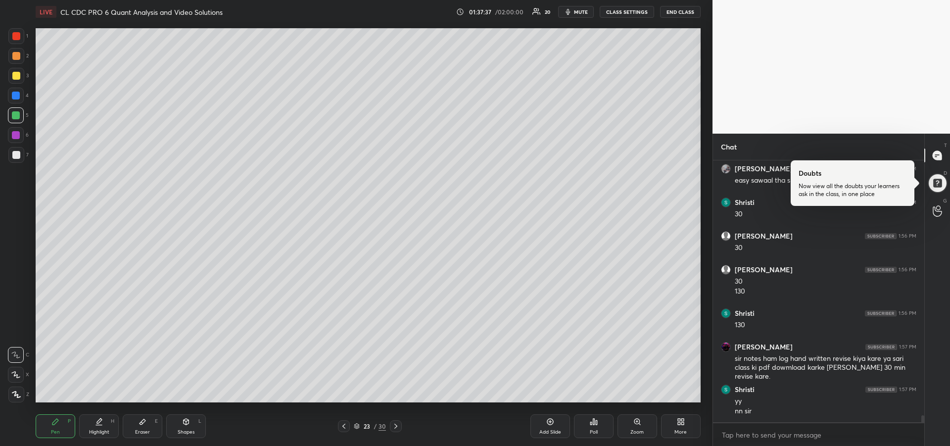
click at [344, 426] on icon at bounding box center [344, 426] width 3 height 5
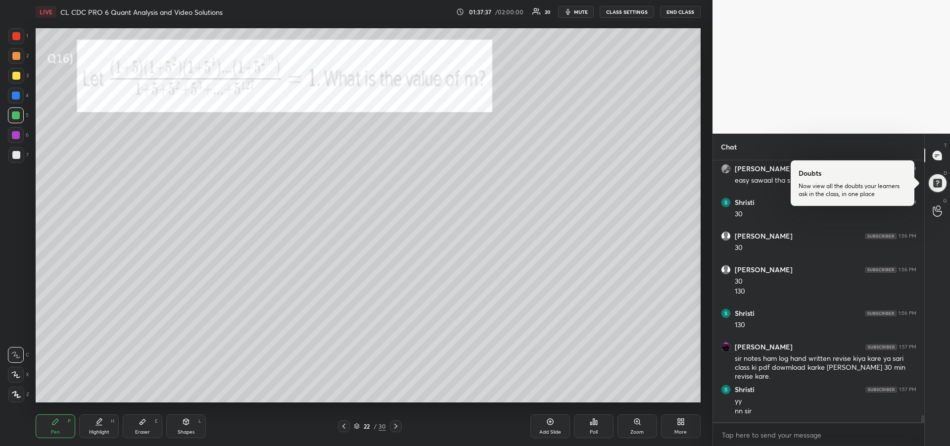
click at [346, 425] on icon at bounding box center [344, 426] width 8 height 8
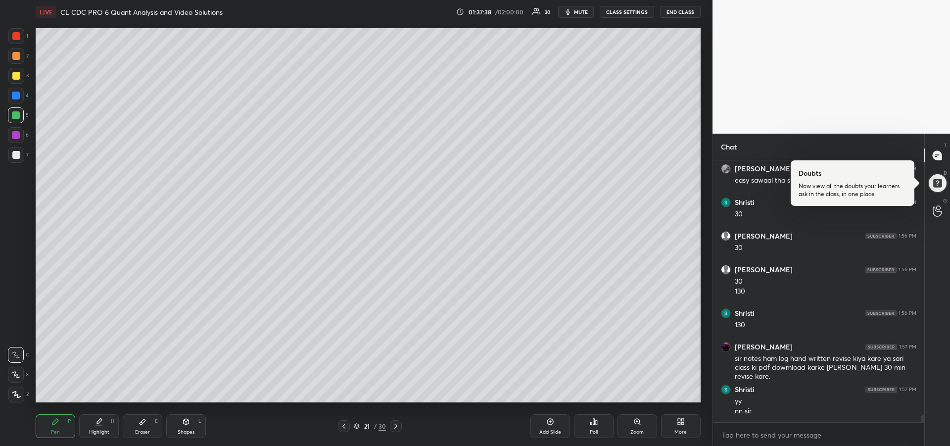
click at [346, 426] on icon at bounding box center [344, 426] width 8 height 8
click at [347, 427] on icon at bounding box center [344, 426] width 8 height 8
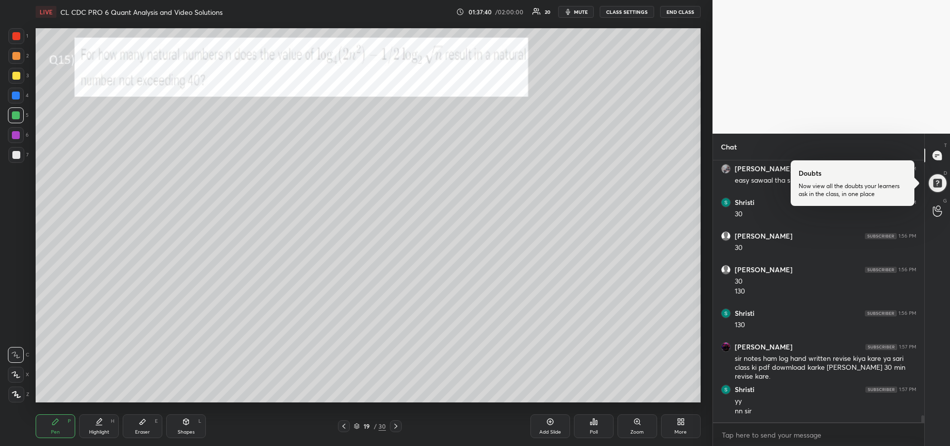
click at [94, 430] on div "Highlight" at bounding box center [99, 432] width 20 height 5
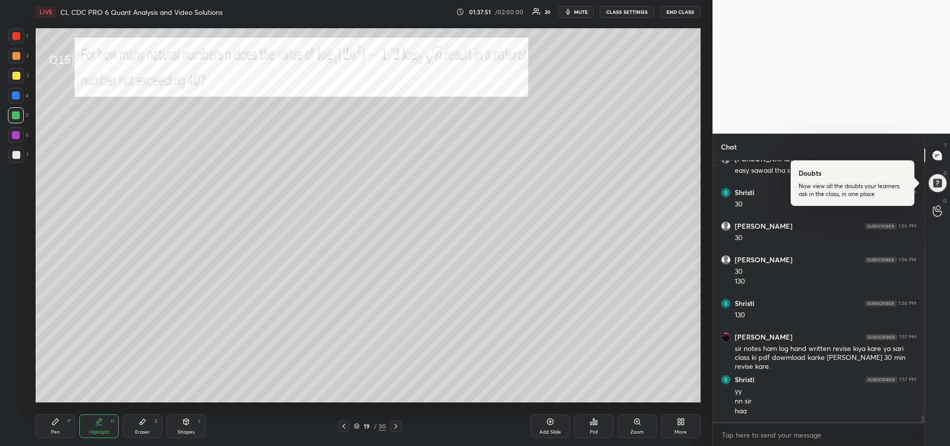
click at [53, 422] on icon at bounding box center [55, 422] width 8 height 8
click at [343, 429] on icon at bounding box center [344, 426] width 8 height 8
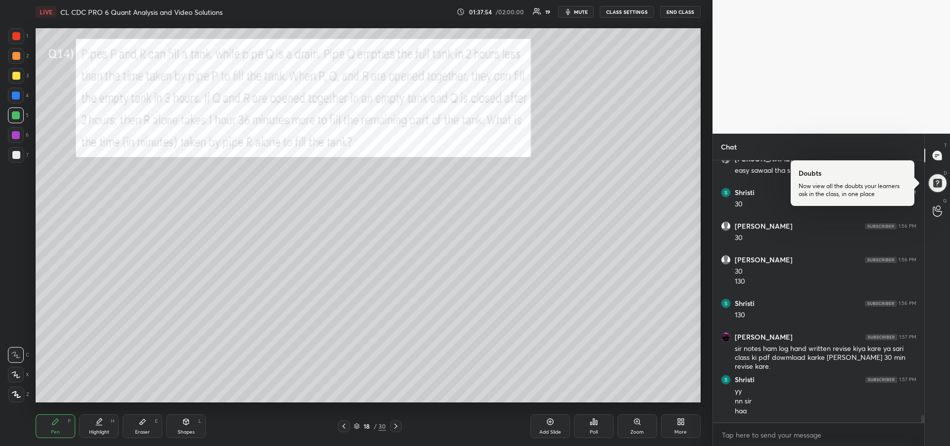
click at [343, 426] on icon at bounding box center [344, 426] width 8 height 8
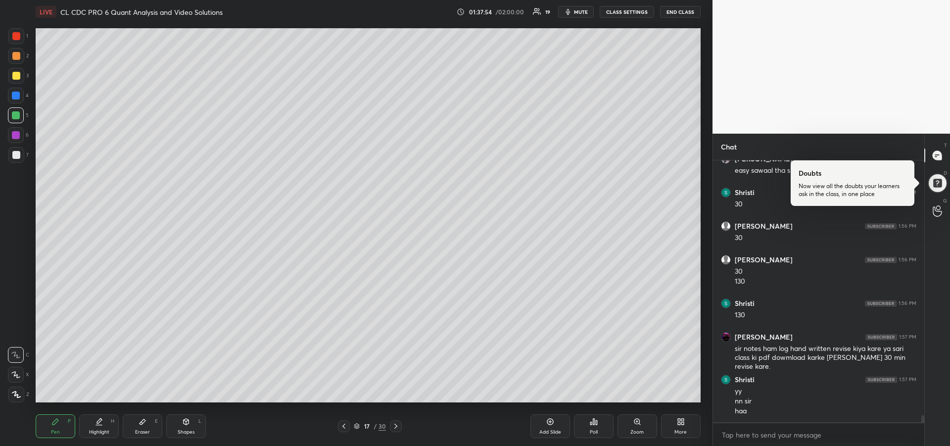
click at [343, 425] on icon at bounding box center [344, 426] width 8 height 8
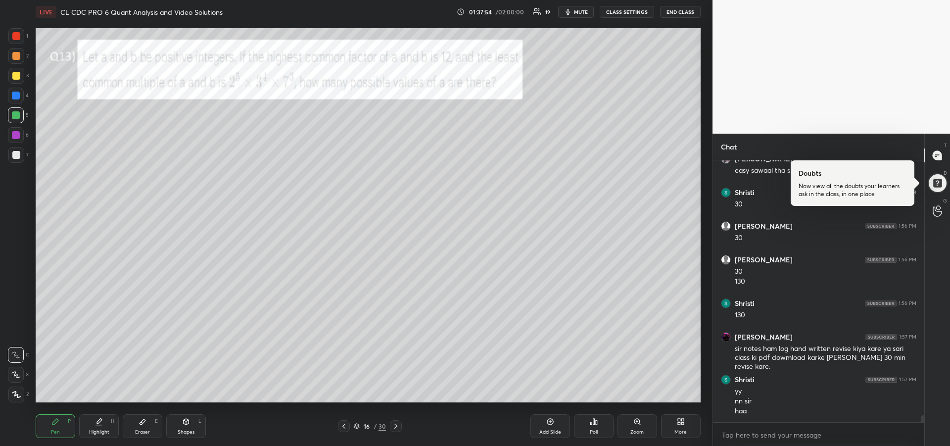
click at [343, 426] on icon at bounding box center [344, 426] width 8 height 8
click at [342, 425] on icon at bounding box center [344, 426] width 8 height 8
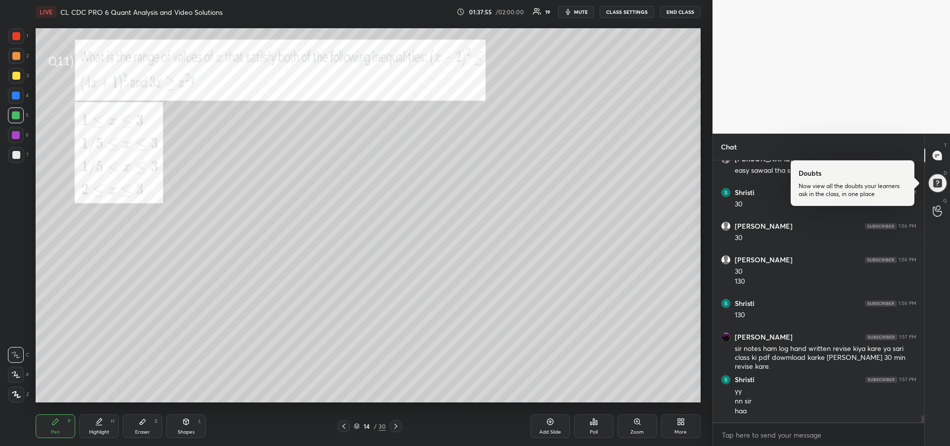
click at [344, 425] on icon at bounding box center [344, 426] width 3 height 5
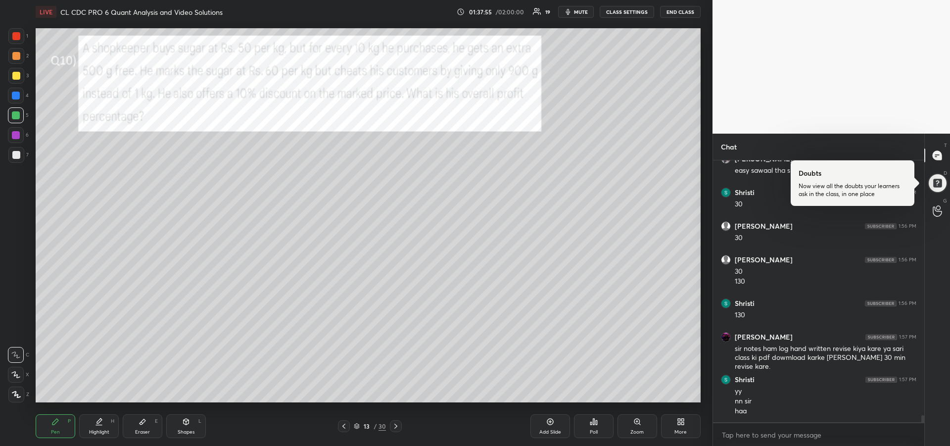
click at [343, 424] on icon at bounding box center [344, 426] width 8 height 8
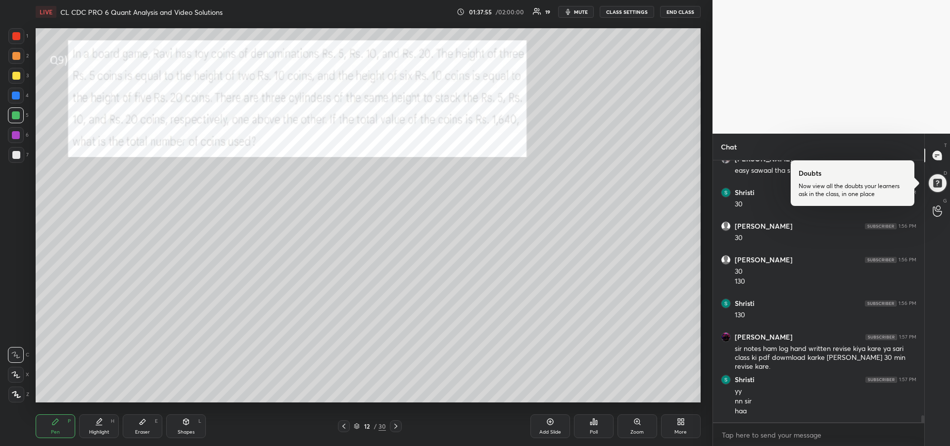
click at [344, 424] on icon at bounding box center [344, 426] width 8 height 8
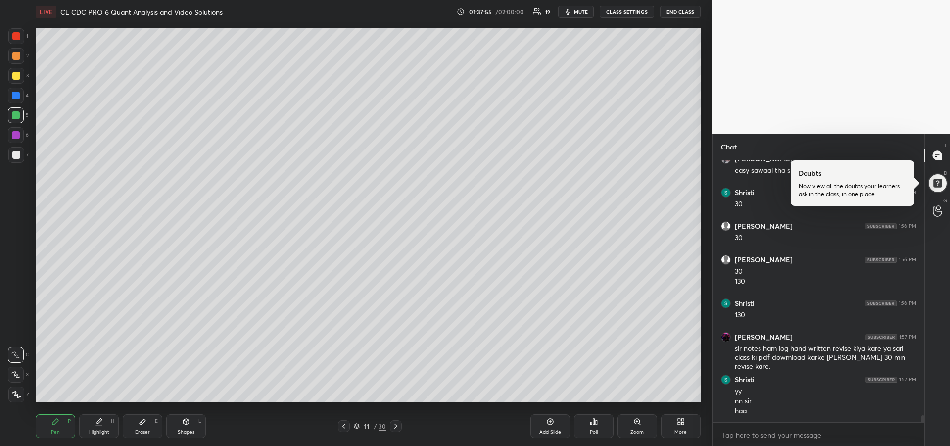
click at [344, 425] on icon at bounding box center [344, 426] width 8 height 8
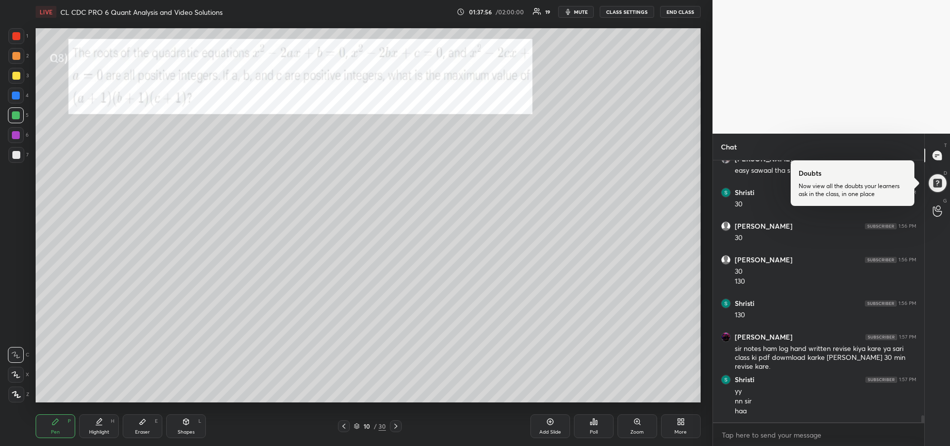
click at [345, 426] on icon at bounding box center [344, 426] width 8 height 8
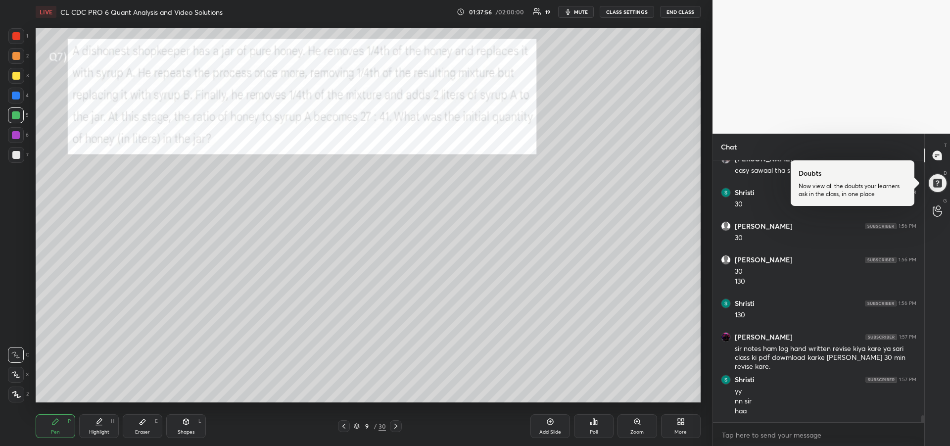
click at [345, 426] on icon at bounding box center [344, 426] width 8 height 8
click at [344, 426] on icon at bounding box center [344, 426] width 3 height 5
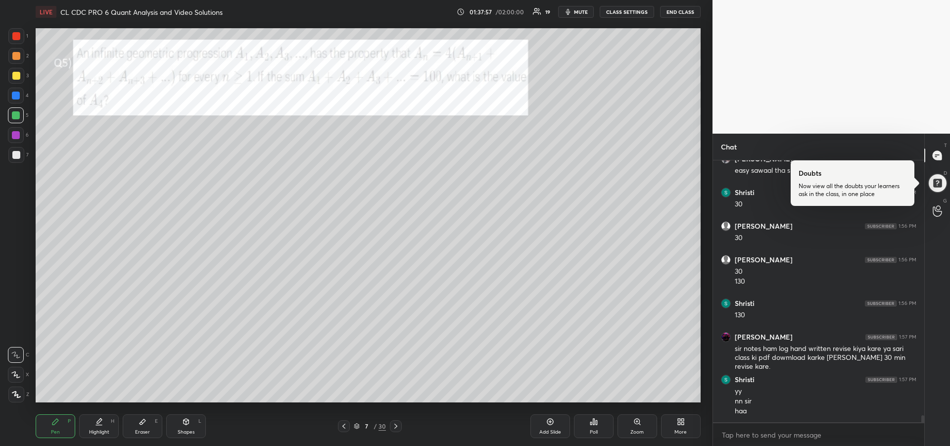
click at [345, 426] on icon at bounding box center [344, 426] width 8 height 8
click at [345, 425] on icon at bounding box center [344, 426] width 8 height 8
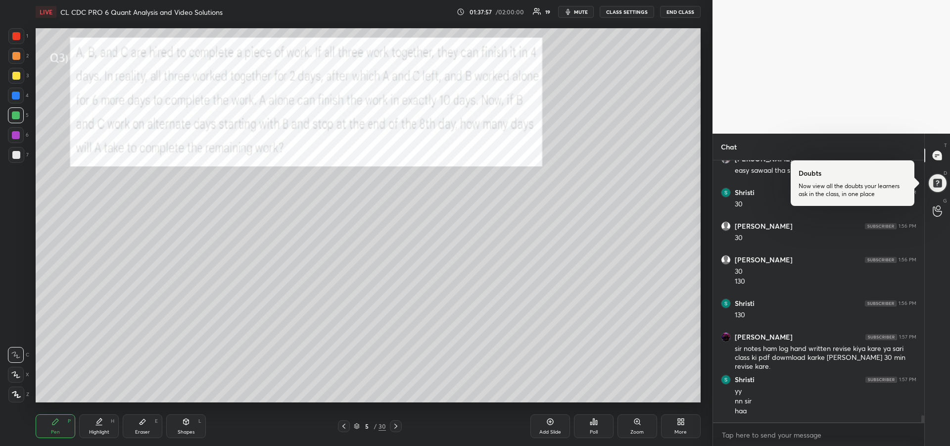
click at [345, 425] on icon at bounding box center [344, 426] width 3 height 5
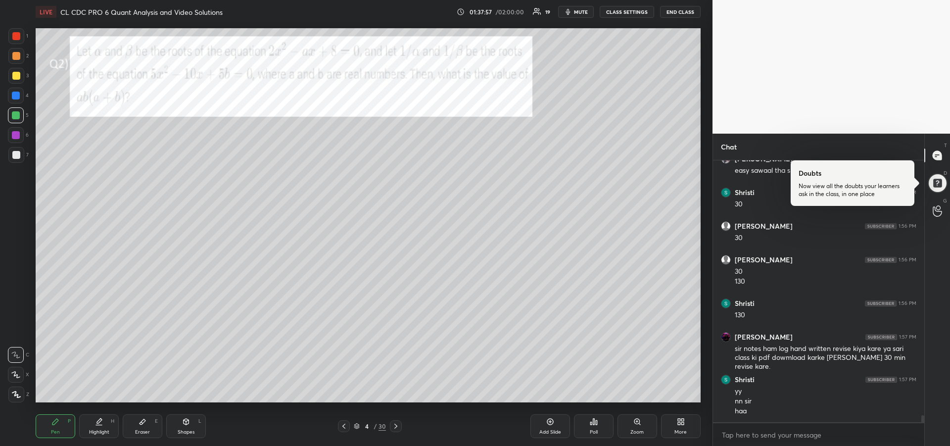
click at [345, 425] on icon at bounding box center [344, 426] width 8 height 8
click at [345, 426] on icon at bounding box center [344, 426] width 8 height 8
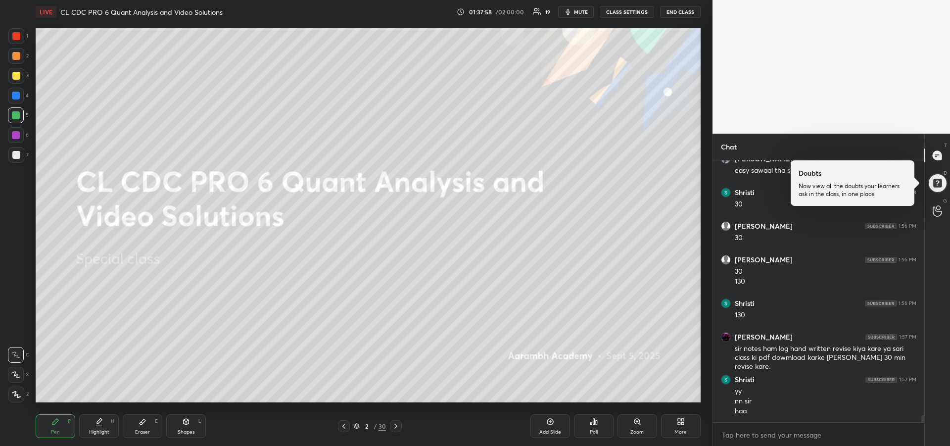
click at [344, 425] on icon at bounding box center [344, 426] width 8 height 8
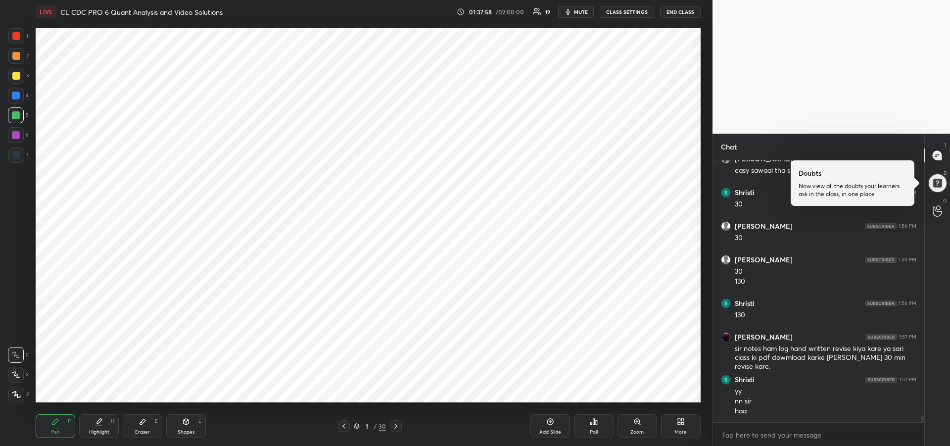
click at [395, 428] on icon at bounding box center [396, 426] width 3 height 5
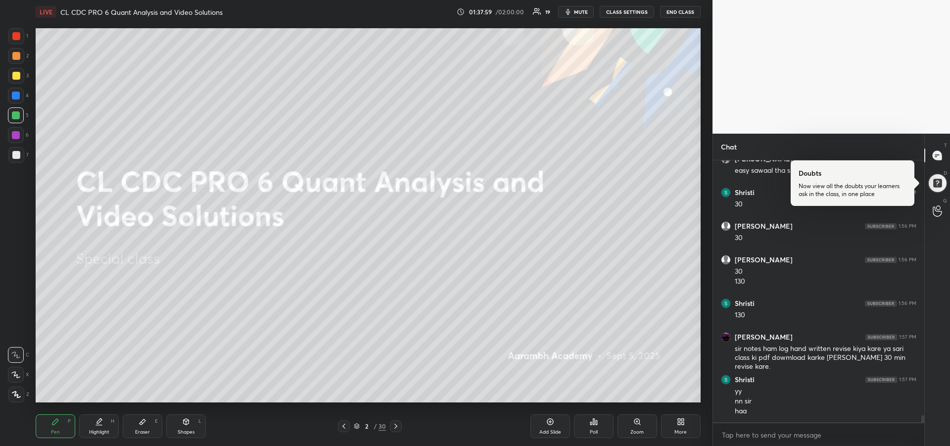
click at [398, 427] on icon at bounding box center [396, 426] width 8 height 8
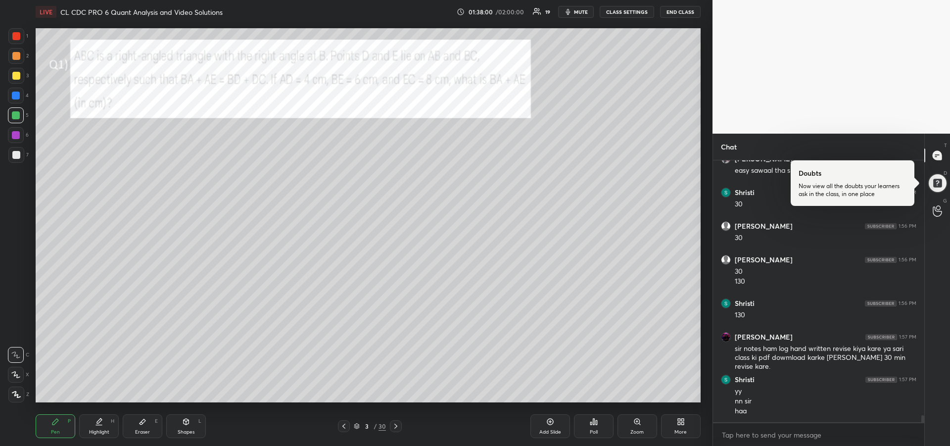
click at [400, 427] on div at bounding box center [396, 426] width 12 height 12
click at [397, 427] on icon at bounding box center [396, 426] width 8 height 8
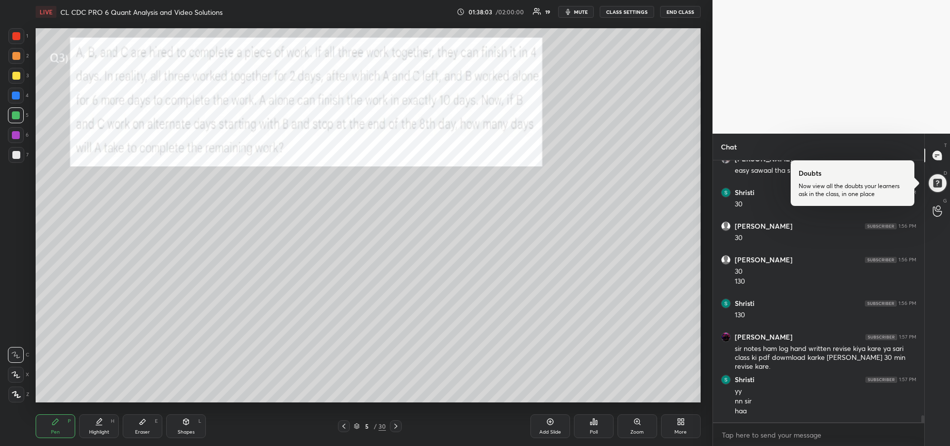
click at [396, 427] on icon at bounding box center [396, 426] width 3 height 5
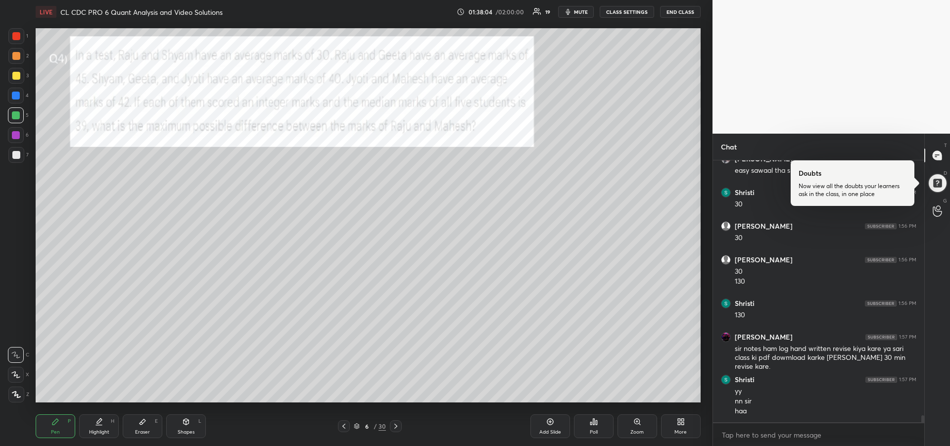
click at [397, 426] on icon at bounding box center [396, 426] width 3 height 5
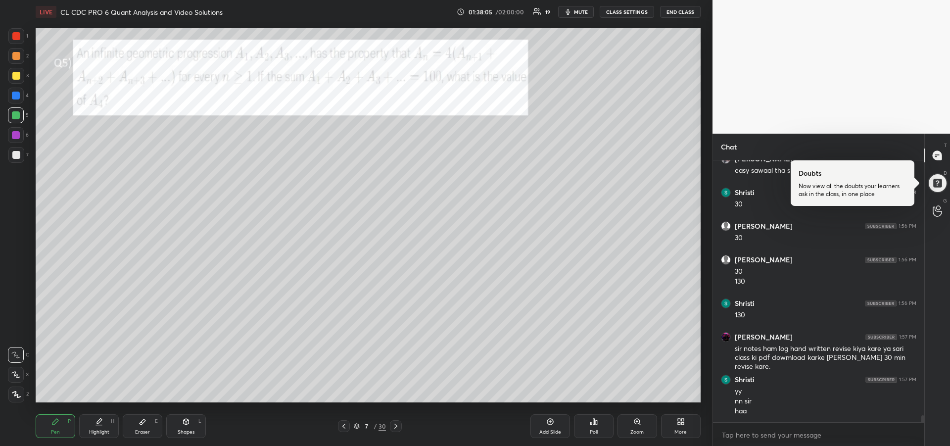
click at [397, 427] on icon at bounding box center [396, 426] width 3 height 5
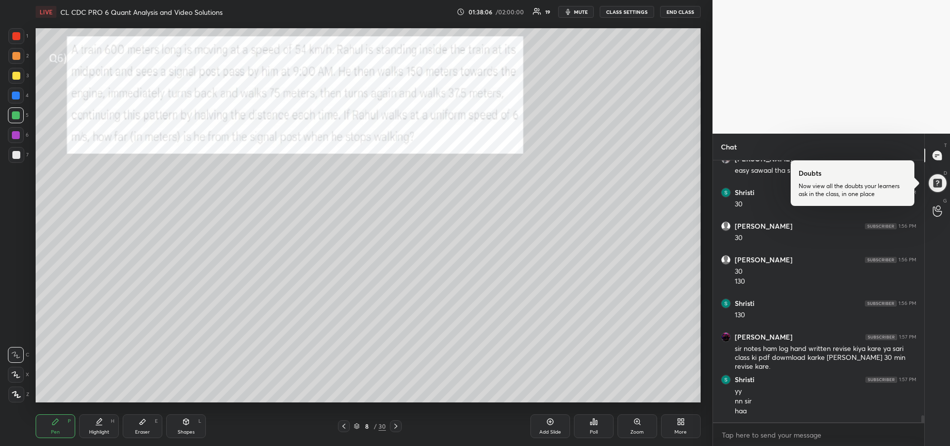
click at [397, 427] on icon at bounding box center [396, 426] width 3 height 5
click at [397, 428] on icon at bounding box center [396, 426] width 8 height 8
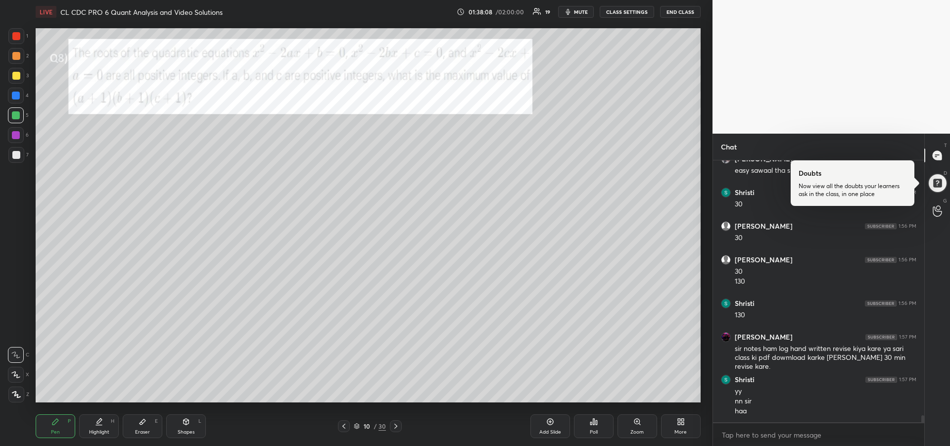
click at [397, 429] on icon at bounding box center [396, 426] width 8 height 8
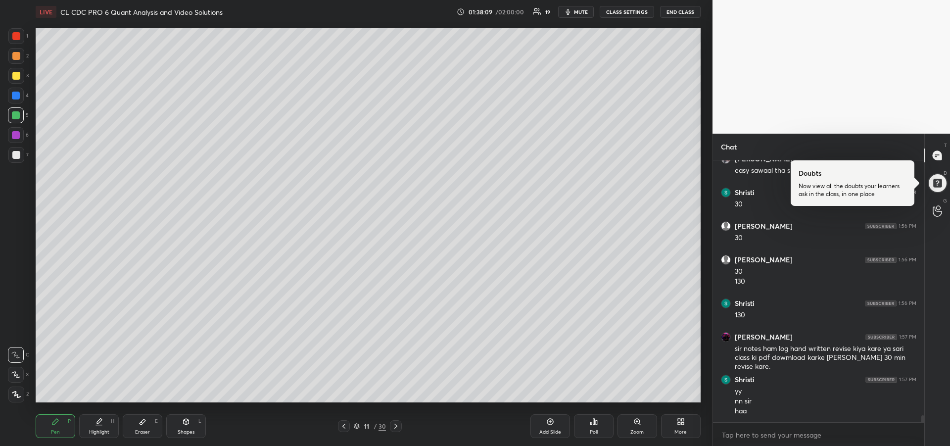
click at [397, 428] on icon at bounding box center [396, 426] width 8 height 8
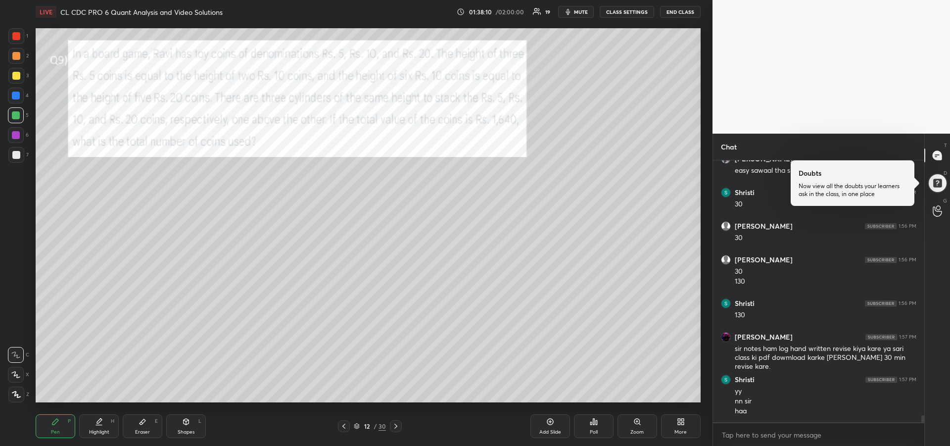
click at [398, 427] on icon at bounding box center [396, 426] width 8 height 8
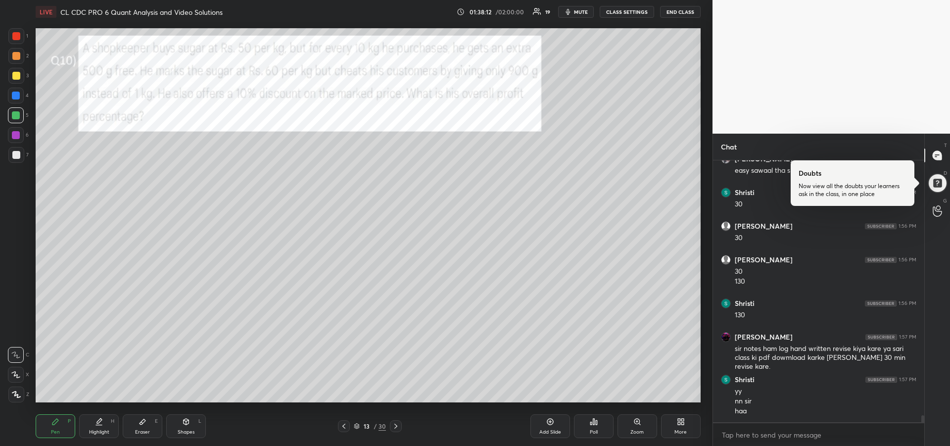
click at [397, 426] on icon at bounding box center [396, 426] width 3 height 5
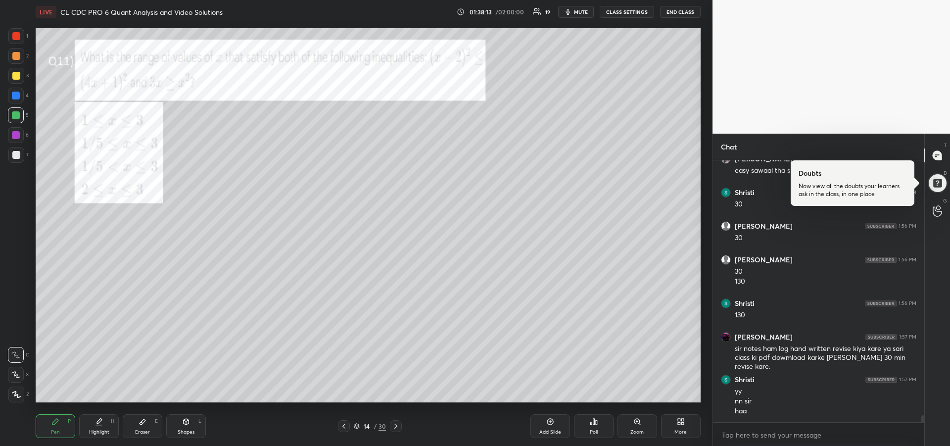
click at [397, 426] on icon at bounding box center [396, 426] width 3 height 5
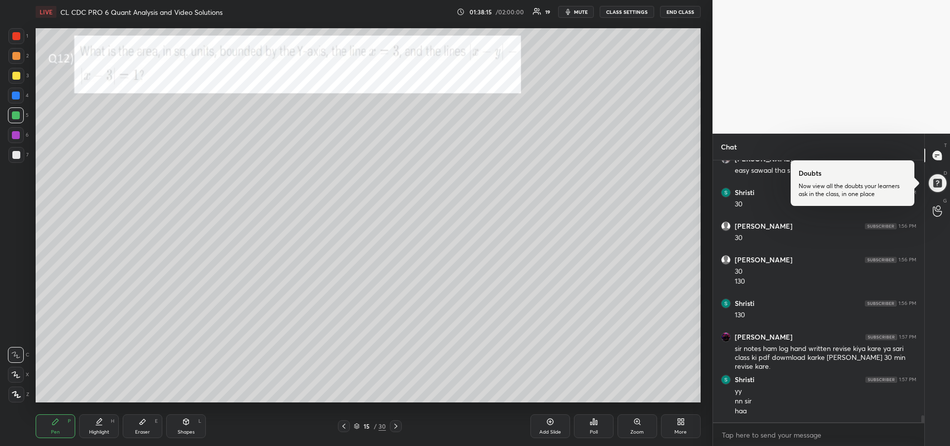
click at [396, 427] on icon at bounding box center [396, 426] width 8 height 8
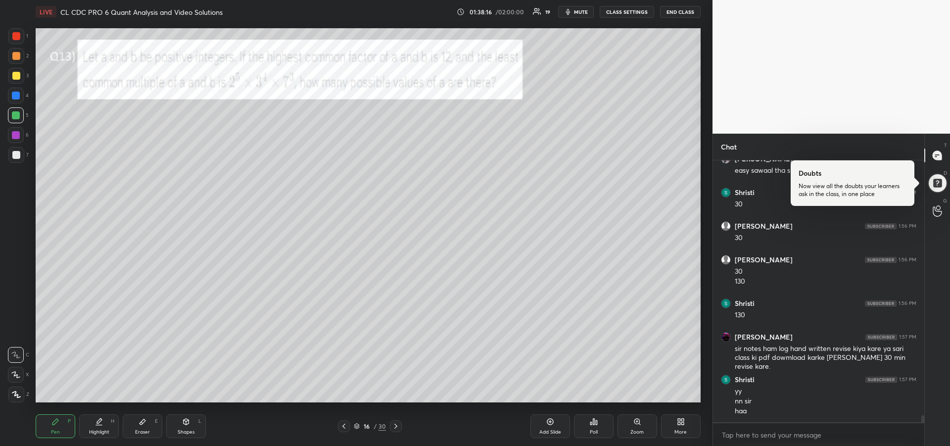
click at [396, 426] on icon at bounding box center [396, 426] width 8 height 8
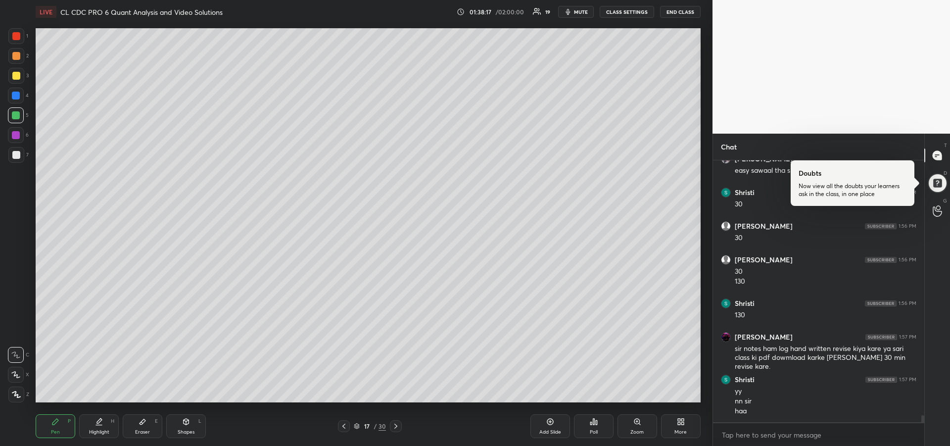
click at [397, 427] on icon at bounding box center [396, 426] width 3 height 5
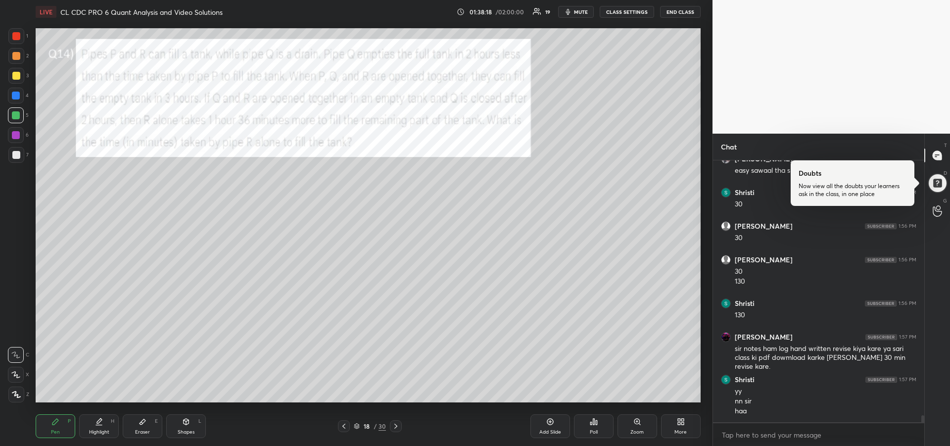
click at [397, 427] on icon at bounding box center [396, 426] width 3 height 5
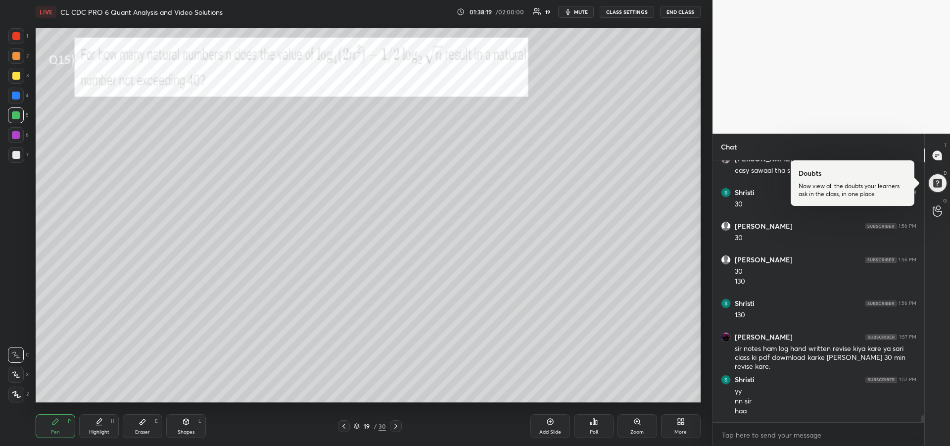
click at [397, 426] on icon at bounding box center [396, 426] width 3 height 5
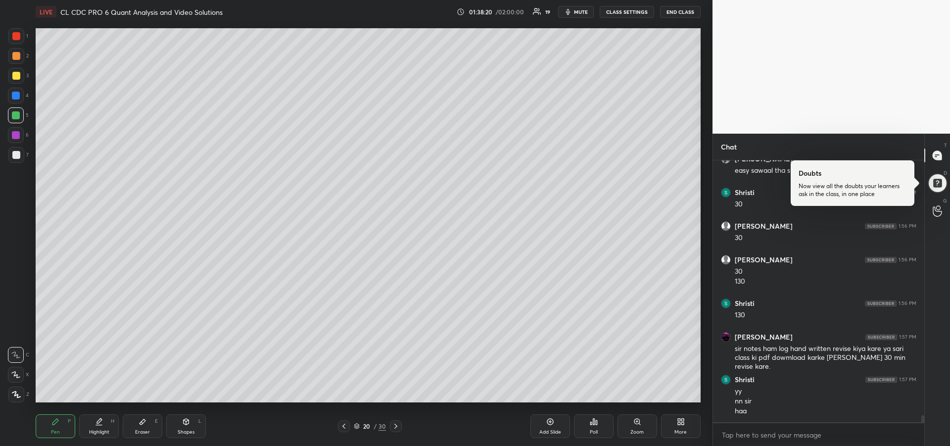
click at [396, 426] on icon at bounding box center [396, 426] width 8 height 8
click at [397, 427] on icon at bounding box center [396, 426] width 3 height 5
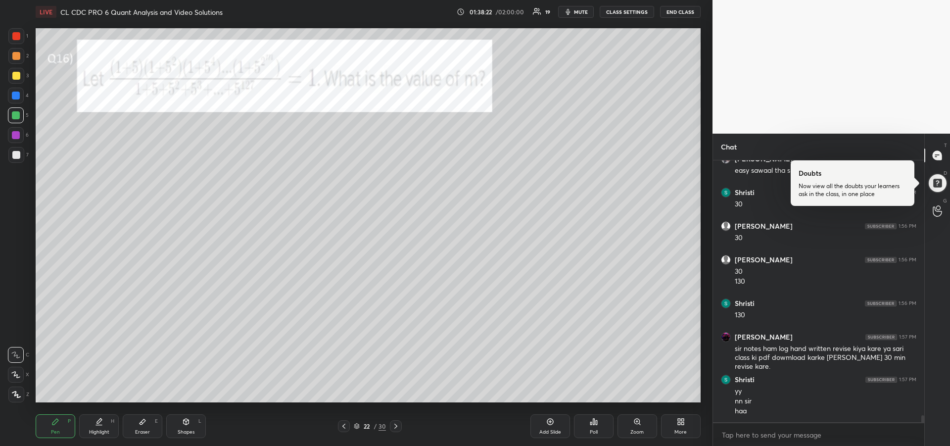
click at [396, 426] on icon at bounding box center [396, 426] width 8 height 8
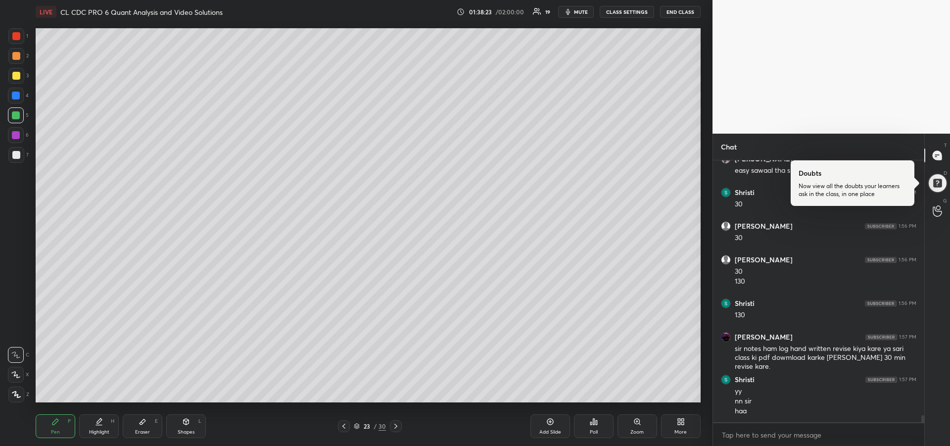
click at [397, 427] on icon at bounding box center [396, 426] width 3 height 5
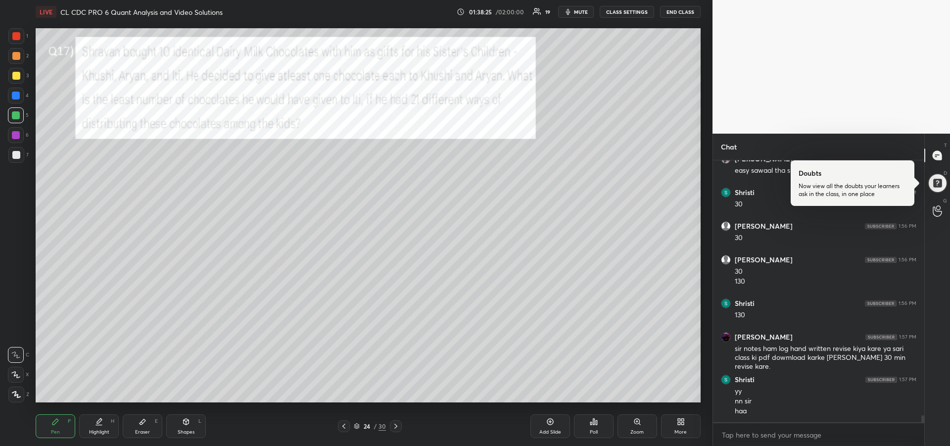
click at [395, 427] on icon at bounding box center [396, 426] width 8 height 8
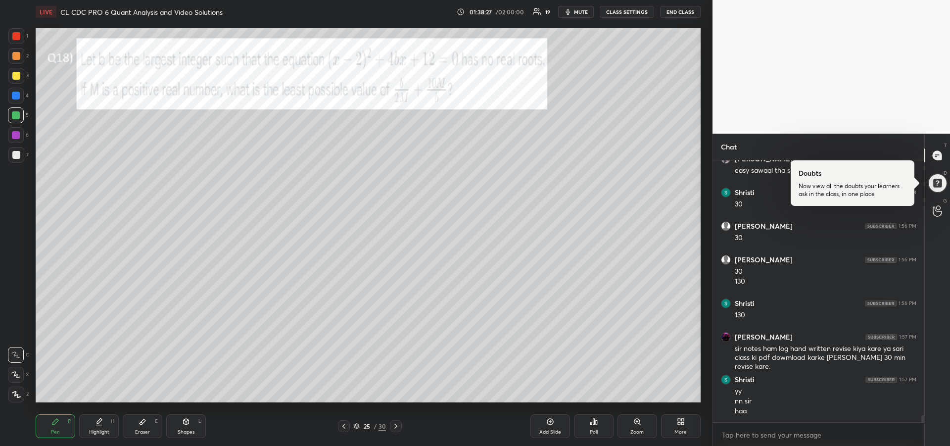
click at [395, 426] on icon at bounding box center [396, 426] width 8 height 8
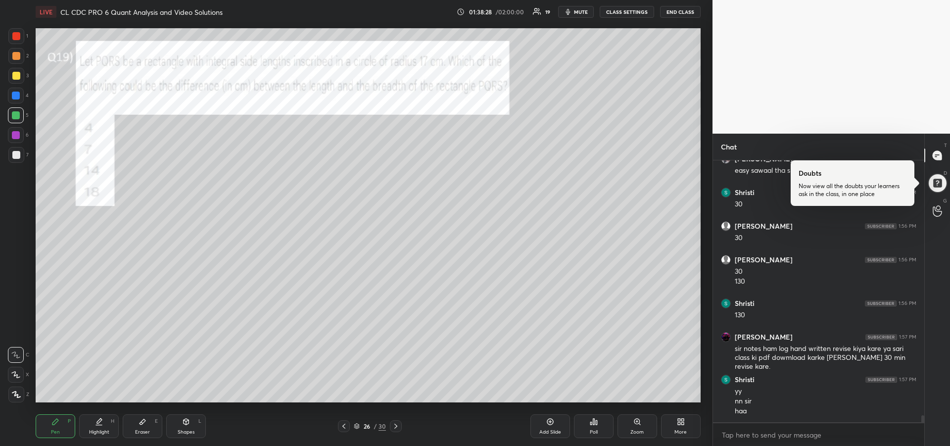
click at [397, 426] on icon at bounding box center [396, 426] width 8 height 8
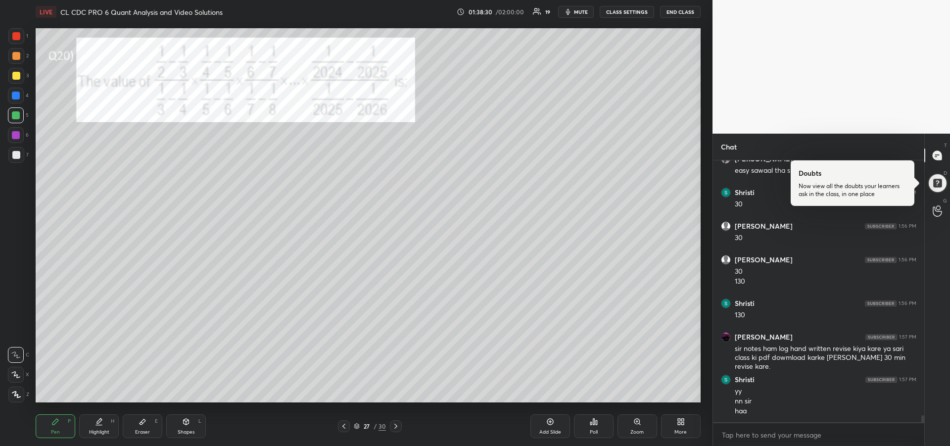
click at [397, 425] on icon at bounding box center [396, 426] width 3 height 5
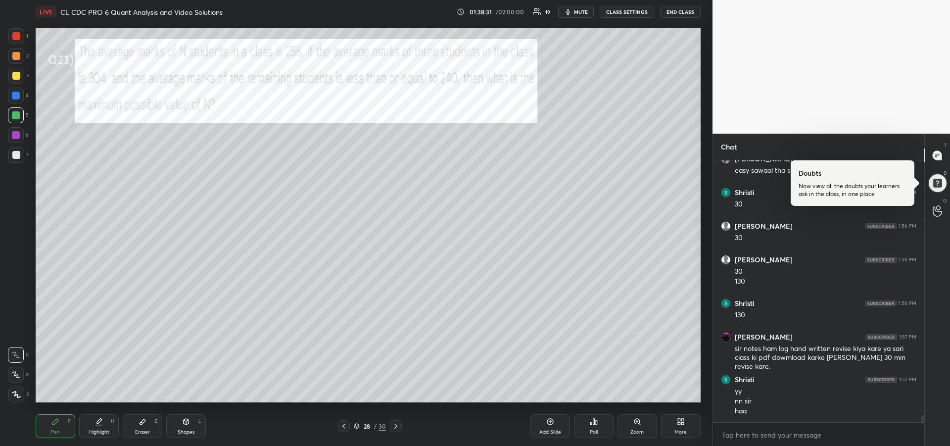
click at [396, 426] on icon at bounding box center [396, 426] width 8 height 8
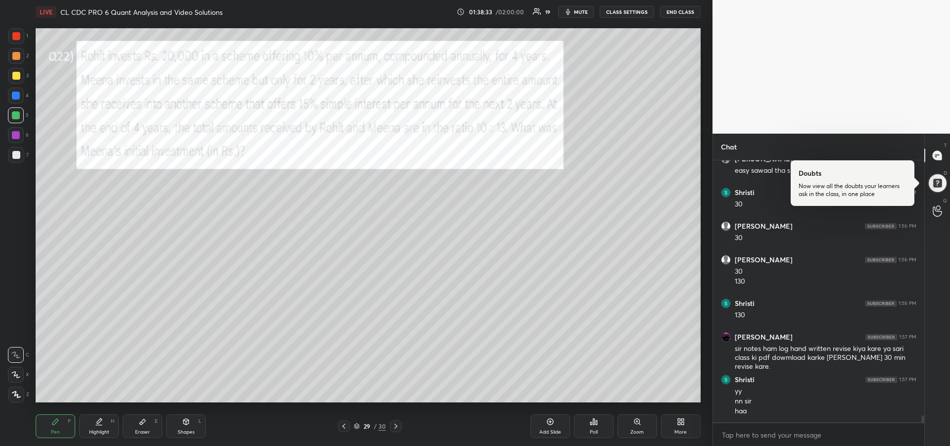
click at [549, 425] on icon at bounding box center [550, 422] width 6 height 6
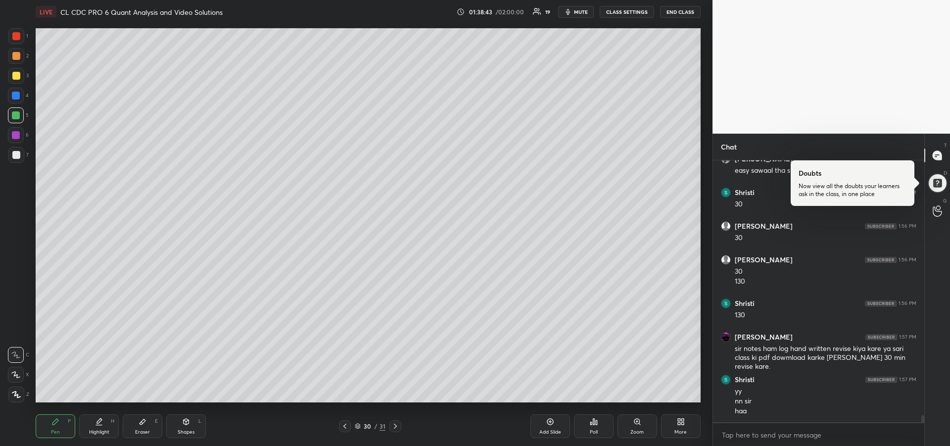
click at [343, 428] on icon at bounding box center [345, 426] width 8 height 8
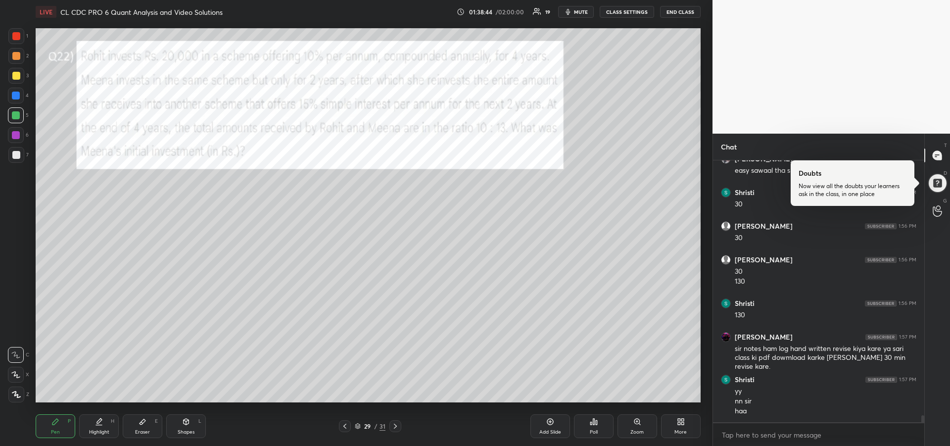
click at [344, 428] on icon at bounding box center [345, 426] width 8 height 8
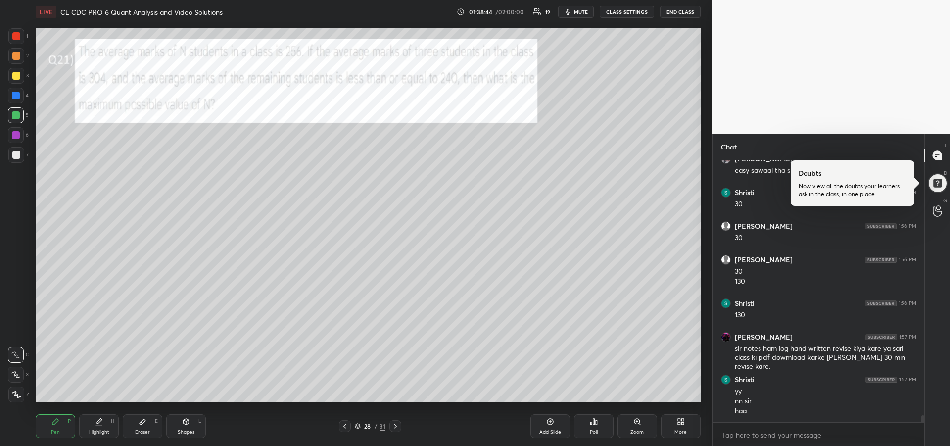
click at [344, 429] on icon at bounding box center [345, 426] width 8 height 8
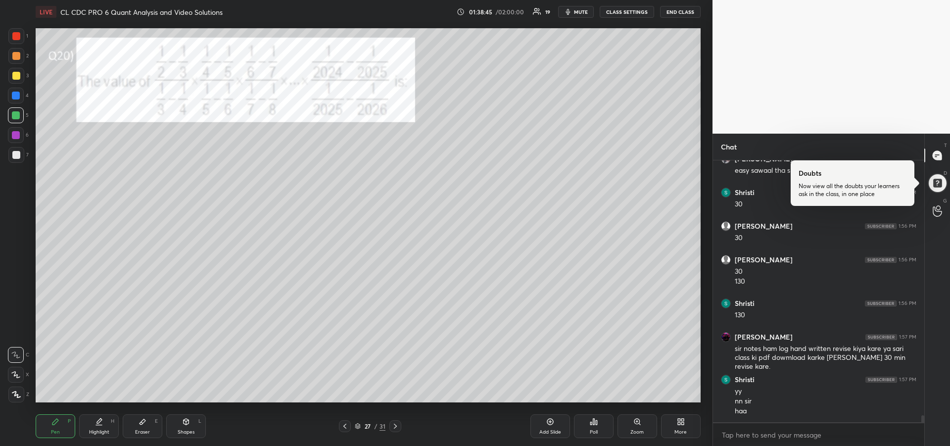
click at [345, 429] on icon at bounding box center [345, 426] width 8 height 8
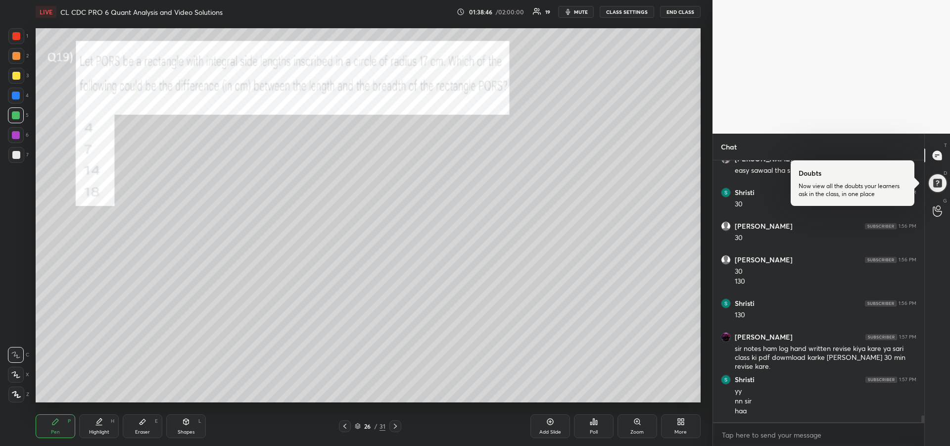
click at [344, 429] on icon at bounding box center [345, 426] width 8 height 8
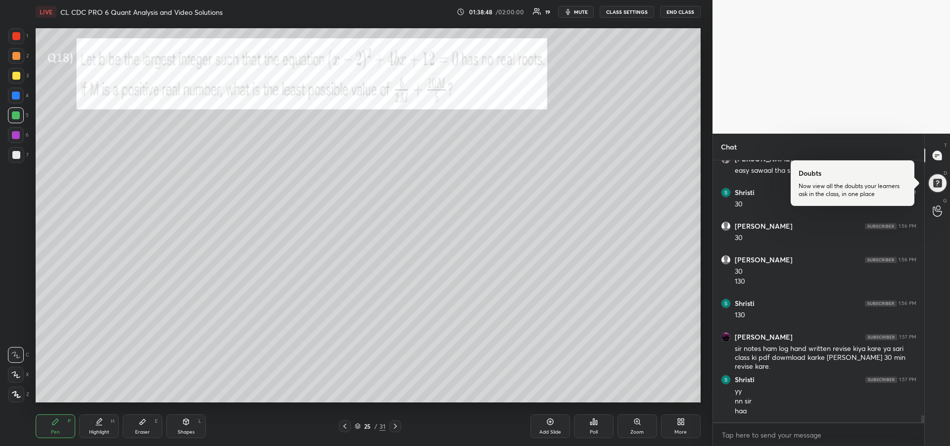
click at [348, 425] on icon at bounding box center [345, 426] width 8 height 8
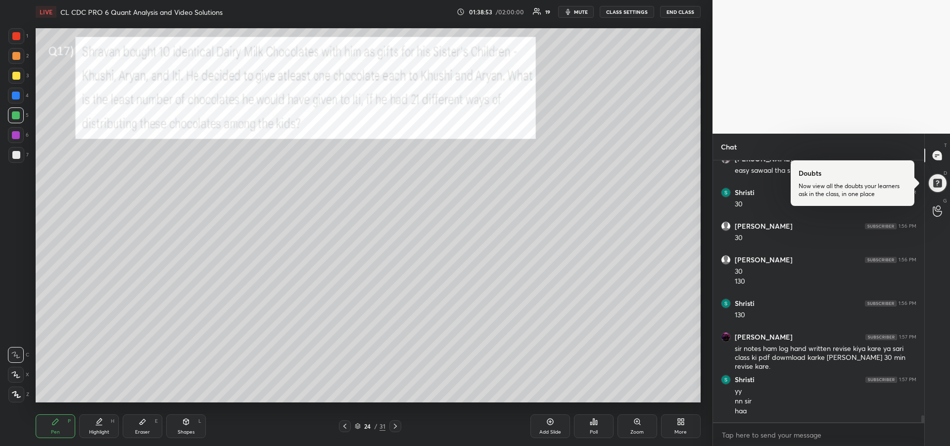
click at [394, 425] on icon at bounding box center [396, 426] width 8 height 8
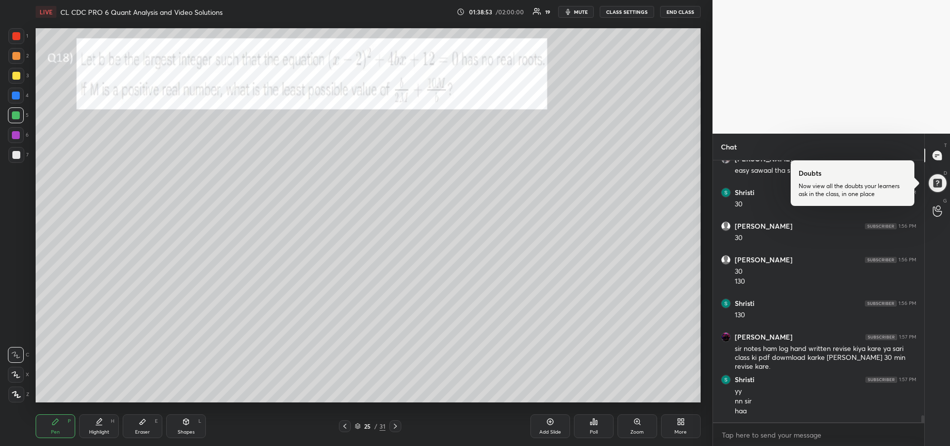
click at [397, 425] on icon at bounding box center [396, 426] width 8 height 8
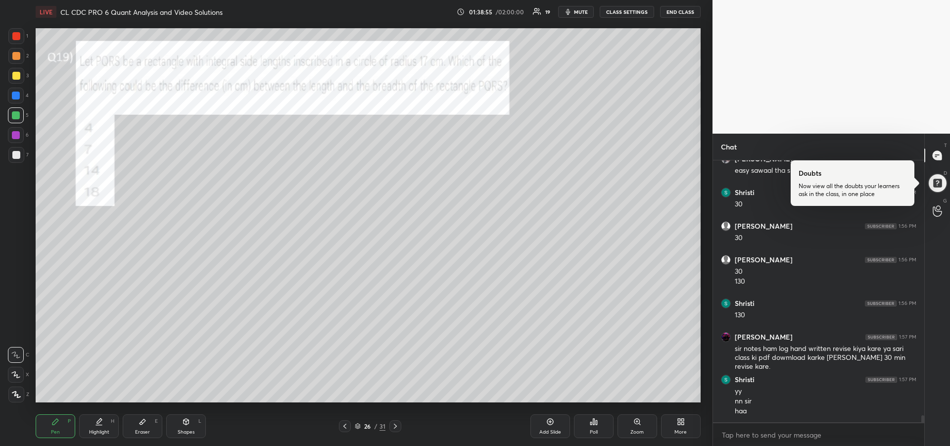
click at [395, 428] on icon at bounding box center [395, 426] width 3 height 5
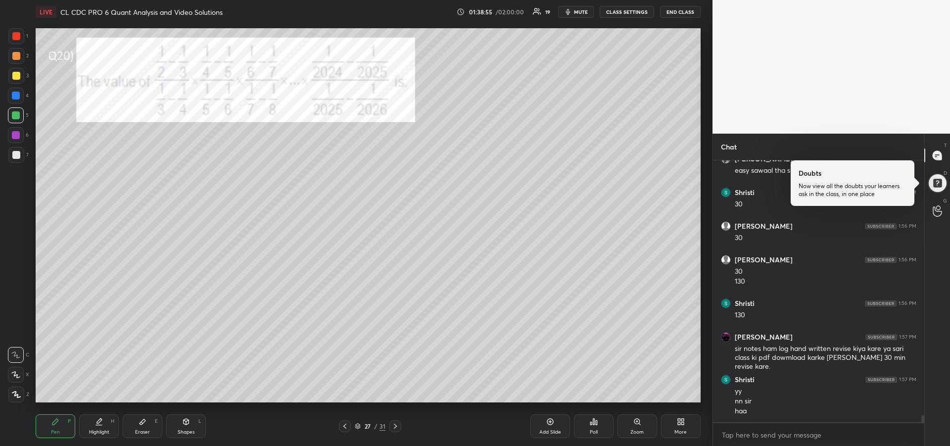
click at [396, 427] on icon at bounding box center [395, 426] width 3 height 5
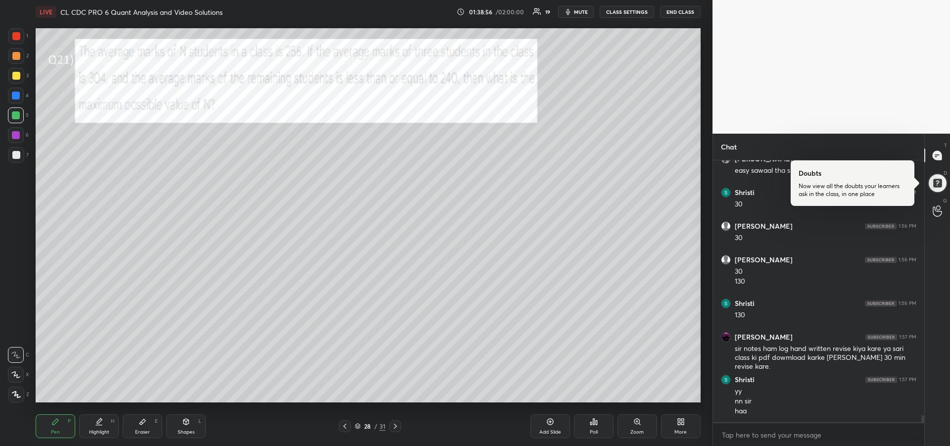
click at [396, 427] on icon at bounding box center [395, 426] width 3 height 5
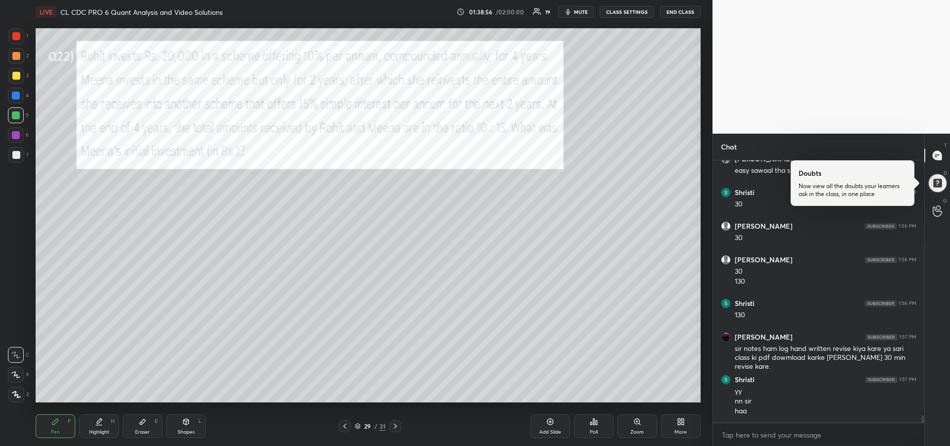
click at [396, 427] on icon at bounding box center [395, 426] width 3 height 5
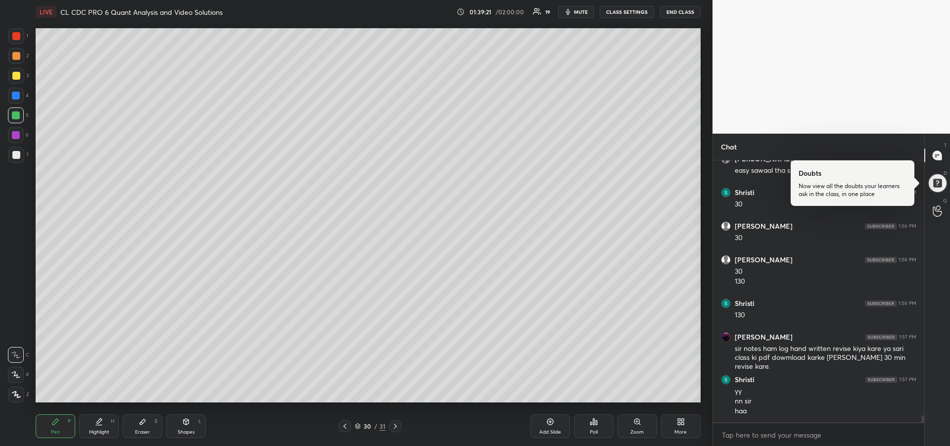
click at [144, 430] on div "Eraser" at bounding box center [142, 432] width 15 height 5
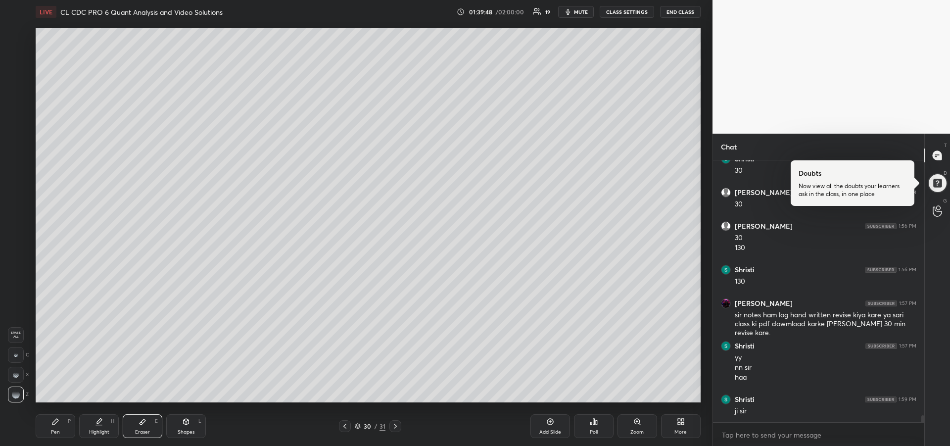
scroll to position [9960, 0]
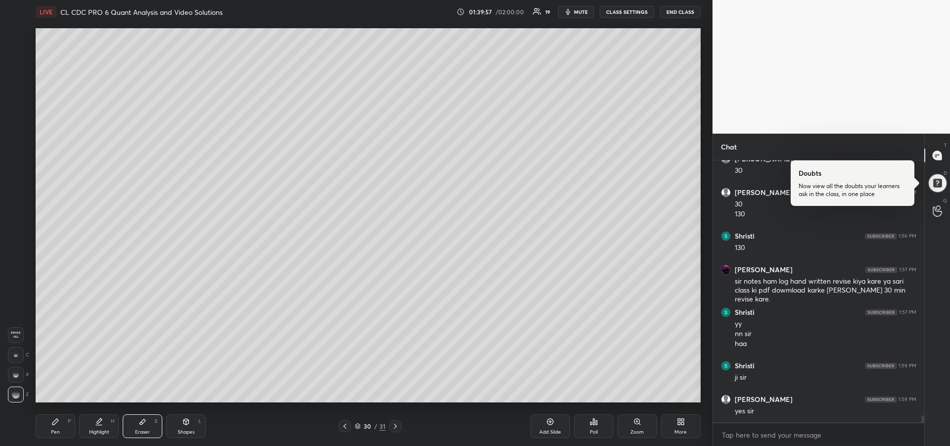
click at [347, 426] on icon at bounding box center [345, 426] width 8 height 8
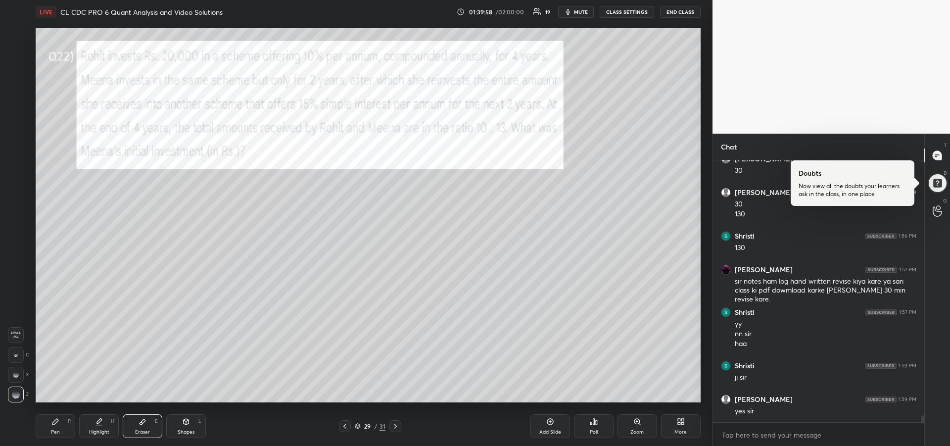
click at [348, 428] on icon at bounding box center [345, 426] width 8 height 8
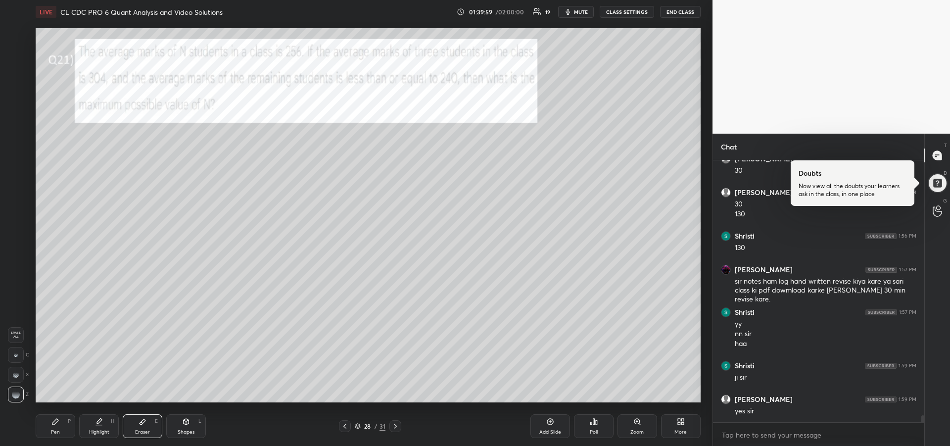
click at [346, 427] on icon at bounding box center [345, 426] width 8 height 8
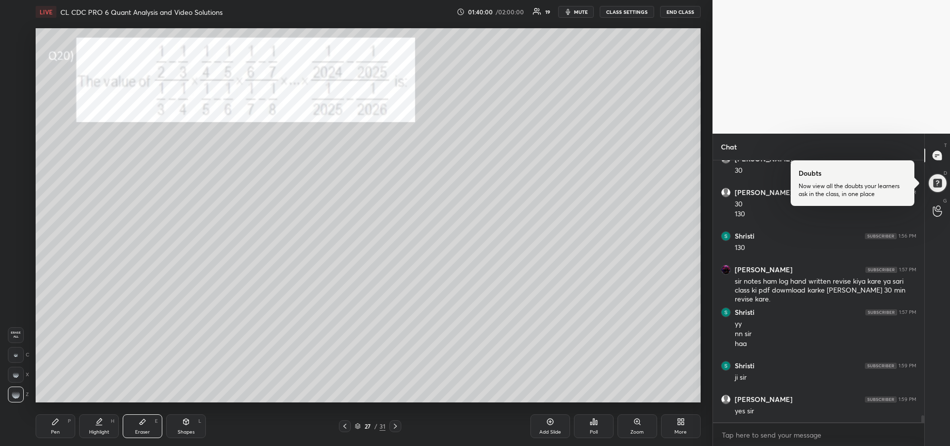
click at [346, 428] on icon at bounding box center [345, 426] width 8 height 8
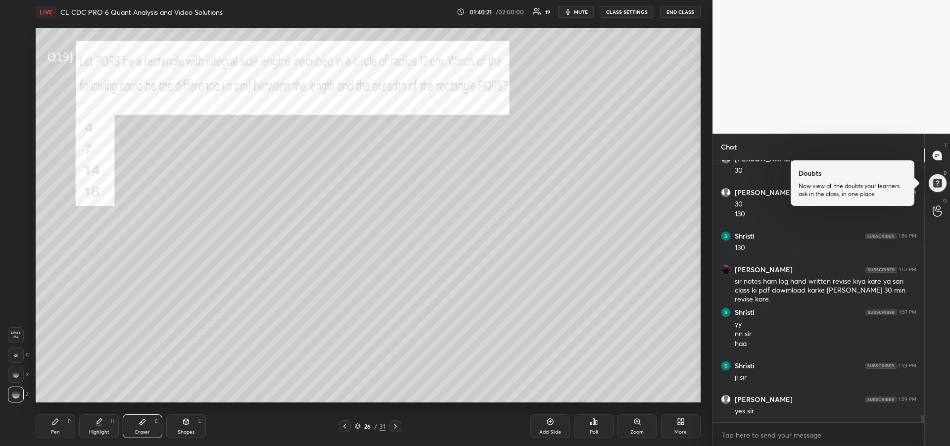
click at [395, 424] on icon at bounding box center [396, 426] width 8 height 8
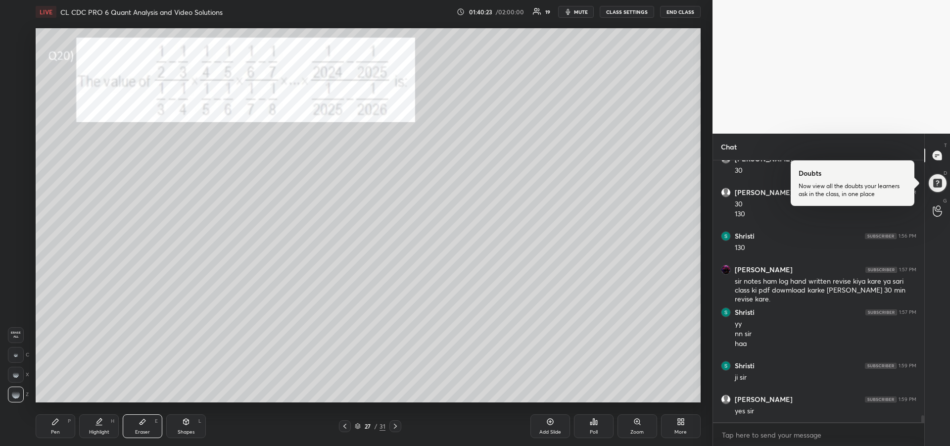
click at [101, 426] on div "Highlight H" at bounding box center [99, 426] width 40 height 24
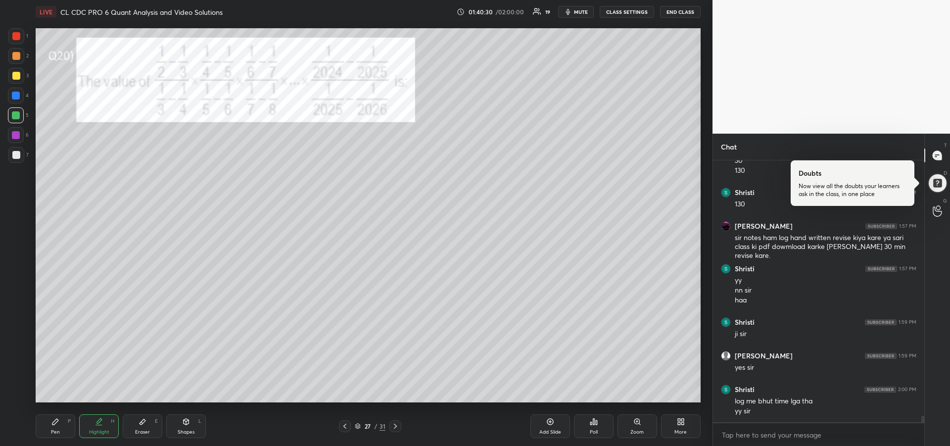
scroll to position [10037, 0]
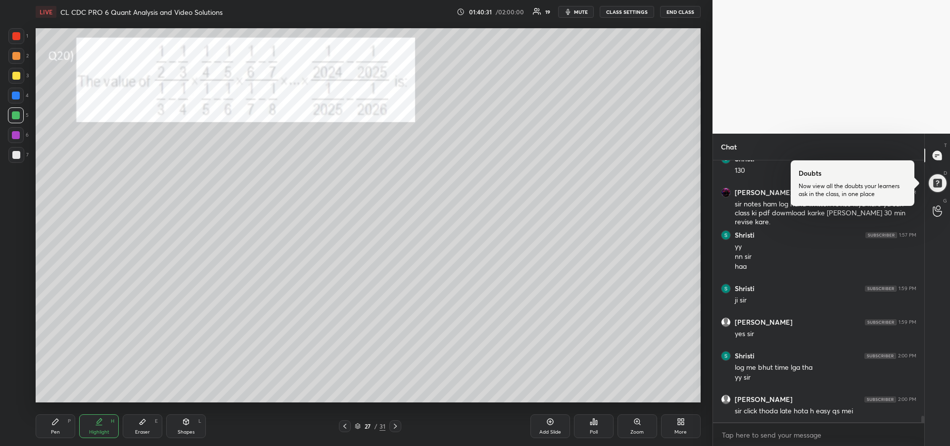
click at [393, 429] on icon at bounding box center [396, 426] width 8 height 8
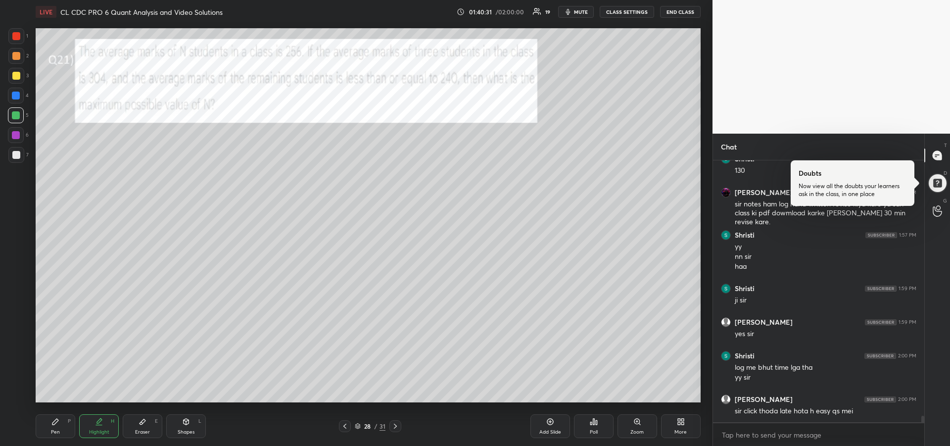
click at [393, 429] on icon at bounding box center [396, 426] width 8 height 8
click at [393, 428] on icon at bounding box center [396, 426] width 8 height 8
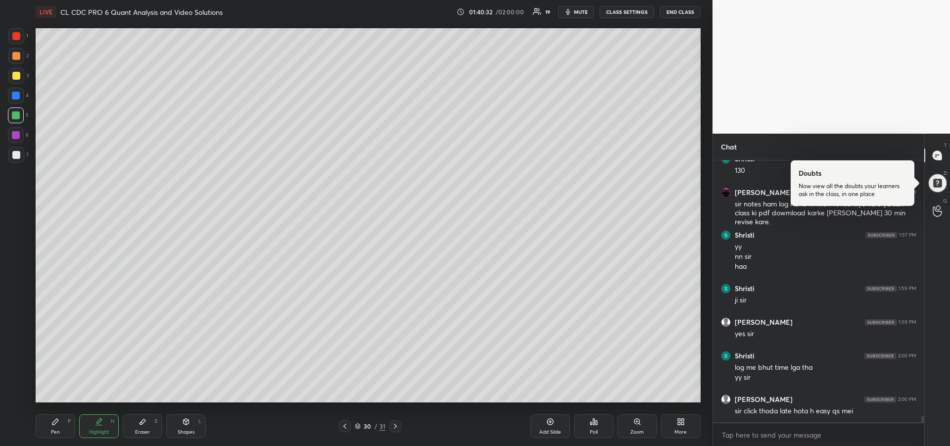
click at [395, 428] on icon at bounding box center [395, 426] width 3 height 5
click at [396, 427] on icon at bounding box center [395, 426] width 3 height 5
click at [548, 428] on div "Add Slide" at bounding box center [551, 426] width 40 height 24
click at [15, 134] on div at bounding box center [16, 135] width 8 height 8
click at [58, 420] on icon at bounding box center [55, 422] width 6 height 6
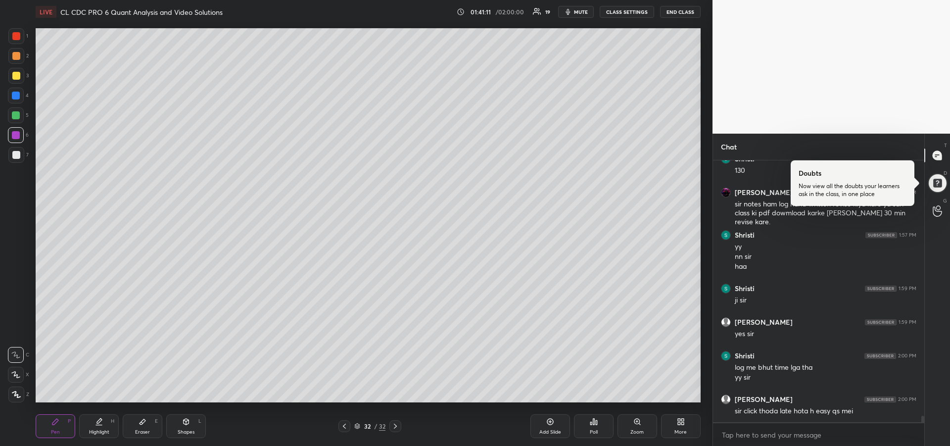
scroll to position [10071, 0]
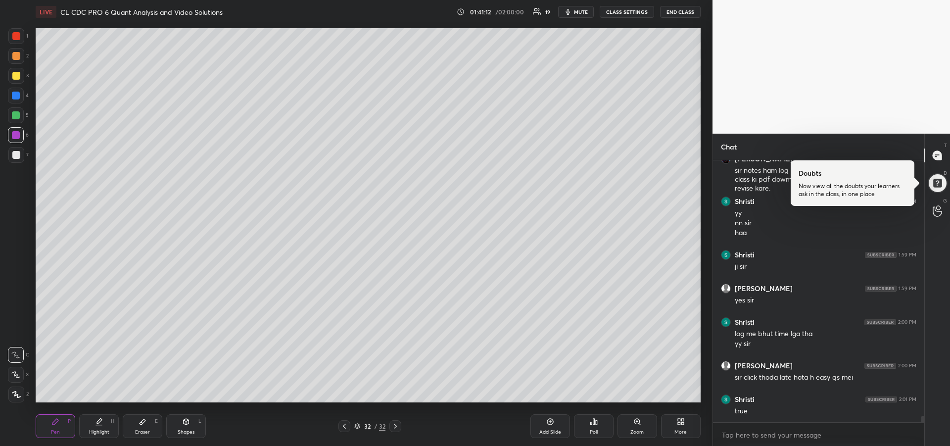
click at [342, 421] on div at bounding box center [345, 426] width 12 height 12
click at [338, 421] on div "31 / 32" at bounding box center [369, 426] width 133 height 12
click at [339, 424] on div at bounding box center [345, 426] width 12 height 12
click at [344, 426] on icon at bounding box center [344, 426] width 3 height 5
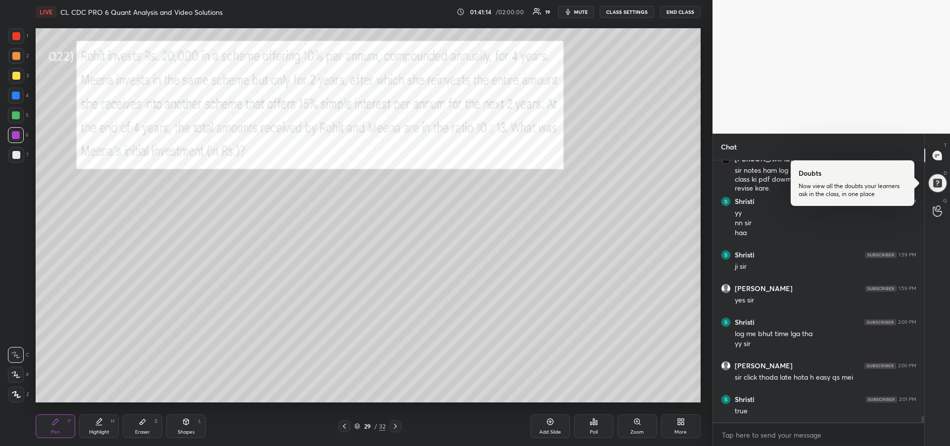
click at [344, 426] on icon at bounding box center [344, 426] width 3 height 5
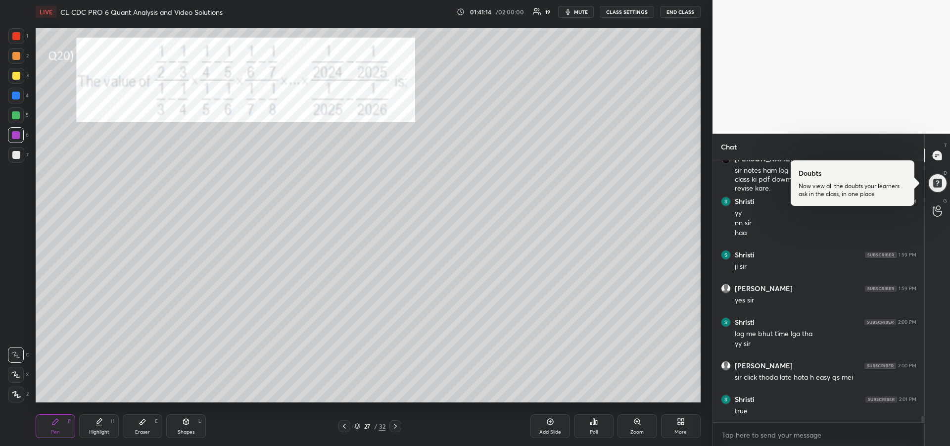
click at [345, 426] on icon at bounding box center [344, 426] width 3 height 5
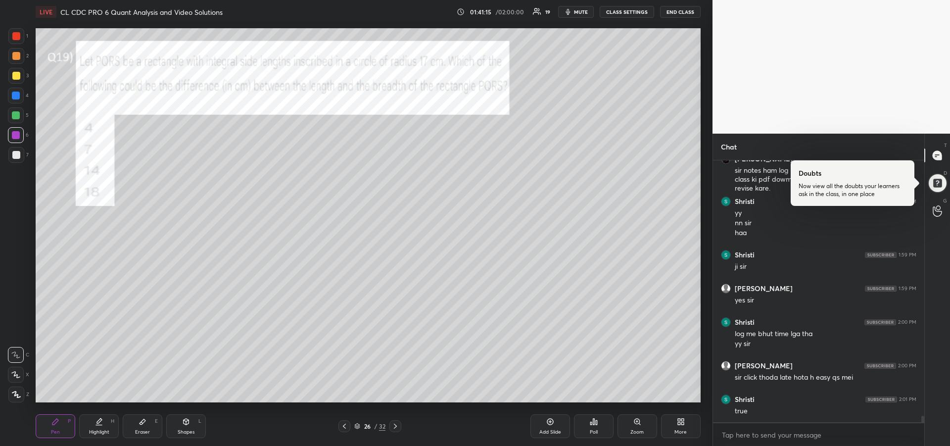
click at [346, 426] on icon at bounding box center [345, 426] width 8 height 8
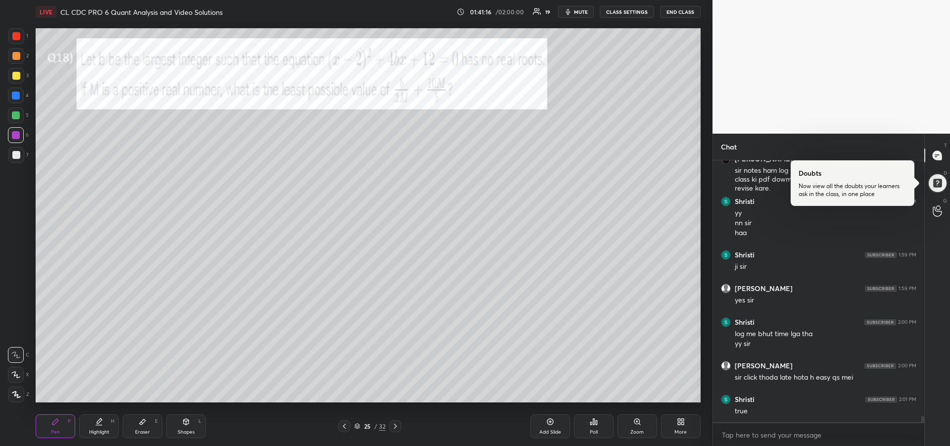
click at [346, 428] on icon at bounding box center [345, 426] width 8 height 8
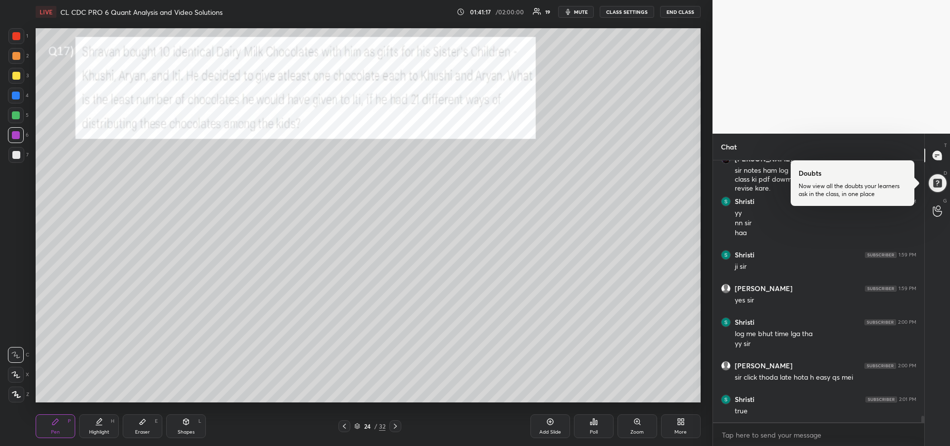
click at [346, 428] on icon at bounding box center [345, 426] width 8 height 8
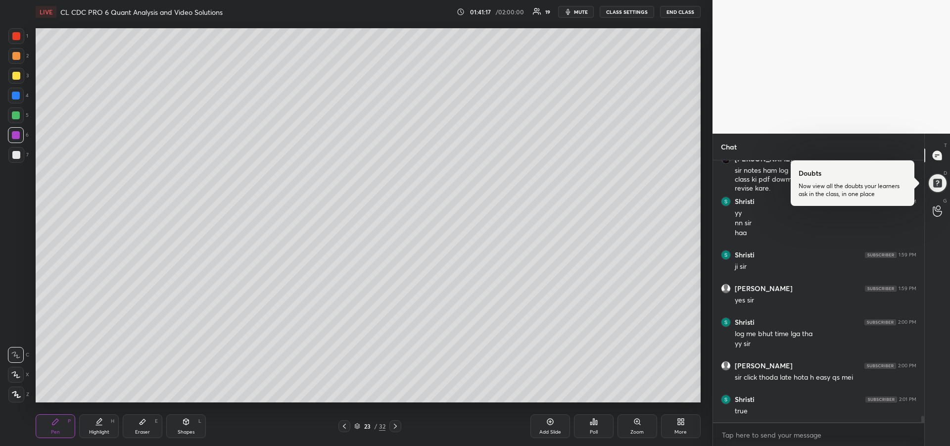
click at [346, 428] on icon at bounding box center [345, 426] width 8 height 8
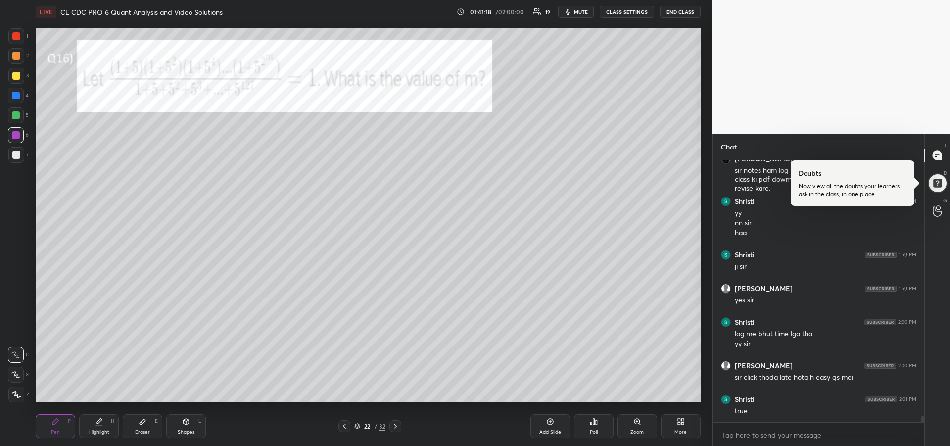
click at [346, 428] on icon at bounding box center [344, 426] width 3 height 5
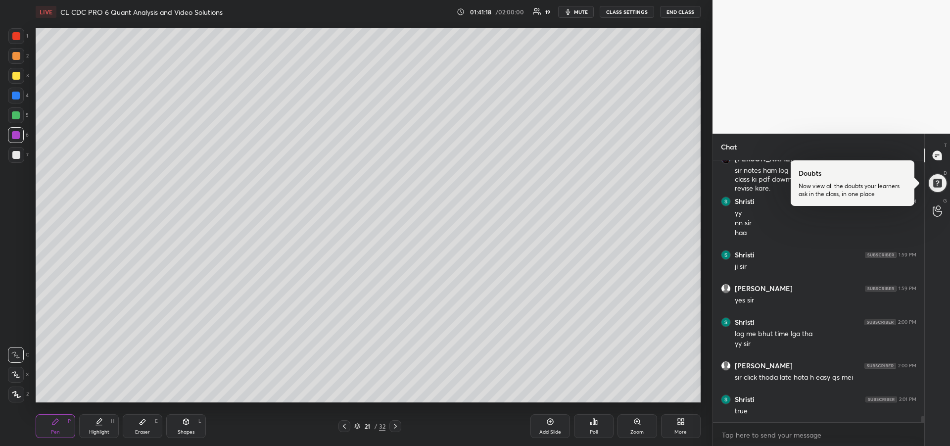
click at [345, 428] on icon at bounding box center [345, 426] width 8 height 8
click at [346, 427] on icon at bounding box center [345, 426] width 8 height 8
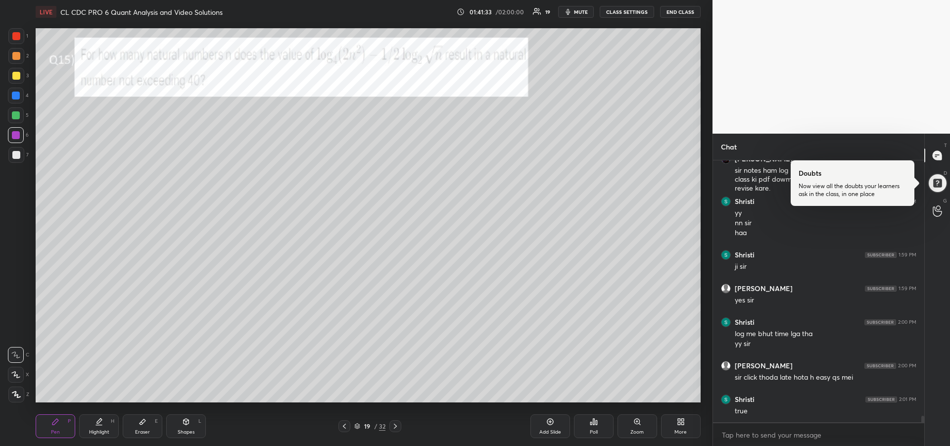
click at [20, 59] on div at bounding box center [16, 56] width 16 height 16
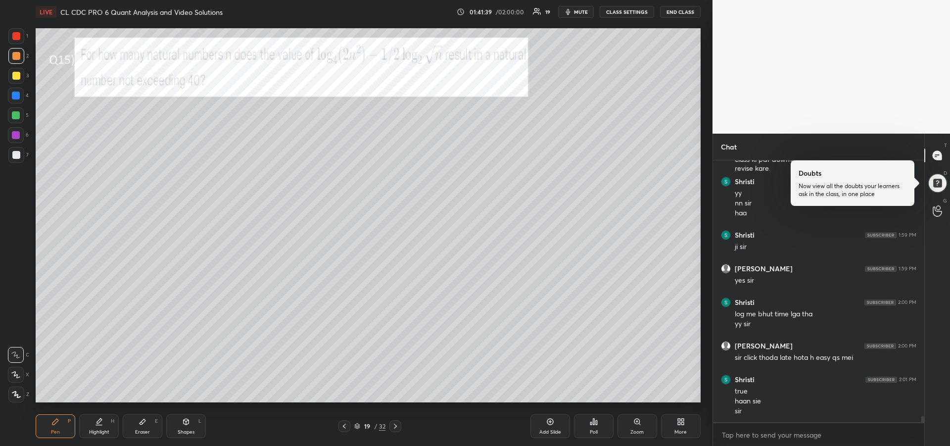
scroll to position [10125, 0]
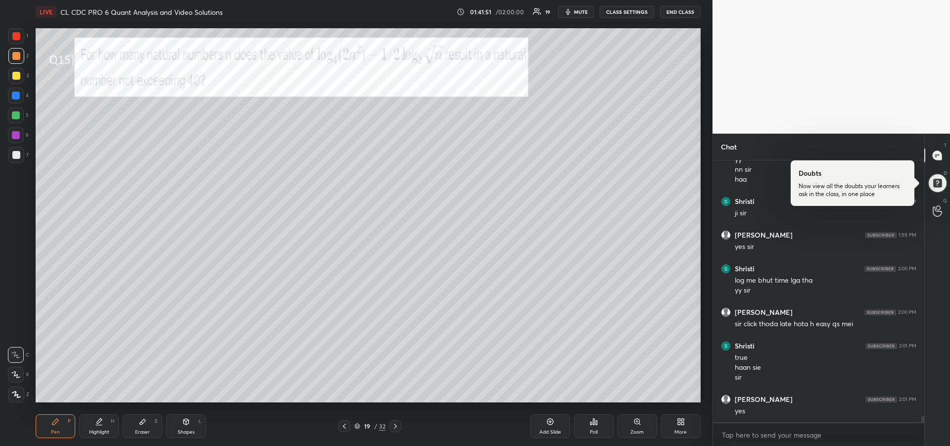
click at [395, 429] on icon at bounding box center [396, 426] width 8 height 8
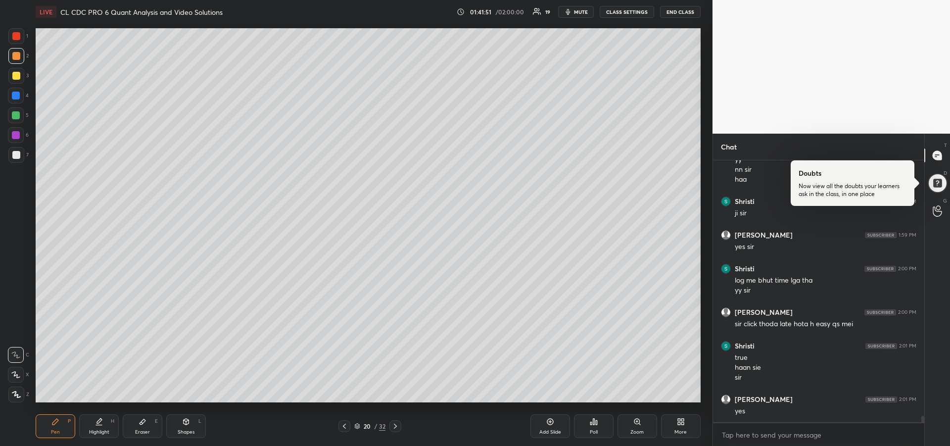
click at [395, 427] on icon at bounding box center [396, 426] width 8 height 8
click at [396, 429] on icon at bounding box center [396, 426] width 8 height 8
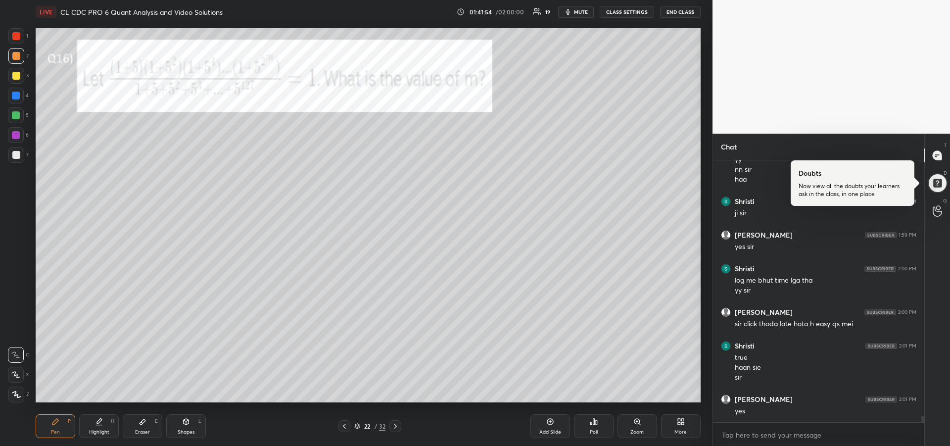
click at [98, 430] on div "Highlight" at bounding box center [99, 432] width 20 height 5
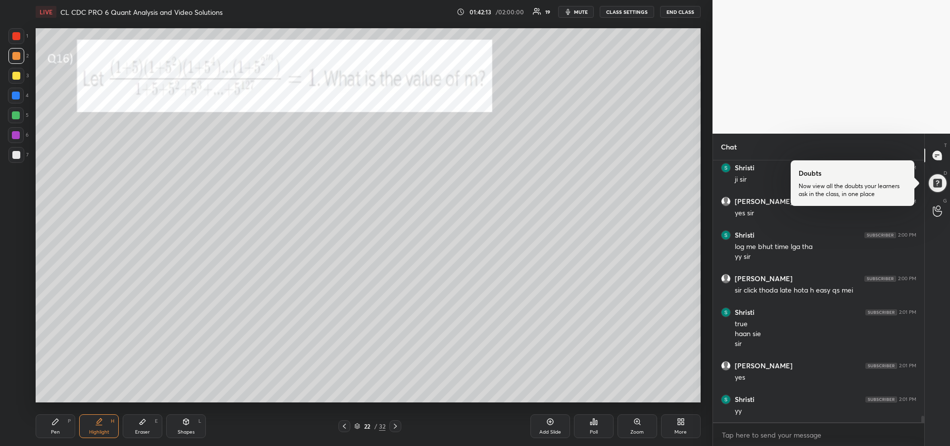
click at [398, 425] on icon at bounding box center [396, 426] width 8 height 8
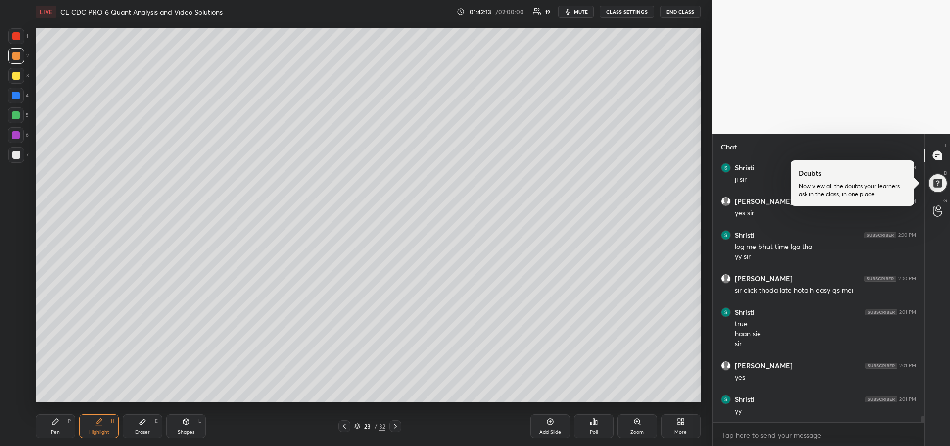
click at [398, 426] on icon at bounding box center [396, 426] width 8 height 8
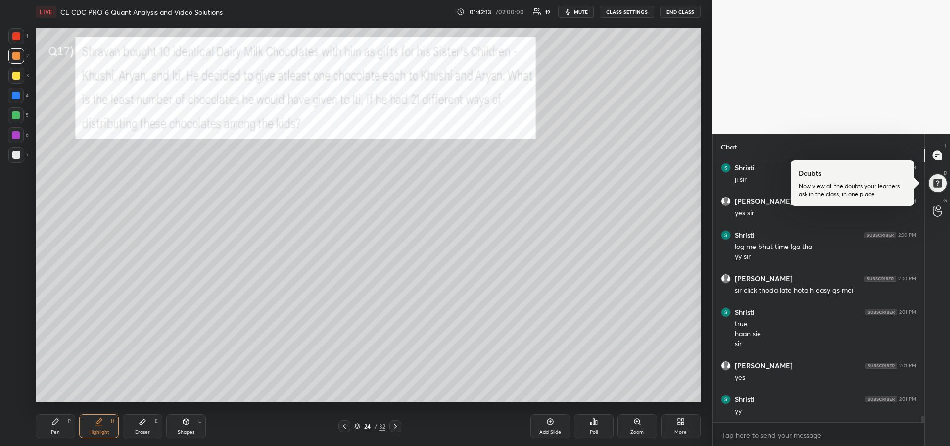
click at [397, 425] on icon at bounding box center [396, 426] width 8 height 8
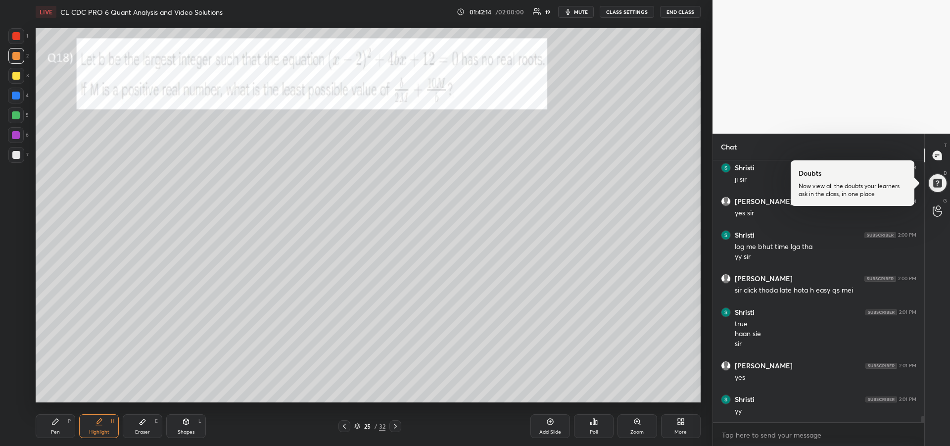
click at [397, 425] on icon at bounding box center [396, 426] width 8 height 8
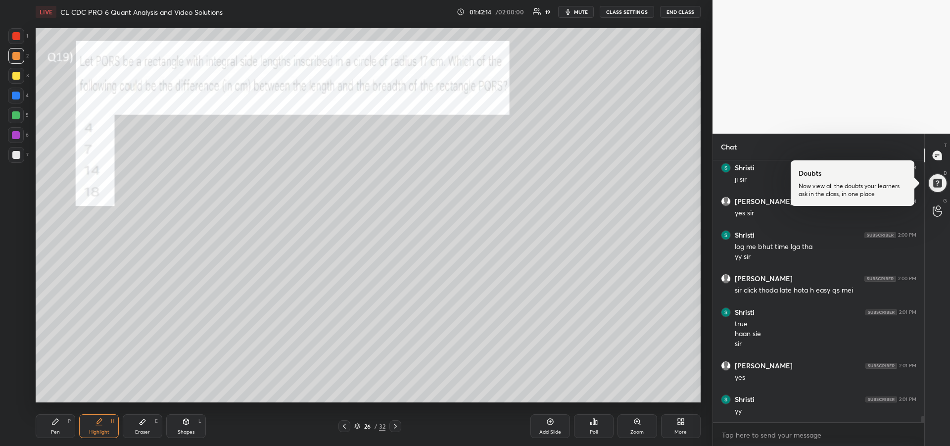
click at [397, 426] on icon at bounding box center [396, 426] width 8 height 8
click at [397, 427] on icon at bounding box center [395, 426] width 3 height 5
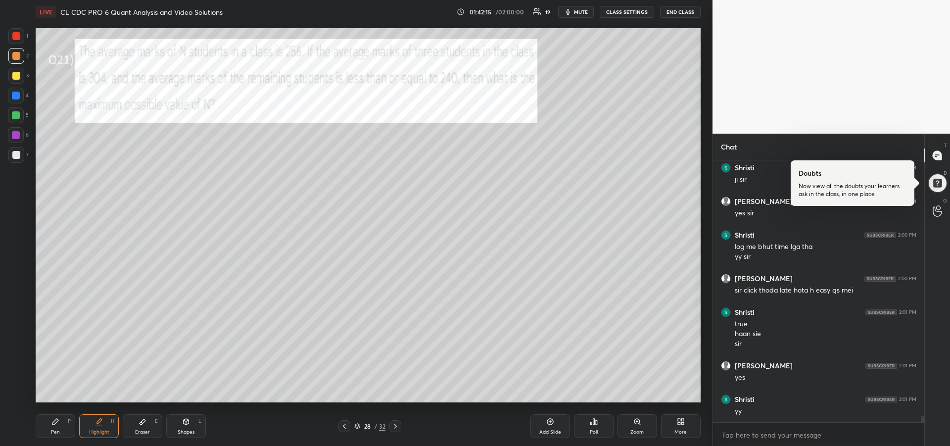
click at [397, 427] on icon at bounding box center [395, 426] width 3 height 5
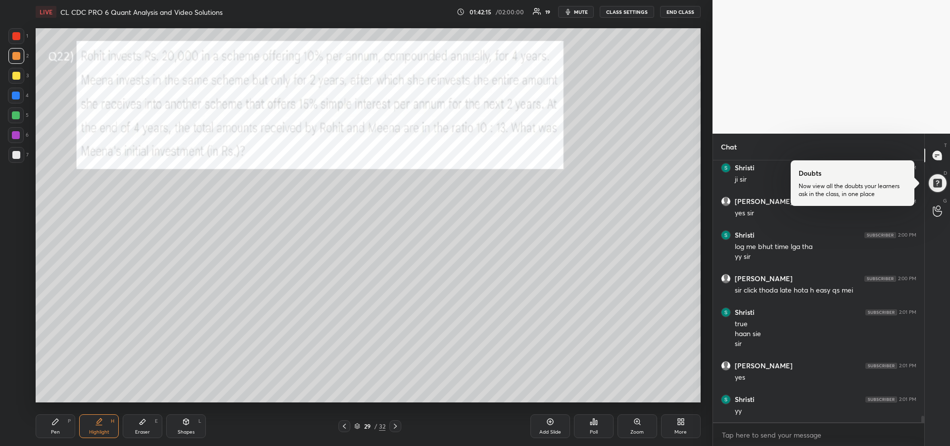
click at [396, 429] on icon at bounding box center [396, 426] width 8 height 8
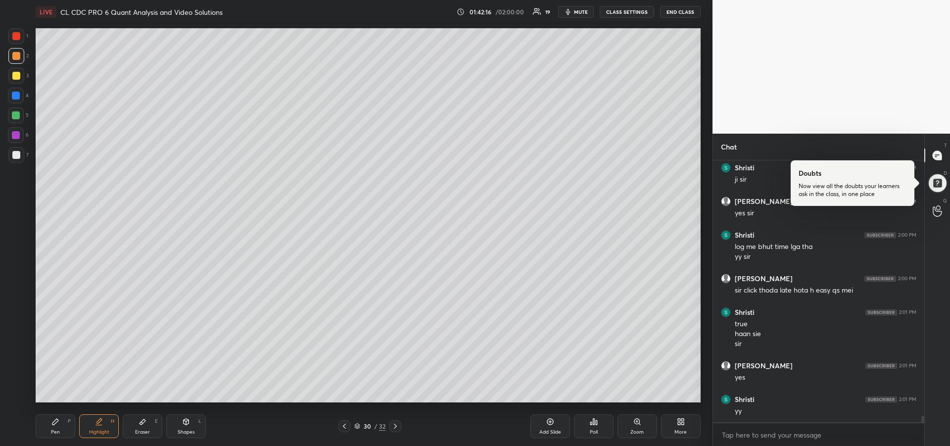
click at [396, 429] on icon at bounding box center [396, 426] width 8 height 8
click at [397, 428] on icon at bounding box center [396, 426] width 8 height 8
click at [343, 422] on icon at bounding box center [345, 426] width 8 height 8
click at [100, 425] on icon at bounding box center [99, 425] width 6 height 0
click at [397, 427] on icon at bounding box center [396, 426] width 8 height 8
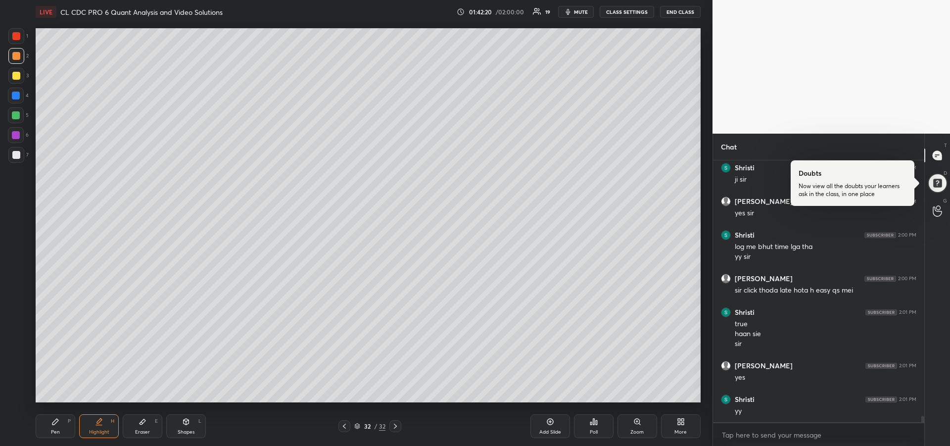
click at [397, 424] on icon at bounding box center [396, 426] width 8 height 8
click at [396, 425] on icon at bounding box center [395, 426] width 3 height 5
click at [343, 427] on icon at bounding box center [345, 426] width 8 height 8
click at [344, 429] on icon at bounding box center [345, 426] width 8 height 8
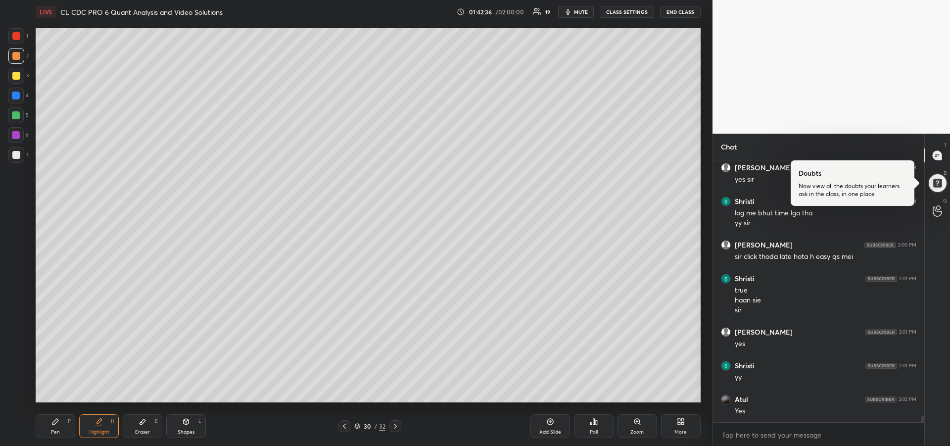
click at [56, 430] on div "Pen" at bounding box center [55, 432] width 9 height 5
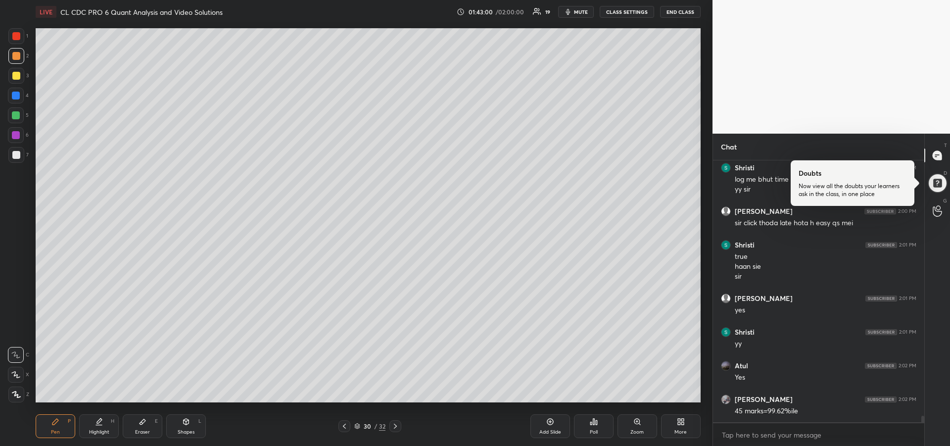
scroll to position [10259, 0]
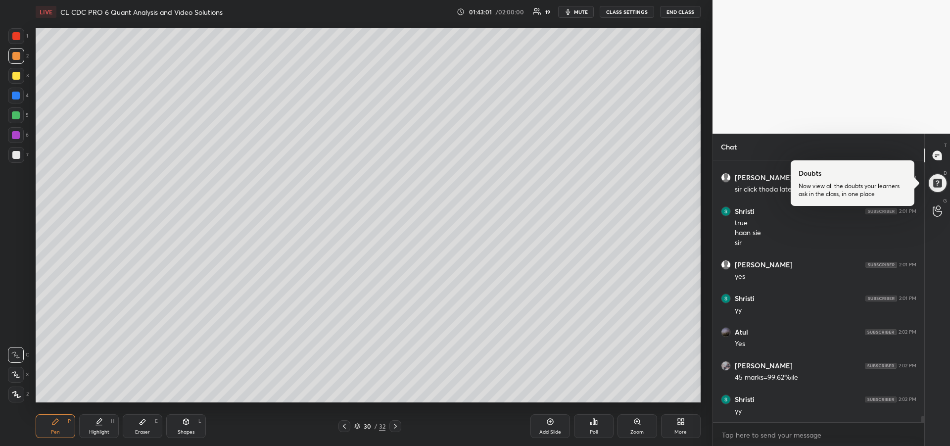
click at [144, 430] on div "Eraser" at bounding box center [142, 432] width 15 height 5
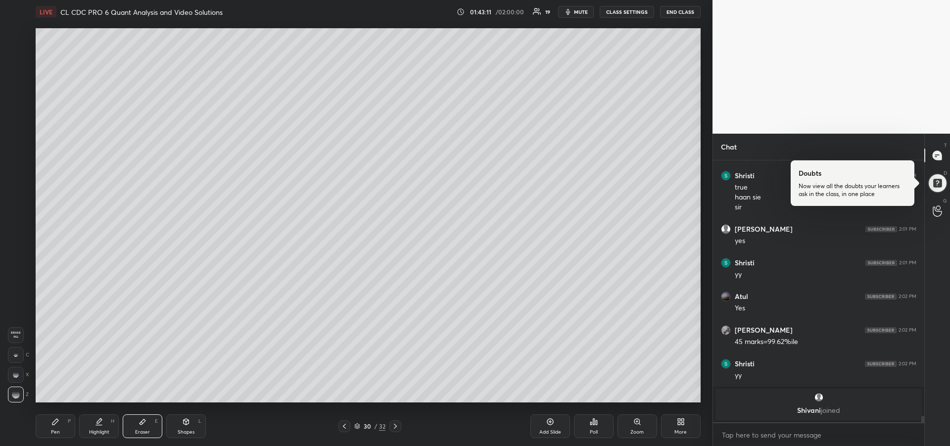
click at [343, 427] on icon at bounding box center [345, 426] width 8 height 8
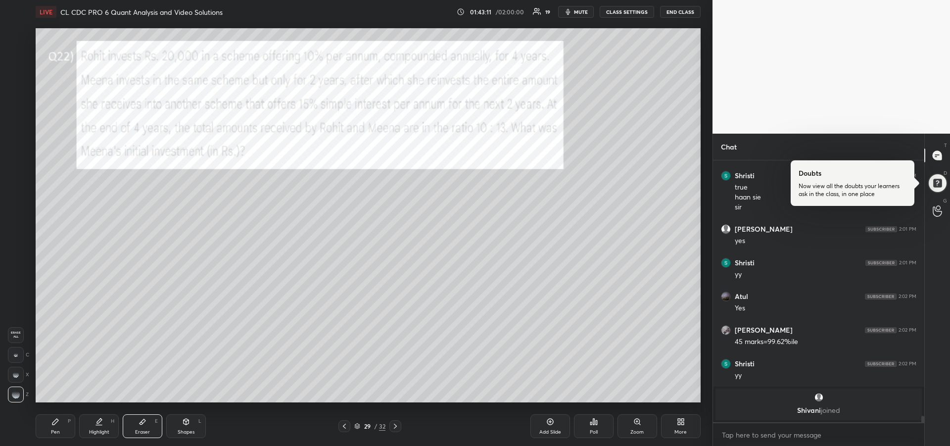
click at [343, 428] on icon at bounding box center [345, 426] width 8 height 8
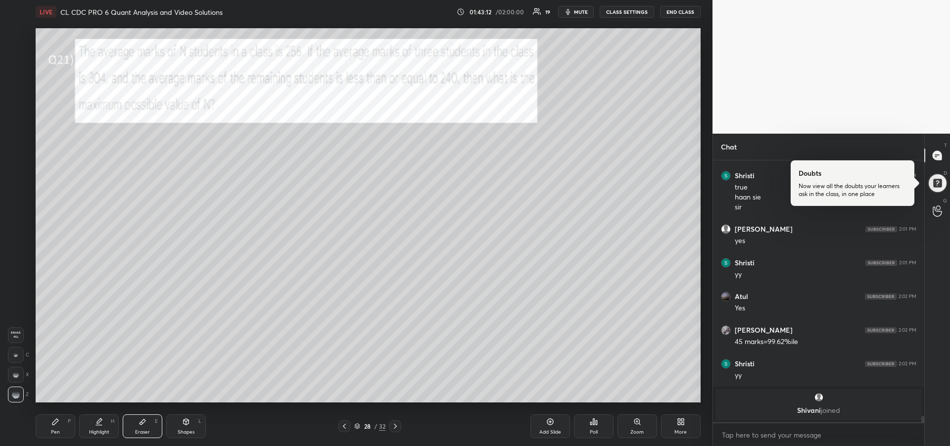
click at [343, 428] on icon at bounding box center [345, 426] width 8 height 8
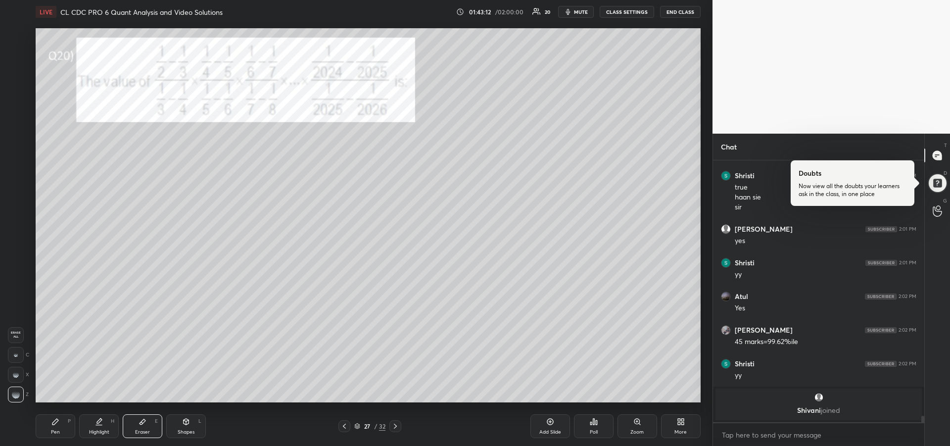
click at [344, 428] on icon at bounding box center [345, 426] width 8 height 8
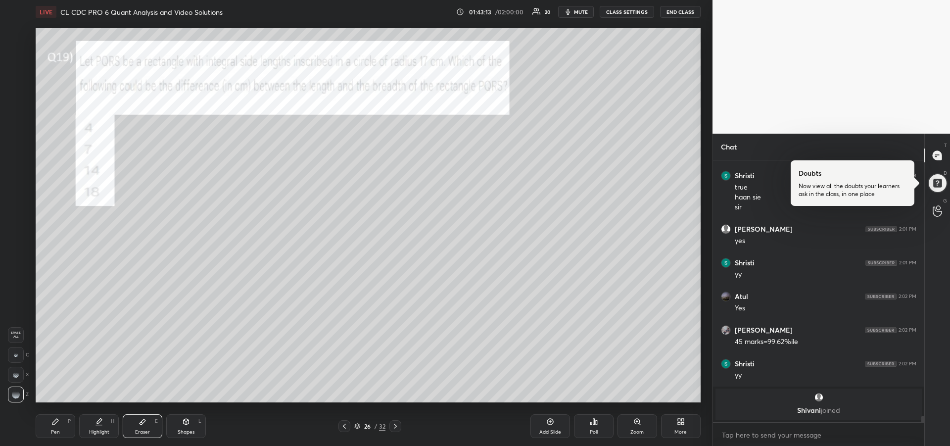
click at [345, 428] on icon at bounding box center [345, 426] width 8 height 8
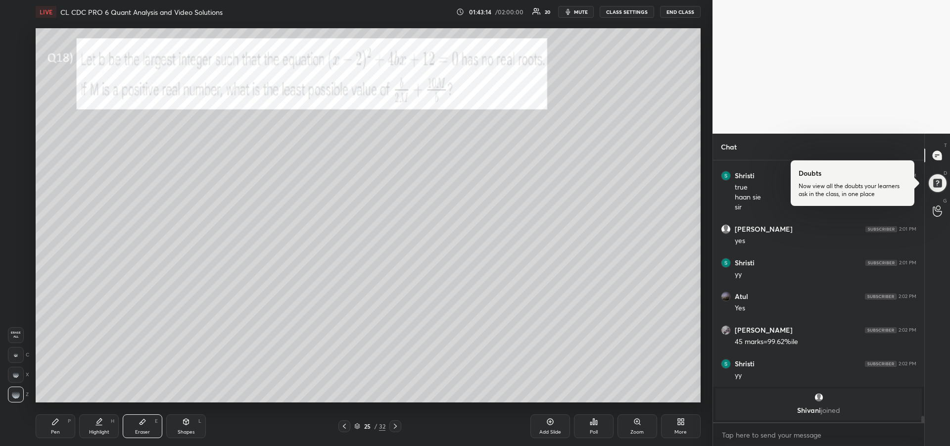
click at [347, 426] on icon at bounding box center [345, 426] width 8 height 8
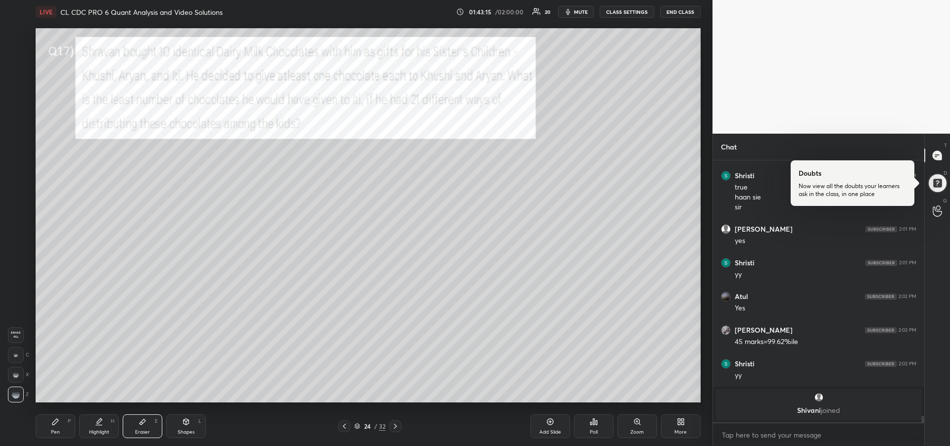
click at [347, 425] on icon at bounding box center [345, 426] width 8 height 8
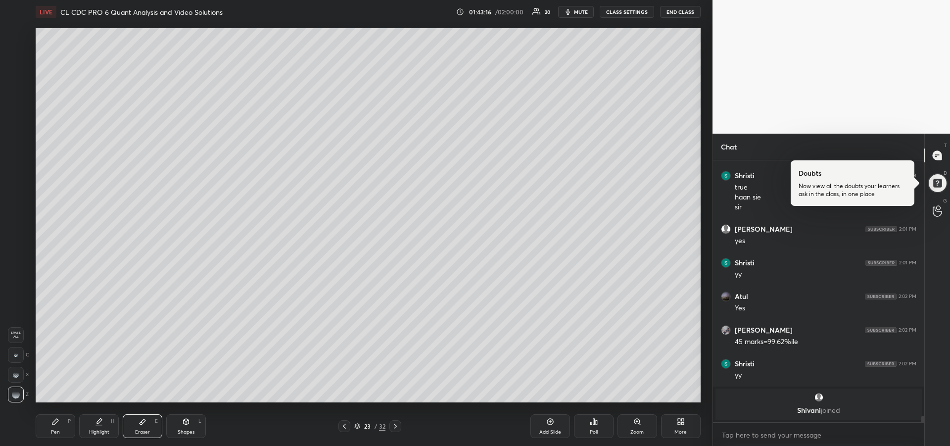
click at [346, 426] on icon at bounding box center [345, 426] width 8 height 8
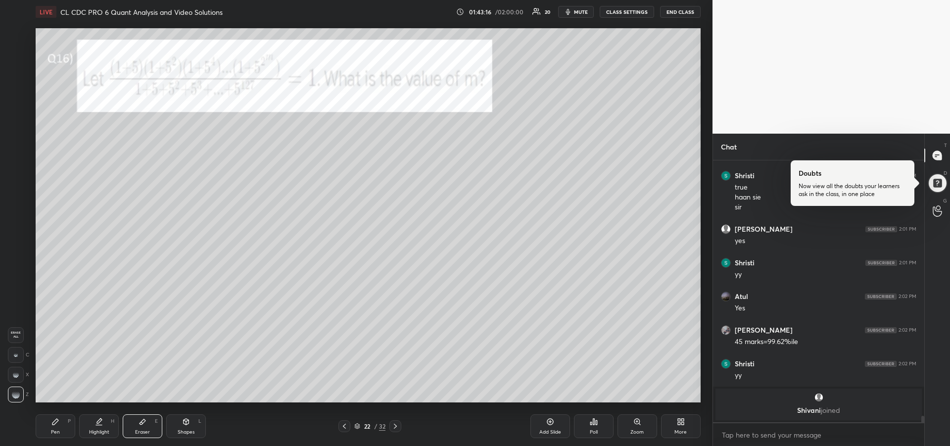
click at [346, 427] on icon at bounding box center [345, 426] width 8 height 8
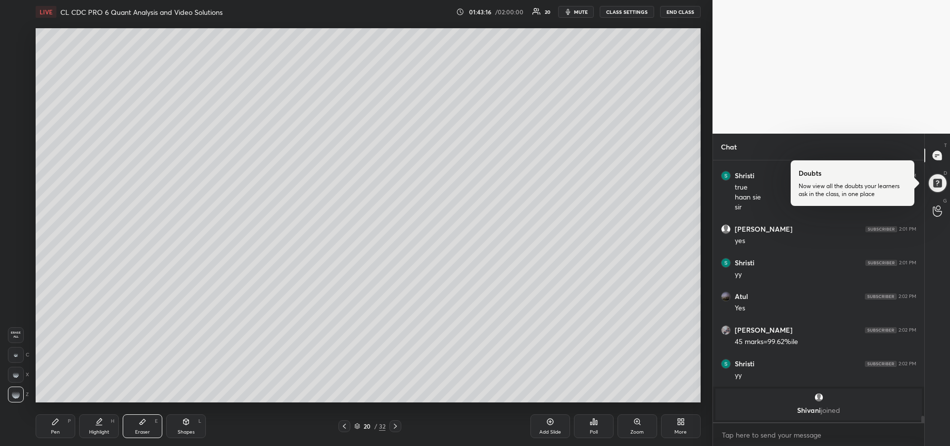
click at [346, 428] on icon at bounding box center [345, 426] width 8 height 8
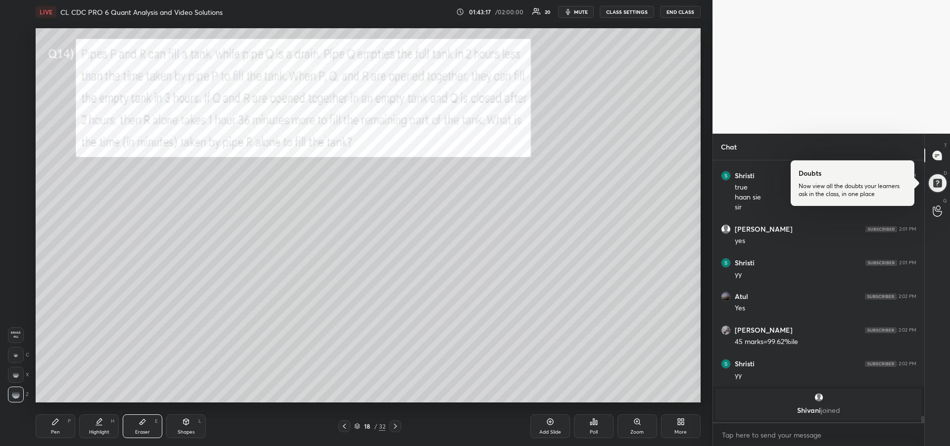
click at [346, 427] on icon at bounding box center [345, 426] width 8 height 8
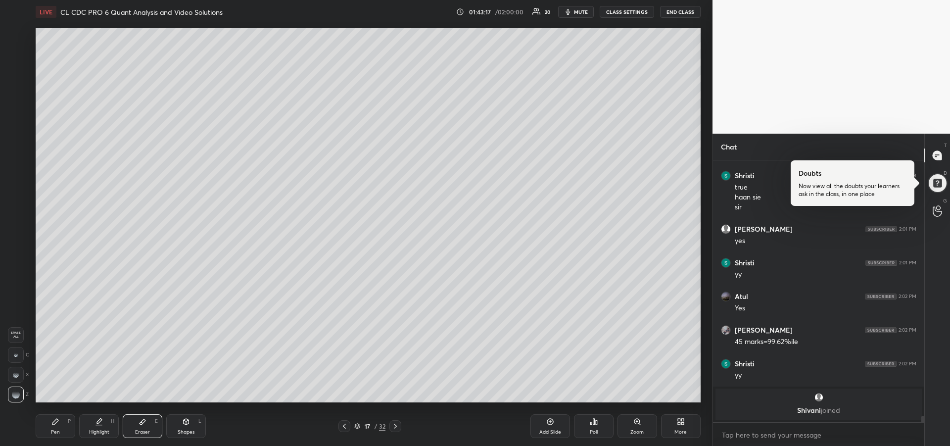
click at [346, 427] on icon at bounding box center [345, 426] width 8 height 8
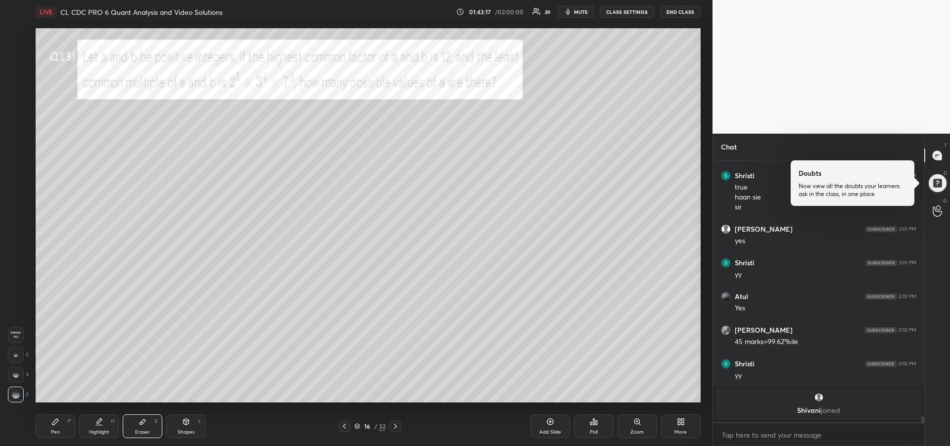
click at [345, 427] on icon at bounding box center [344, 426] width 3 height 5
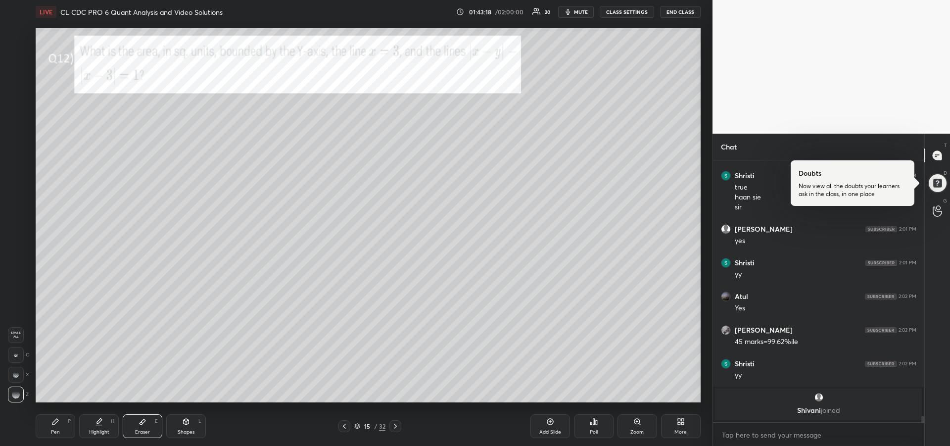
click at [345, 427] on icon at bounding box center [344, 426] width 3 height 5
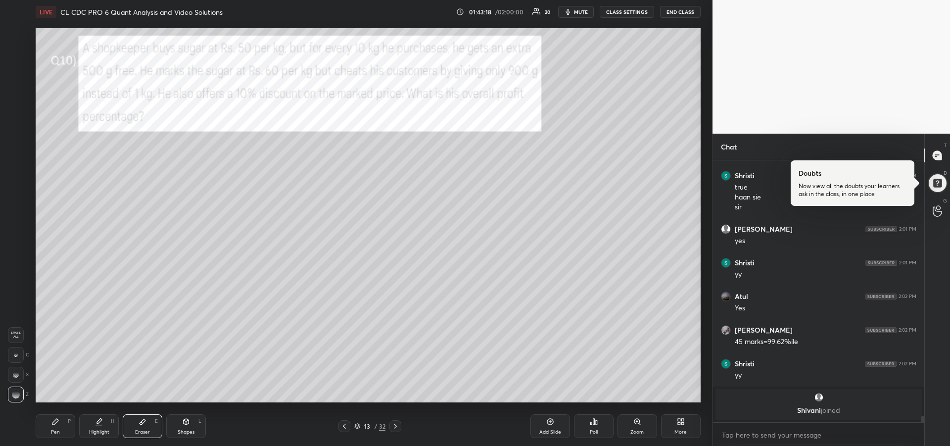
click at [346, 428] on icon at bounding box center [344, 426] width 3 height 5
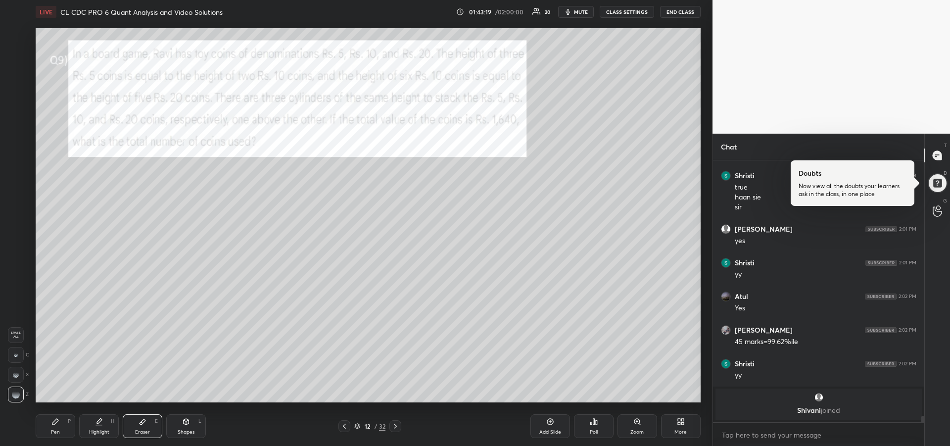
click at [346, 429] on icon at bounding box center [345, 426] width 8 height 8
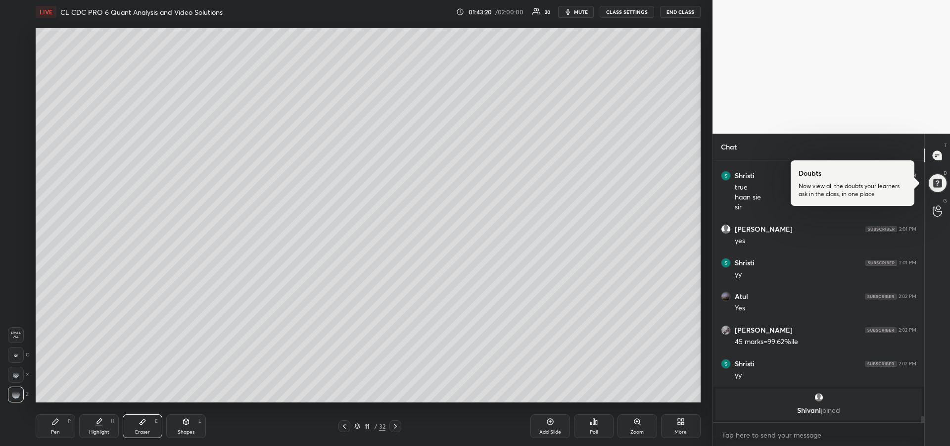
click at [346, 430] on div at bounding box center [345, 426] width 12 height 12
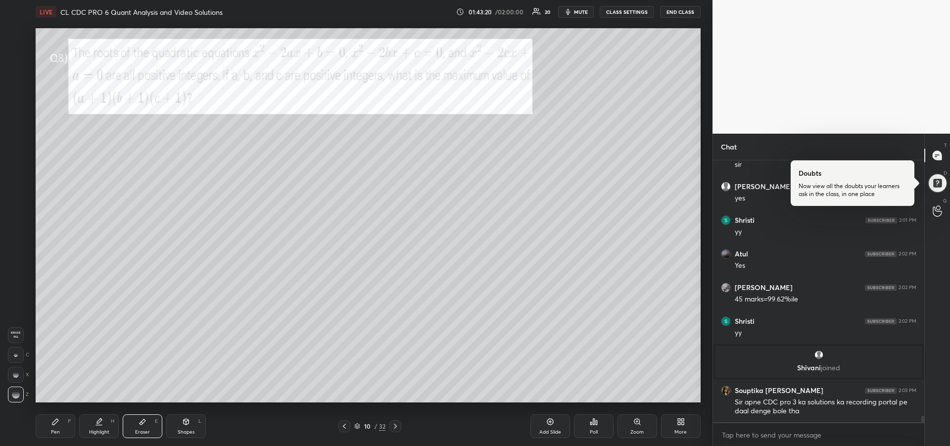
scroll to position [10004, 0]
click at [344, 428] on icon at bounding box center [345, 426] width 8 height 8
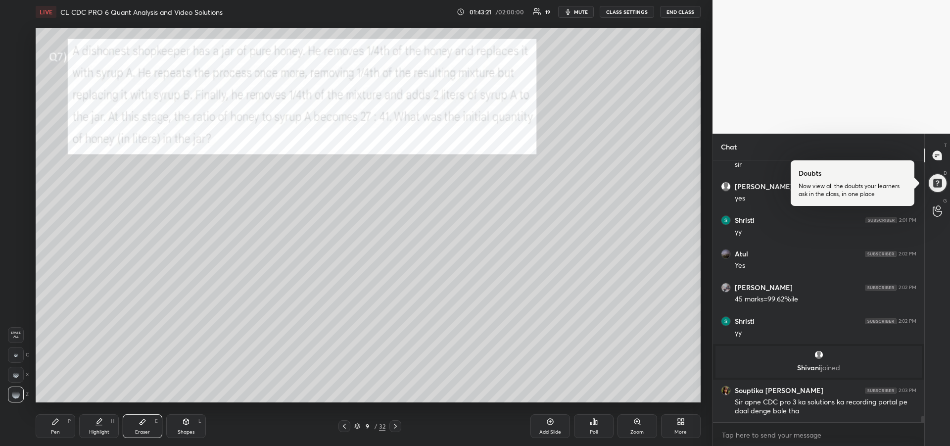
click at [343, 429] on icon at bounding box center [345, 426] width 8 height 8
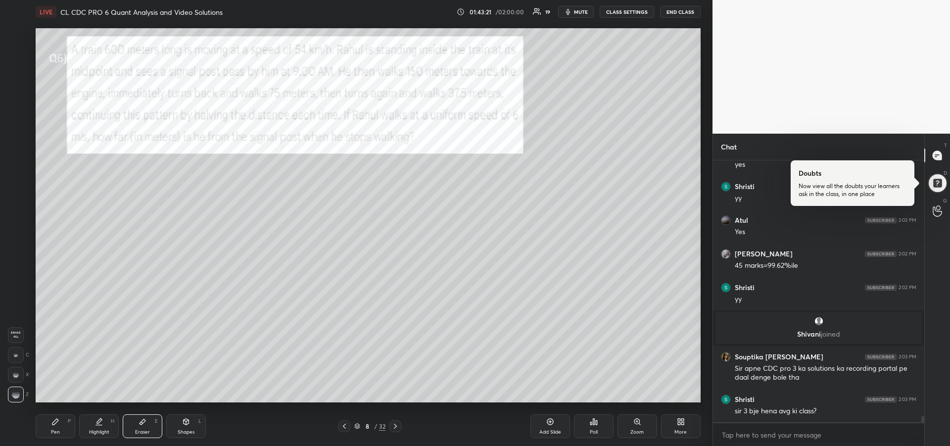
click at [342, 429] on icon at bounding box center [345, 426] width 8 height 8
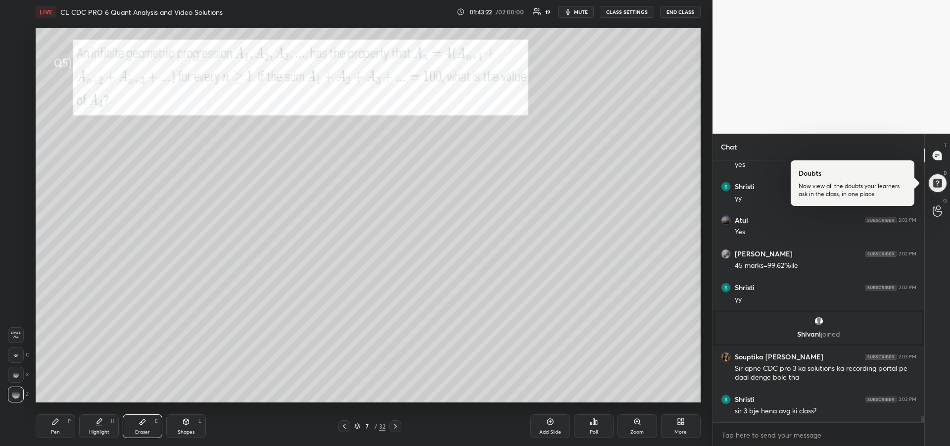
click at [343, 430] on icon at bounding box center [345, 426] width 8 height 8
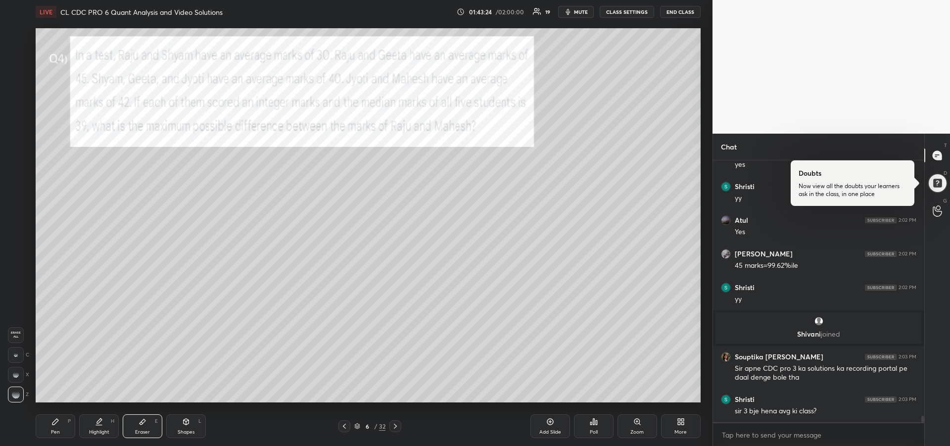
click at [343, 427] on icon at bounding box center [345, 426] width 8 height 8
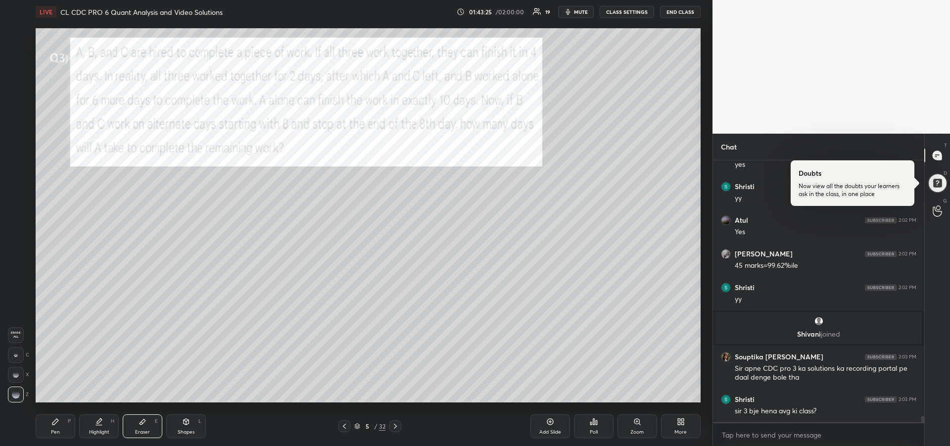
click at [345, 429] on icon at bounding box center [345, 426] width 8 height 8
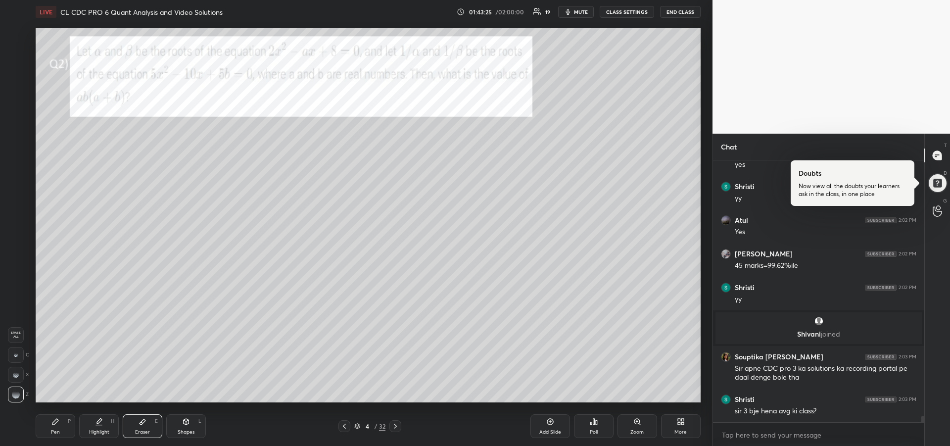
click at [346, 428] on icon at bounding box center [345, 426] width 8 height 8
click at [58, 426] on div "Pen P" at bounding box center [56, 426] width 40 height 24
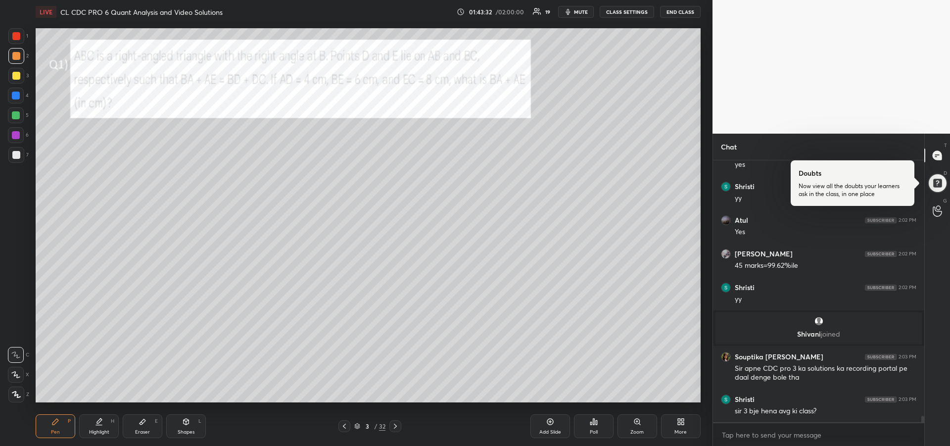
click at [16, 120] on div at bounding box center [16, 115] width 16 height 16
click at [18, 136] on div at bounding box center [16, 135] width 8 height 8
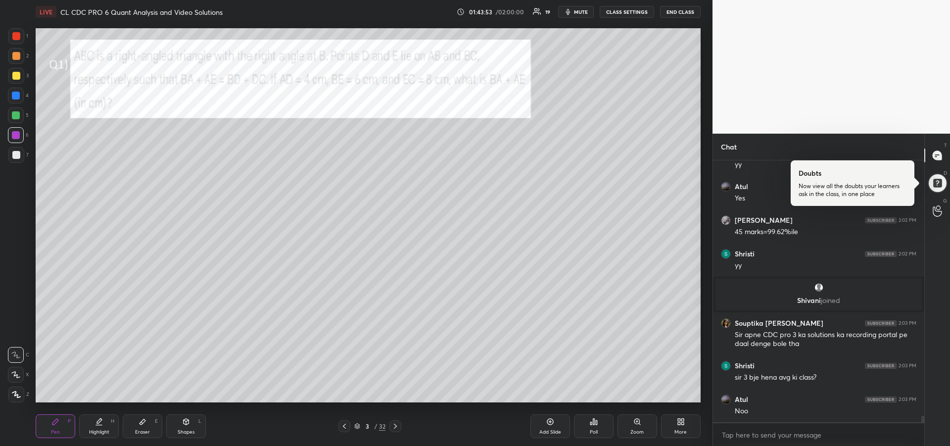
click at [144, 430] on div "Eraser" at bounding box center [142, 432] width 15 height 5
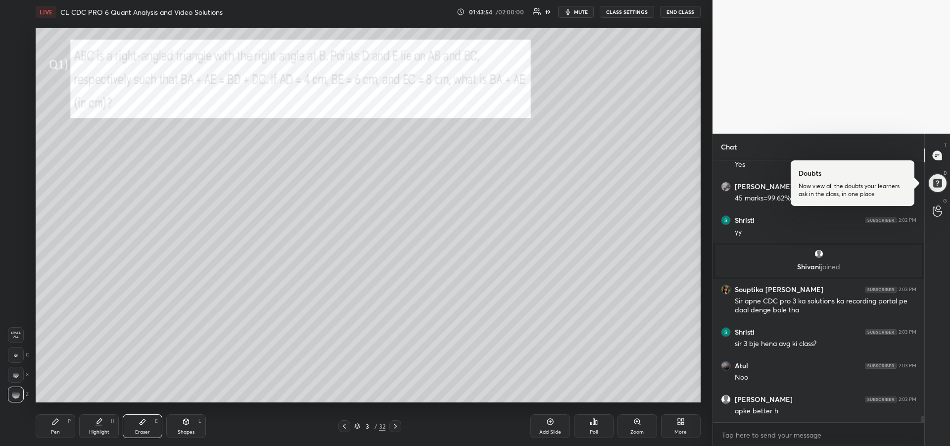
scroll to position [10138, 0]
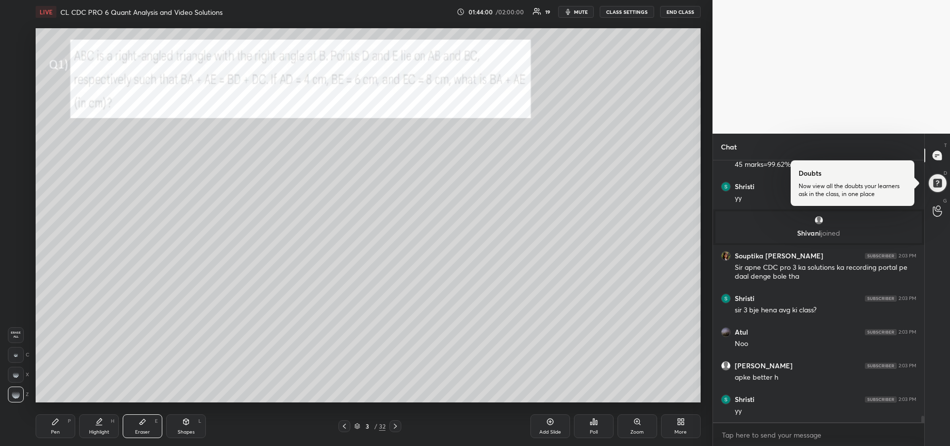
click at [60, 425] on div "Pen P" at bounding box center [56, 426] width 40 height 24
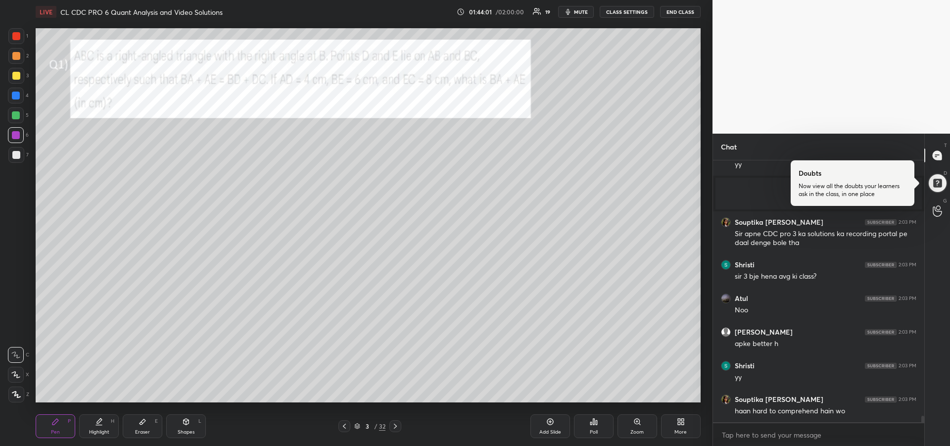
click at [14, 96] on div at bounding box center [16, 96] width 8 height 8
click at [17, 94] on div at bounding box center [16, 96] width 8 height 8
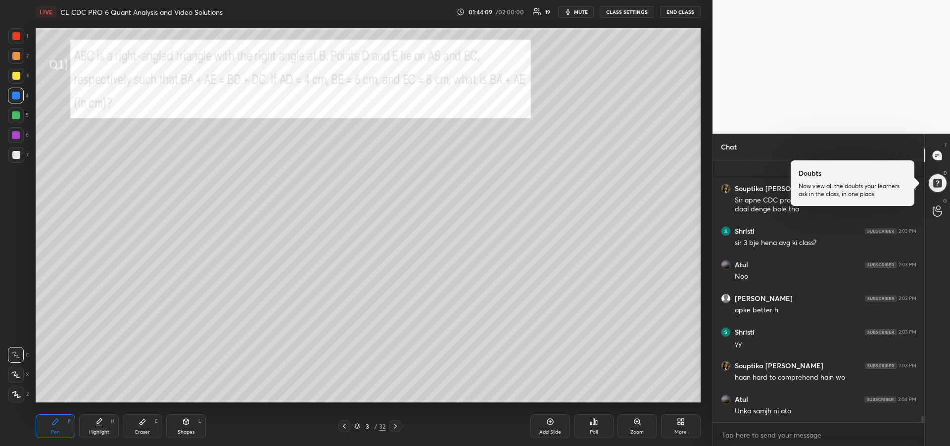
click at [574, 10] on button "mute" at bounding box center [576, 12] width 36 height 12
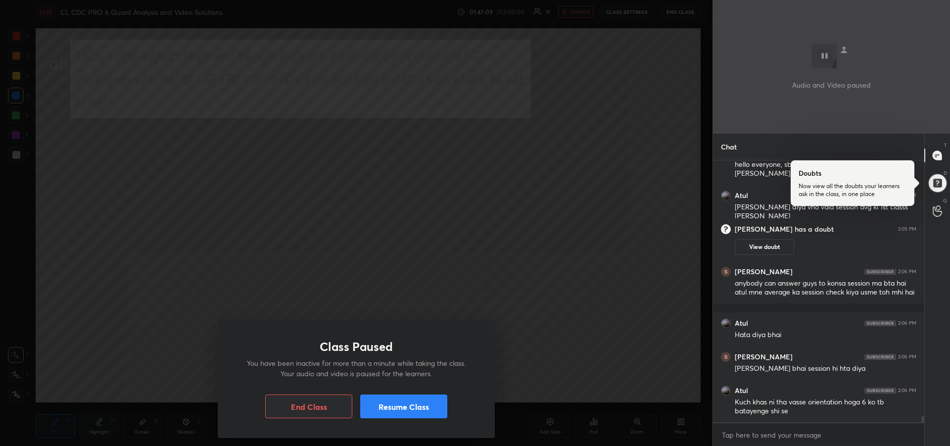
scroll to position [10398, 0]
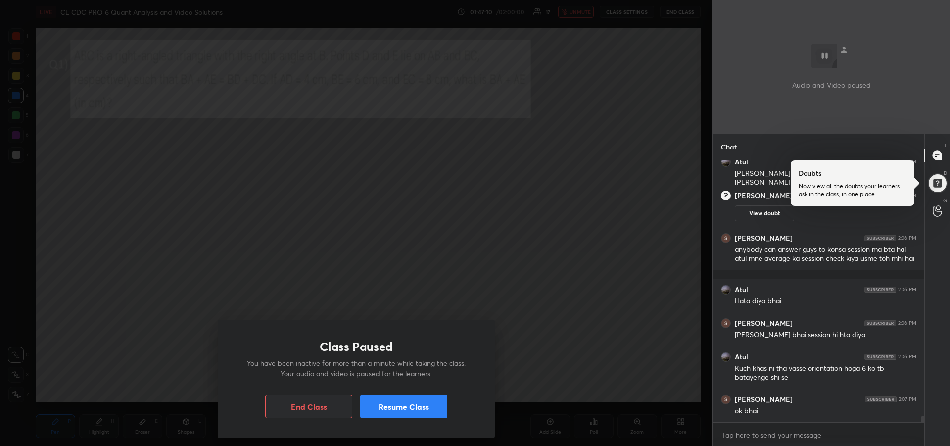
click at [413, 405] on button "Resume Class" at bounding box center [403, 407] width 87 height 24
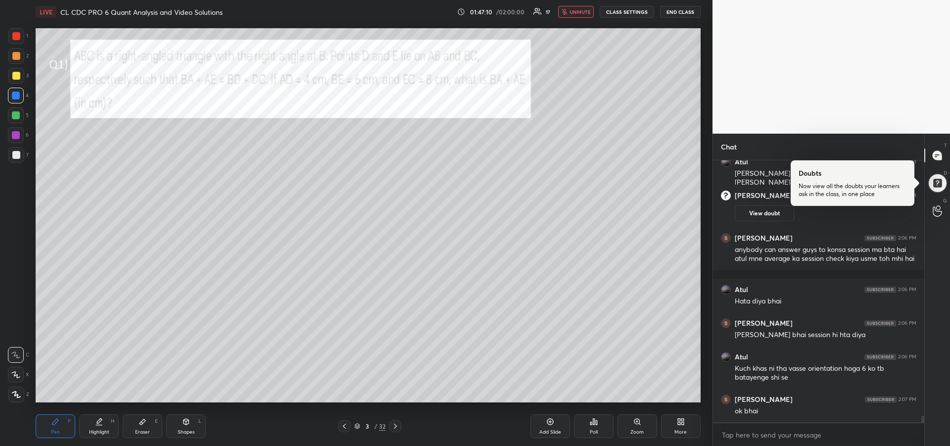
click at [570, 12] on button "unmute" at bounding box center [576, 12] width 36 height 12
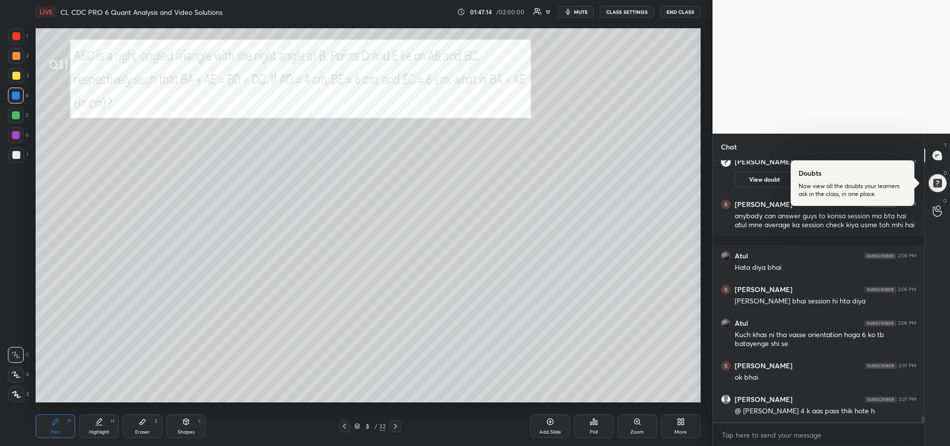
click at [16, 118] on div at bounding box center [16, 115] width 8 height 8
click at [189, 426] on div "Shapes L" at bounding box center [186, 426] width 40 height 24
click at [18, 390] on div at bounding box center [16, 395] width 16 height 16
click at [50, 429] on div "Pen P" at bounding box center [56, 426] width 40 height 24
click at [189, 423] on icon at bounding box center [186, 422] width 8 height 8
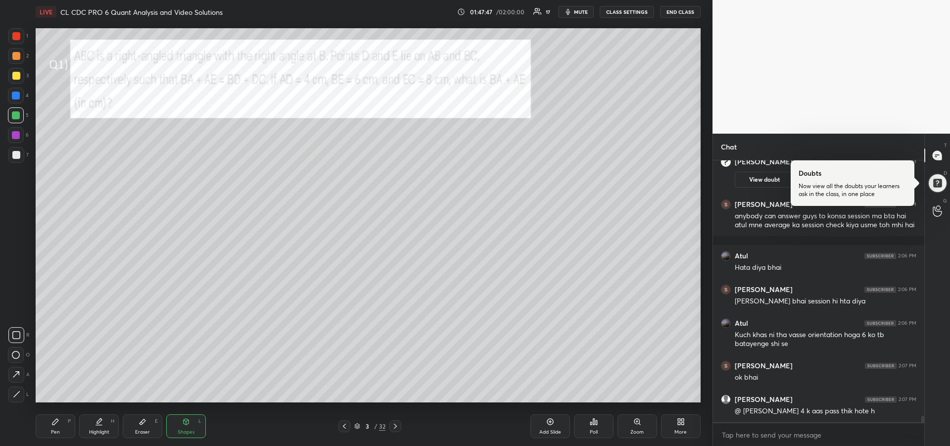
click at [17, 390] on div at bounding box center [16, 395] width 16 height 16
click at [54, 427] on div "Pen P" at bounding box center [56, 426] width 40 height 24
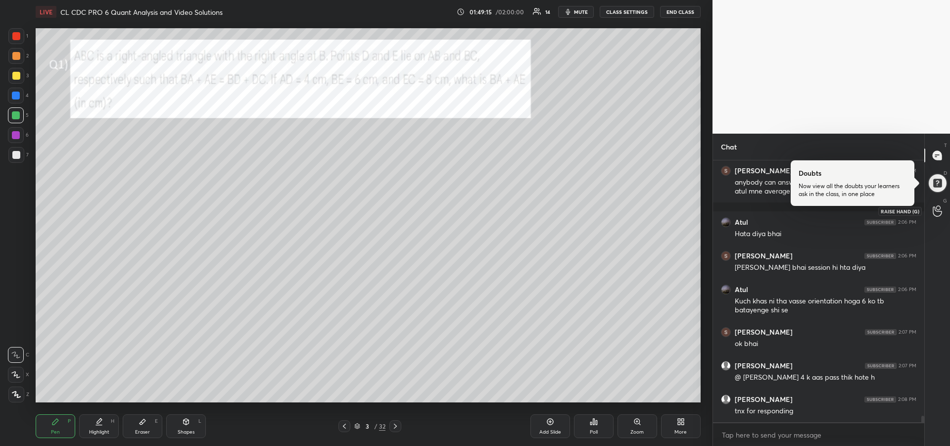
click at [937, 212] on icon at bounding box center [937, 210] width 9 height 11
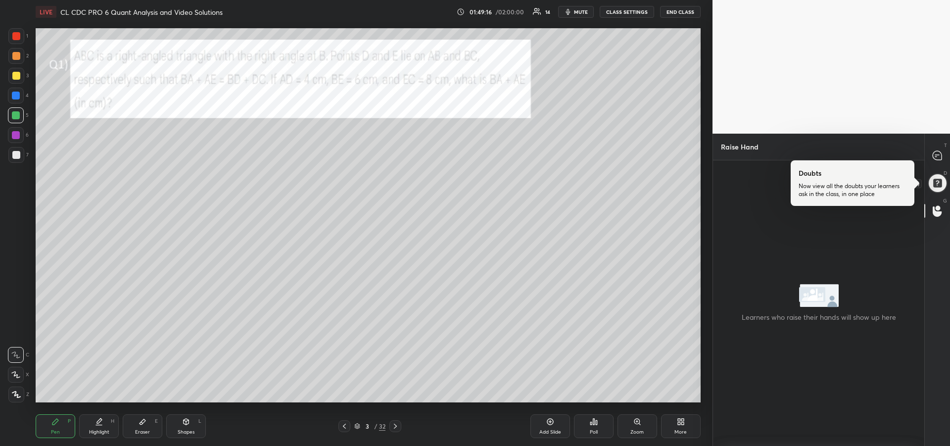
click at [933, 186] on div at bounding box center [937, 183] width 21 height 21
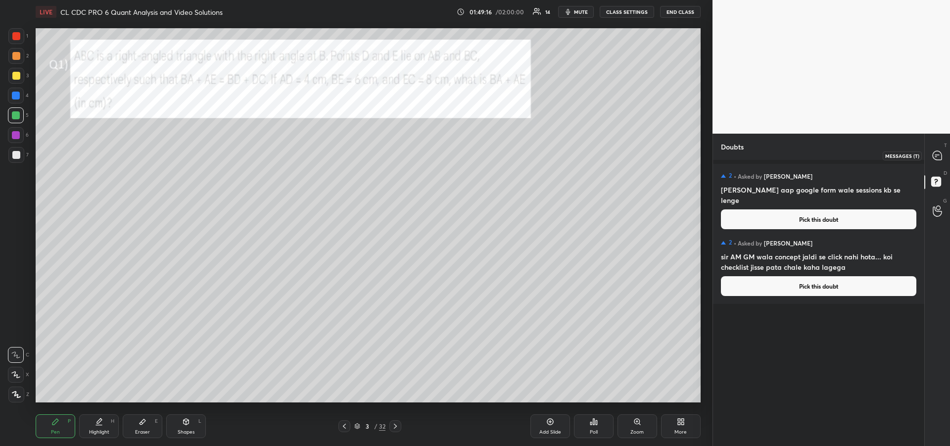
click at [937, 159] on icon at bounding box center [937, 155] width 9 height 9
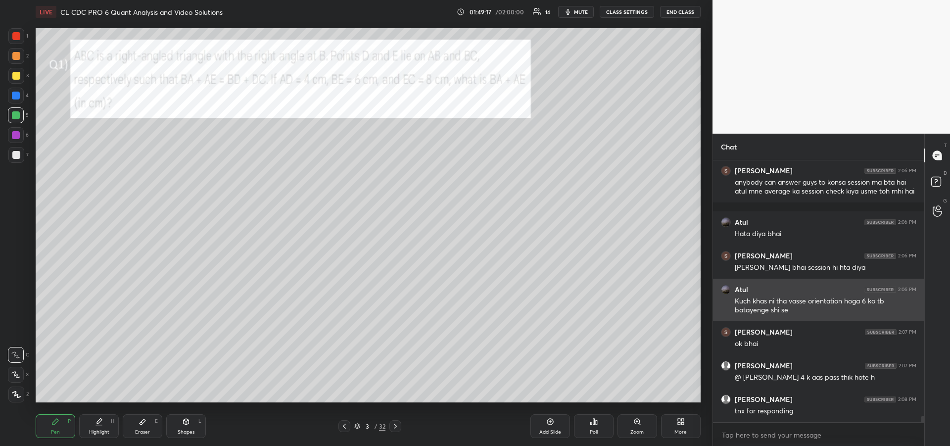
scroll to position [259, 208]
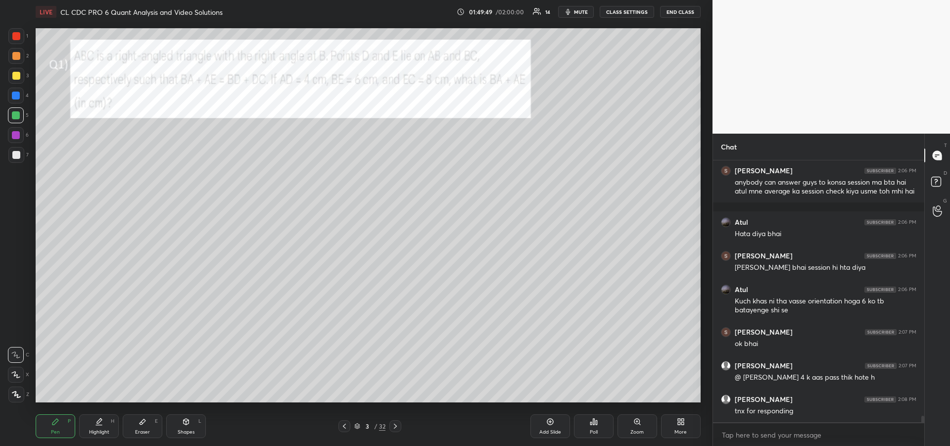
click at [17, 56] on div at bounding box center [16, 56] width 8 height 8
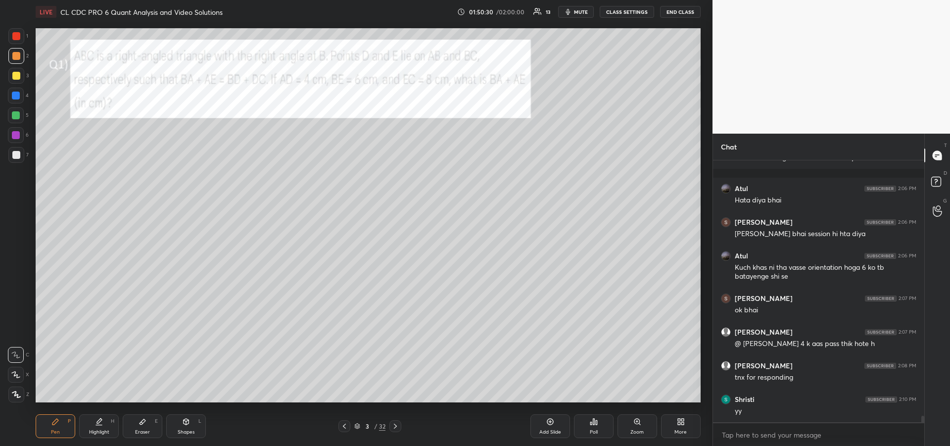
click at [100, 425] on icon at bounding box center [99, 425] width 6 height 0
click at [15, 42] on div at bounding box center [16, 36] width 16 height 16
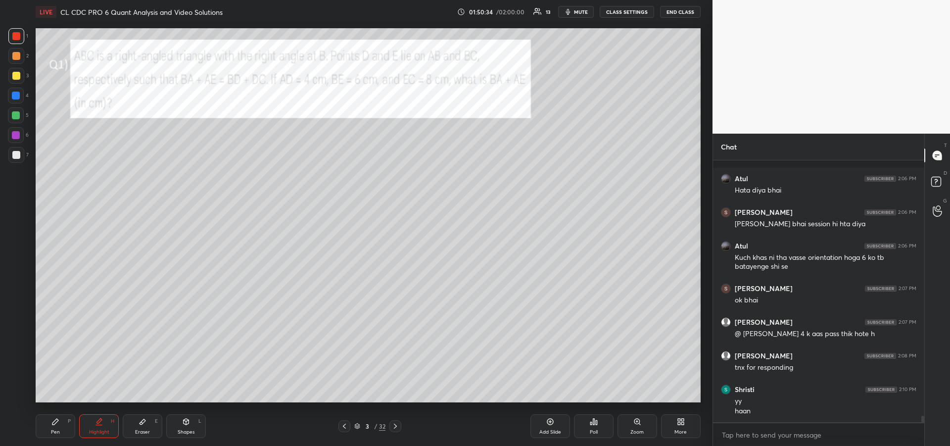
click at [55, 422] on icon at bounding box center [55, 422] width 6 height 6
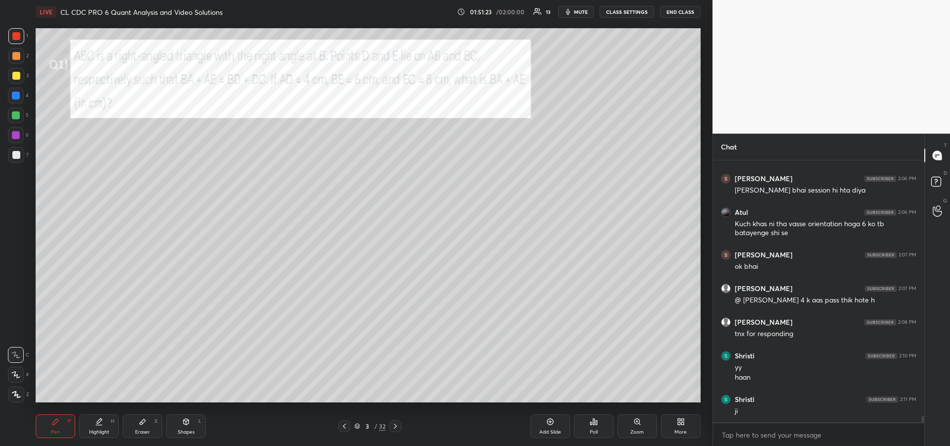
click at [98, 425] on icon at bounding box center [99, 425] width 6 height 0
click at [52, 427] on div "Pen P" at bounding box center [56, 426] width 40 height 24
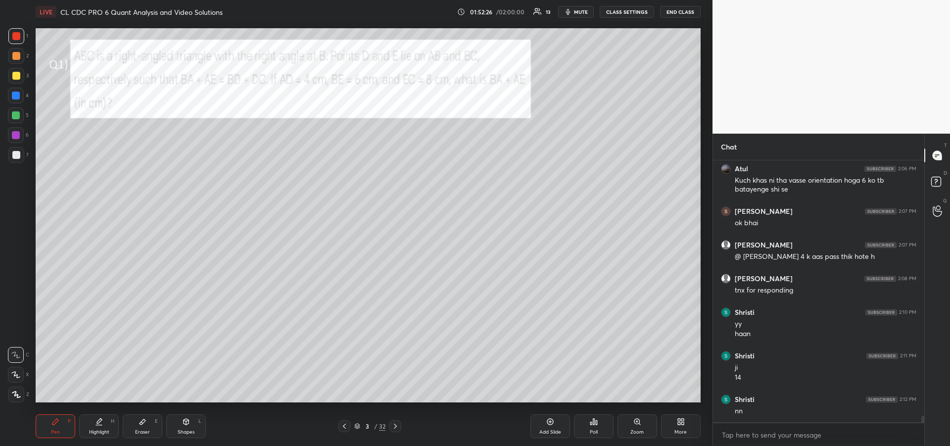
scroll to position [10754, 0]
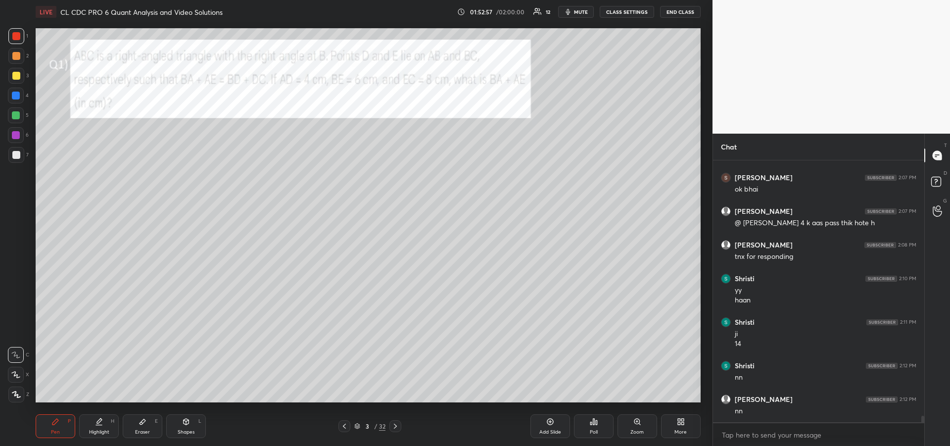
click at [143, 430] on div "Eraser" at bounding box center [142, 432] width 15 height 5
click at [56, 422] on icon at bounding box center [55, 422] width 6 height 6
click at [140, 427] on div "Eraser E" at bounding box center [143, 426] width 40 height 24
click at [15, 354] on rect at bounding box center [15, 354] width 1 height 1
click at [96, 425] on icon at bounding box center [99, 422] width 8 height 8
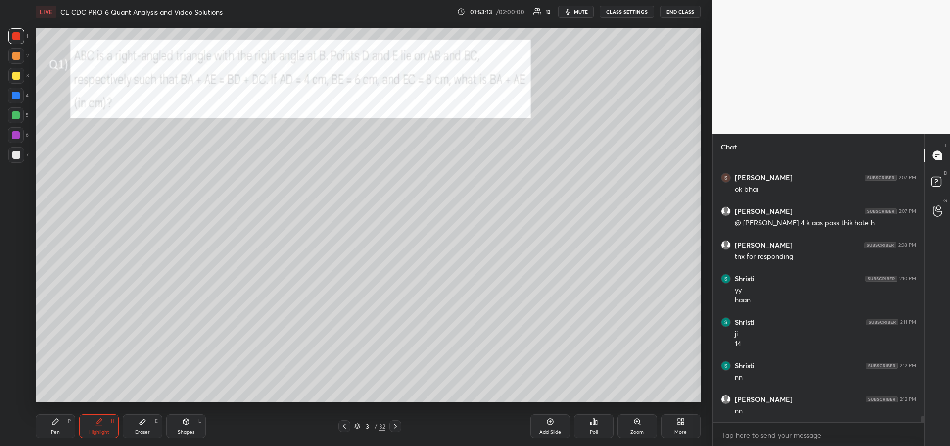
click at [139, 426] on div "Eraser E" at bounding box center [143, 426] width 40 height 24
click at [15, 393] on rect at bounding box center [15, 393] width 1 height 1
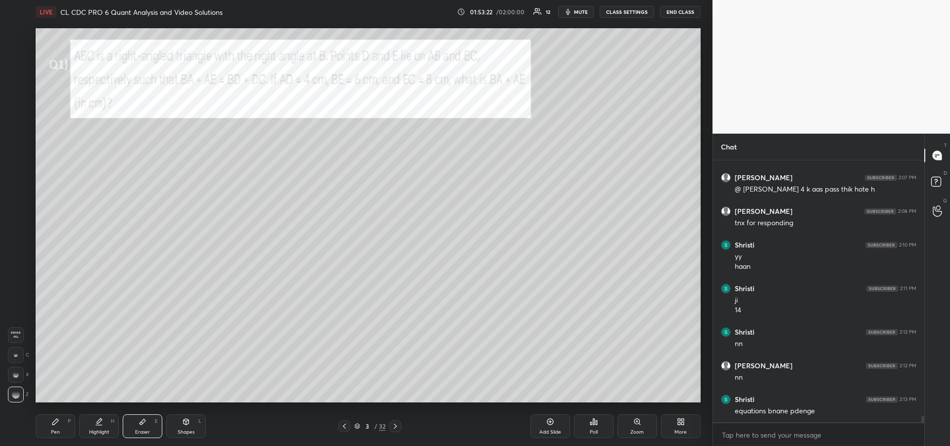
click at [56, 432] on div "Pen" at bounding box center [55, 432] width 9 height 5
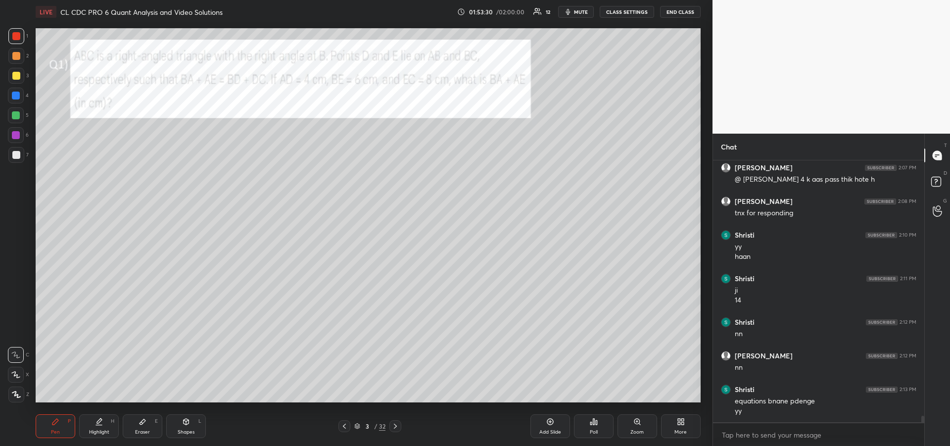
click at [99, 427] on div "Highlight H" at bounding box center [99, 426] width 40 height 24
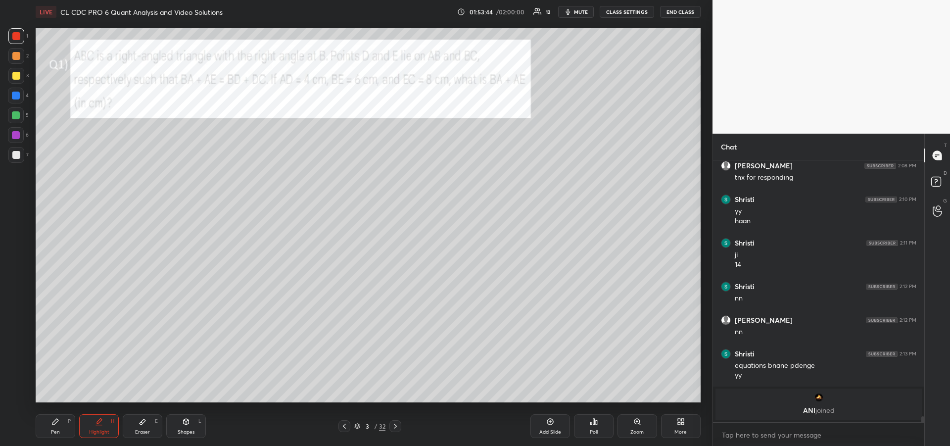
click at [56, 430] on div "Pen" at bounding box center [55, 432] width 9 height 5
click at [15, 99] on div at bounding box center [16, 96] width 8 height 8
click at [143, 426] on div "Eraser E" at bounding box center [143, 426] width 40 height 24
click at [52, 422] on icon at bounding box center [55, 422] width 8 height 8
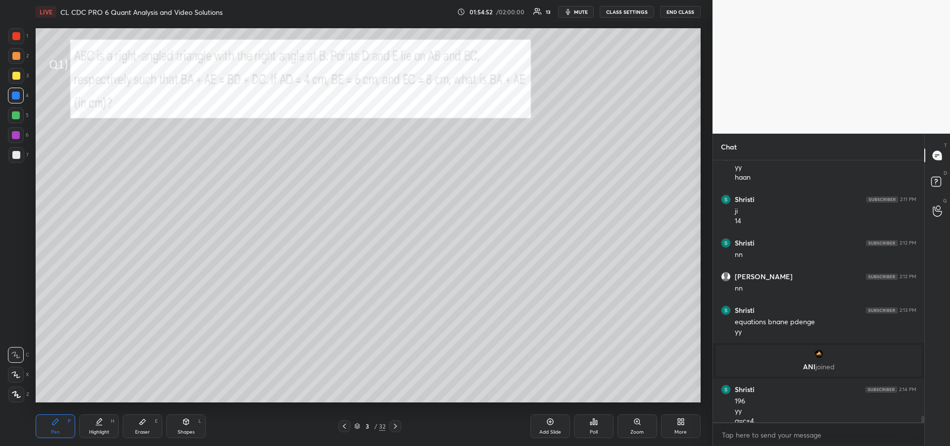
scroll to position [10615, 0]
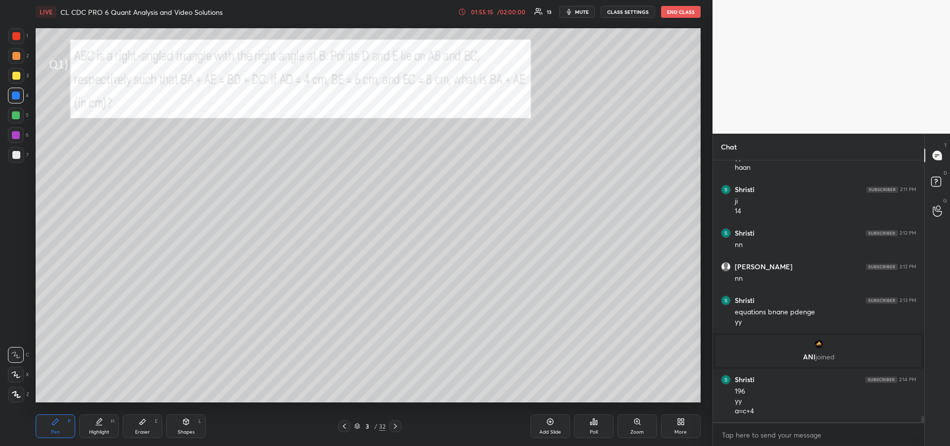
click at [18, 118] on div at bounding box center [16, 115] width 8 height 8
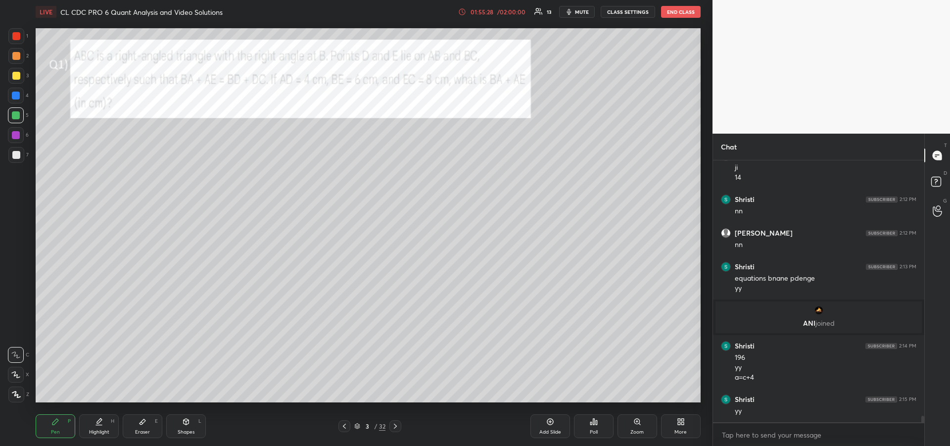
click at [15, 79] on div at bounding box center [16, 76] width 8 height 8
click at [15, 36] on div at bounding box center [16, 36] width 8 height 8
click at [15, 97] on div at bounding box center [16, 96] width 8 height 8
click at [150, 425] on div "Eraser E" at bounding box center [143, 426] width 40 height 24
click at [58, 424] on icon at bounding box center [55, 422] width 8 height 8
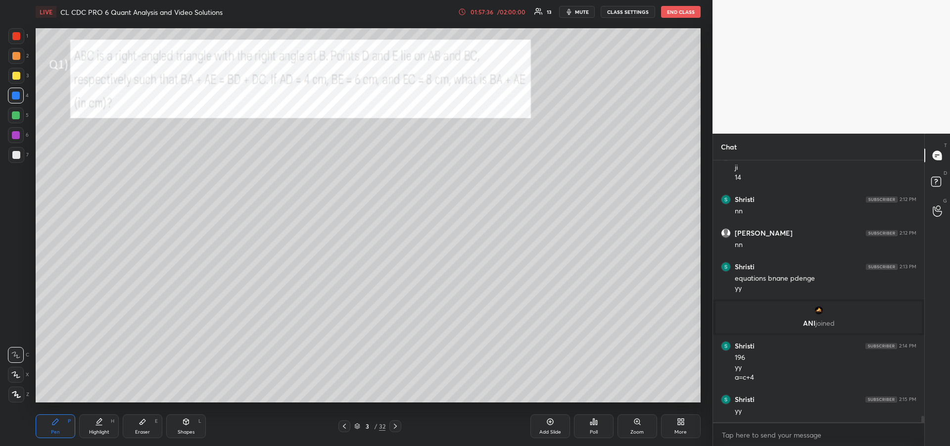
click at [147, 423] on div "Eraser E" at bounding box center [143, 426] width 40 height 24
click at [58, 422] on icon at bounding box center [55, 422] width 8 height 8
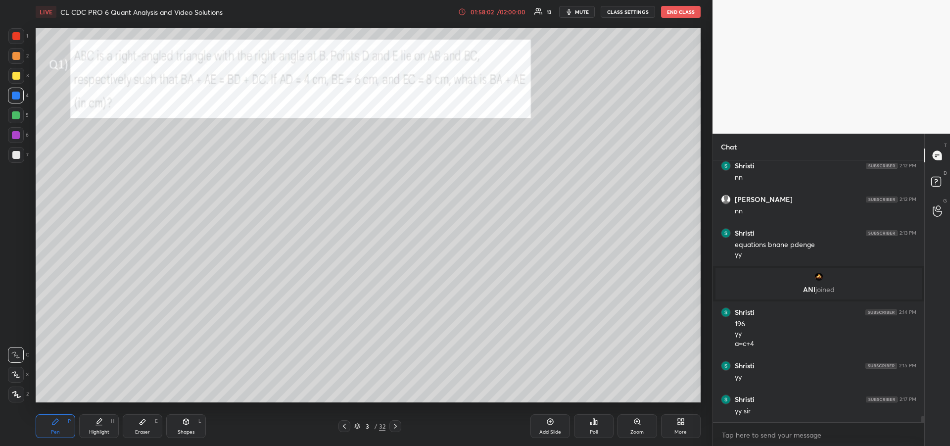
scroll to position [10692, 0]
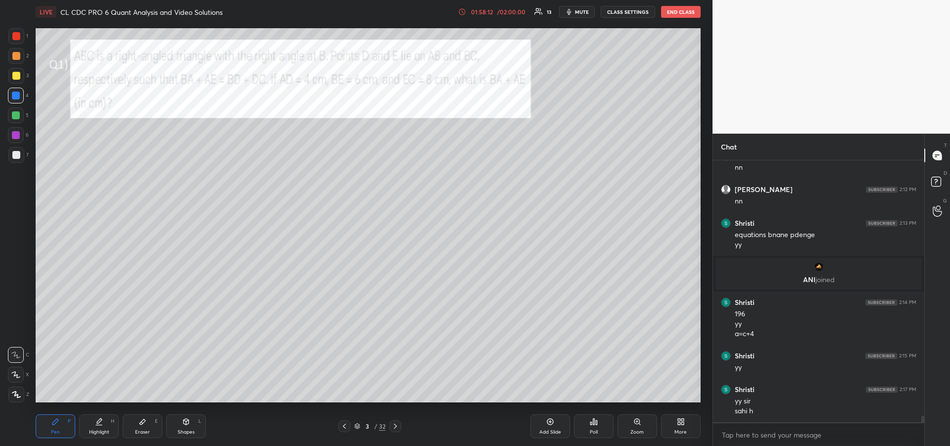
click at [16, 74] on div at bounding box center [16, 76] width 8 height 8
click at [15, 373] on icon at bounding box center [15, 374] width 9 height 7
click at [396, 427] on icon at bounding box center [395, 426] width 3 height 5
click at [393, 425] on icon at bounding box center [396, 426] width 8 height 8
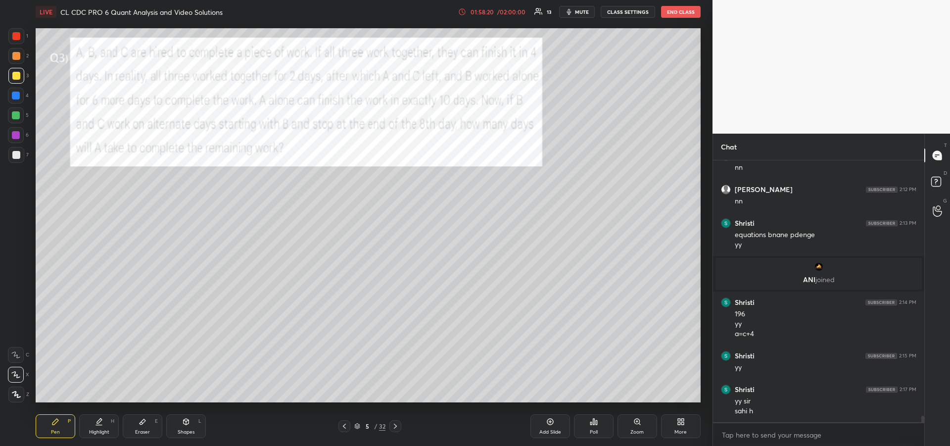
click at [398, 428] on icon at bounding box center [396, 426] width 8 height 8
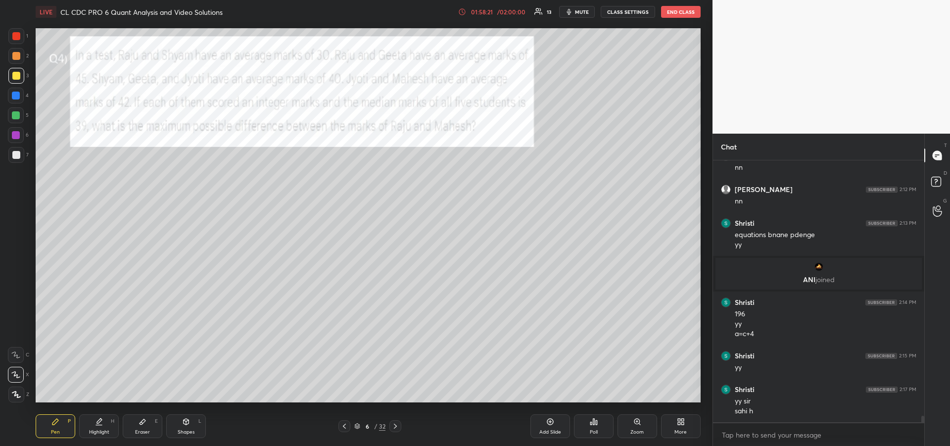
click at [138, 427] on div "Eraser E" at bounding box center [143, 426] width 40 height 24
click at [57, 422] on icon at bounding box center [55, 422] width 6 height 6
click at [17, 369] on div at bounding box center [16, 375] width 16 height 16
click at [13, 351] on icon at bounding box center [15, 354] width 9 height 7
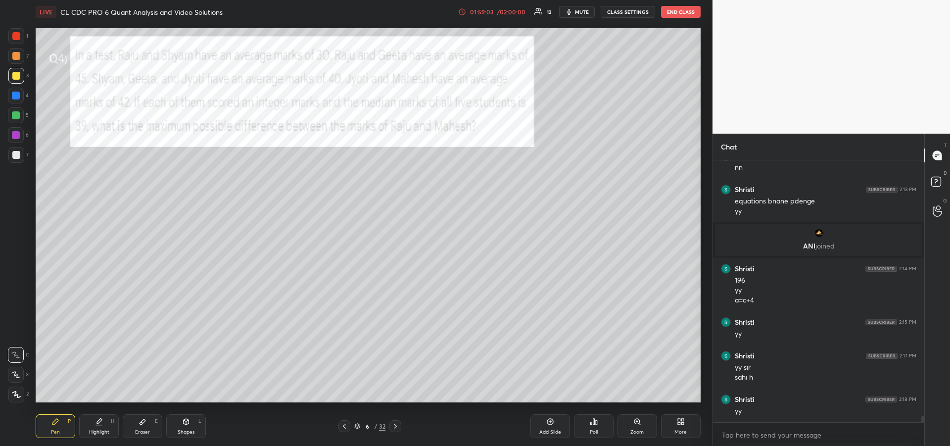
click at [16, 44] on div "1 2 3 4 5 6 7" at bounding box center [18, 97] width 21 height 139
click at [15, 36] on div at bounding box center [16, 36] width 8 height 8
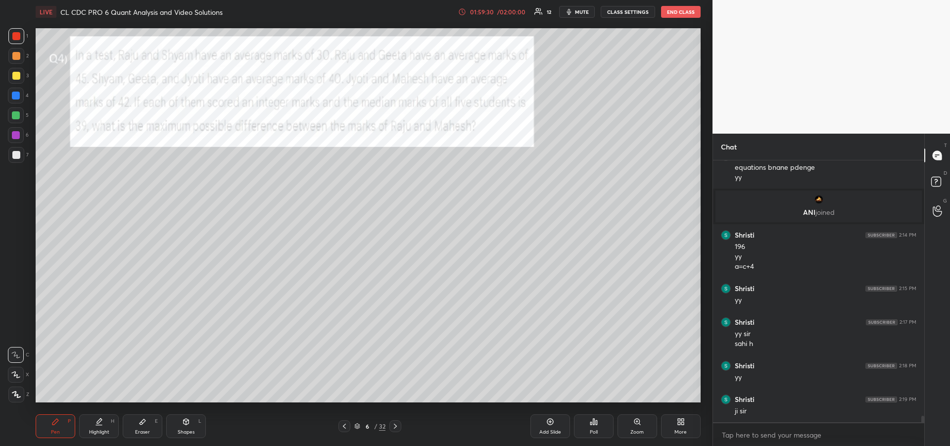
scroll to position [10793, 0]
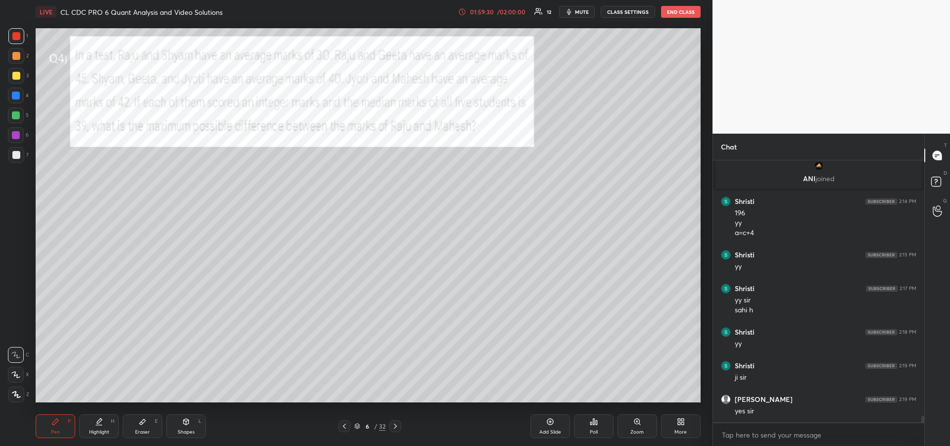
click at [16, 137] on div at bounding box center [16, 135] width 8 height 8
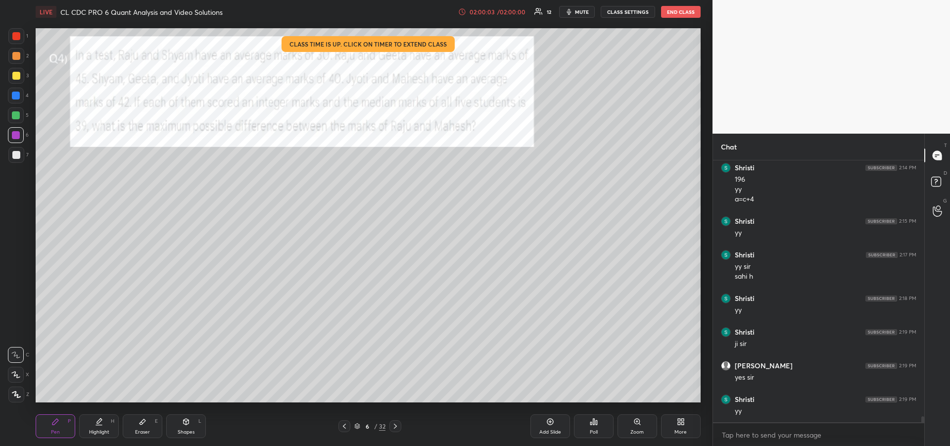
click at [100, 421] on icon at bounding box center [99, 420] width 5 height 5
click at [62, 429] on div "Pen P" at bounding box center [56, 426] width 40 height 24
click at [94, 422] on div "Highlight H" at bounding box center [99, 426] width 40 height 24
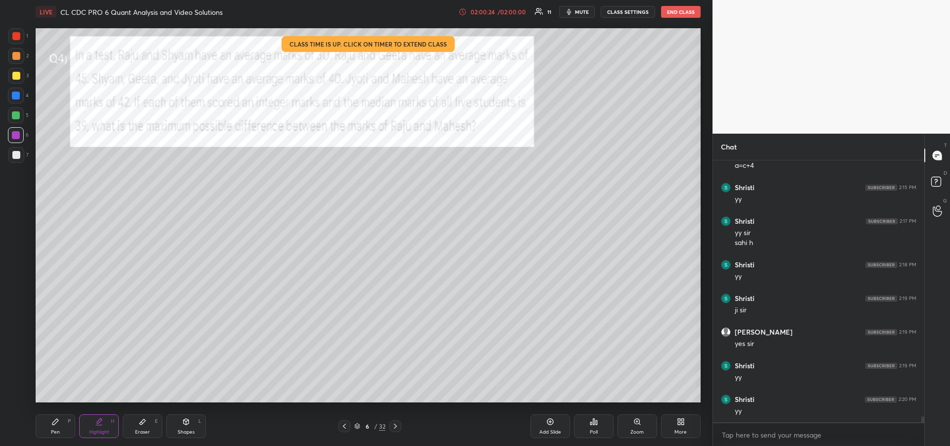
scroll to position [10894, 0]
click at [57, 424] on icon at bounding box center [55, 422] width 8 height 8
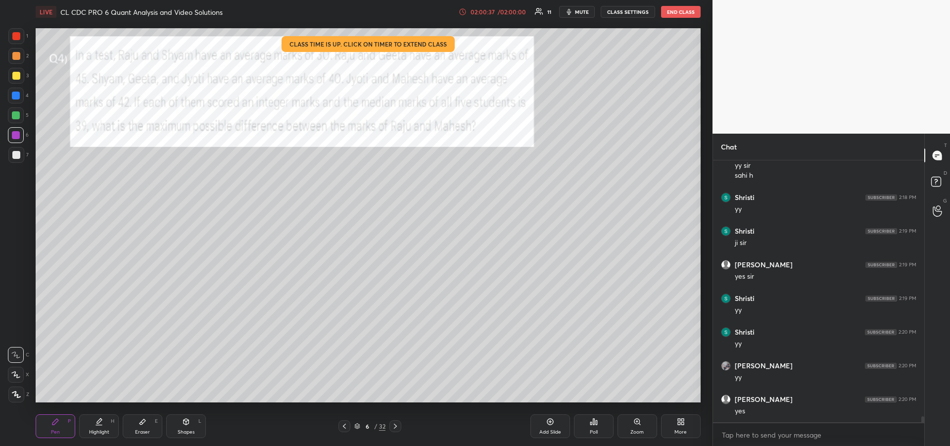
scroll to position [10963, 0]
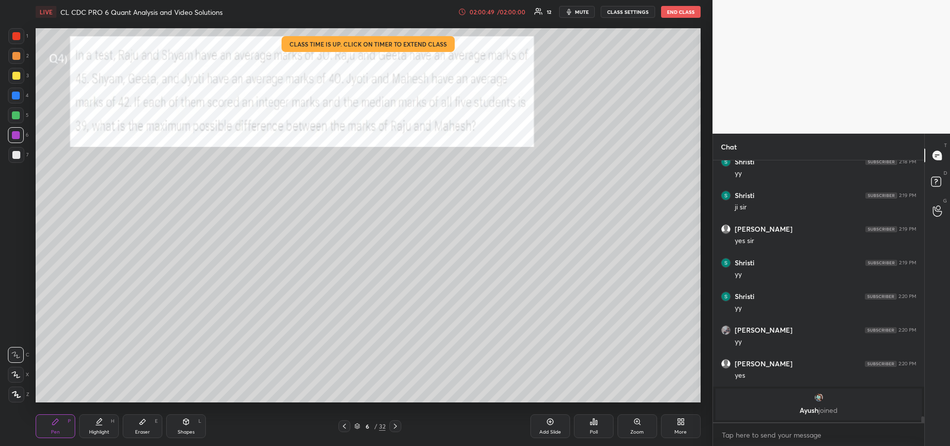
click at [17, 117] on div at bounding box center [16, 115] width 8 height 8
click at [103, 422] on div "Highlight H" at bounding box center [99, 426] width 40 height 24
click at [54, 425] on icon at bounding box center [55, 422] width 8 height 8
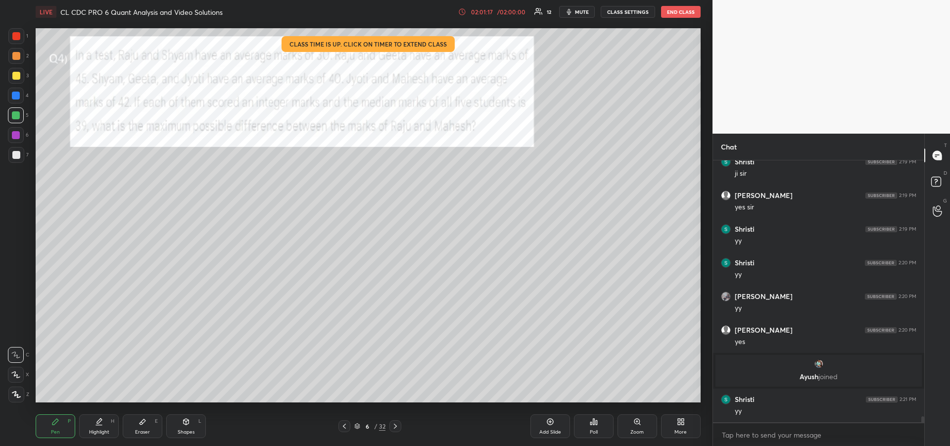
click at [93, 420] on div "Highlight H" at bounding box center [99, 426] width 40 height 24
click at [64, 418] on div "Pen P" at bounding box center [56, 426] width 40 height 24
click at [16, 44] on div "1 2 3 4 5 6 7" at bounding box center [18, 97] width 21 height 139
click at [104, 422] on div "Highlight H" at bounding box center [99, 426] width 40 height 24
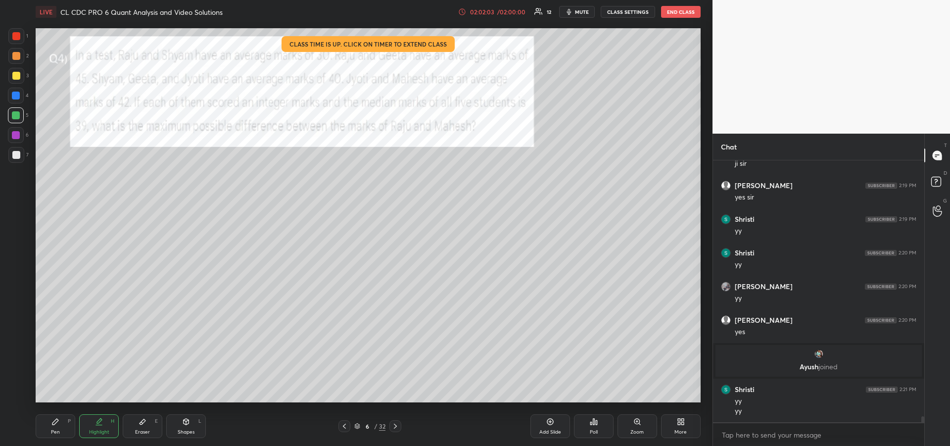
click at [48, 427] on div "Pen P" at bounding box center [56, 426] width 40 height 24
click at [14, 76] on div at bounding box center [16, 76] width 8 height 8
click at [94, 427] on div "Highlight H" at bounding box center [99, 426] width 40 height 24
click at [53, 422] on icon at bounding box center [55, 422] width 8 height 8
click at [144, 422] on icon at bounding box center [143, 421] width 6 height 5
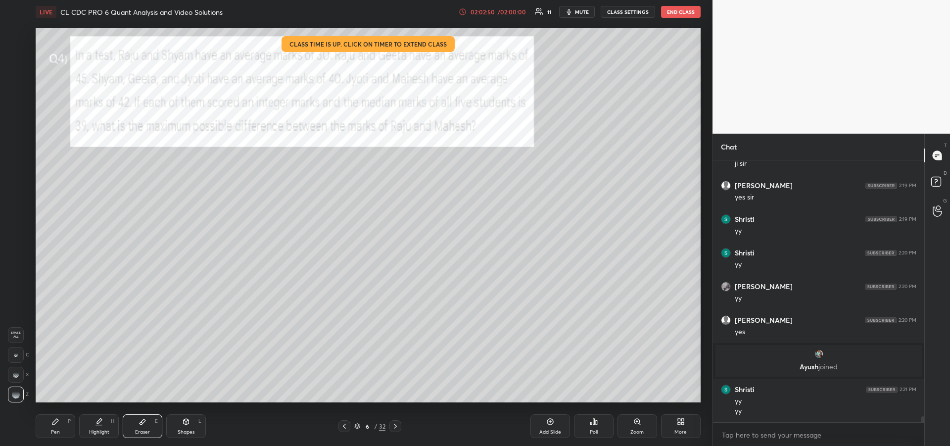
click at [59, 427] on div "Pen P" at bounding box center [56, 426] width 40 height 24
click at [49, 424] on div "Pen P" at bounding box center [56, 426] width 40 height 24
click at [93, 426] on div "Highlight H" at bounding box center [99, 426] width 40 height 24
click at [52, 421] on icon at bounding box center [55, 422] width 8 height 8
click at [23, 43] on div at bounding box center [16, 36] width 16 height 16
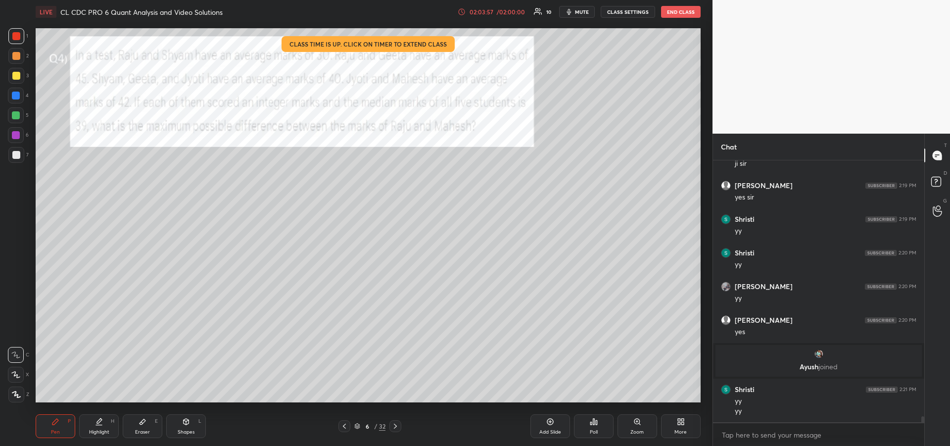
click at [15, 137] on div at bounding box center [16, 135] width 8 height 8
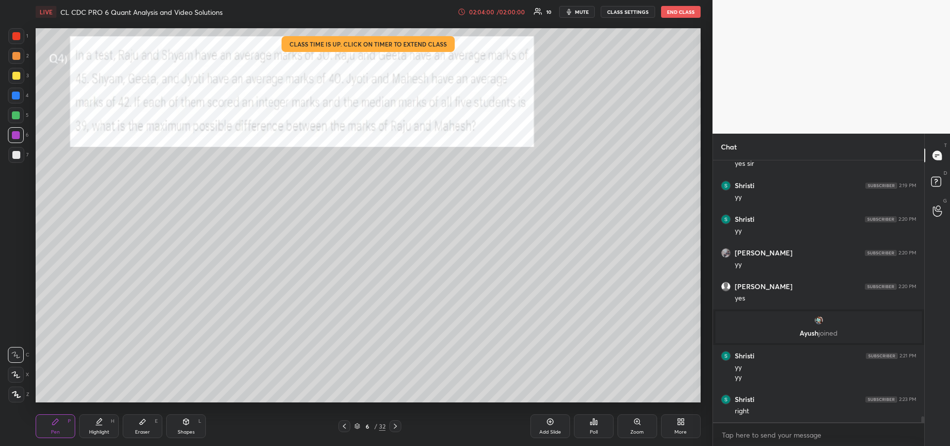
scroll to position [10926, 0]
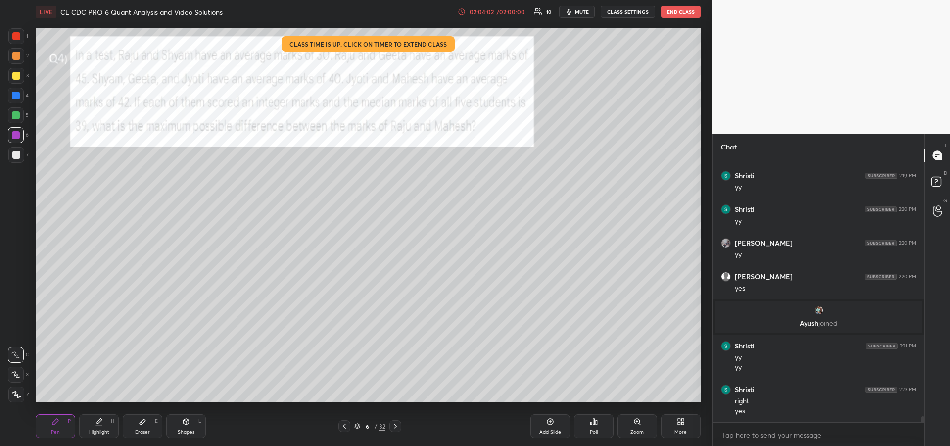
click at [397, 426] on icon at bounding box center [395, 426] width 3 height 5
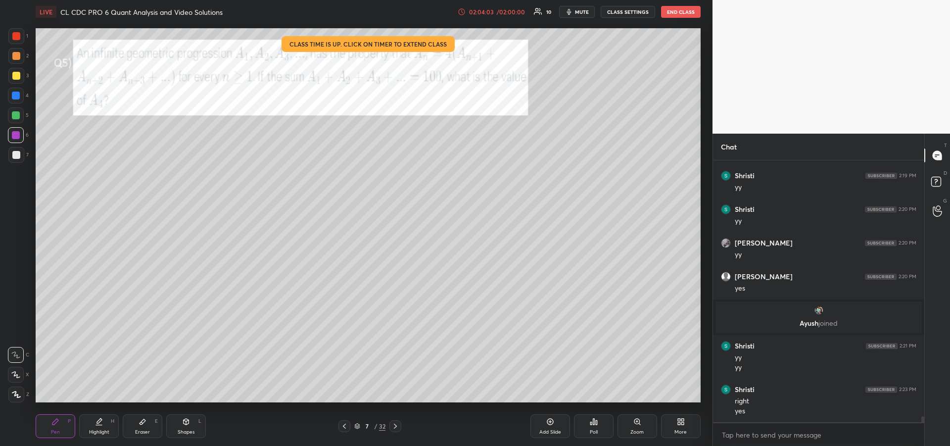
click at [397, 429] on icon at bounding box center [396, 426] width 8 height 8
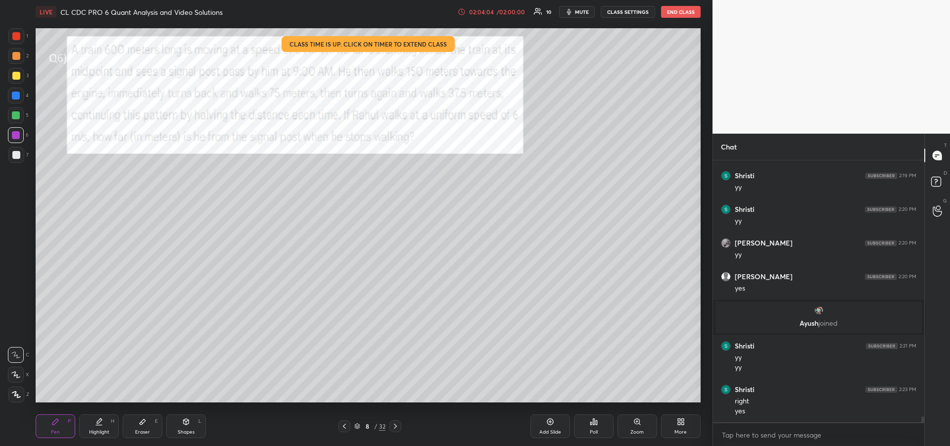
click at [138, 427] on div "Eraser E" at bounding box center [143, 426] width 40 height 24
click at [62, 430] on div "Pen P" at bounding box center [56, 426] width 40 height 24
click at [503, 13] on div "/ 02:00:00" at bounding box center [511, 12] width 31 height 6
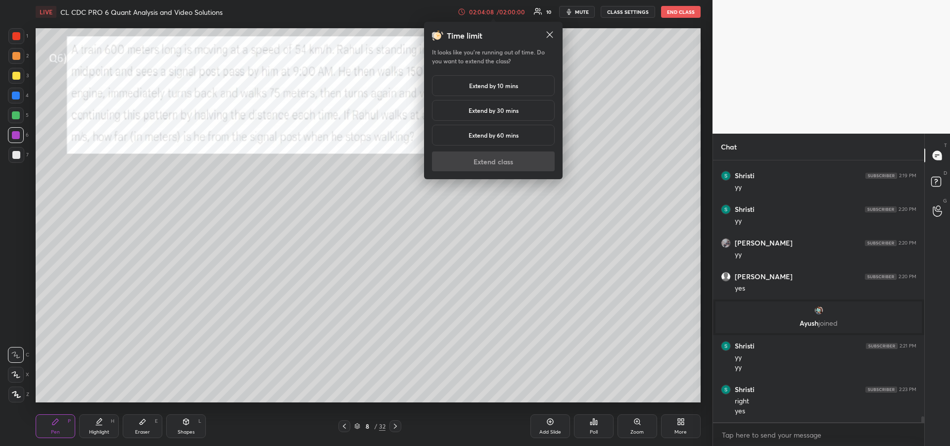
click at [497, 87] on h5 "Extend by 10 mins" at bounding box center [493, 85] width 49 height 9
click at [468, 169] on button "Extend class" at bounding box center [493, 161] width 123 height 20
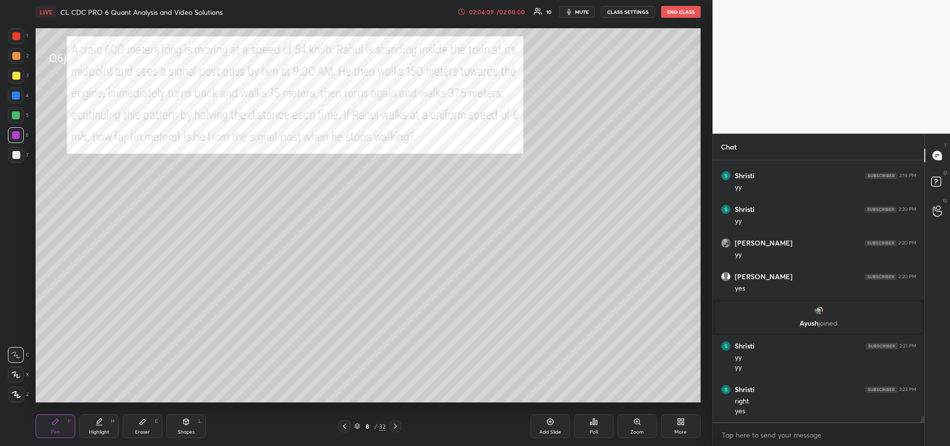
click at [49, 421] on div "Pen P" at bounding box center [56, 426] width 40 height 24
click at [12, 95] on div at bounding box center [16, 96] width 8 height 8
click at [91, 419] on div "Highlight H" at bounding box center [99, 426] width 40 height 24
click at [61, 423] on div "Pen P" at bounding box center [56, 426] width 40 height 24
click at [18, 137] on div at bounding box center [16, 135] width 8 height 8
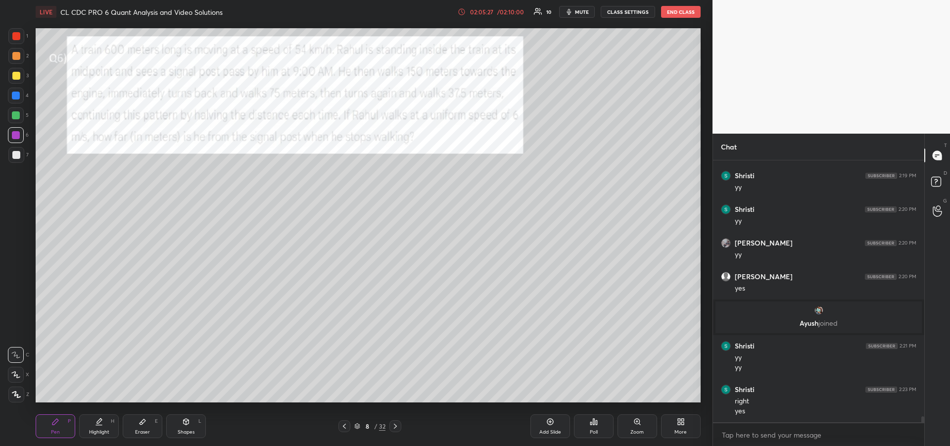
click at [13, 115] on div at bounding box center [16, 115] width 8 height 8
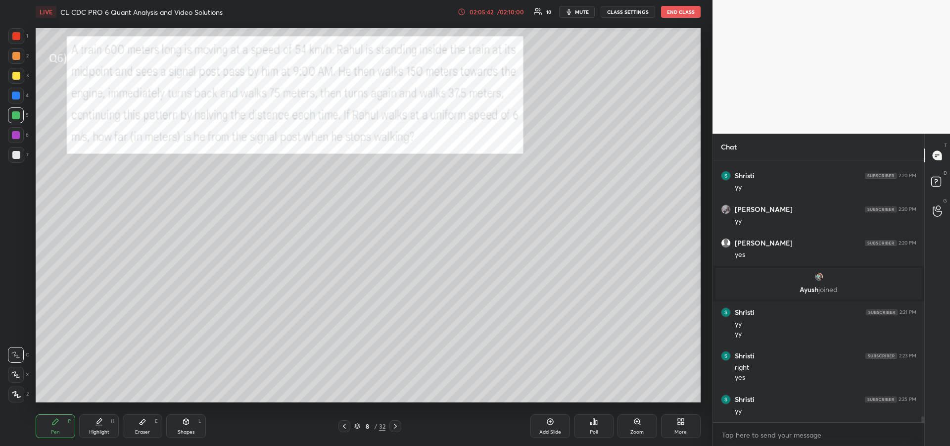
click at [14, 135] on div at bounding box center [16, 135] width 8 height 8
click at [16, 155] on div at bounding box center [16, 155] width 8 height 8
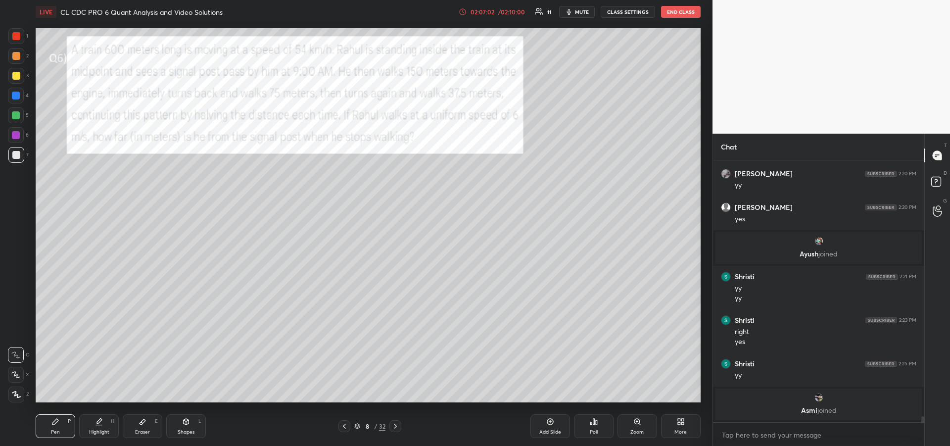
click at [573, 11] on icon "button" at bounding box center [569, 12] width 8 height 8
click at [572, 14] on button "unmute" at bounding box center [577, 12] width 36 height 12
click at [147, 425] on div "Eraser E" at bounding box center [143, 426] width 40 height 24
click at [62, 423] on div "Pen P" at bounding box center [56, 426] width 40 height 24
click at [546, 430] on div "Add Slide" at bounding box center [551, 432] width 22 height 5
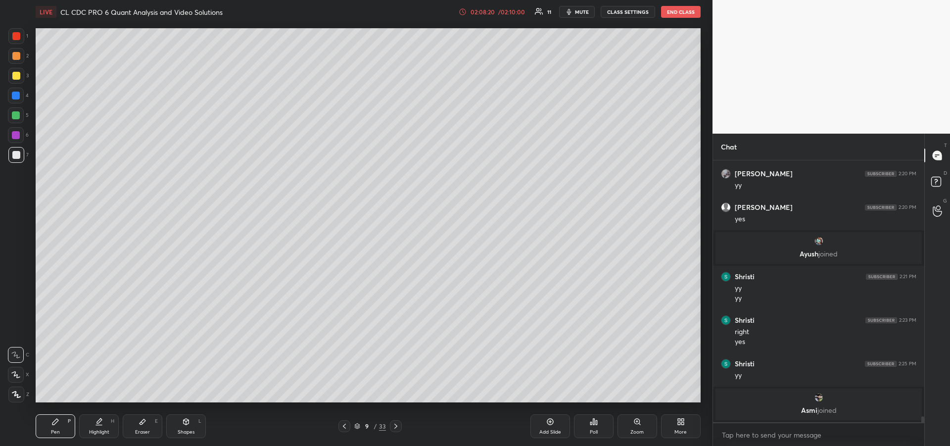
click at [19, 136] on div at bounding box center [16, 135] width 8 height 8
click at [20, 78] on div at bounding box center [16, 76] width 16 height 16
click at [345, 426] on icon at bounding box center [345, 426] width 8 height 8
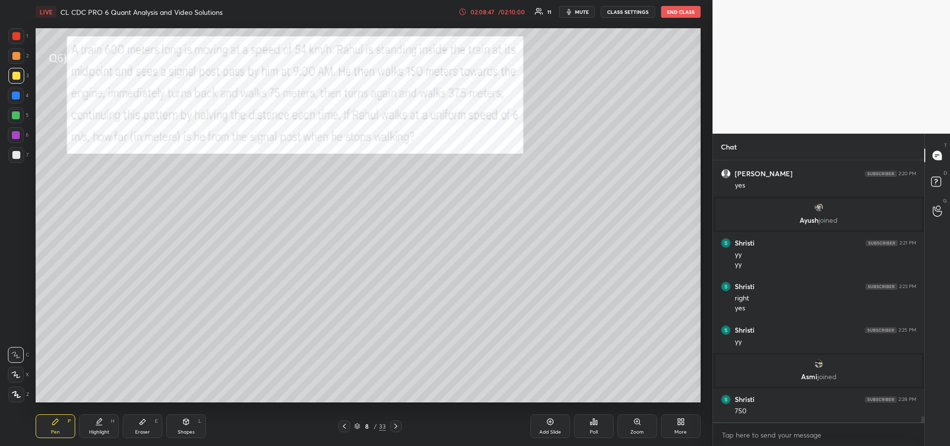
scroll to position [10984, 0]
click at [396, 423] on icon at bounding box center [396, 426] width 8 height 8
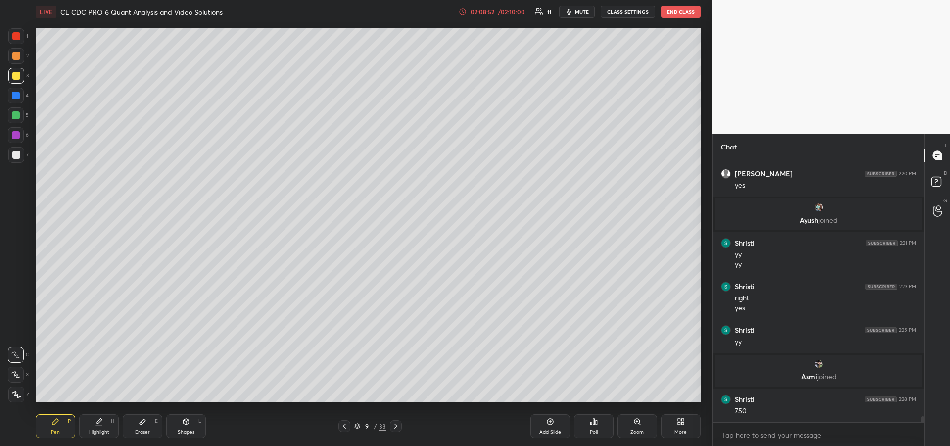
click at [14, 139] on div at bounding box center [16, 135] width 8 height 8
click at [17, 155] on div at bounding box center [16, 155] width 8 height 8
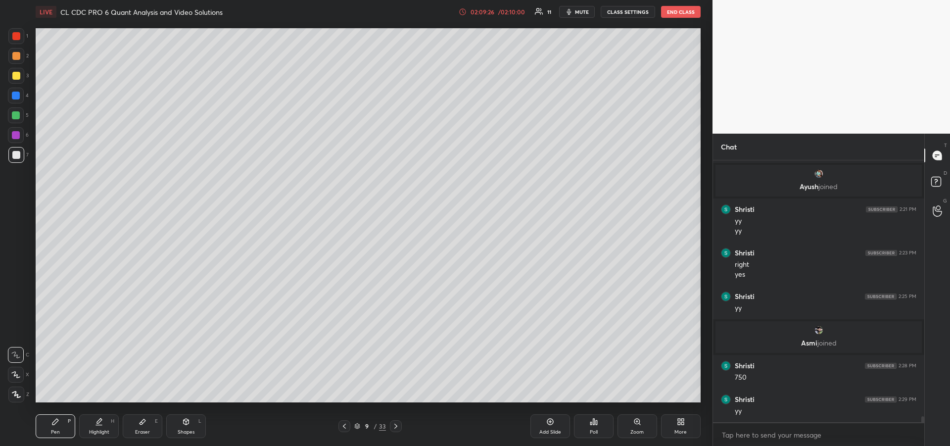
click at [342, 431] on div at bounding box center [345, 426] width 12 height 12
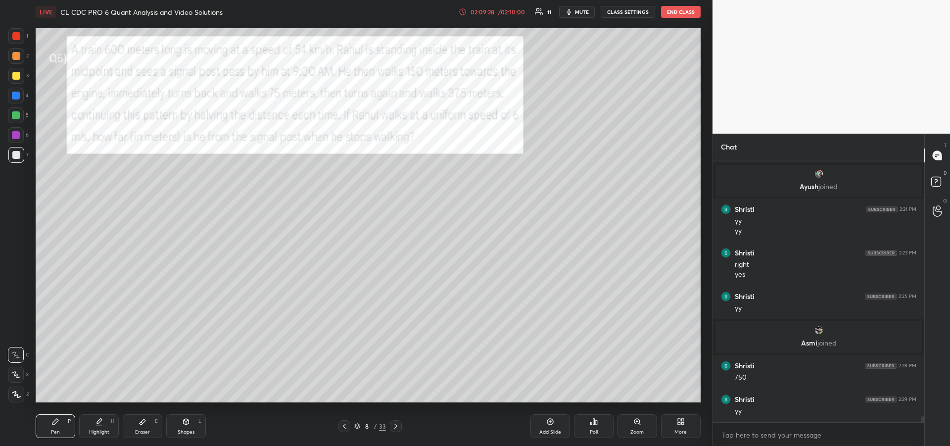
click at [143, 426] on div "Eraser E" at bounding box center [143, 426] width 40 height 24
click at [60, 424] on div "Pen P" at bounding box center [56, 426] width 40 height 24
click at [15, 98] on div at bounding box center [16, 96] width 8 height 8
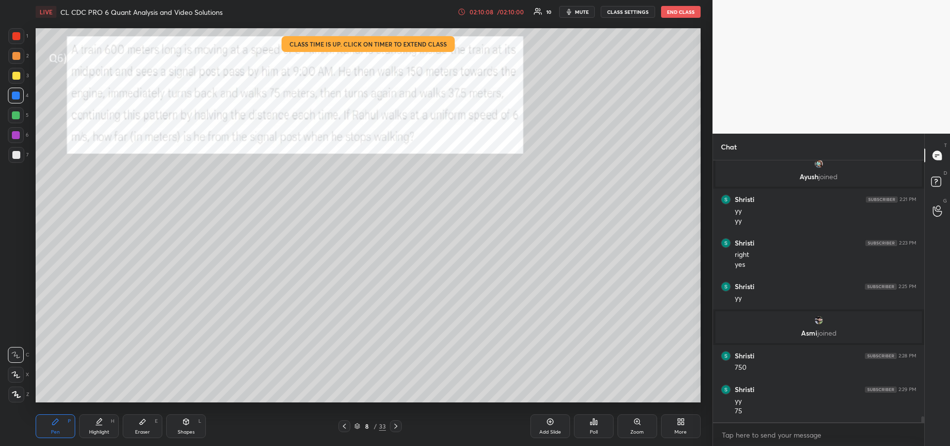
click at [16, 151] on div at bounding box center [16, 155] width 8 height 8
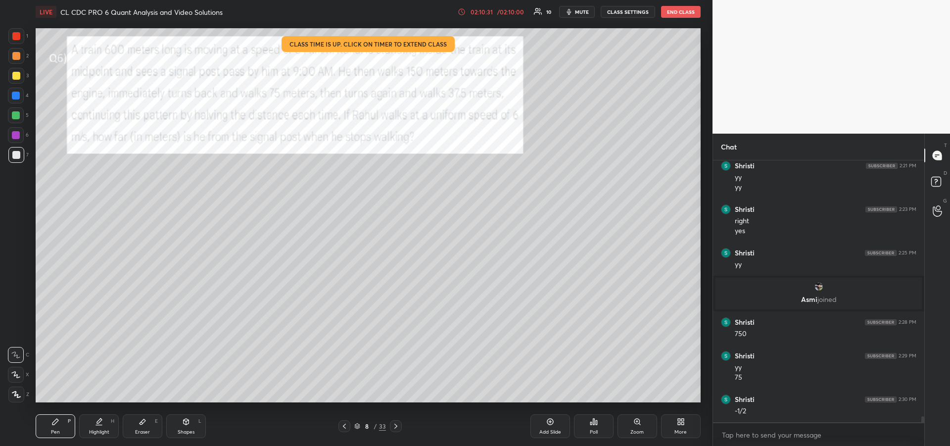
scroll to position [11097, 0]
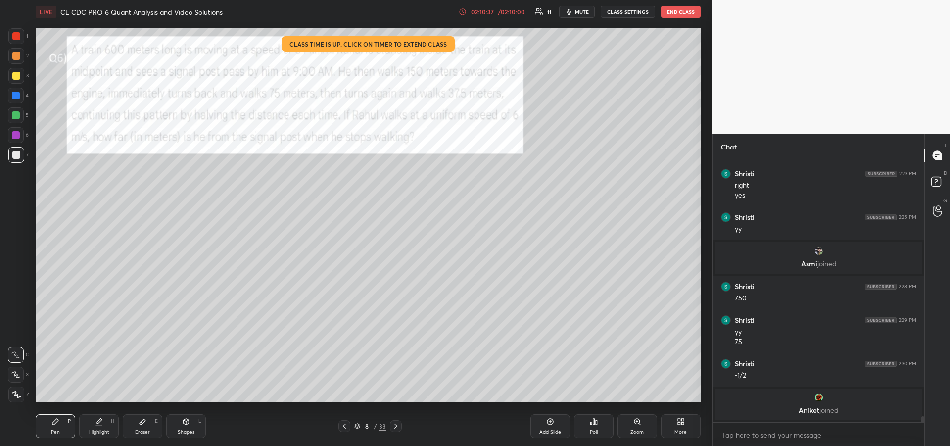
click at [14, 69] on div at bounding box center [16, 76] width 16 height 16
click at [16, 373] on icon at bounding box center [15, 374] width 9 height 7
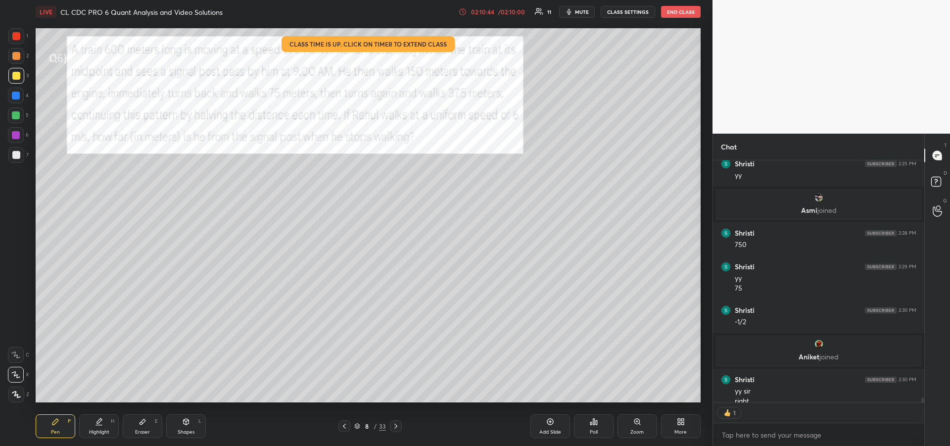
click at [395, 430] on icon at bounding box center [396, 426] width 8 height 8
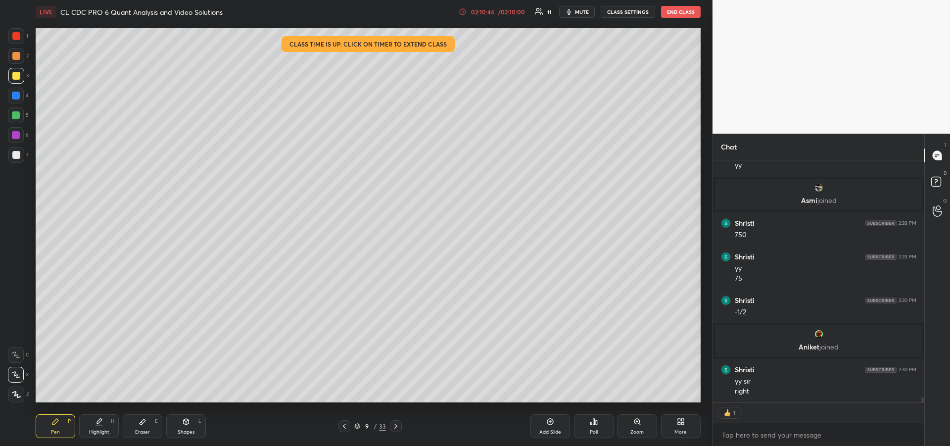
click at [395, 429] on icon at bounding box center [396, 426] width 8 height 8
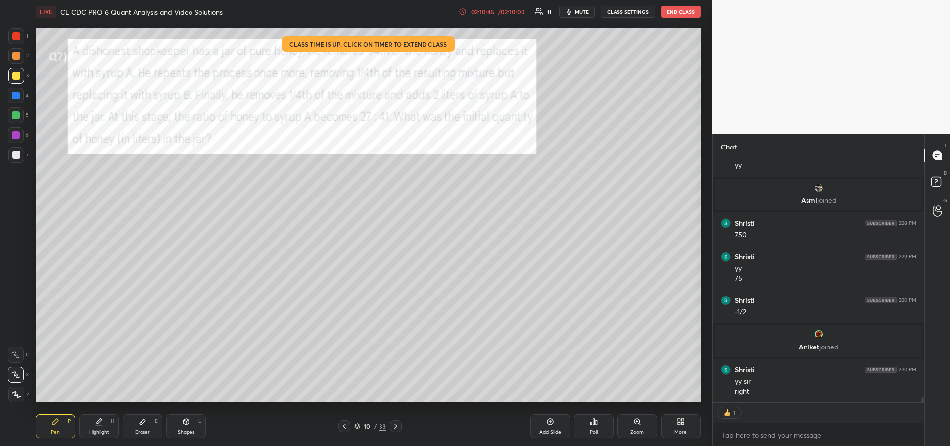
click at [397, 429] on icon at bounding box center [396, 426] width 8 height 8
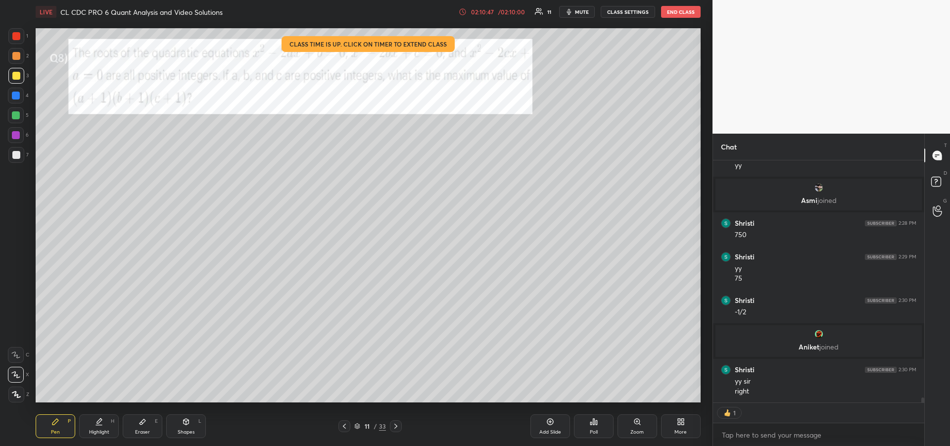
click at [141, 423] on icon at bounding box center [143, 421] width 6 height 5
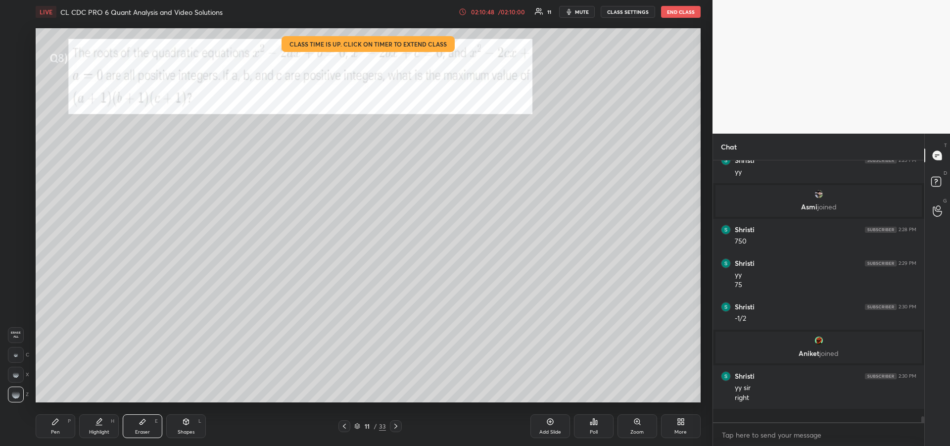
scroll to position [11027, 0]
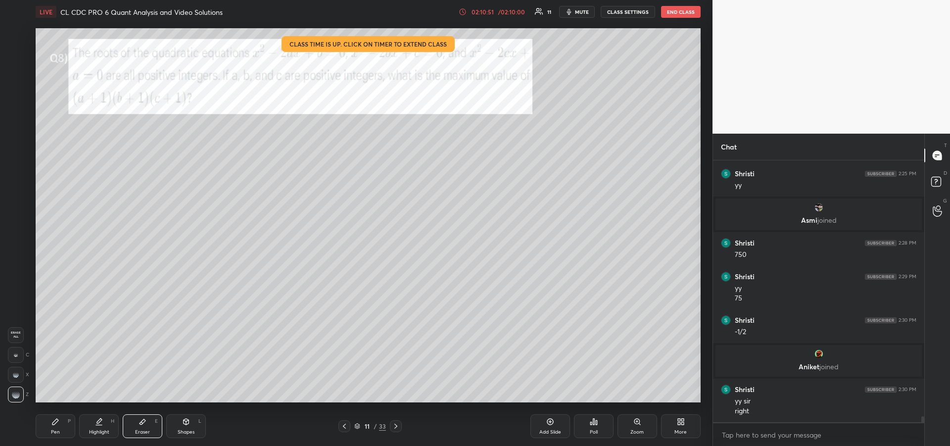
click at [56, 421] on icon at bounding box center [55, 422] width 6 height 6
click at [18, 61] on div at bounding box center [16, 56] width 16 height 16
click at [494, 13] on div "02:10:54" at bounding box center [483, 12] width 28 height 6
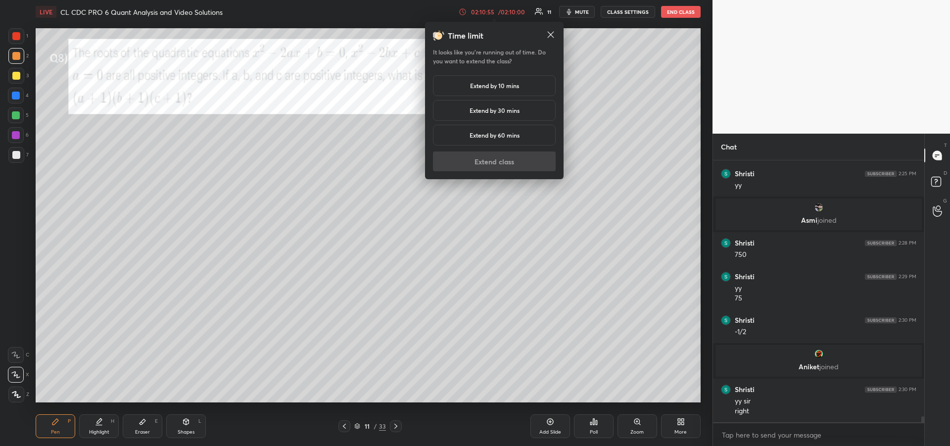
click at [491, 88] on h5 "Extend by 10 mins" at bounding box center [494, 85] width 49 height 9
click at [475, 166] on button "Extend class" at bounding box center [494, 161] width 123 height 20
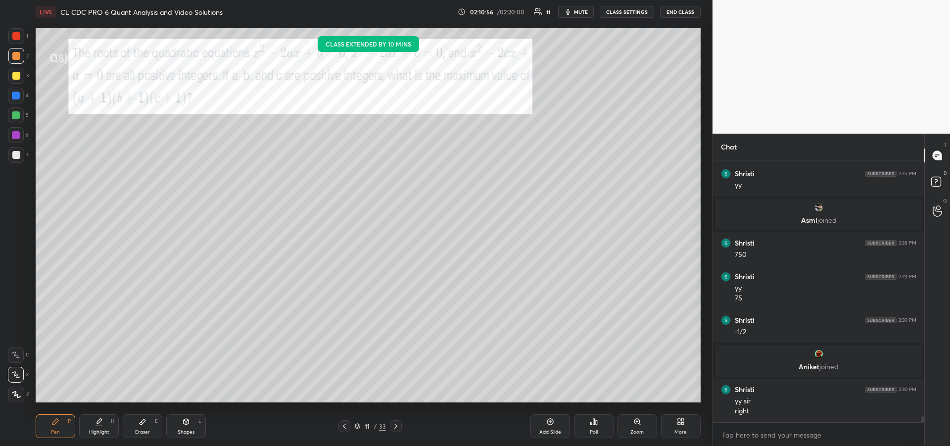
click at [16, 34] on div at bounding box center [16, 36] width 8 height 8
click at [9, 142] on div at bounding box center [16, 135] width 16 height 16
click at [12, 357] on icon at bounding box center [15, 354] width 9 height 7
click at [101, 413] on div "Pen P Highlight H Eraser E Shapes L 11 / 33 Add Slide Poll Zoom More" at bounding box center [368, 426] width 665 height 40
click at [138, 421] on div "Eraser E" at bounding box center [143, 426] width 40 height 24
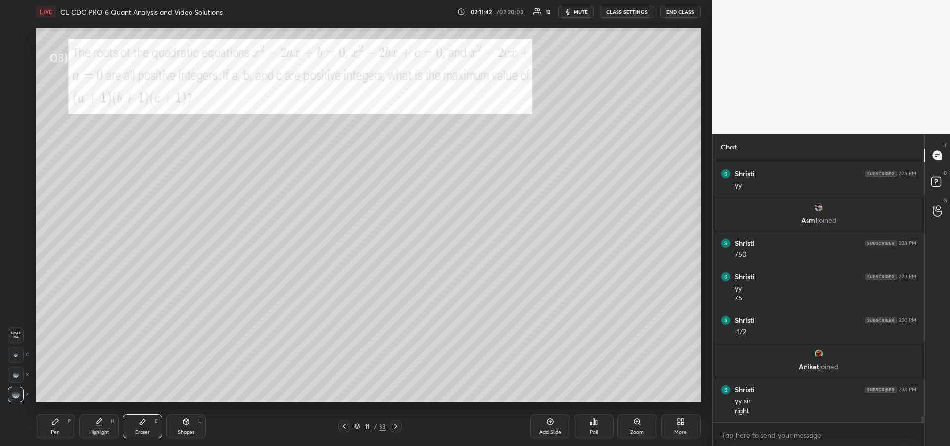
click at [104, 421] on div "Highlight H" at bounding box center [99, 426] width 40 height 24
click at [56, 430] on div "Pen" at bounding box center [55, 432] width 9 height 5
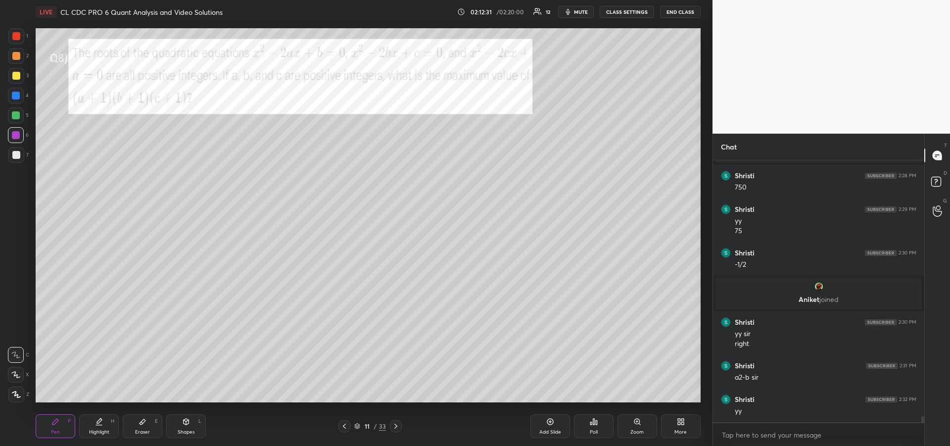
scroll to position [11127, 0]
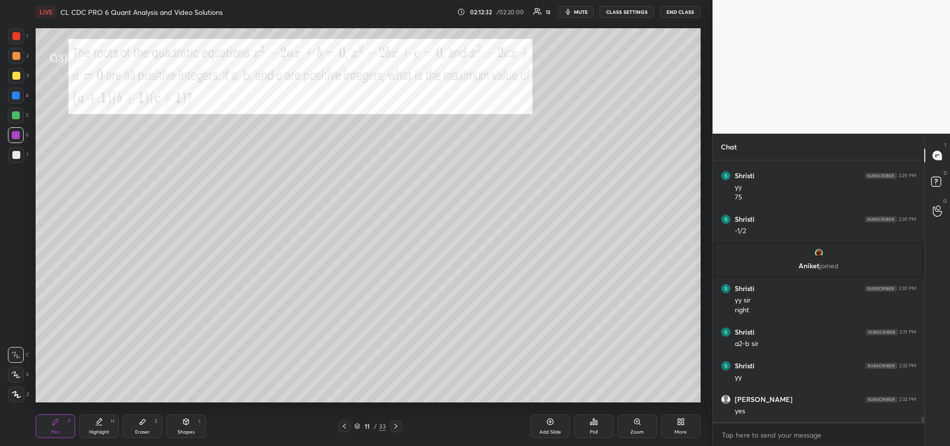
click at [17, 76] on div at bounding box center [16, 76] width 8 height 8
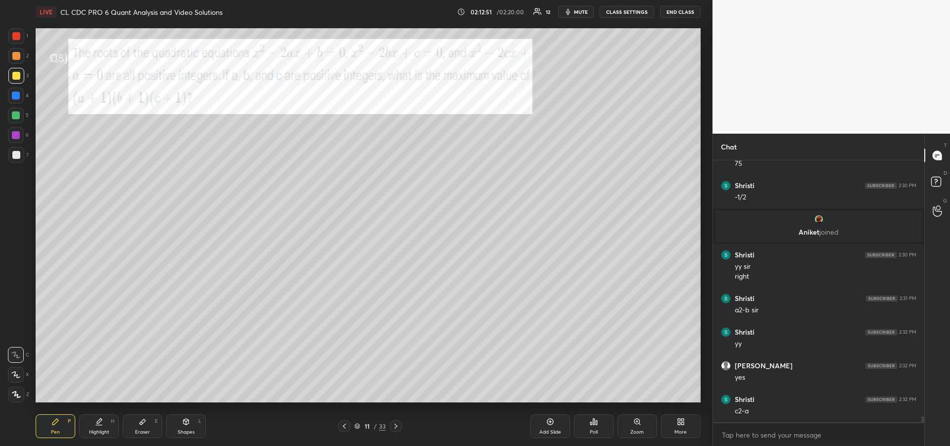
scroll to position [11195, 0]
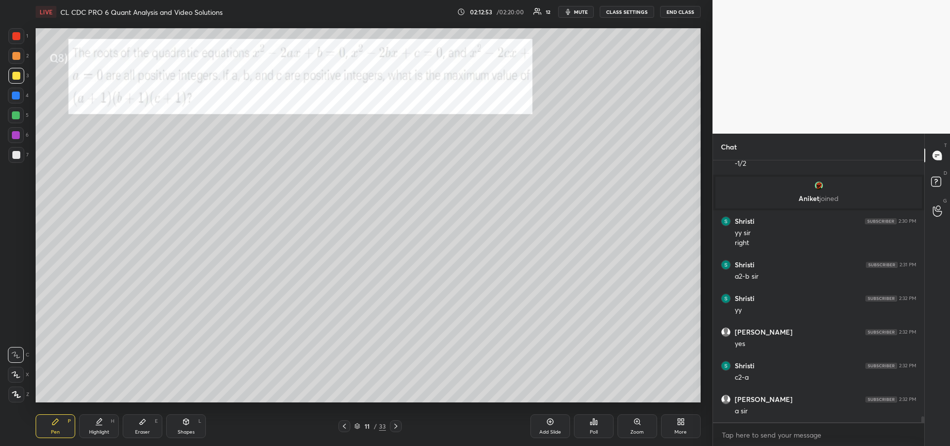
click at [18, 154] on div at bounding box center [16, 155] width 8 height 8
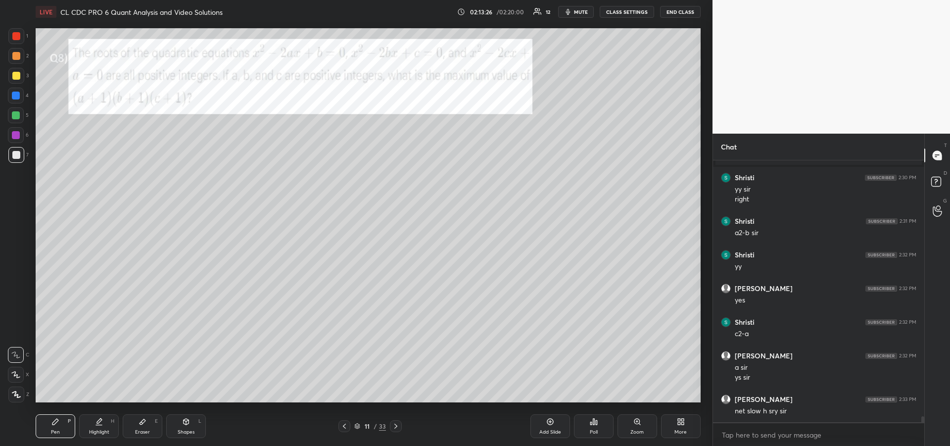
scroll to position [11272, 0]
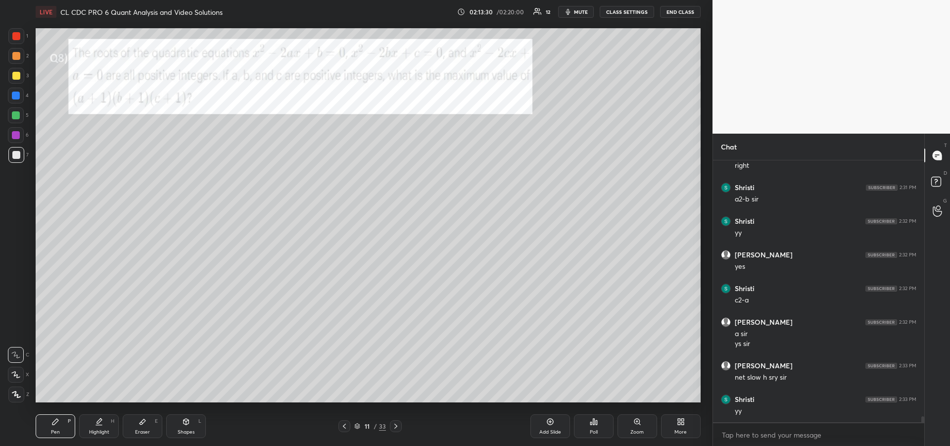
click at [10, 138] on div at bounding box center [16, 135] width 16 height 16
click at [99, 419] on icon at bounding box center [99, 422] width 8 height 8
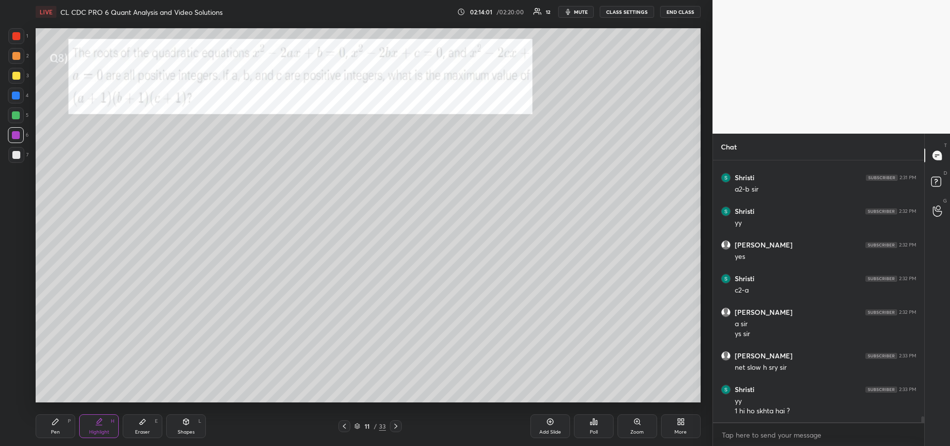
click at [52, 421] on icon at bounding box center [55, 422] width 8 height 8
click at [104, 430] on div "Highlight" at bounding box center [99, 432] width 20 height 5
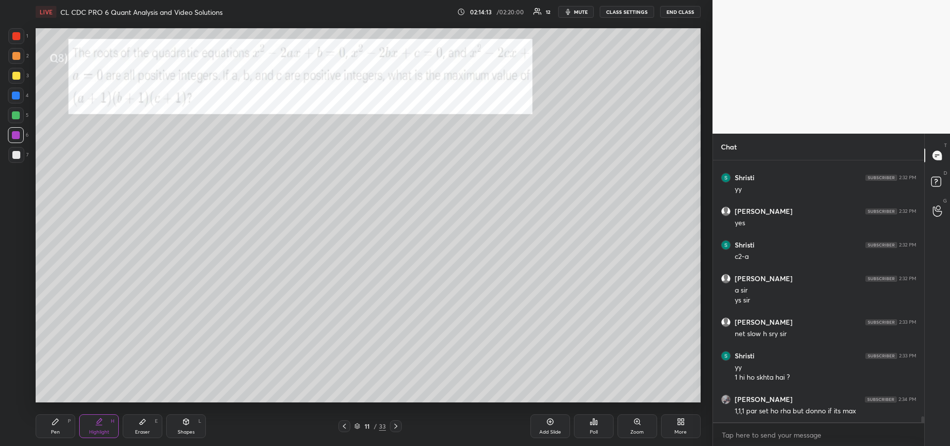
click at [58, 426] on div "Pen P" at bounding box center [56, 426] width 40 height 24
click at [141, 427] on div "Eraser E" at bounding box center [143, 426] width 40 height 24
click at [58, 423] on icon at bounding box center [55, 422] width 8 height 8
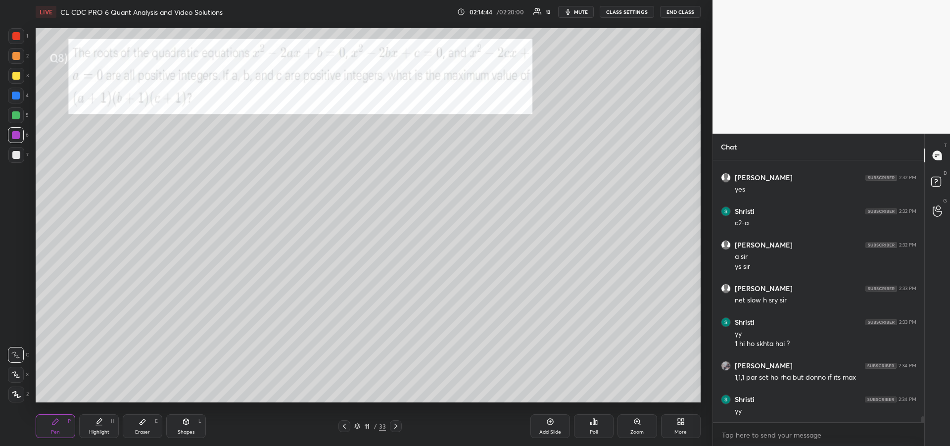
click at [136, 427] on div "Eraser E" at bounding box center [143, 426] width 40 height 24
click at [63, 424] on div "Pen P" at bounding box center [56, 426] width 40 height 24
click at [143, 430] on div "Eraser" at bounding box center [142, 432] width 15 height 5
click at [49, 426] on div "Pen P" at bounding box center [56, 426] width 40 height 24
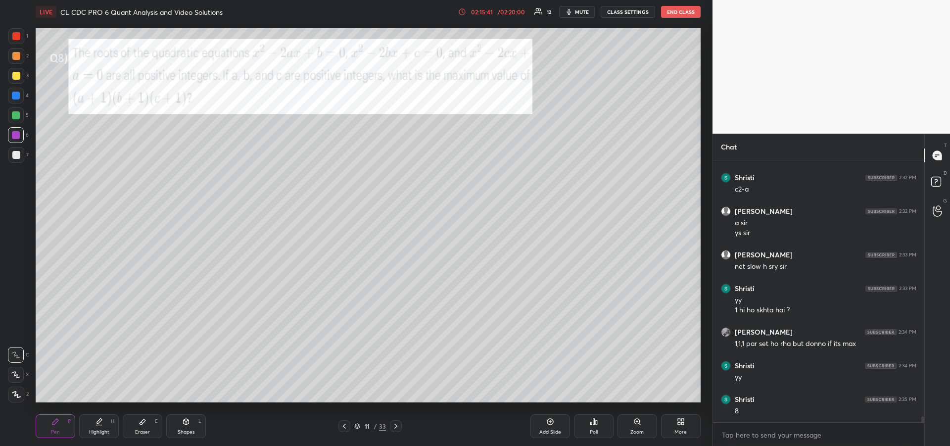
click at [16, 76] on div at bounding box center [16, 76] width 8 height 8
click at [397, 430] on div at bounding box center [396, 426] width 12 height 12
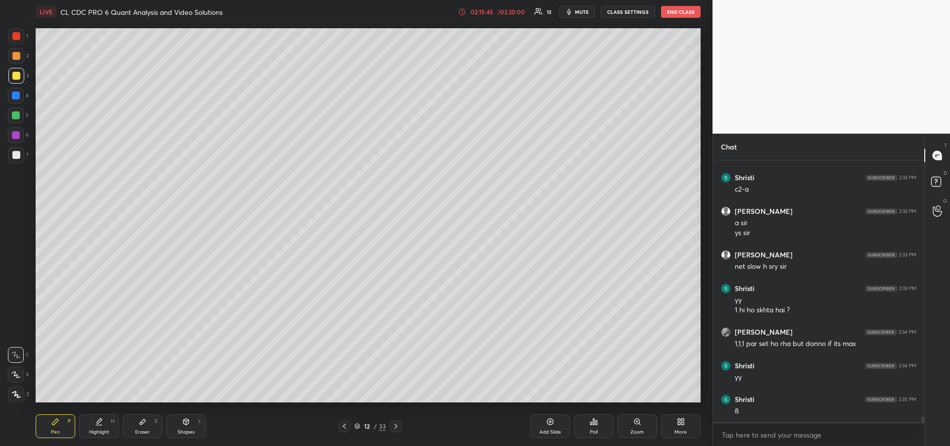
click at [398, 429] on icon at bounding box center [396, 426] width 8 height 8
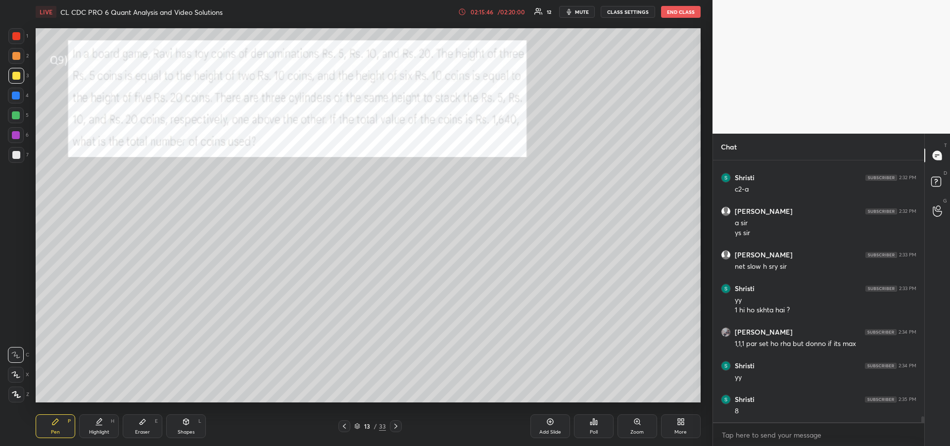
click at [152, 426] on div "Eraser E" at bounding box center [143, 426] width 40 height 24
click at [56, 421] on icon at bounding box center [55, 422] width 6 height 6
click at [16, 56] on div at bounding box center [16, 56] width 8 height 8
click at [19, 138] on div at bounding box center [16, 135] width 8 height 8
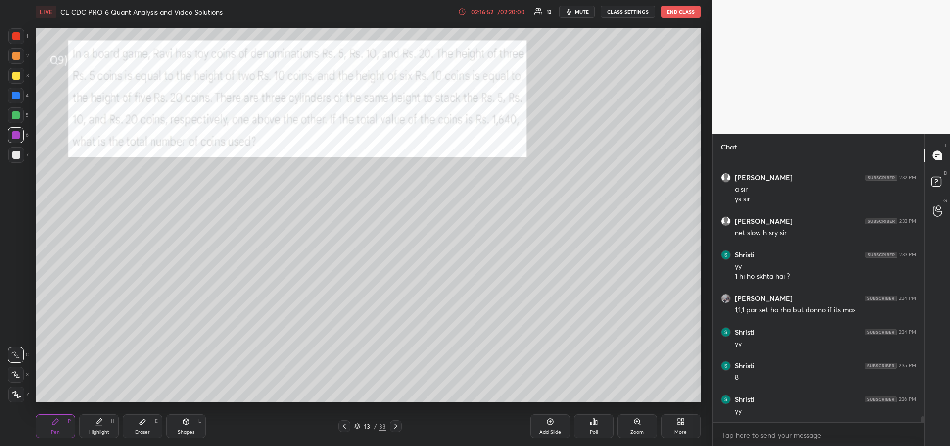
click at [108, 431] on div "Highlight" at bounding box center [99, 432] width 20 height 5
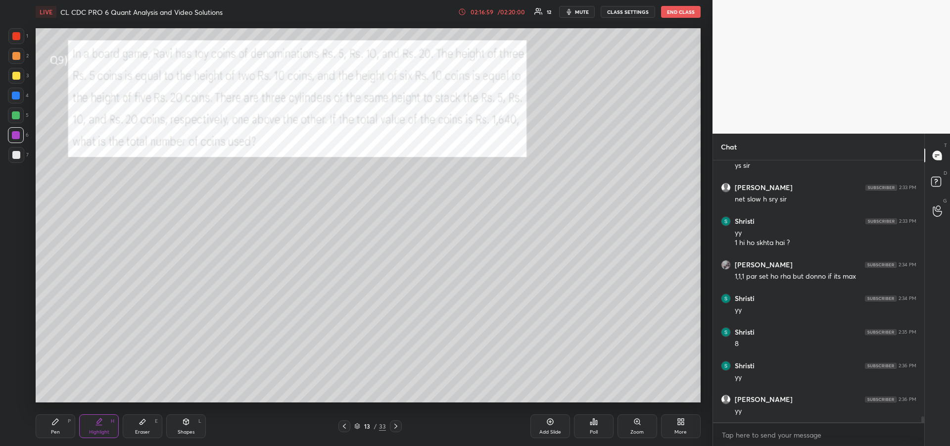
scroll to position [11484, 0]
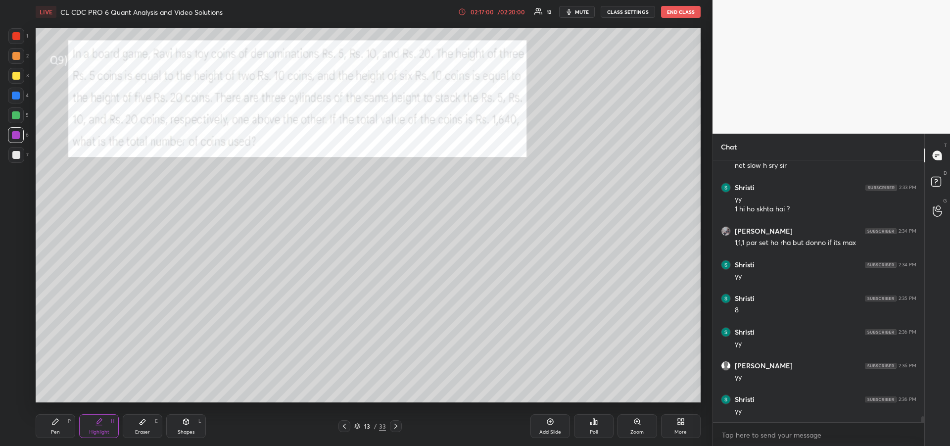
click at [14, 119] on div at bounding box center [16, 115] width 16 height 16
click at [100, 423] on icon at bounding box center [99, 422] width 8 height 8
click at [53, 430] on div "Pen" at bounding box center [55, 432] width 9 height 5
click at [19, 142] on div at bounding box center [16, 135] width 16 height 16
click at [184, 424] on icon at bounding box center [186, 422] width 5 height 6
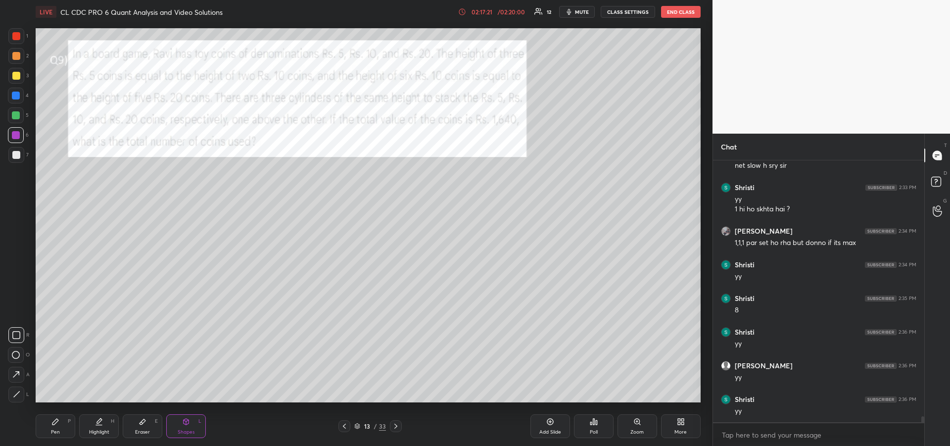
click at [14, 339] on rect at bounding box center [16, 334] width 7 height 7
click at [47, 427] on div "Pen P" at bounding box center [56, 426] width 40 height 24
click at [99, 430] on div "Highlight" at bounding box center [99, 432] width 20 height 5
click at [59, 428] on div "Pen P" at bounding box center [56, 426] width 40 height 24
click at [9, 149] on div at bounding box center [16, 155] width 16 height 16
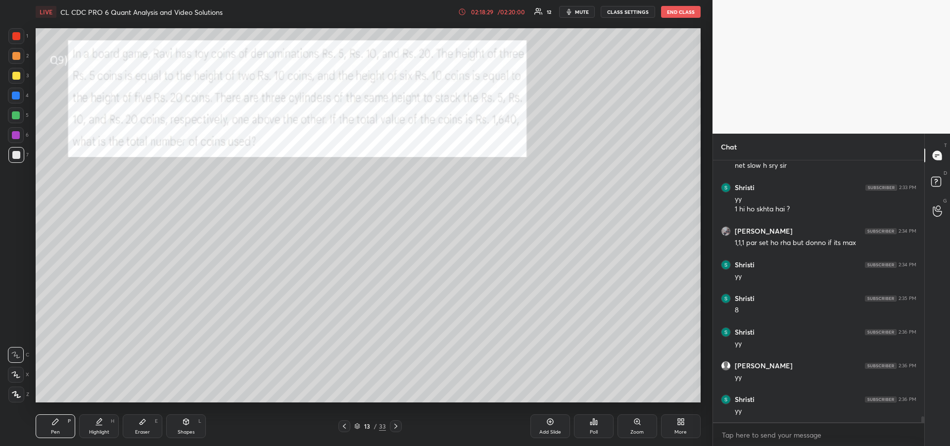
scroll to position [11518, 0]
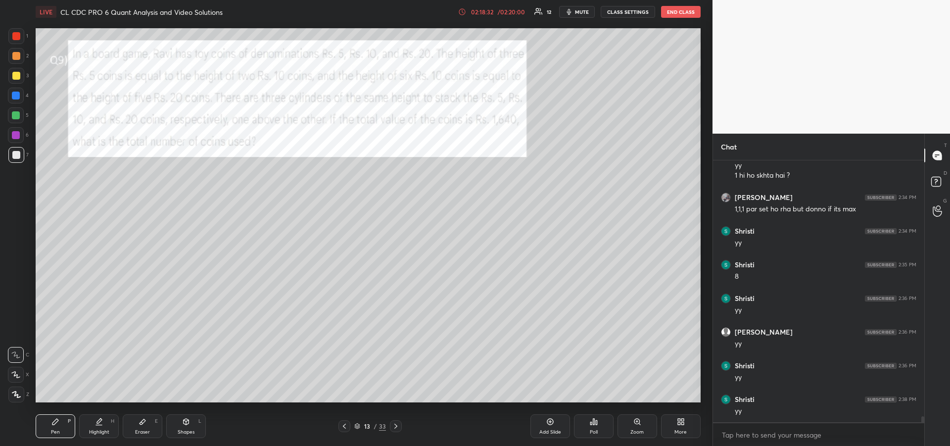
click at [102, 421] on icon at bounding box center [99, 422] width 8 height 8
click at [53, 427] on div "Pen P" at bounding box center [56, 426] width 40 height 24
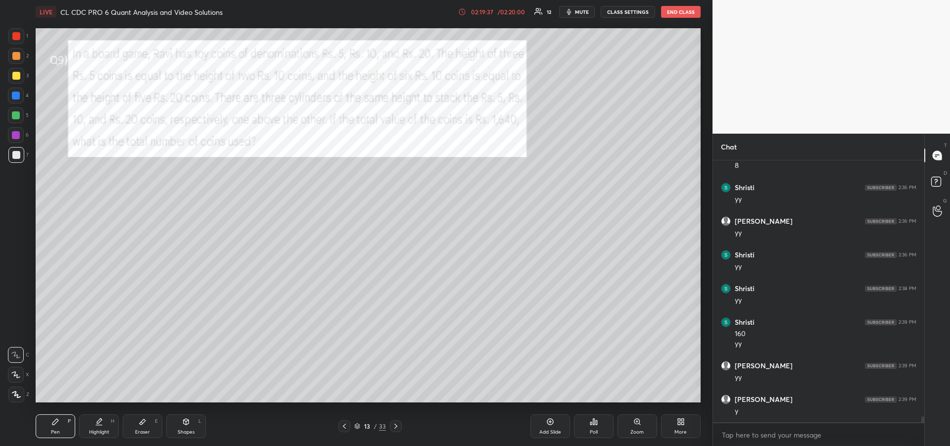
scroll to position [11662, 0]
click at [16, 79] on div at bounding box center [16, 76] width 8 height 8
click at [14, 372] on icon at bounding box center [15, 374] width 9 height 7
click at [399, 429] on icon at bounding box center [396, 426] width 8 height 8
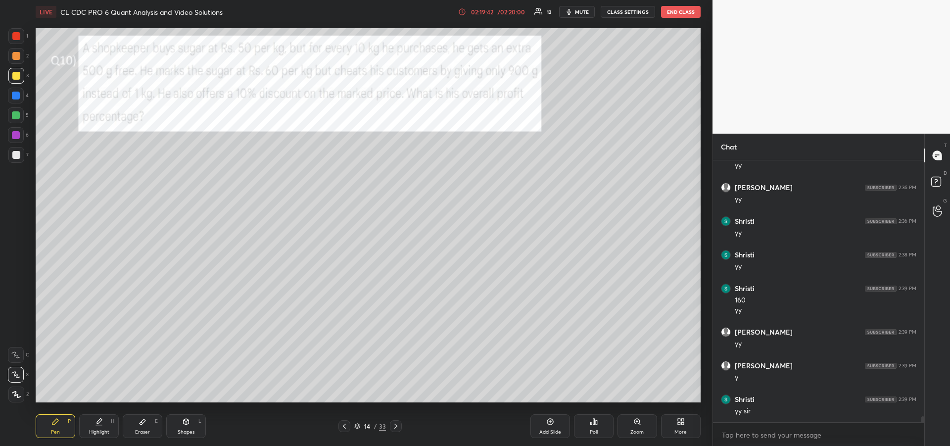
click at [398, 430] on div at bounding box center [396, 426] width 12 height 12
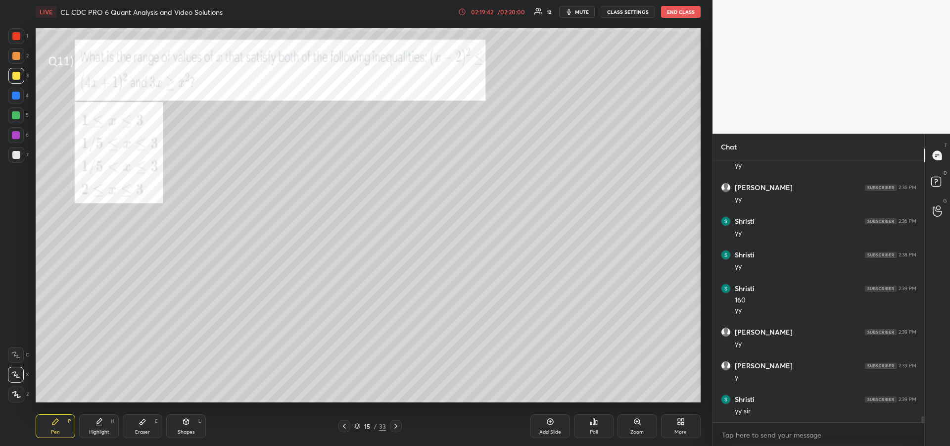
click at [399, 430] on icon at bounding box center [396, 426] width 8 height 8
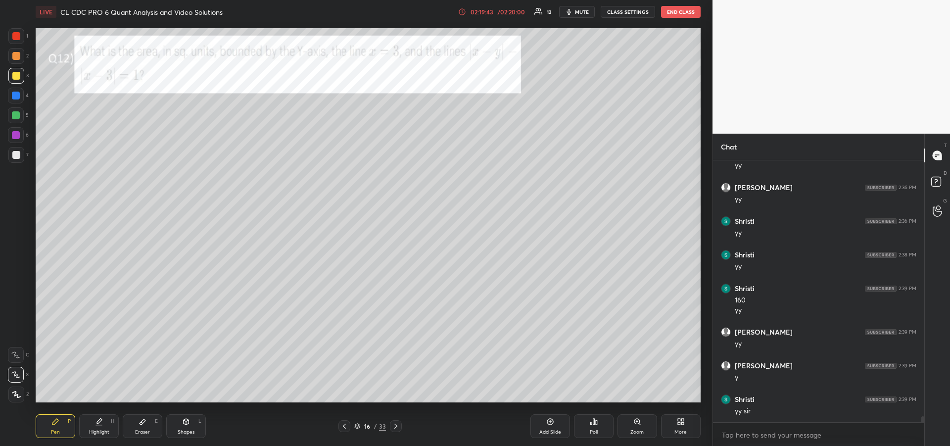
click at [398, 429] on icon at bounding box center [396, 426] width 8 height 8
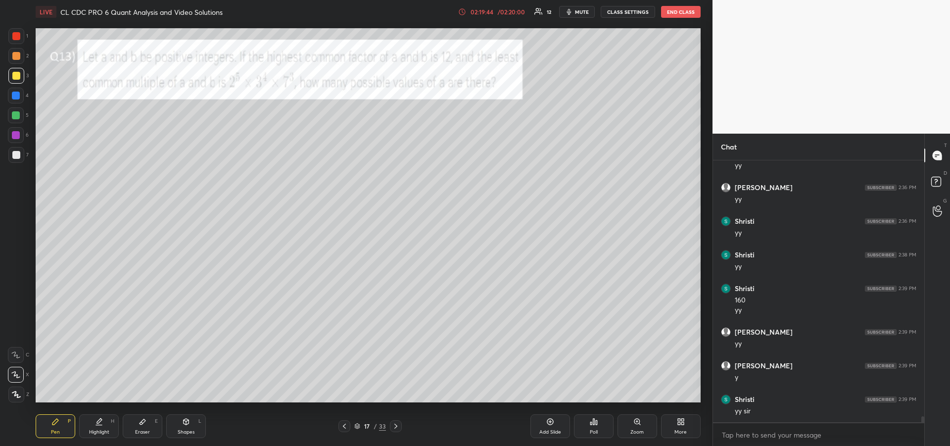
click at [398, 428] on icon at bounding box center [396, 426] width 8 height 8
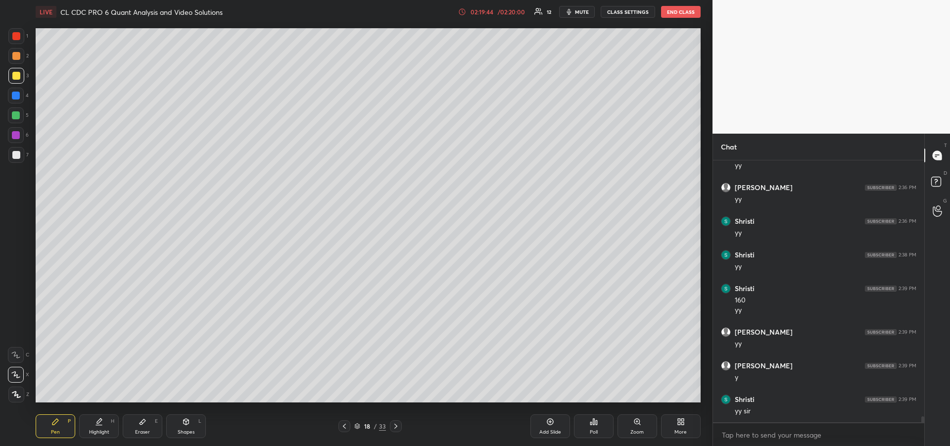
click at [397, 428] on icon at bounding box center [396, 426] width 8 height 8
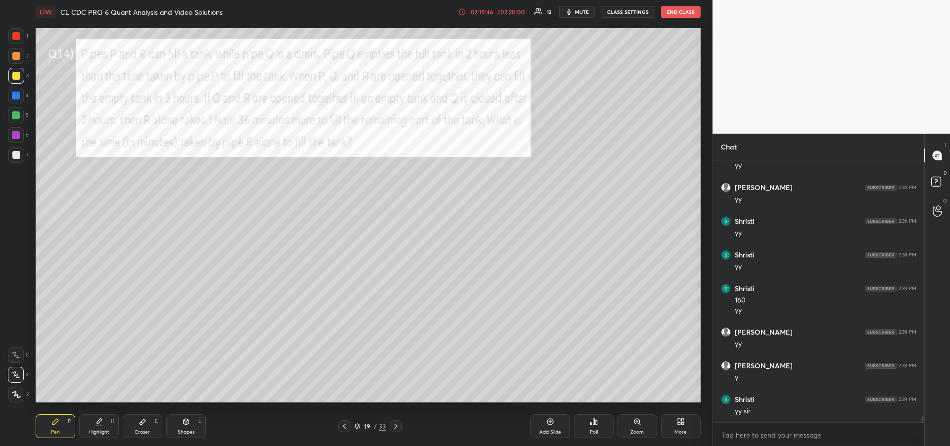
click at [141, 430] on div "Eraser" at bounding box center [142, 432] width 15 height 5
click at [50, 428] on div "Pen P" at bounding box center [56, 426] width 40 height 24
click at [13, 38] on div at bounding box center [16, 36] width 8 height 8
click at [52, 434] on div "Pen" at bounding box center [55, 432] width 9 height 5
click at [16, 95] on div at bounding box center [16, 96] width 8 height 8
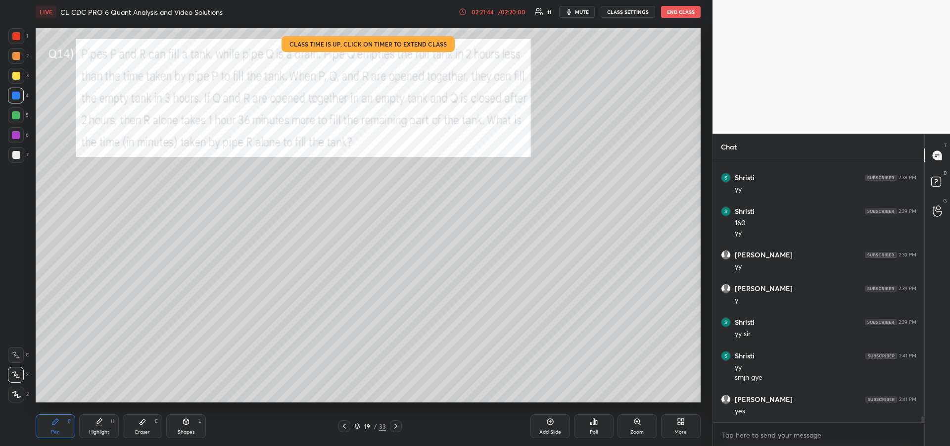
scroll to position [11773, 0]
click at [144, 423] on icon at bounding box center [143, 422] width 8 height 8
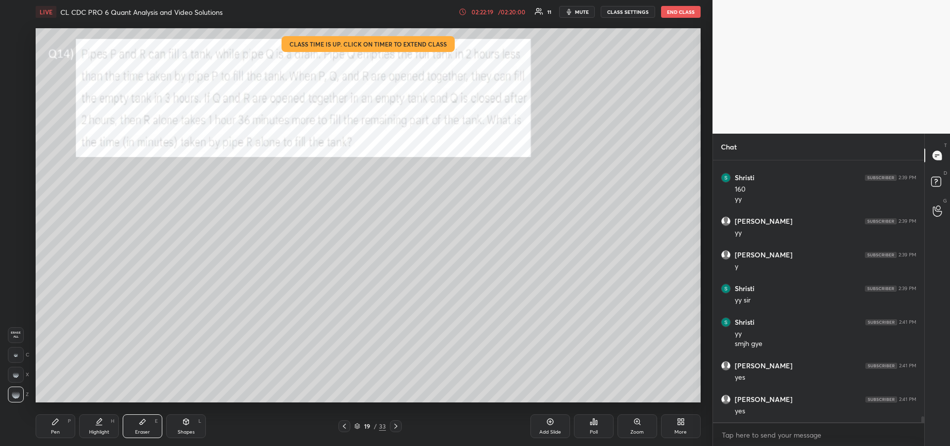
click at [38, 428] on div "Pen P" at bounding box center [56, 426] width 40 height 24
click at [135, 420] on div "Eraser E" at bounding box center [143, 426] width 40 height 24
click at [50, 424] on div "Pen P" at bounding box center [56, 426] width 40 height 24
click at [17, 79] on div at bounding box center [16, 76] width 8 height 8
click at [20, 137] on div at bounding box center [16, 135] width 16 height 16
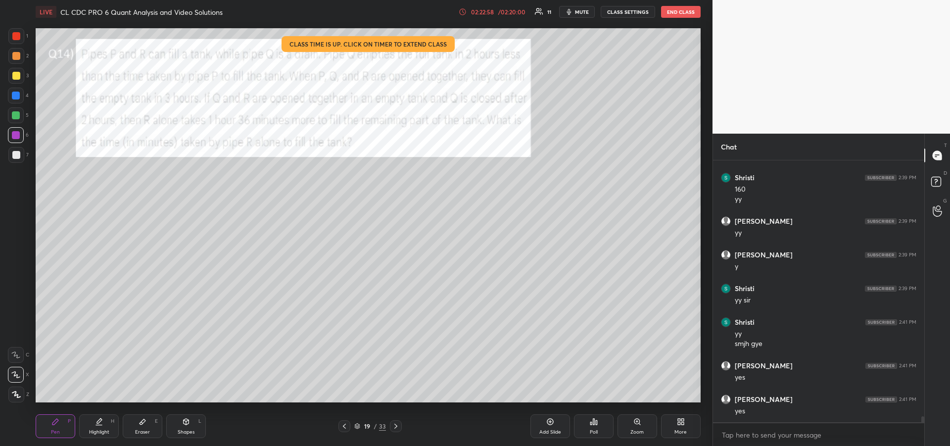
click at [18, 99] on div at bounding box center [16, 96] width 16 height 16
click at [12, 156] on div at bounding box center [16, 155] width 8 height 8
click at [16, 352] on icon at bounding box center [15, 354] width 9 height 7
click at [19, 94] on div at bounding box center [16, 96] width 8 height 8
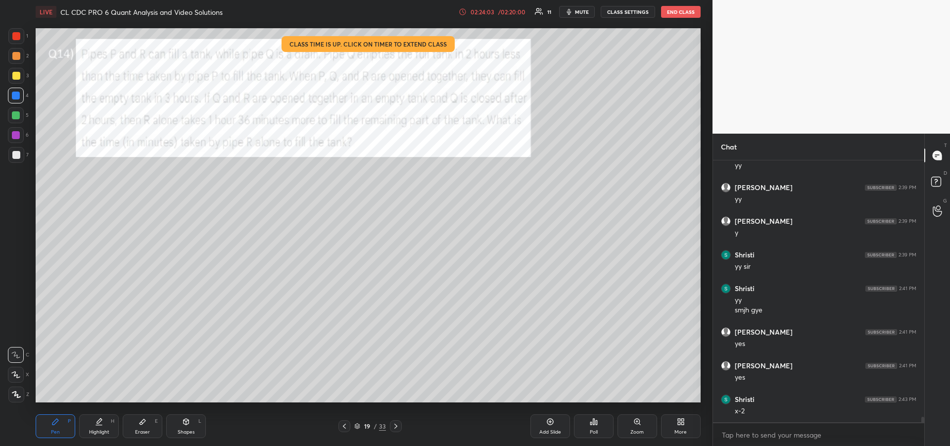
click at [148, 419] on div "Eraser E" at bounding box center [143, 426] width 40 height 24
click at [43, 423] on div "Pen P" at bounding box center [56, 426] width 40 height 24
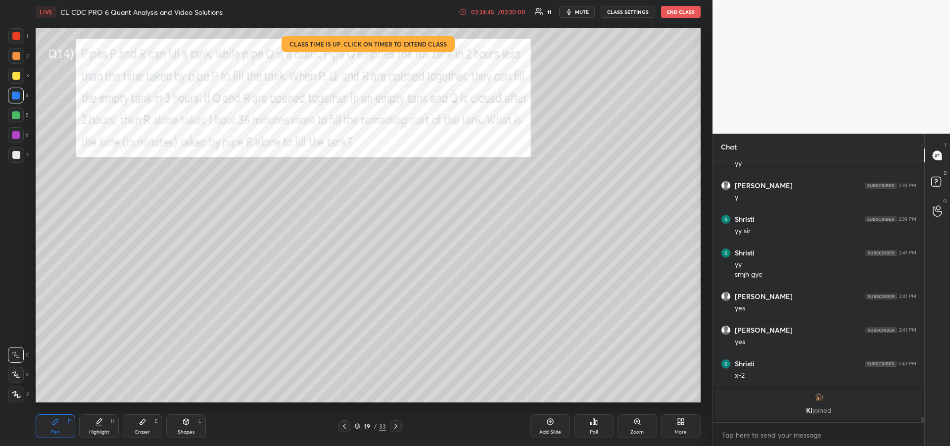
click at [146, 424] on icon at bounding box center [143, 422] width 8 height 8
click at [47, 420] on div "Pen P" at bounding box center [56, 426] width 40 height 24
click at [144, 425] on icon at bounding box center [143, 422] width 8 height 8
click at [48, 418] on div "Pen P" at bounding box center [56, 426] width 40 height 24
click at [15, 75] on div at bounding box center [16, 76] width 8 height 8
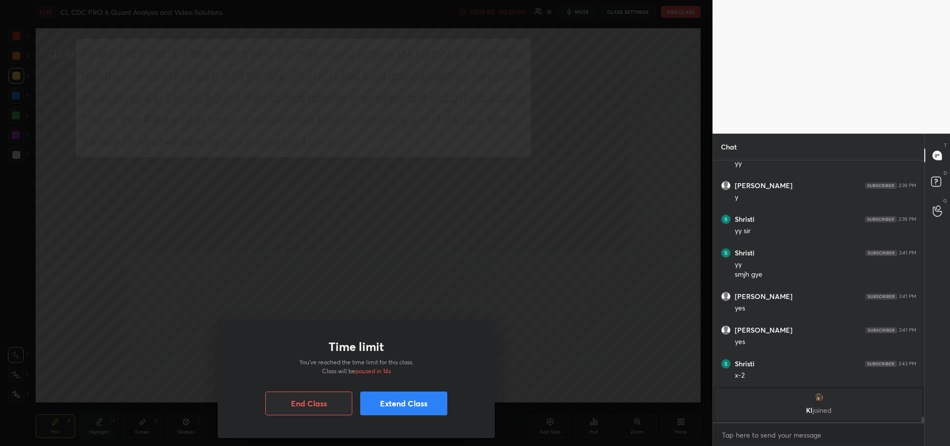
click at [403, 406] on button "Extend Class" at bounding box center [403, 404] width 87 height 24
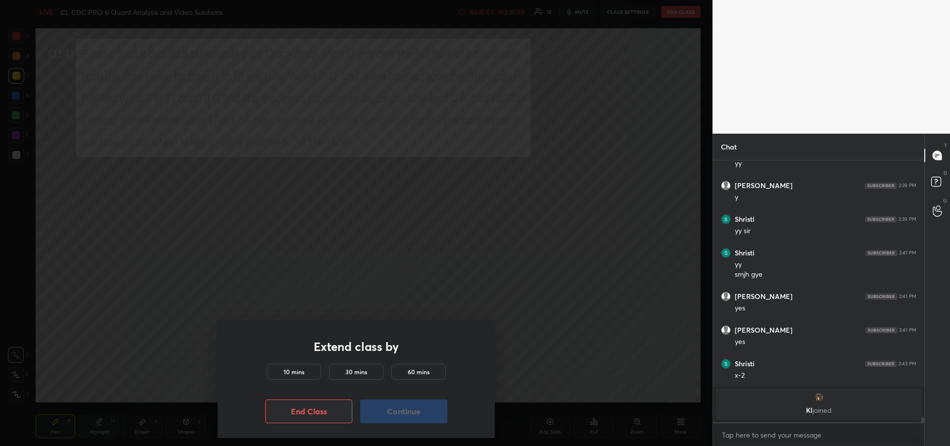
click at [300, 369] on h5 "10 mins" at bounding box center [294, 371] width 21 height 9
click at [401, 415] on button "Continue" at bounding box center [403, 411] width 87 height 24
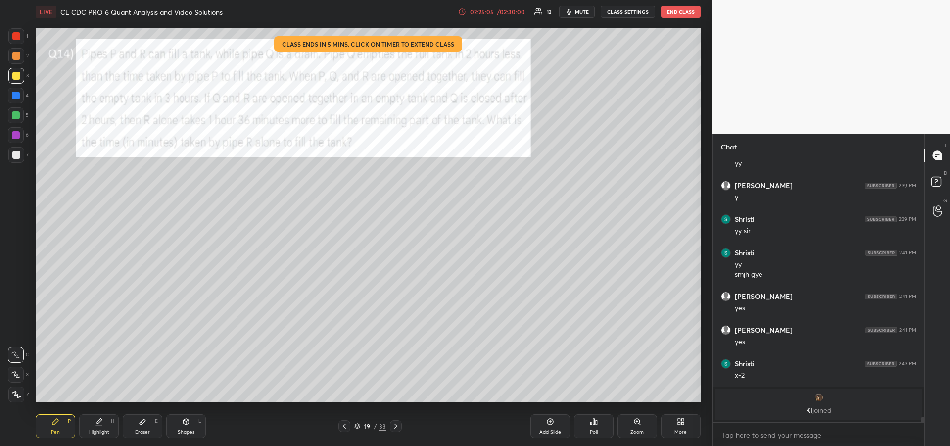
click at [47, 425] on div "Pen P" at bounding box center [56, 426] width 40 height 24
click at [15, 135] on div at bounding box center [16, 135] width 8 height 8
click at [146, 428] on div "Eraser E" at bounding box center [143, 426] width 40 height 24
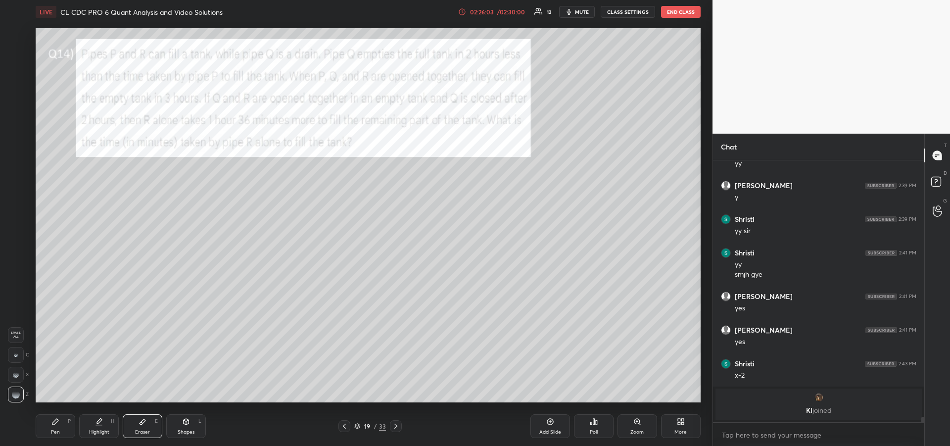
click at [57, 426] on div "Pen P" at bounding box center [56, 426] width 40 height 24
click at [146, 424] on icon at bounding box center [143, 422] width 8 height 8
click at [14, 333] on span "Erase all" at bounding box center [15, 334] width 15 height 7
click at [53, 420] on icon at bounding box center [55, 422] width 8 height 8
click at [16, 57] on div at bounding box center [16, 56] width 8 height 8
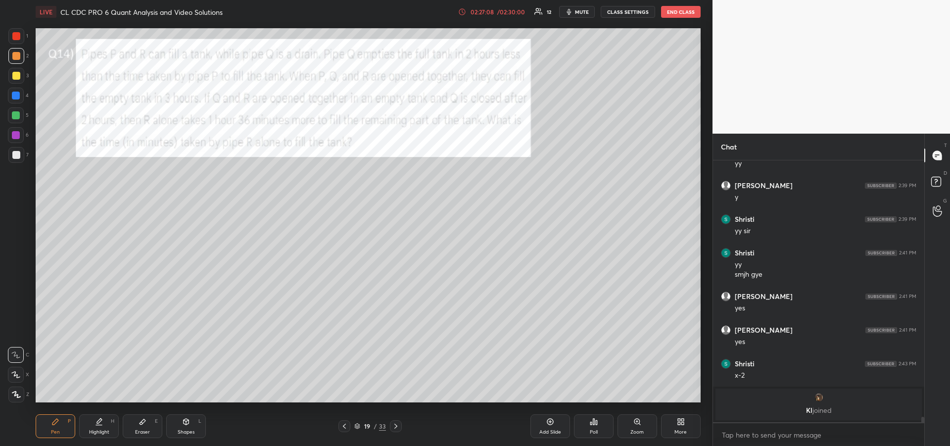
click at [16, 115] on div at bounding box center [16, 115] width 8 height 8
click at [94, 419] on div "Highlight H" at bounding box center [99, 426] width 40 height 24
click at [49, 427] on div "Pen P" at bounding box center [56, 426] width 40 height 24
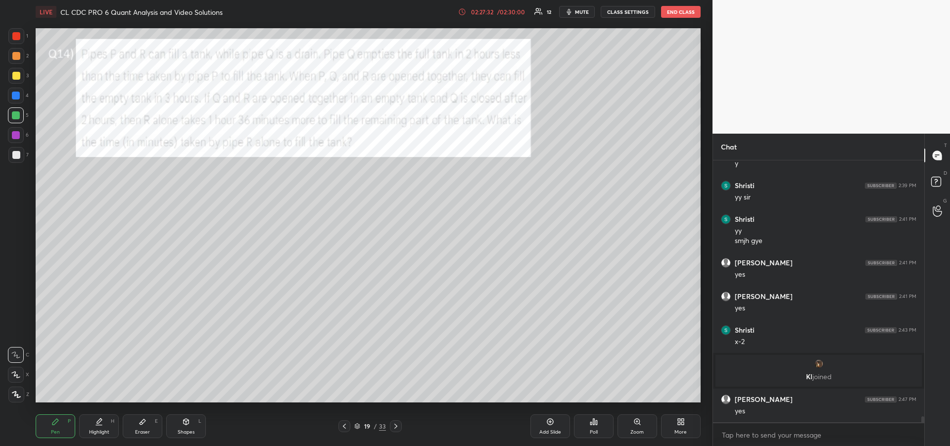
scroll to position [11624, 0]
click at [13, 155] on div at bounding box center [16, 155] width 8 height 8
click at [54, 421] on icon at bounding box center [55, 422] width 6 height 6
click at [15, 97] on div at bounding box center [16, 96] width 8 height 8
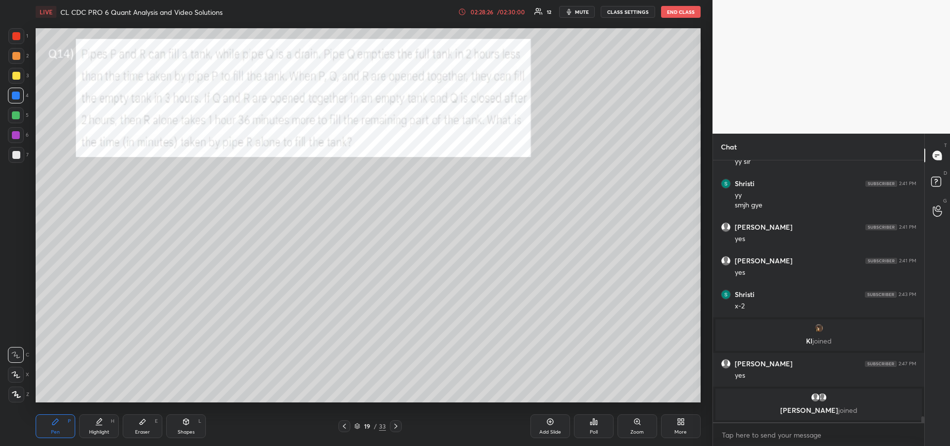
click at [143, 428] on div "Eraser E" at bounding box center [143, 426] width 40 height 24
click at [58, 412] on div "Pen P Highlight H Eraser E Shapes L 19 / 33 Add Slide Poll Zoom More" at bounding box center [368, 426] width 665 height 40
click at [55, 424] on icon at bounding box center [55, 422] width 6 height 6
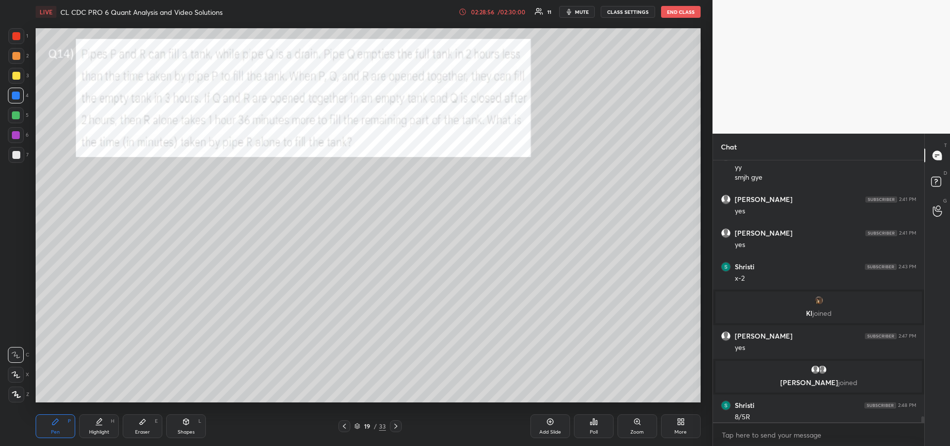
scroll to position [11666, 0]
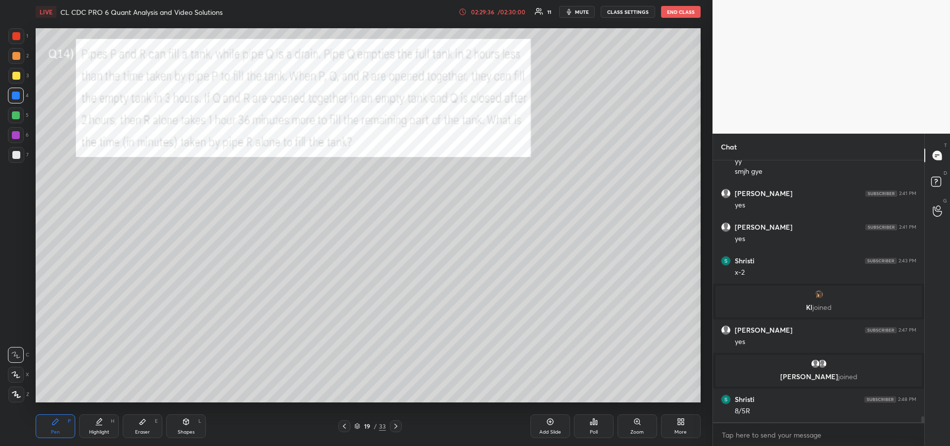
click at [142, 422] on icon at bounding box center [143, 421] width 6 height 5
click at [56, 430] on div "Pen" at bounding box center [55, 432] width 9 height 5
click at [16, 139] on div at bounding box center [16, 135] width 8 height 8
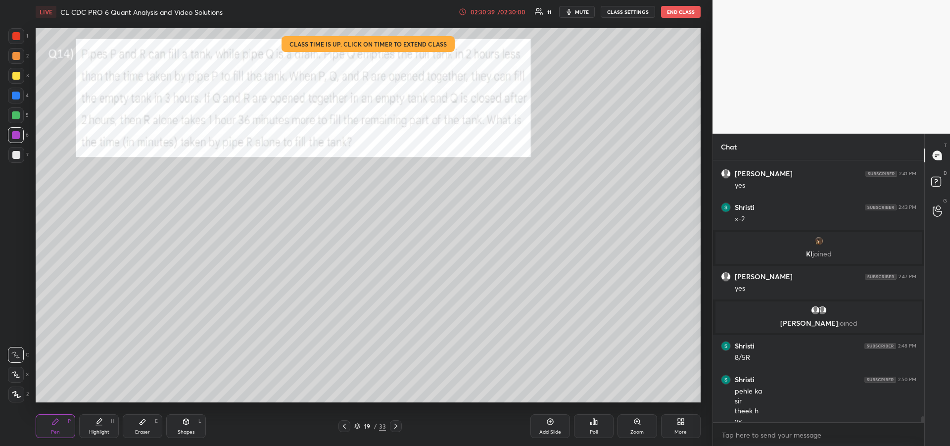
scroll to position [11729, 0]
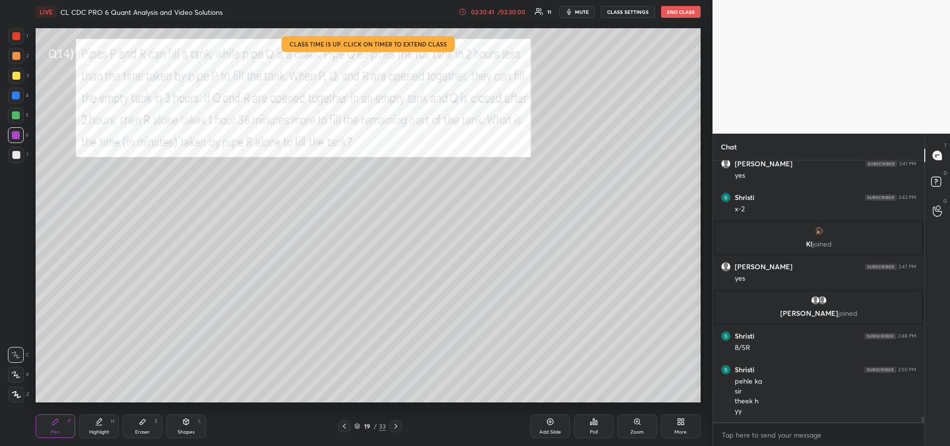
click at [132, 424] on div "Eraser E" at bounding box center [143, 426] width 40 height 24
click at [54, 419] on icon at bounding box center [55, 422] width 8 height 8
click at [14, 117] on div at bounding box center [16, 115] width 8 height 8
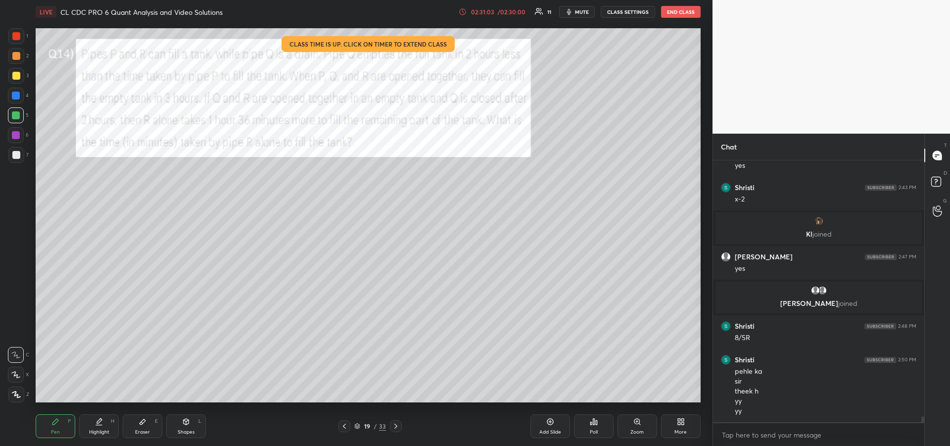
scroll to position [11773, 0]
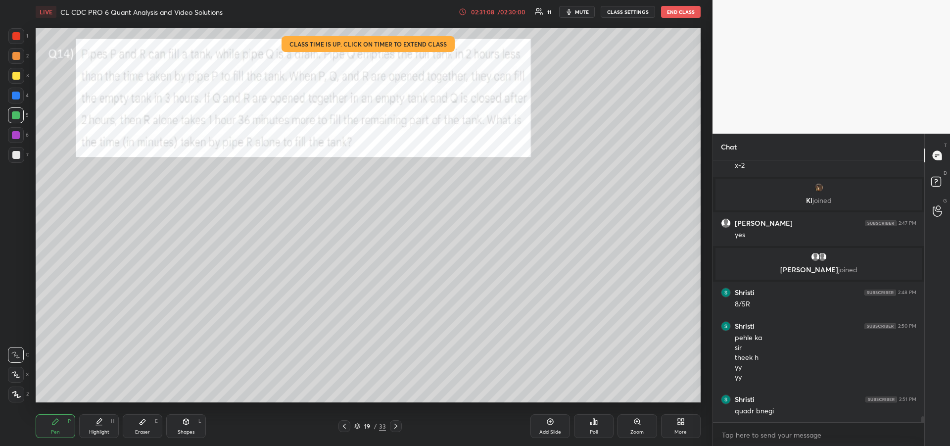
click at [59, 428] on div "Pen P" at bounding box center [56, 426] width 40 height 24
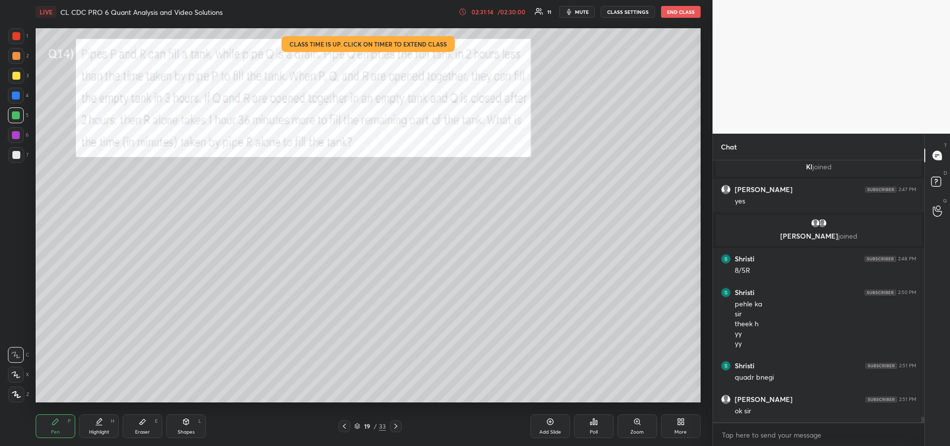
click at [140, 426] on div "Eraser E" at bounding box center [143, 426] width 40 height 24
click at [47, 426] on div "Pen P" at bounding box center [56, 426] width 40 height 24
click at [147, 420] on div "Eraser E" at bounding box center [143, 426] width 40 height 24
click at [59, 422] on icon at bounding box center [55, 422] width 8 height 8
click at [14, 138] on div at bounding box center [16, 135] width 8 height 8
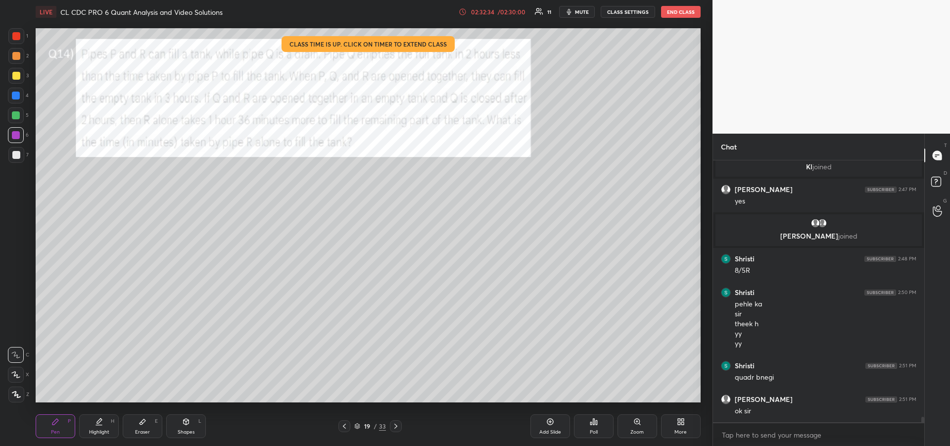
scroll to position [11840, 0]
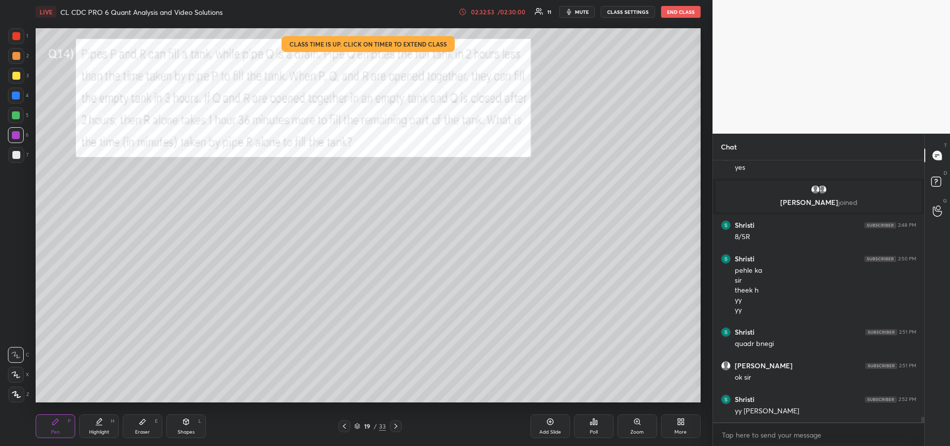
click at [137, 430] on div "Eraser" at bounding box center [142, 432] width 15 height 5
click at [55, 426] on div "Pen P" at bounding box center [56, 426] width 40 height 24
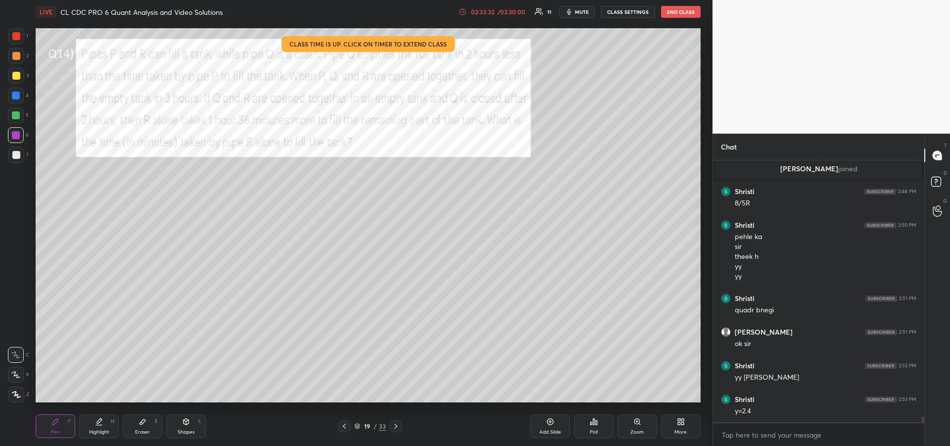
scroll to position [11884, 0]
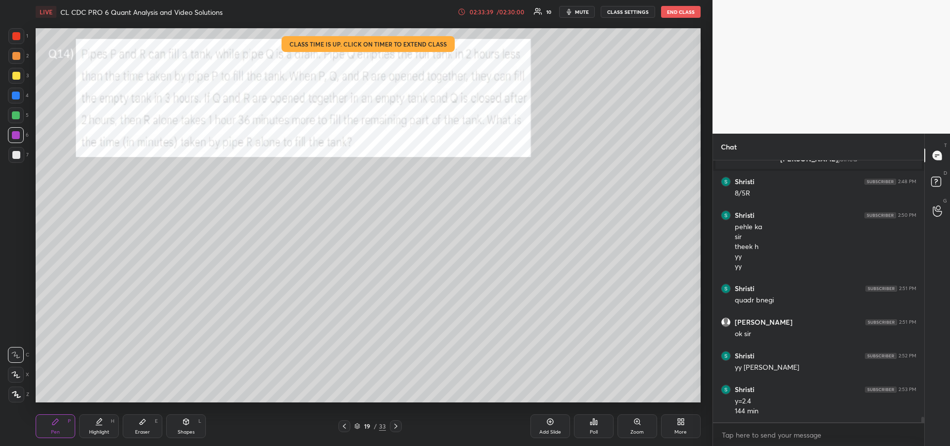
click at [16, 116] on div at bounding box center [16, 115] width 8 height 8
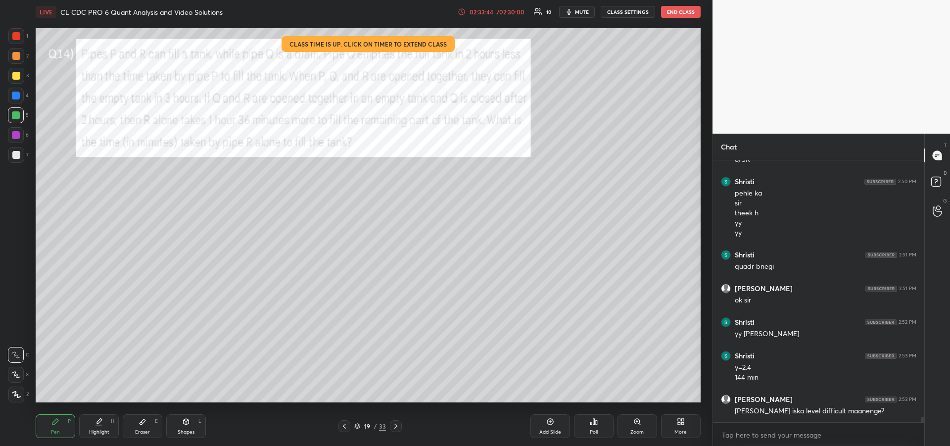
click at [94, 430] on div "Highlight" at bounding box center [99, 432] width 20 height 5
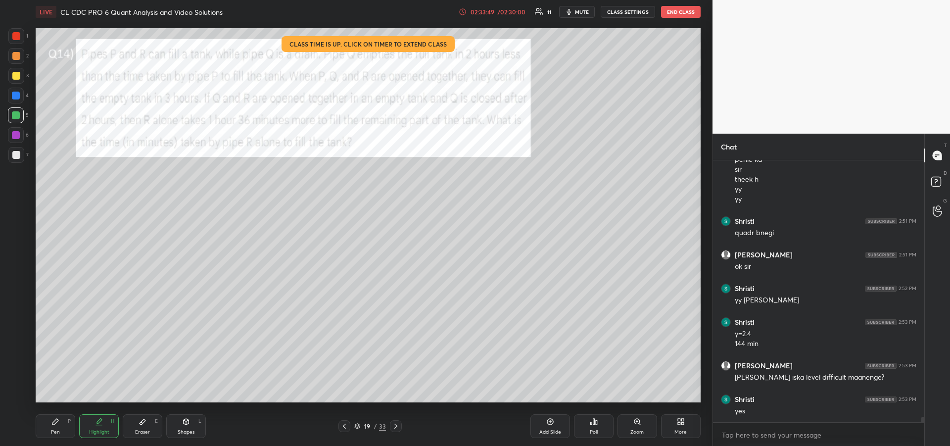
click at [60, 433] on div "Pen P" at bounding box center [56, 426] width 40 height 24
click at [17, 80] on div at bounding box center [16, 76] width 16 height 16
click at [99, 430] on div "Highlight" at bounding box center [99, 432] width 20 height 5
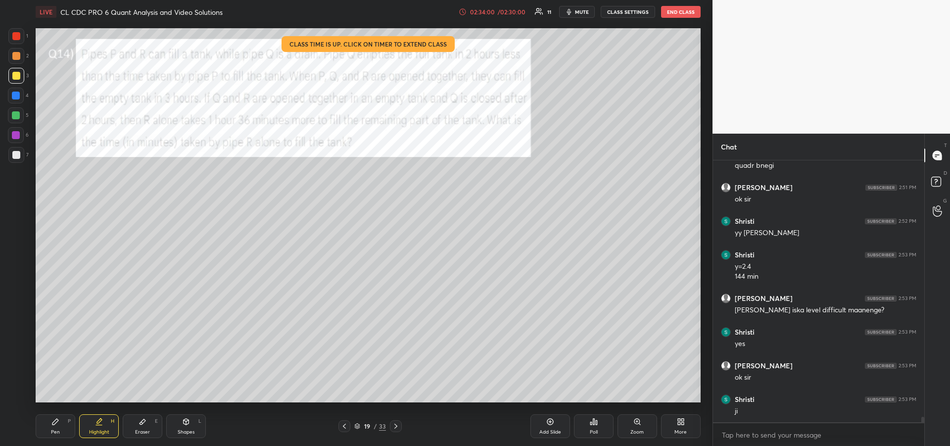
scroll to position [12052, 0]
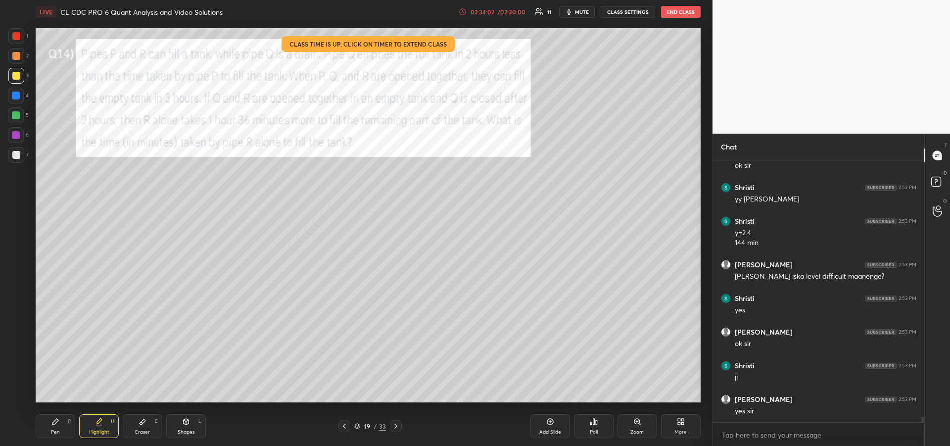
click at [60, 424] on div "Pen P" at bounding box center [56, 426] width 40 height 24
click at [400, 426] on div at bounding box center [396, 426] width 12 height 12
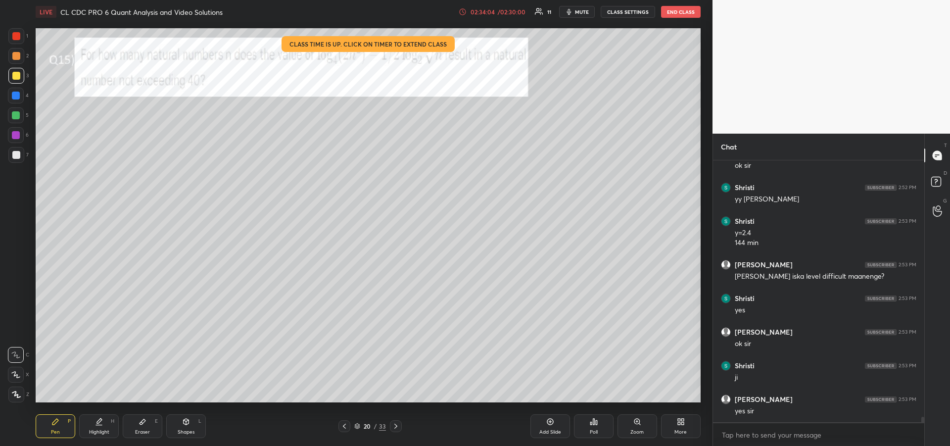
scroll to position [12104, 0]
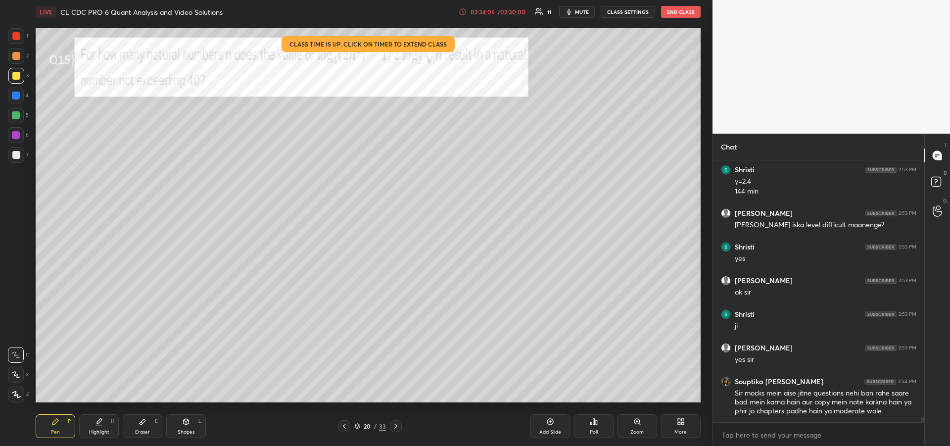
click at [144, 422] on icon at bounding box center [143, 421] width 6 height 5
click at [394, 427] on icon at bounding box center [396, 426] width 8 height 8
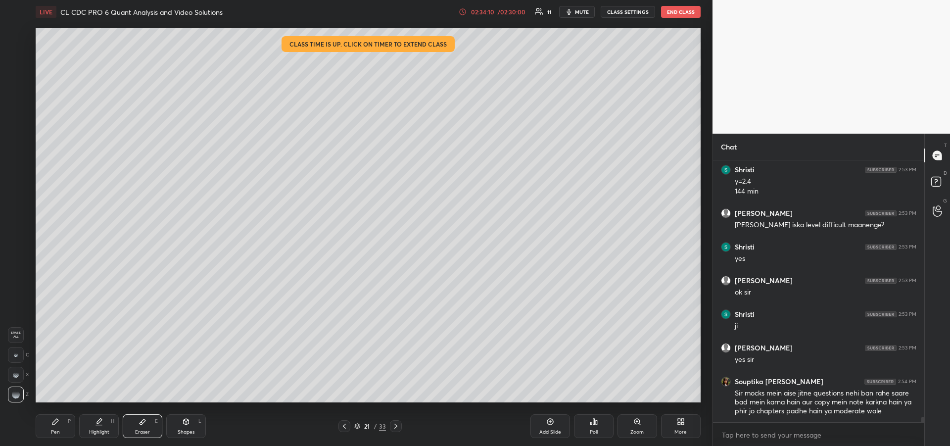
click at [394, 428] on icon at bounding box center [396, 426] width 8 height 8
click at [397, 428] on icon at bounding box center [396, 426] width 8 height 8
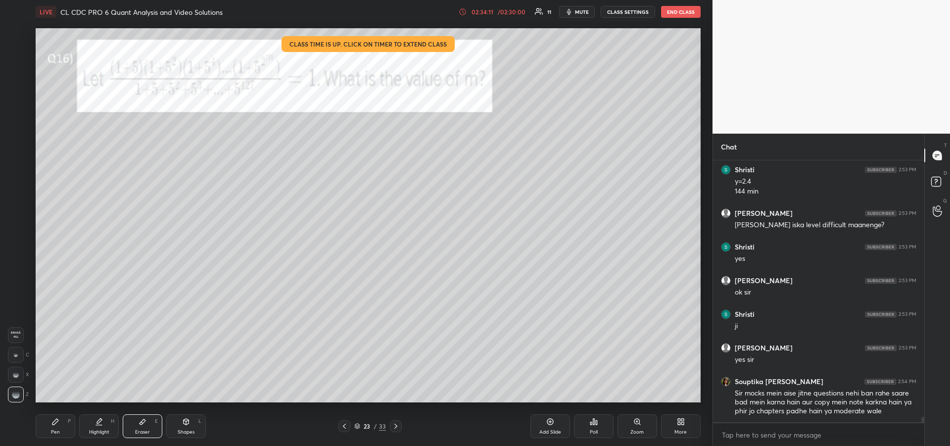
click at [397, 428] on icon at bounding box center [396, 426] width 8 height 8
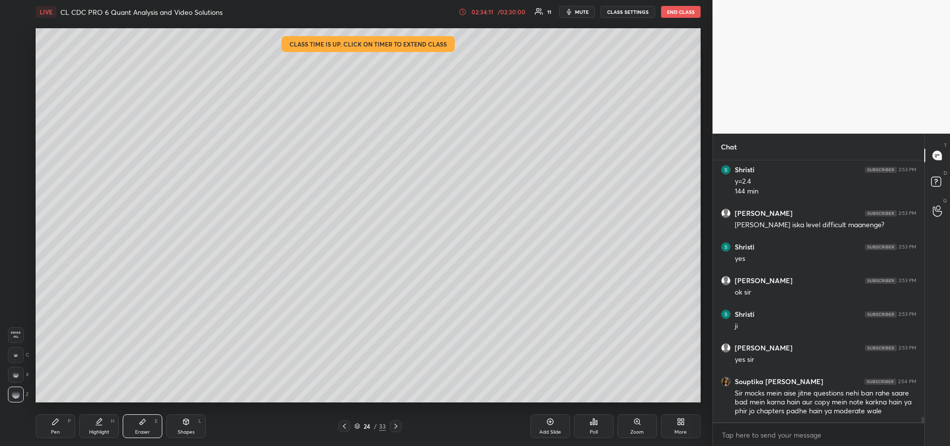
click at [398, 429] on icon at bounding box center [396, 426] width 8 height 8
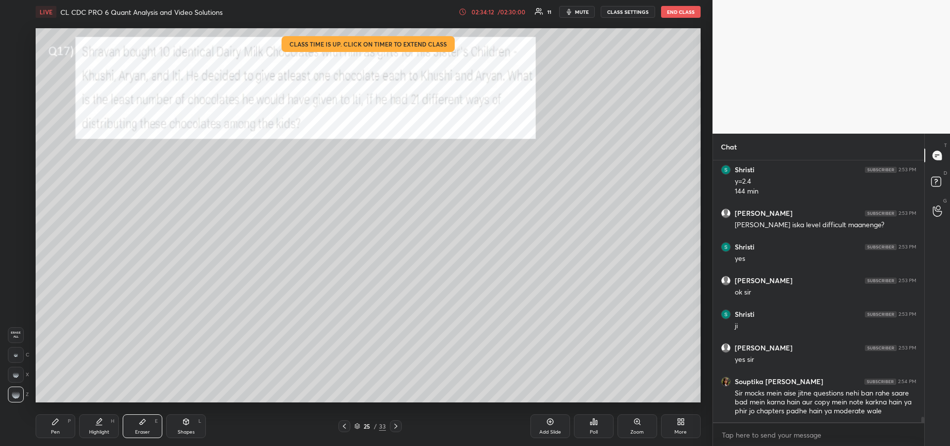
click at [398, 429] on icon at bounding box center [396, 426] width 8 height 8
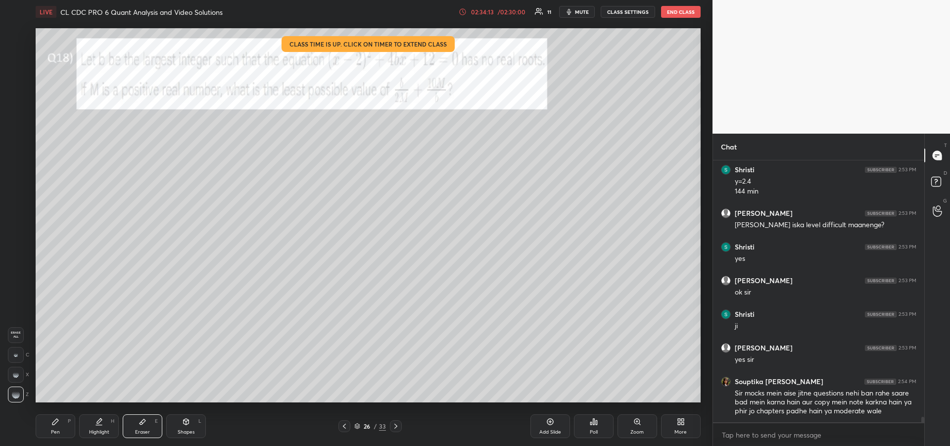
click at [399, 428] on icon at bounding box center [396, 426] width 8 height 8
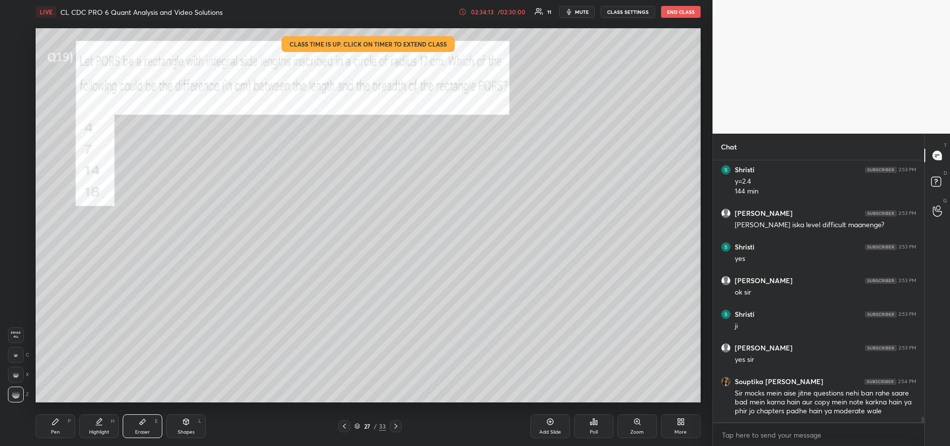
click at [399, 428] on icon at bounding box center [396, 426] width 8 height 8
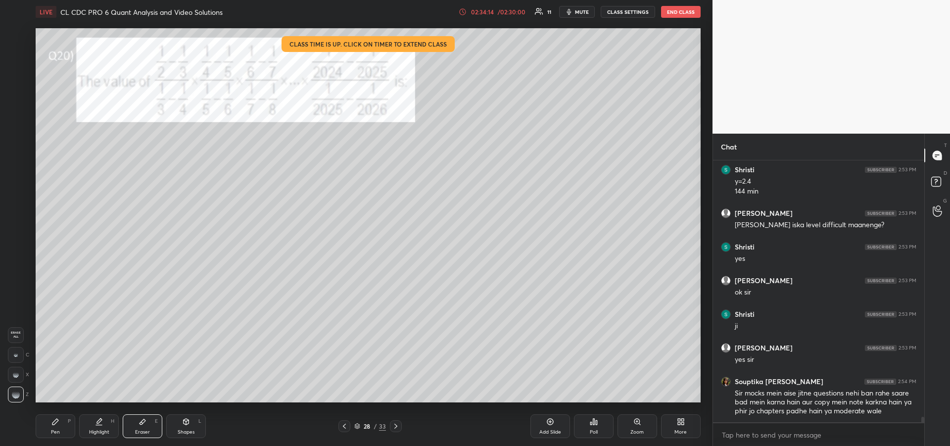
click at [398, 429] on icon at bounding box center [396, 426] width 8 height 8
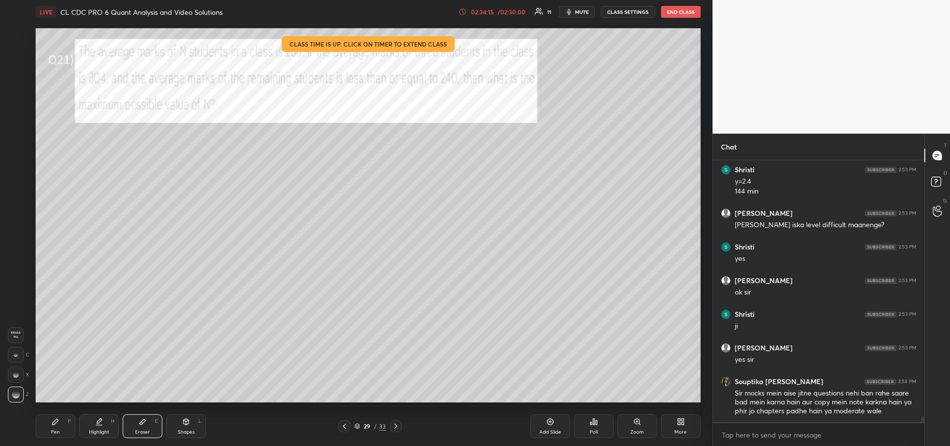
click at [397, 429] on icon at bounding box center [396, 426] width 8 height 8
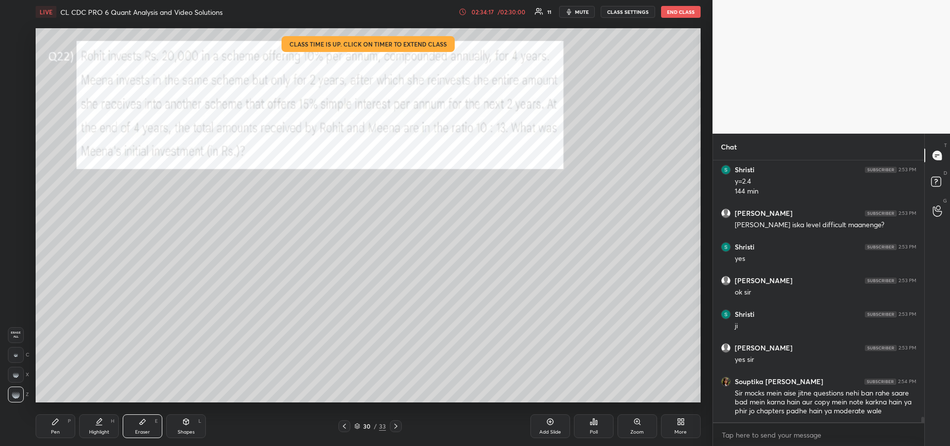
click at [344, 426] on icon at bounding box center [345, 426] width 8 height 8
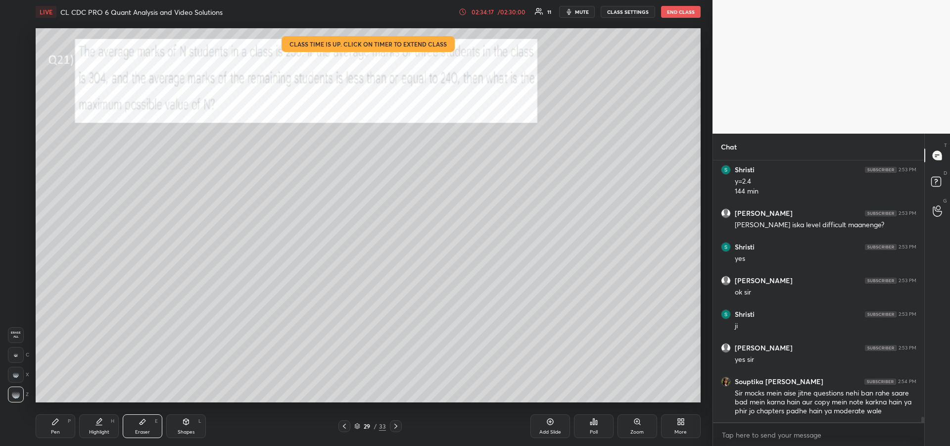
click at [344, 426] on icon at bounding box center [344, 426] width 3 height 5
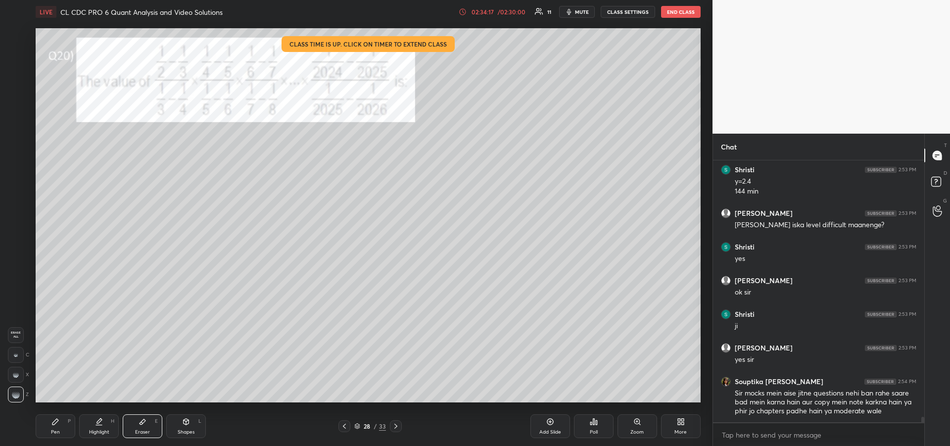
click at [344, 429] on icon at bounding box center [345, 426] width 8 height 8
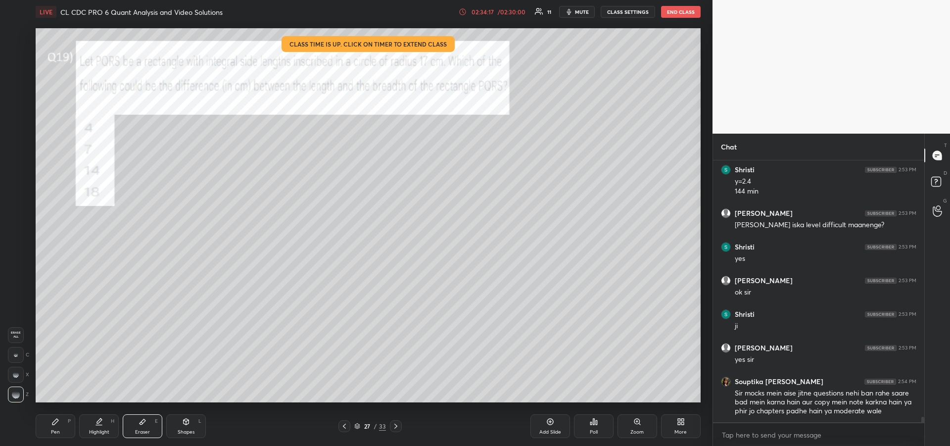
click at [344, 427] on icon at bounding box center [345, 426] width 8 height 8
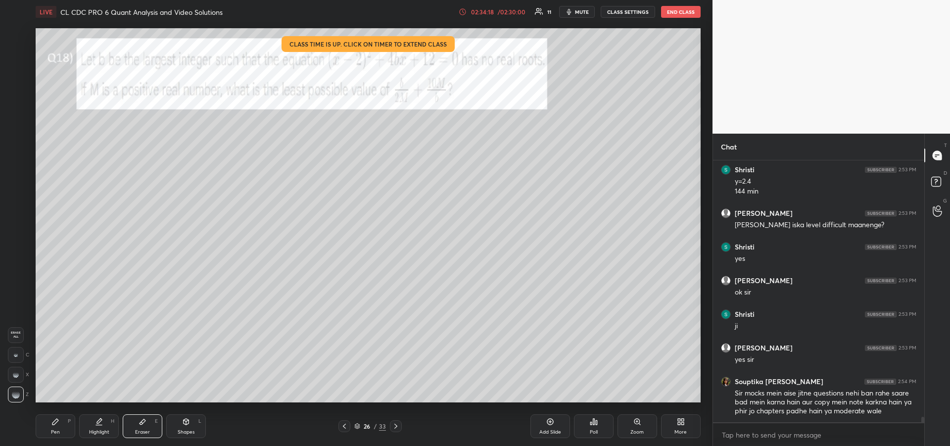
click at [344, 430] on icon at bounding box center [345, 426] width 8 height 8
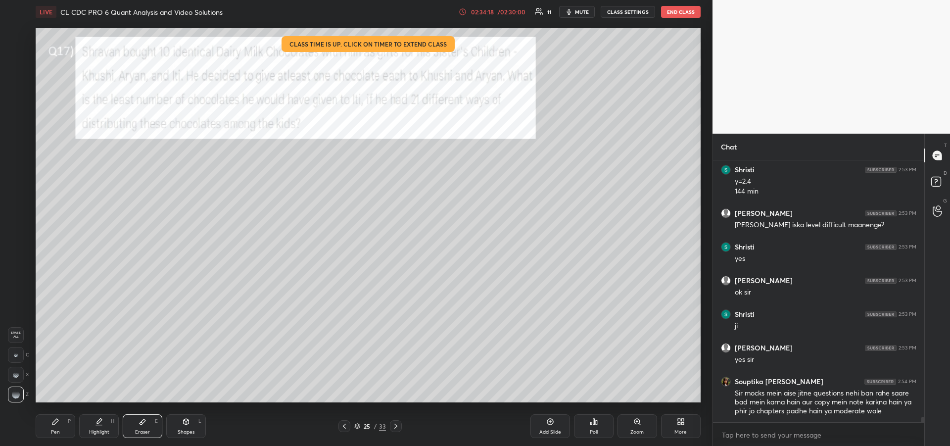
click at [343, 431] on div at bounding box center [345, 426] width 12 height 12
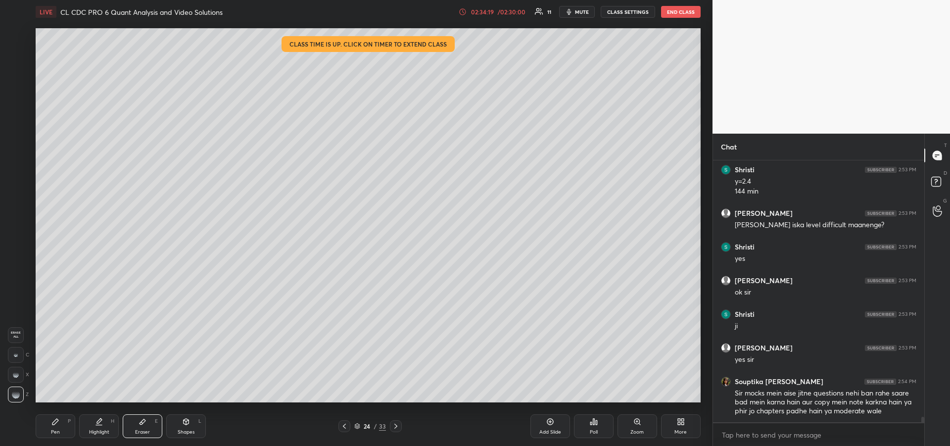
click at [343, 430] on div at bounding box center [345, 426] width 12 height 12
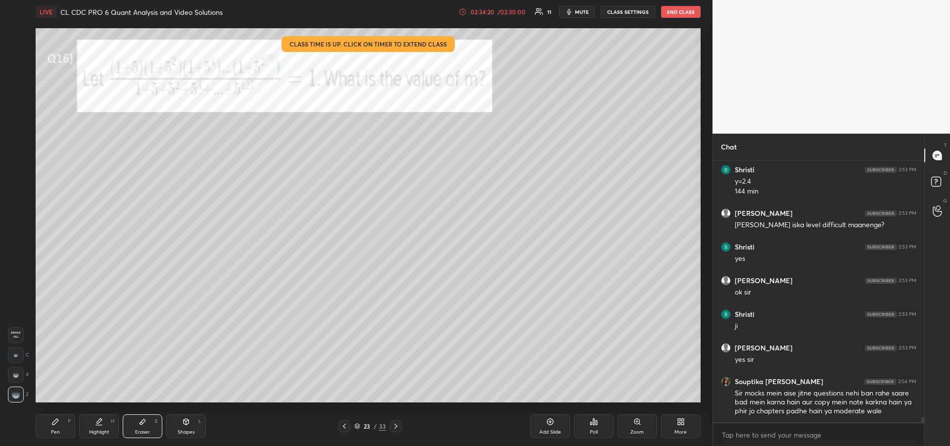
click at [343, 430] on icon at bounding box center [345, 426] width 8 height 8
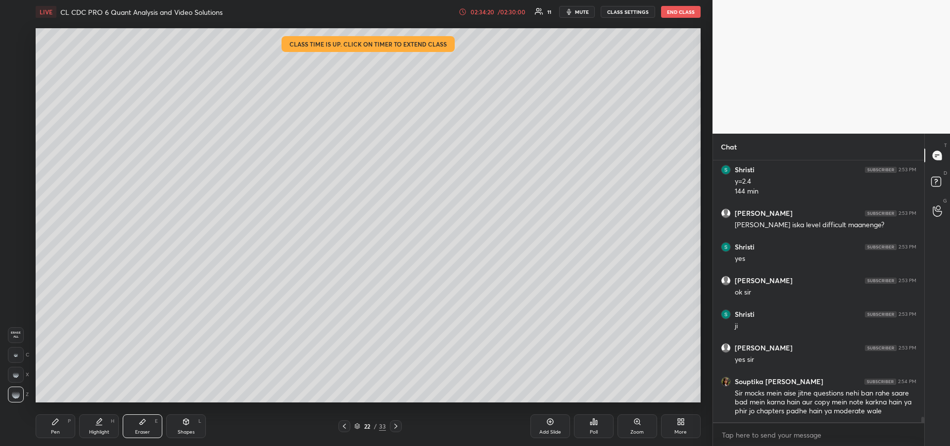
click at [343, 430] on icon at bounding box center [345, 426] width 8 height 8
click at [343, 430] on div at bounding box center [345, 426] width 12 height 12
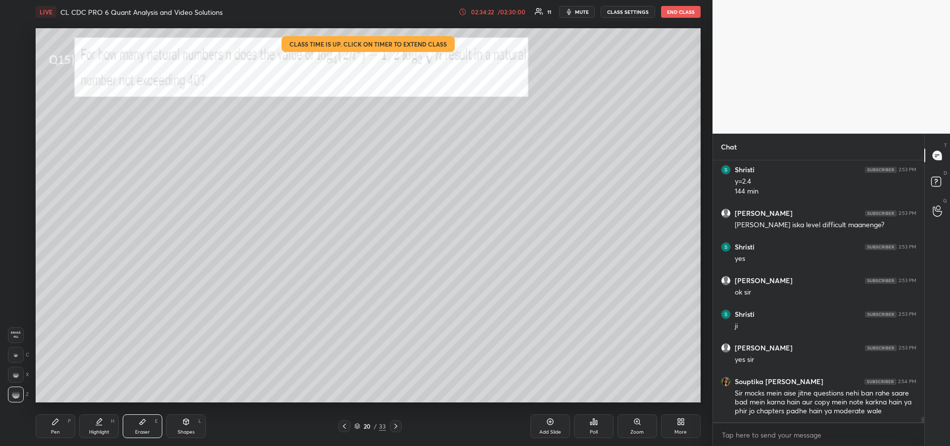
click at [496, 11] on div "02:34:22" at bounding box center [483, 12] width 28 height 6
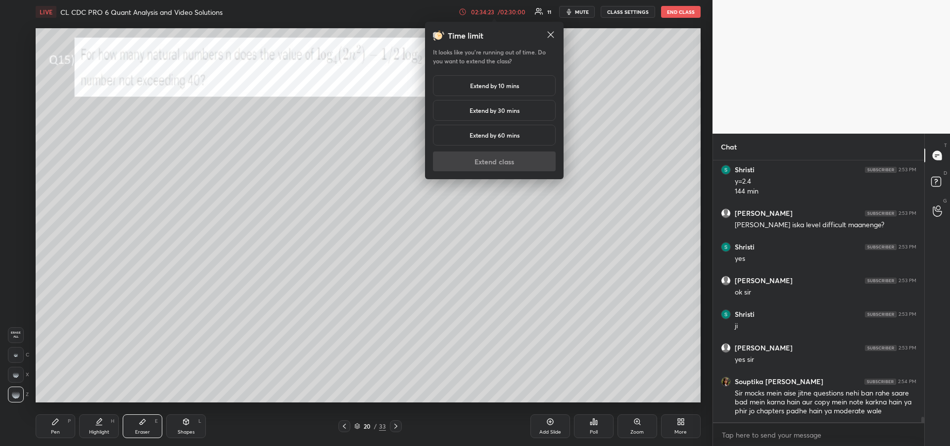
click at [486, 89] on h5 "Extend by 10 mins" at bounding box center [494, 85] width 49 height 9
click at [477, 162] on button "Extend class" at bounding box center [494, 161] width 123 height 20
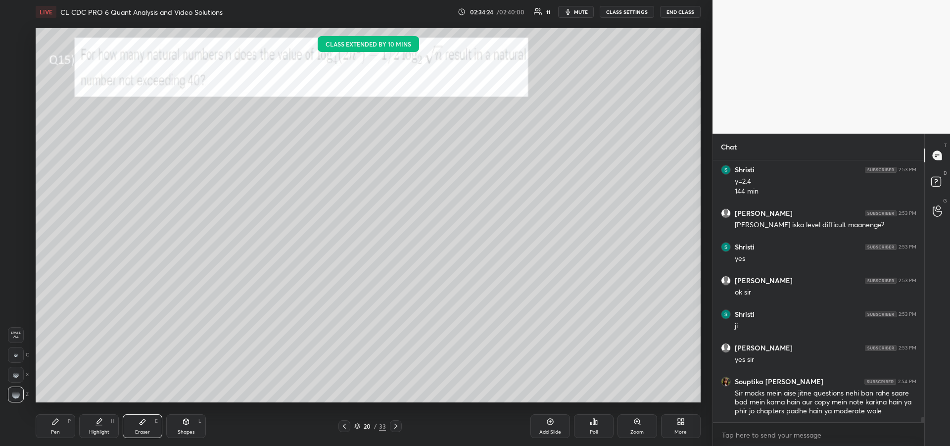
click at [49, 426] on div "Pen P" at bounding box center [56, 426] width 40 height 24
click at [19, 41] on div at bounding box center [16, 36] width 16 height 16
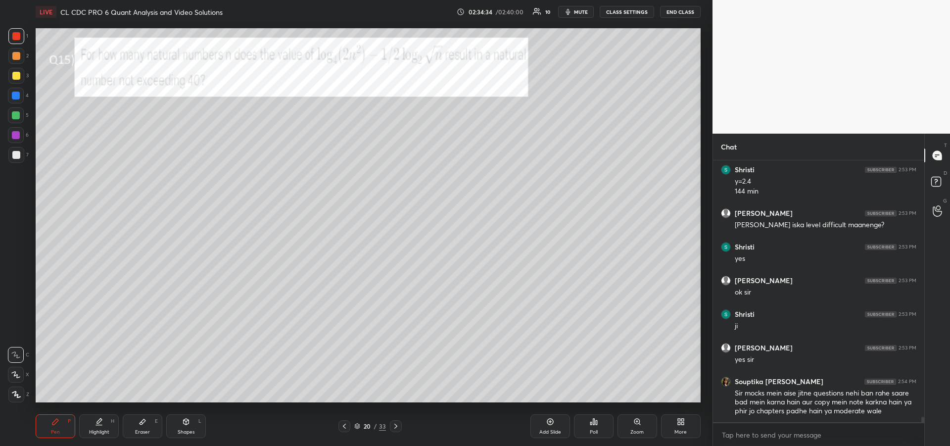
click at [20, 113] on div at bounding box center [16, 115] width 16 height 16
click at [575, 14] on button "mute" at bounding box center [576, 12] width 36 height 12
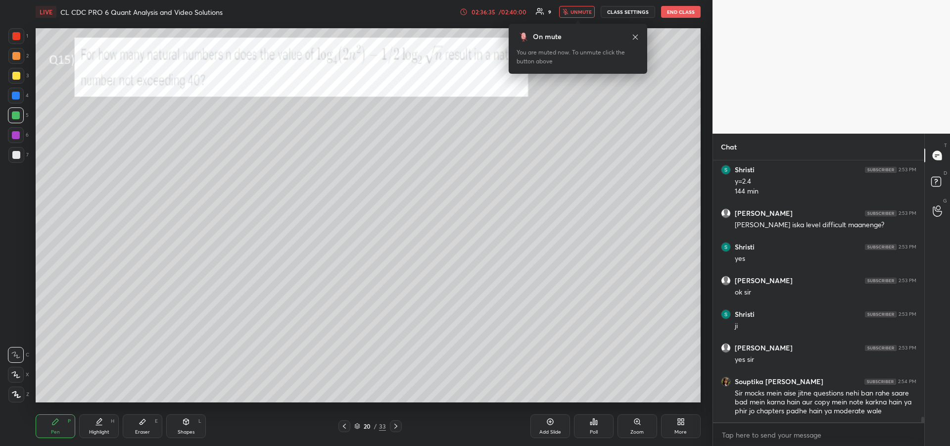
click at [579, 15] on span "unmute" at bounding box center [581, 11] width 21 height 7
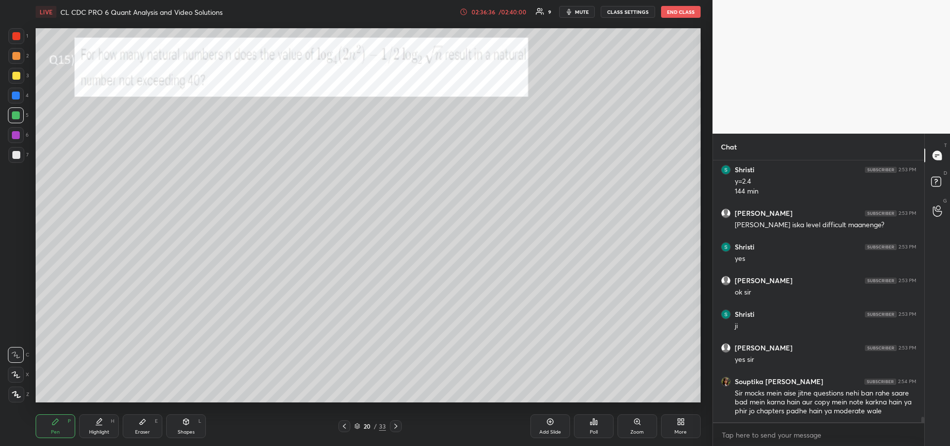
click at [14, 120] on div at bounding box center [16, 115] width 16 height 16
click at [16, 139] on div at bounding box center [16, 135] width 8 height 8
click at [99, 427] on div "Highlight H" at bounding box center [99, 426] width 40 height 24
click at [51, 431] on div "Pen" at bounding box center [55, 432] width 9 height 5
click at [16, 76] on div at bounding box center [16, 76] width 8 height 8
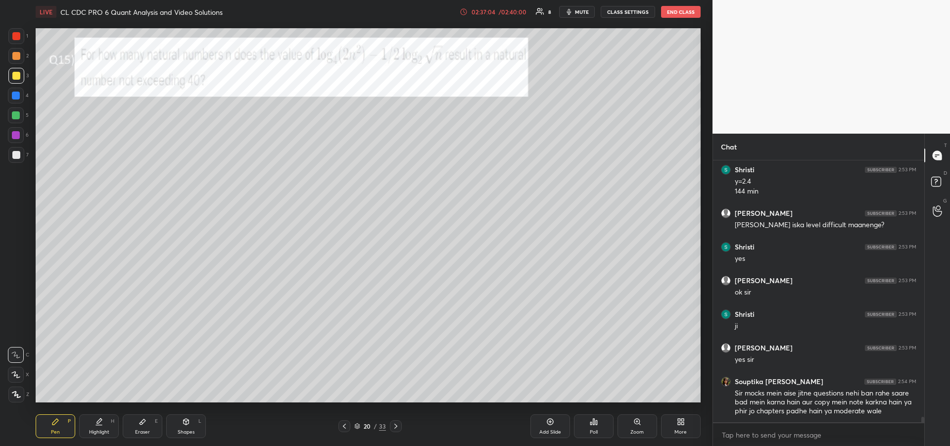
click at [17, 35] on div at bounding box center [16, 36] width 8 height 8
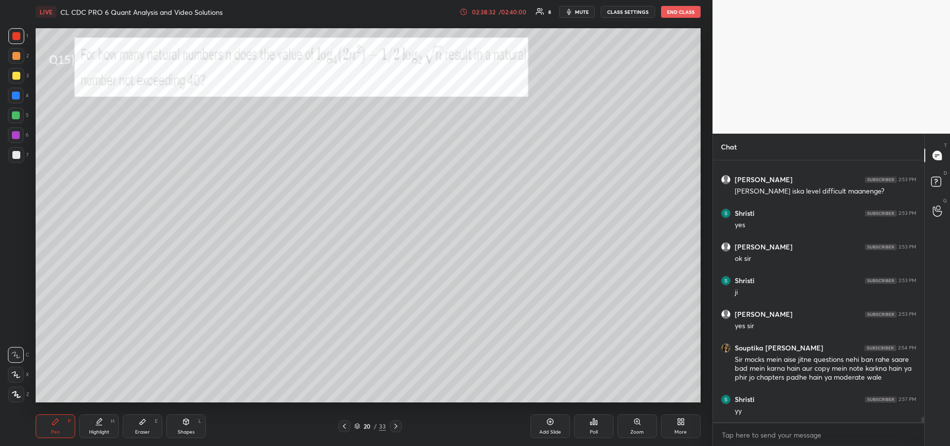
click at [96, 426] on div "Highlight H" at bounding box center [99, 426] width 40 height 24
click at [57, 423] on icon at bounding box center [55, 422] width 8 height 8
click at [14, 158] on div at bounding box center [16, 155] width 8 height 8
click at [17, 41] on div at bounding box center [16, 36] width 16 height 16
click at [90, 430] on div "Highlight" at bounding box center [99, 432] width 20 height 5
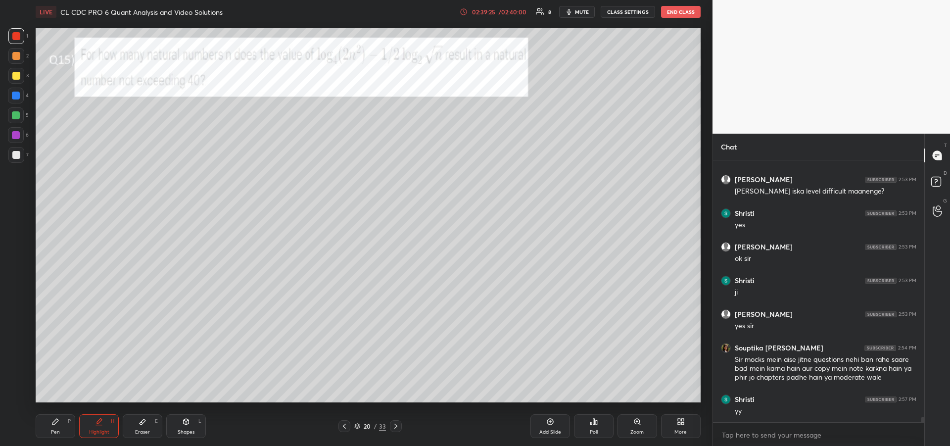
click at [51, 422] on icon at bounding box center [55, 422] width 8 height 8
click at [142, 420] on icon at bounding box center [143, 422] width 8 height 8
click at [59, 423] on div "Pen P" at bounding box center [56, 426] width 40 height 24
click at [57, 420] on icon at bounding box center [55, 422] width 6 height 6
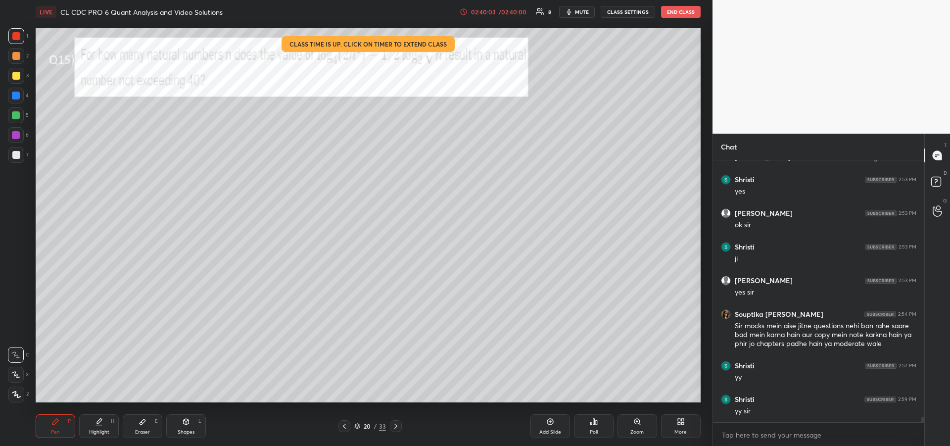
scroll to position [12205, 0]
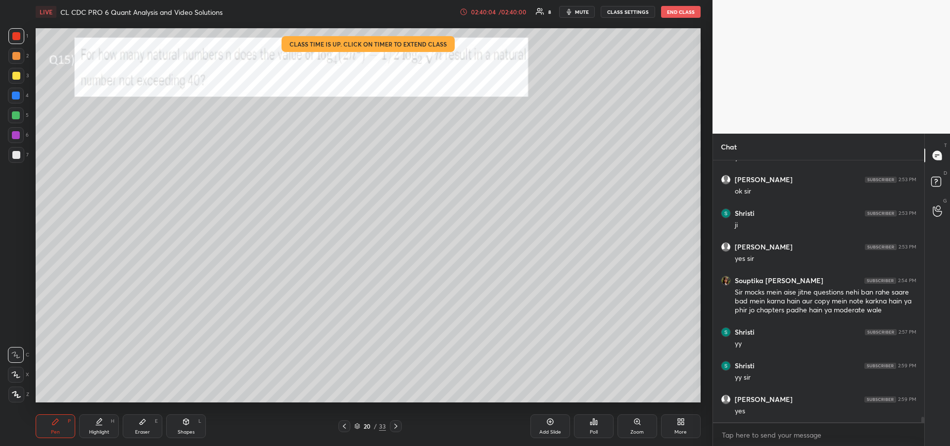
click at [144, 430] on div "Eraser" at bounding box center [142, 432] width 15 height 5
click at [58, 424] on icon at bounding box center [55, 422] width 8 height 8
click at [13, 96] on div at bounding box center [16, 96] width 8 height 8
click at [16, 139] on div at bounding box center [16, 135] width 8 height 8
click at [149, 420] on div "Eraser E" at bounding box center [143, 426] width 40 height 24
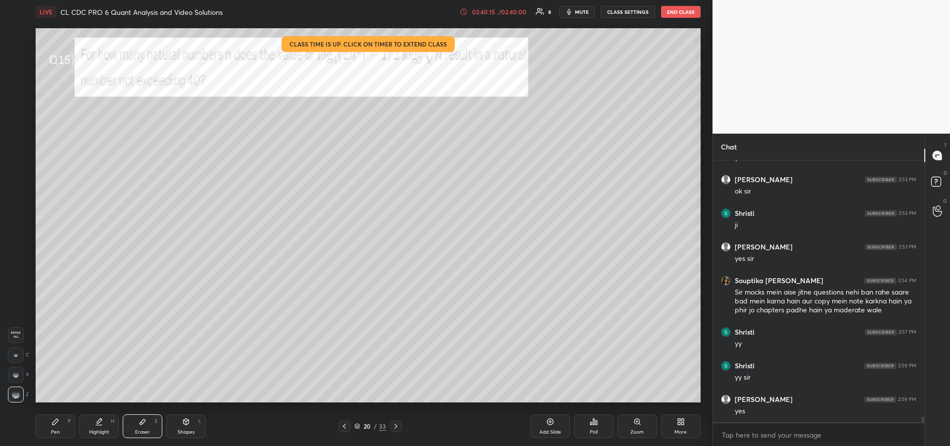
click at [63, 427] on div "Pen P" at bounding box center [56, 426] width 40 height 24
click at [15, 119] on div at bounding box center [16, 115] width 8 height 8
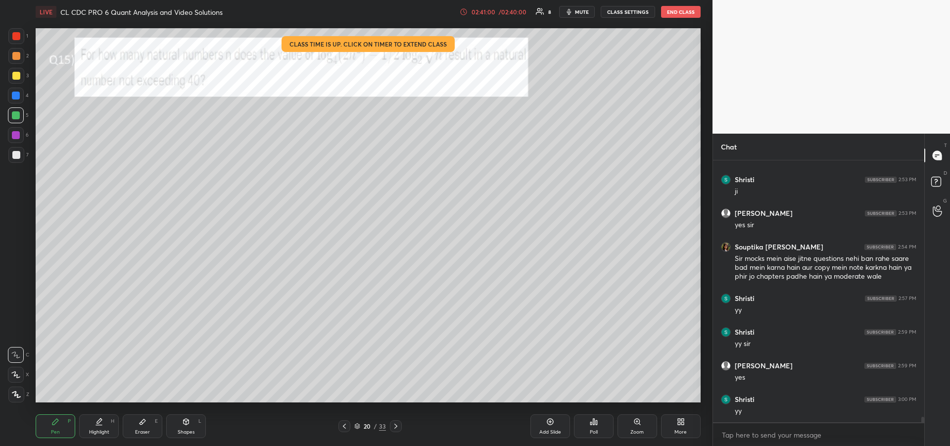
click at [17, 156] on div at bounding box center [16, 155] width 8 height 8
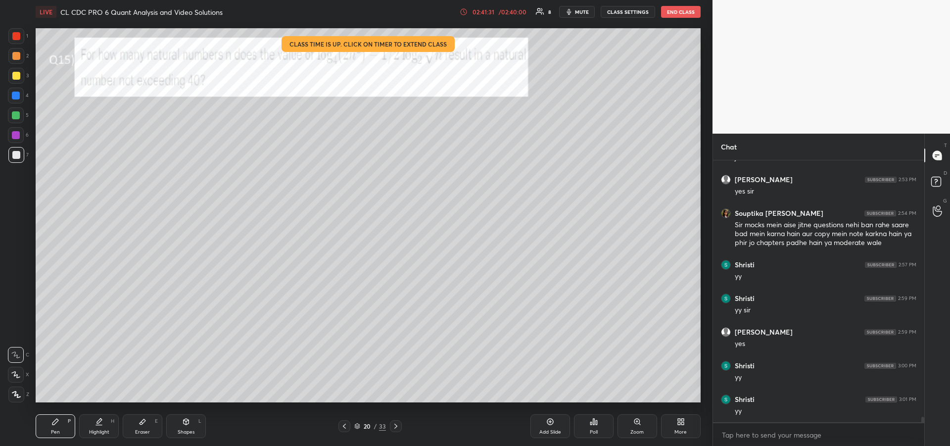
click at [93, 425] on div "Highlight H" at bounding box center [99, 426] width 40 height 24
click at [64, 428] on div "Pen P" at bounding box center [56, 426] width 40 height 24
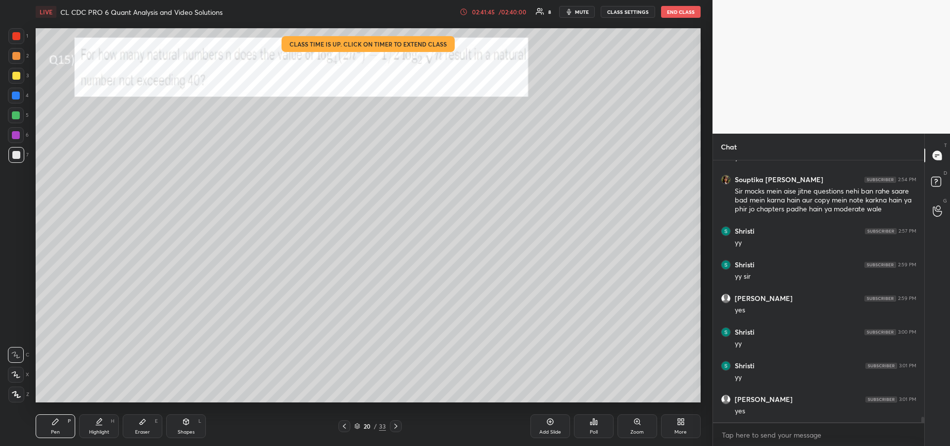
scroll to position [12339, 0]
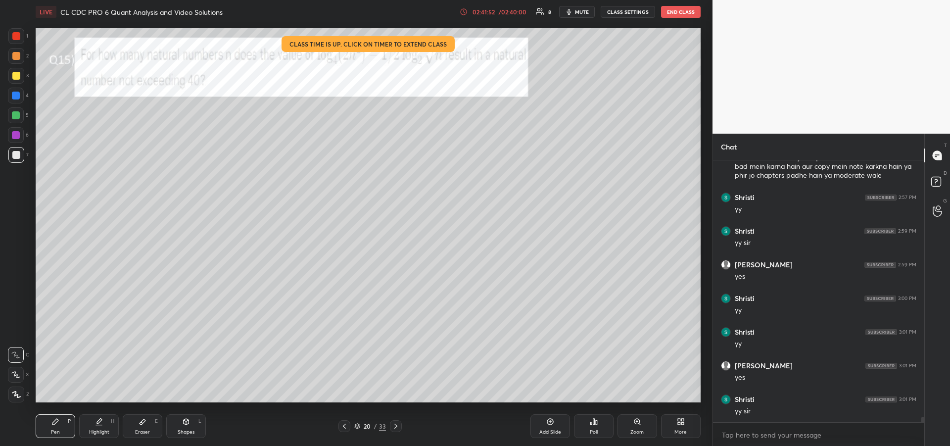
click at [17, 134] on div at bounding box center [16, 135] width 8 height 8
click at [100, 427] on div "Highlight H" at bounding box center [99, 426] width 40 height 24
click at [54, 421] on icon at bounding box center [55, 422] width 6 height 6
click at [96, 420] on icon at bounding box center [99, 422] width 8 height 8
click at [58, 421] on icon at bounding box center [55, 422] width 6 height 6
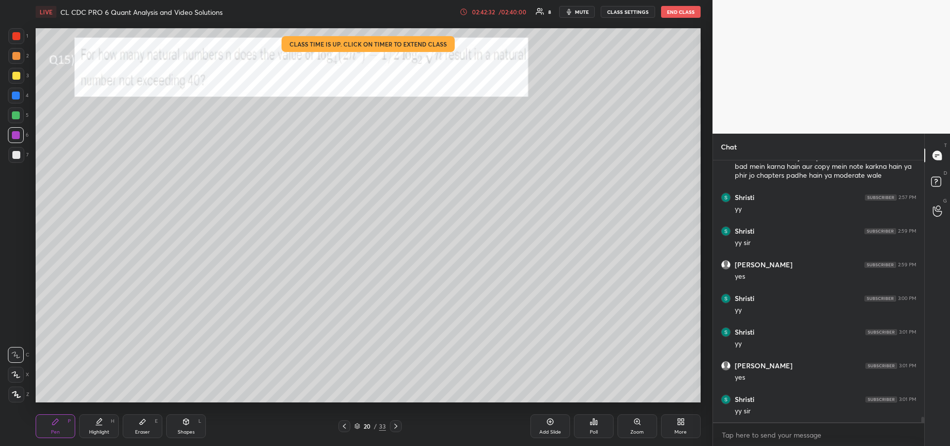
click at [16, 157] on div at bounding box center [16, 155] width 8 height 8
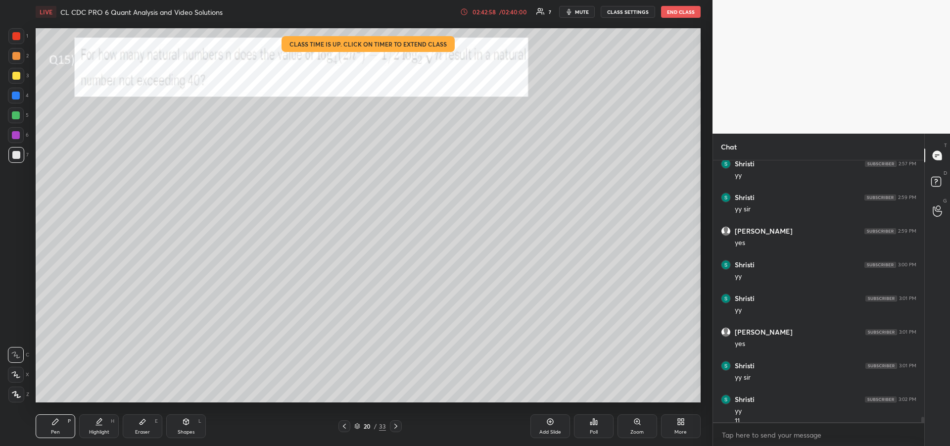
scroll to position [12383, 0]
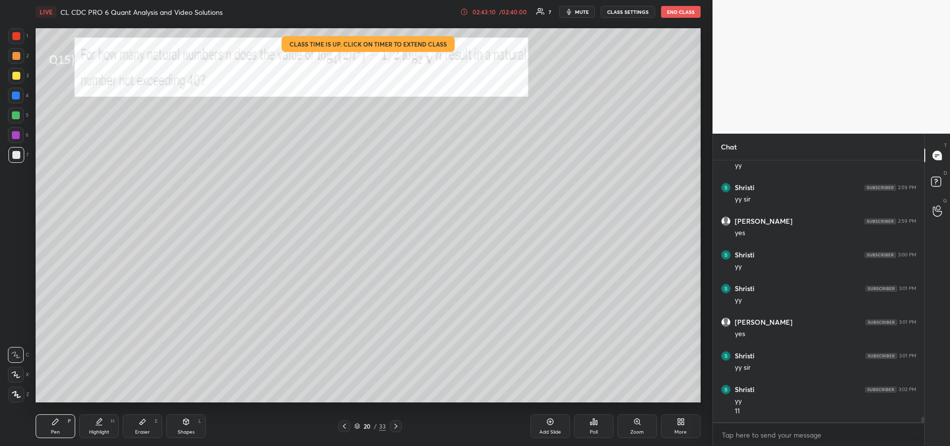
click at [19, 115] on div at bounding box center [16, 115] width 8 height 8
click at [15, 159] on div at bounding box center [16, 155] width 16 height 16
click at [141, 426] on div "Eraser E" at bounding box center [143, 426] width 40 height 24
click at [50, 426] on div "Pen P" at bounding box center [56, 426] width 40 height 24
click at [16, 135] on div at bounding box center [16, 135] width 8 height 8
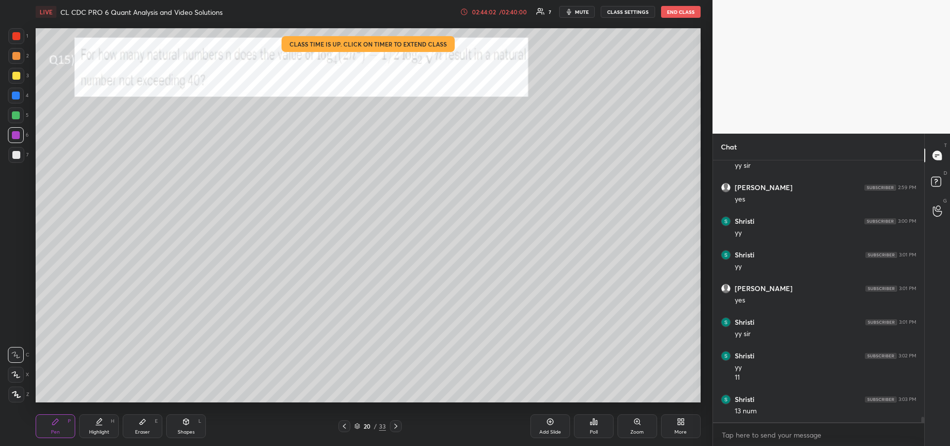
scroll to position [12426, 0]
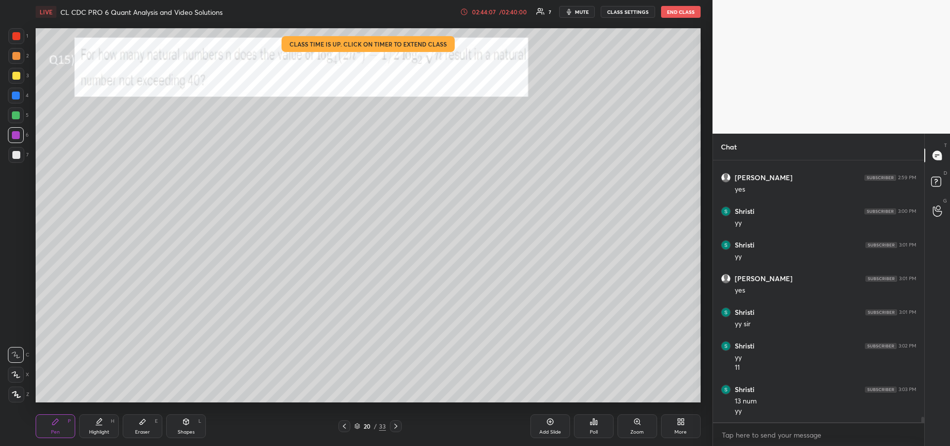
click at [97, 428] on div "Highlight H" at bounding box center [99, 426] width 40 height 24
click at [60, 433] on div "Pen P" at bounding box center [56, 426] width 40 height 24
click at [556, 430] on div "Add Slide" at bounding box center [551, 432] width 22 height 5
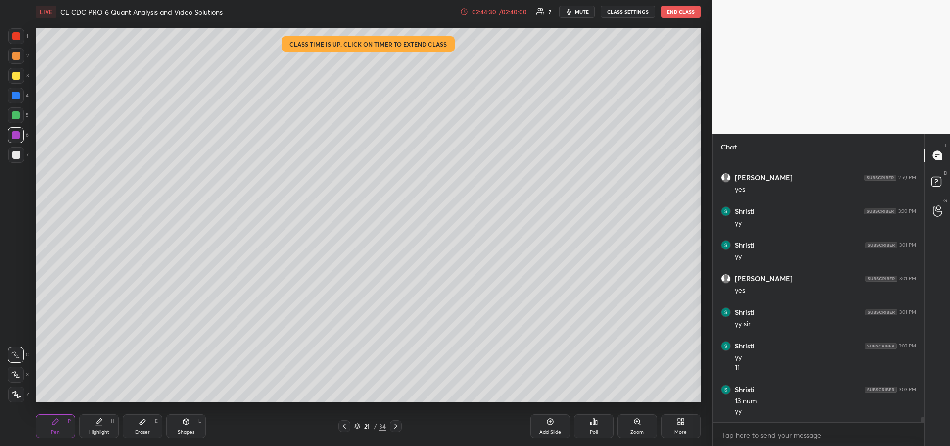
scroll to position [12460, 0]
click at [346, 432] on div at bounding box center [345, 426] width 12 height 12
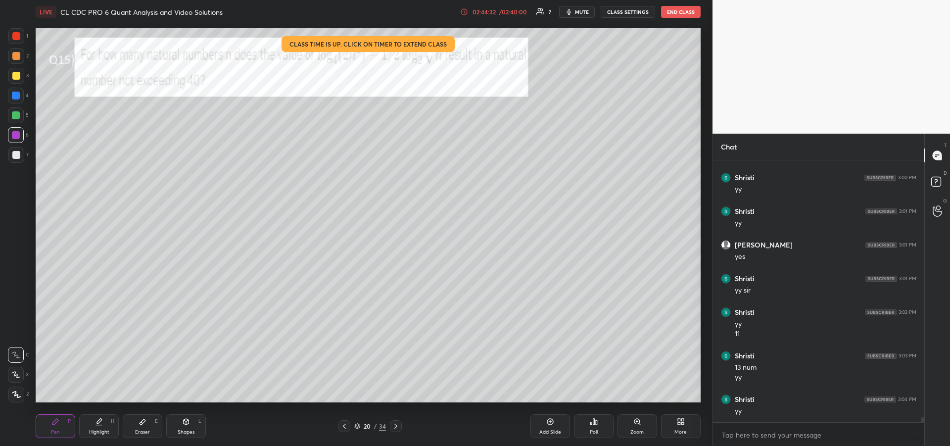
click at [88, 423] on div "Highlight H" at bounding box center [99, 426] width 40 height 24
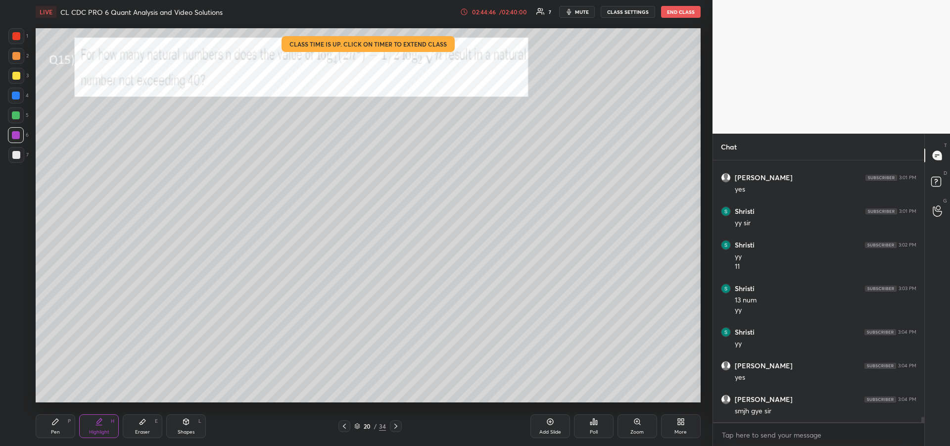
scroll to position [12561, 0]
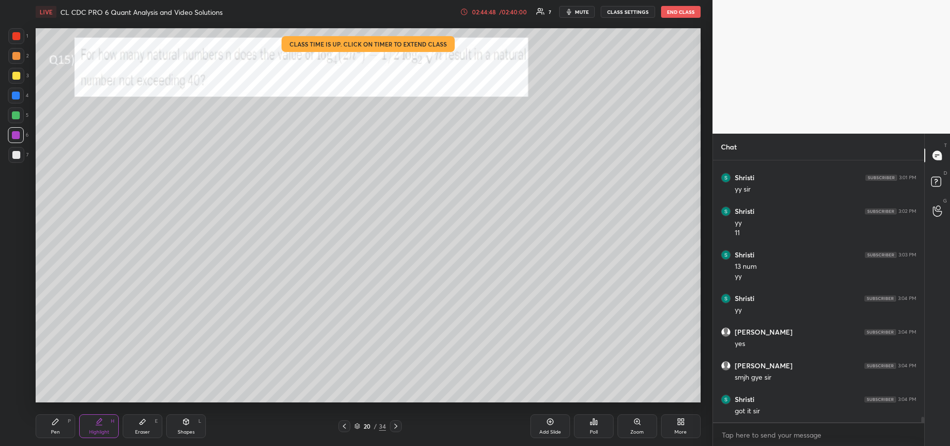
click at [61, 428] on div "Pen P" at bounding box center [56, 426] width 40 height 24
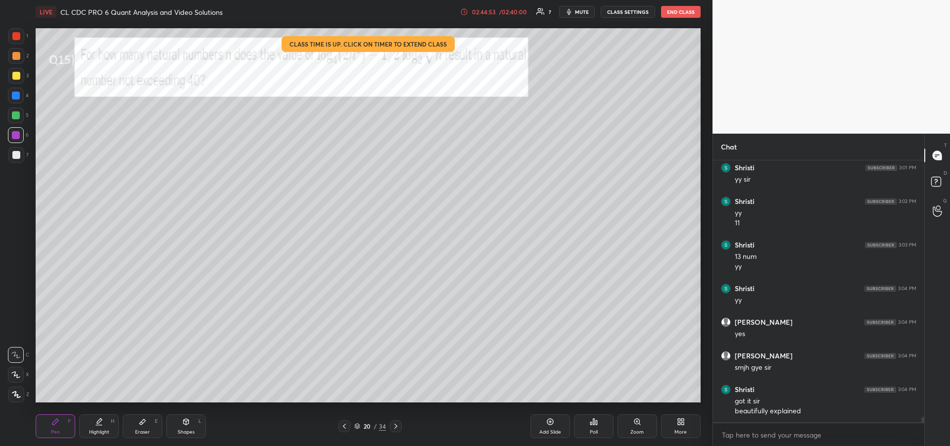
click at [14, 40] on div at bounding box center [16, 36] width 8 height 8
click at [396, 428] on icon at bounding box center [396, 426] width 8 height 8
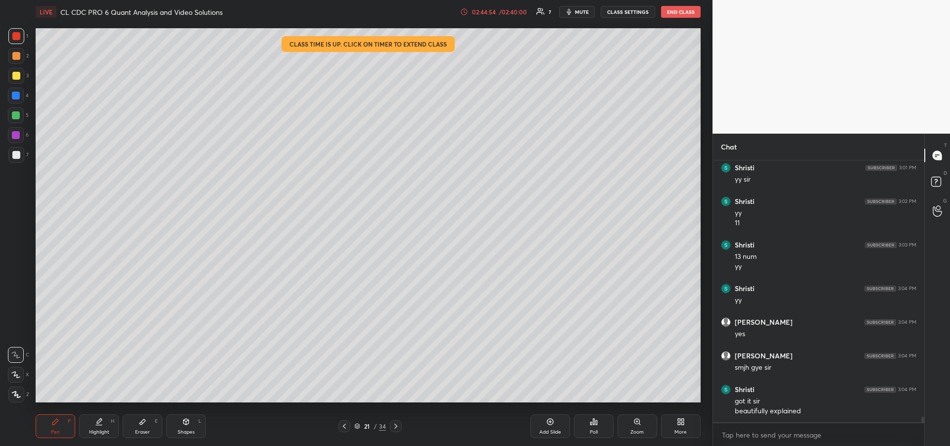
click at [396, 429] on icon at bounding box center [396, 426] width 8 height 8
click at [394, 428] on icon at bounding box center [396, 426] width 8 height 8
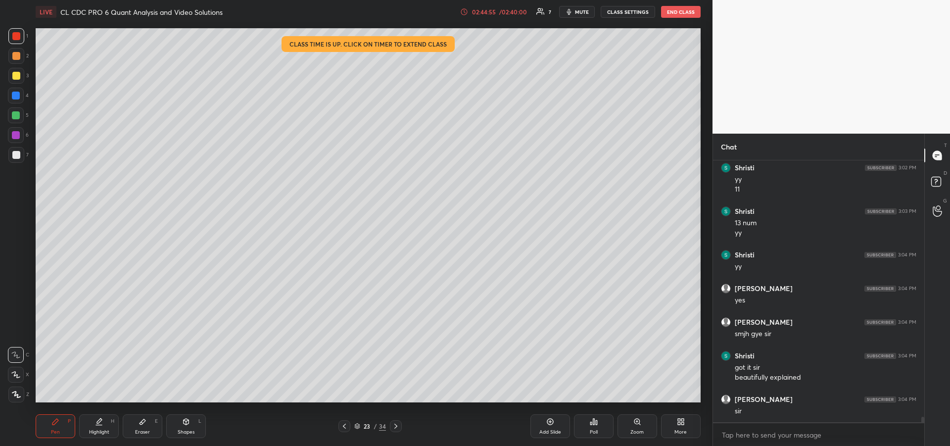
click at [395, 429] on icon at bounding box center [396, 426] width 8 height 8
click at [396, 429] on icon at bounding box center [396, 426] width 8 height 8
click at [395, 429] on icon at bounding box center [396, 426] width 8 height 8
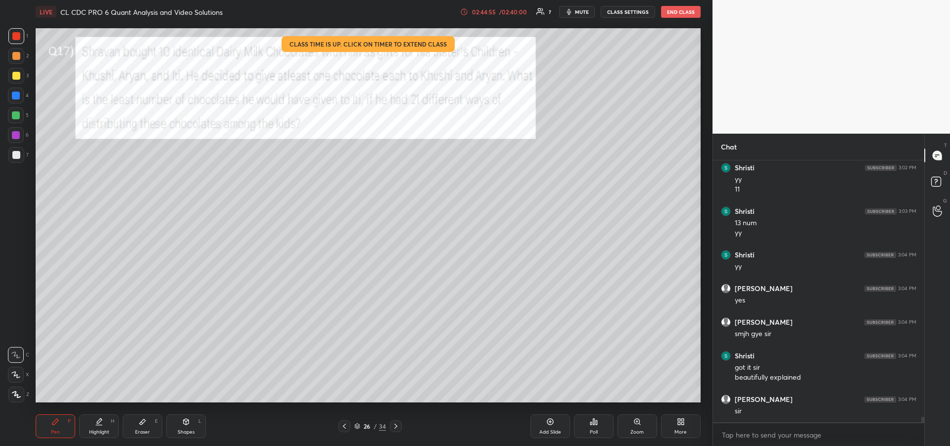
click at [394, 429] on icon at bounding box center [396, 426] width 8 height 8
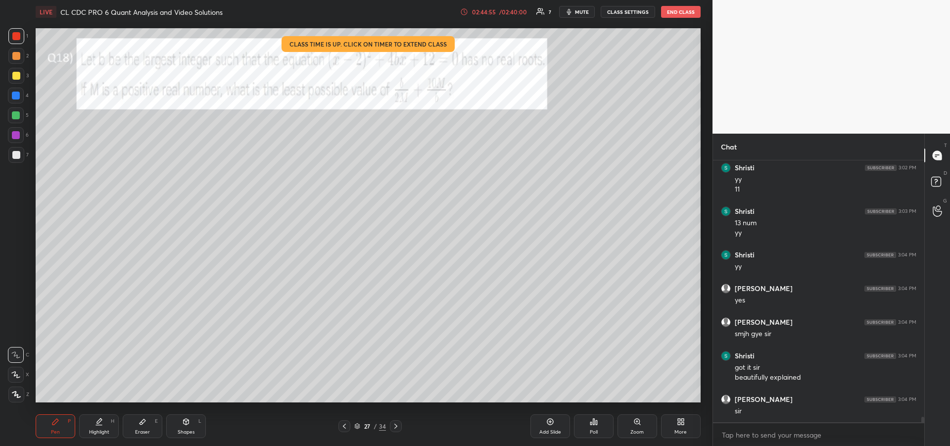
click at [395, 430] on icon at bounding box center [396, 426] width 8 height 8
click at [395, 430] on div at bounding box center [396, 426] width 12 height 12
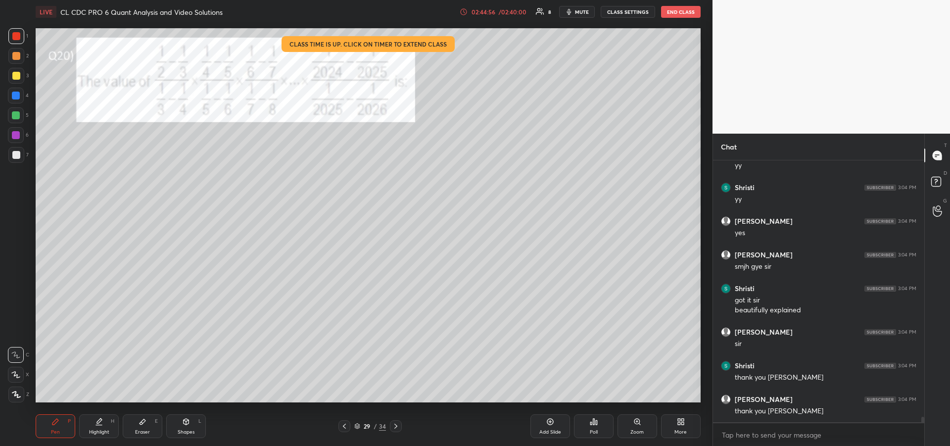
scroll to position [12708, 0]
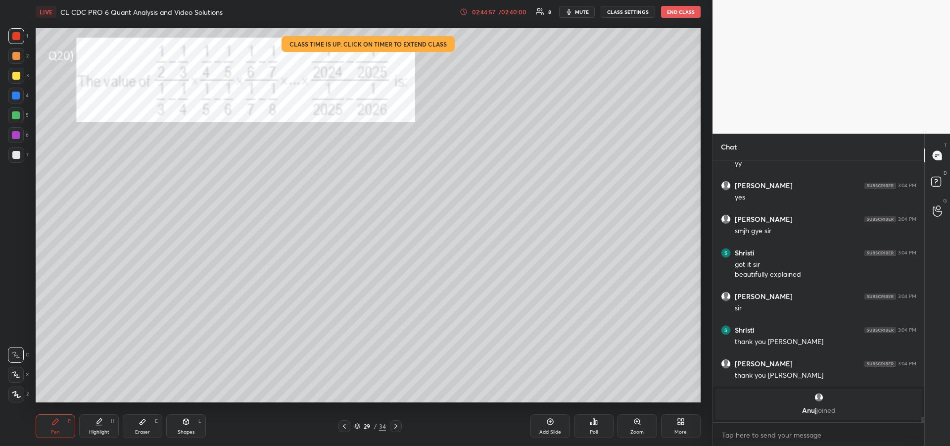
click at [397, 427] on icon at bounding box center [396, 426] width 8 height 8
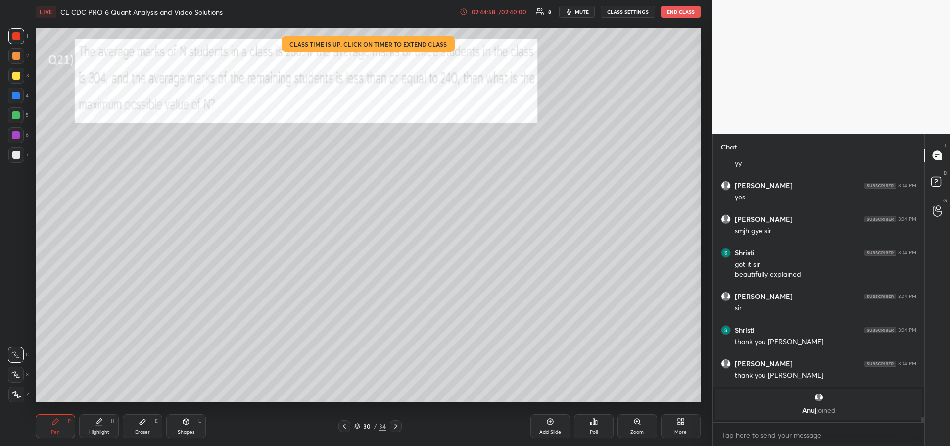
click at [398, 427] on icon at bounding box center [396, 426] width 8 height 8
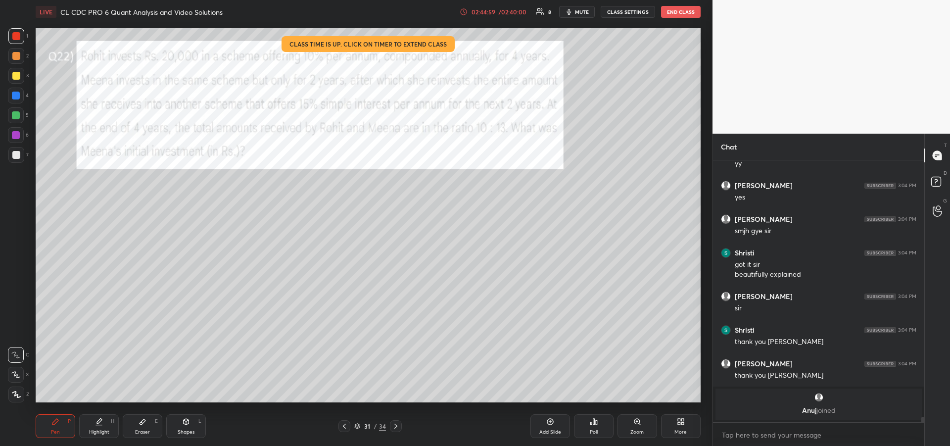
click at [678, 11] on button "END CLASS" at bounding box center [681, 12] width 40 height 12
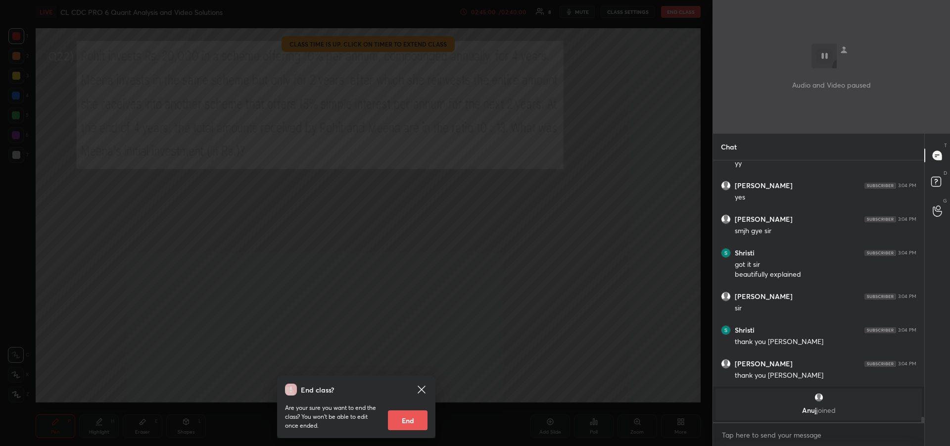
click at [407, 419] on button "End" at bounding box center [408, 420] width 40 height 20
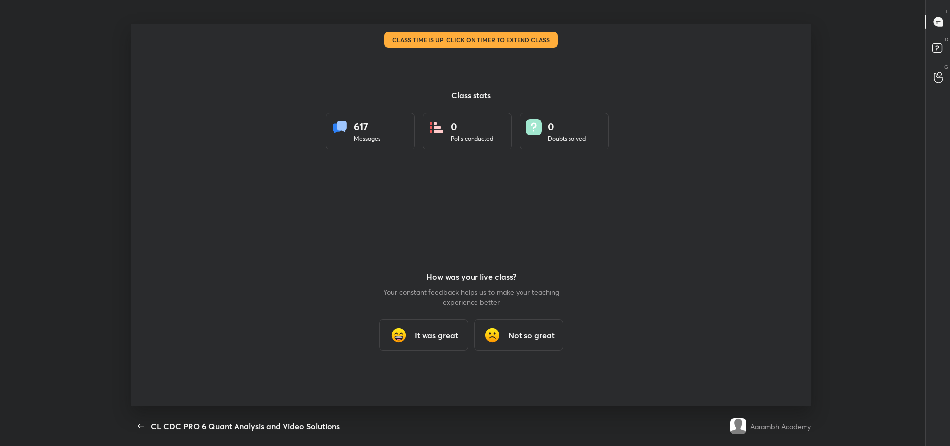
scroll to position [49119, 48564]
type textarea "x"
click at [416, 335] on h3 "It was great" at bounding box center [437, 335] width 44 height 12
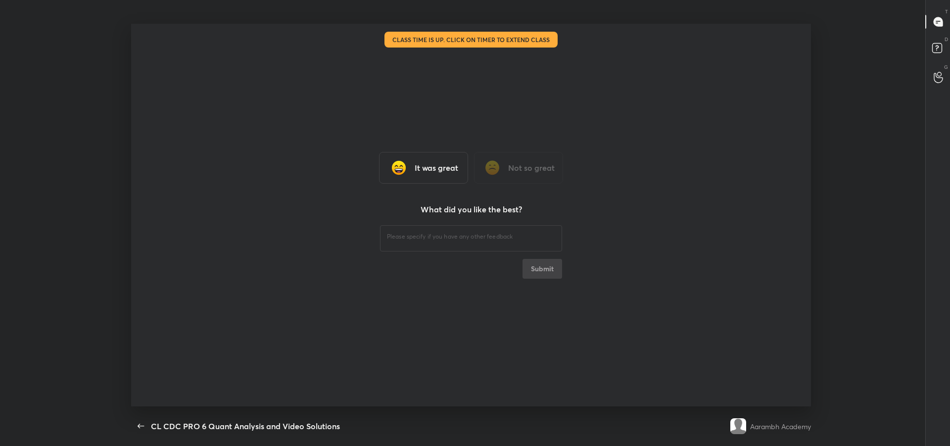
click at [404, 242] on div "​" at bounding box center [471, 237] width 182 height 28
type textarea "gggg"
click at [539, 269] on button "Submit" at bounding box center [543, 269] width 40 height 20
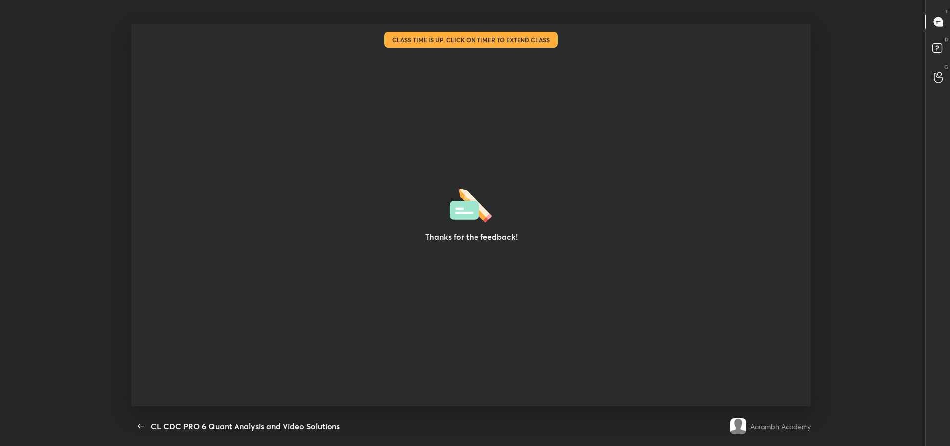
type textarea "x"
